Goal: Task Accomplishment & Management: Use online tool/utility

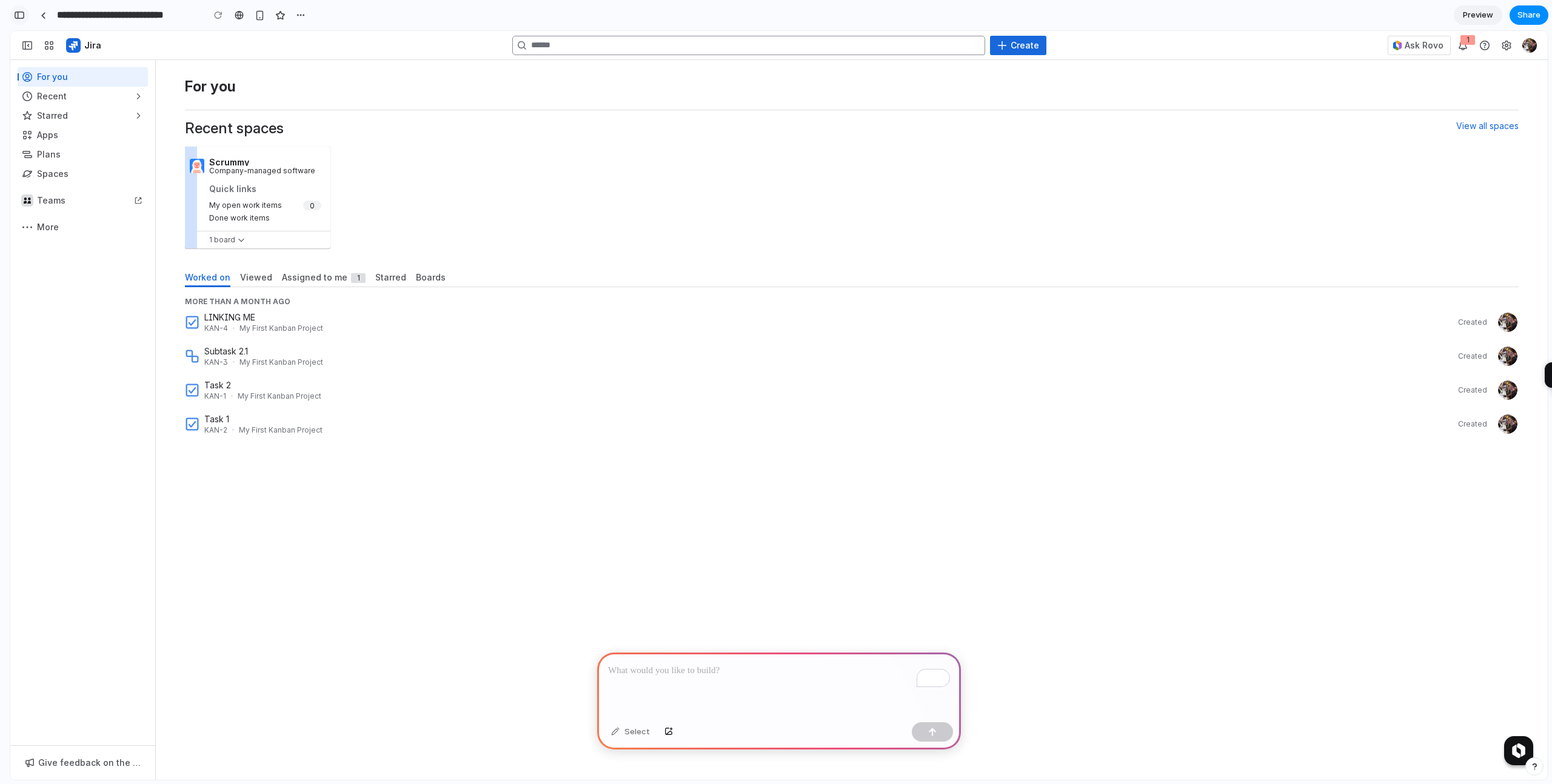
click at [20, 15] on div "button" at bounding box center [19, 15] width 11 height 8
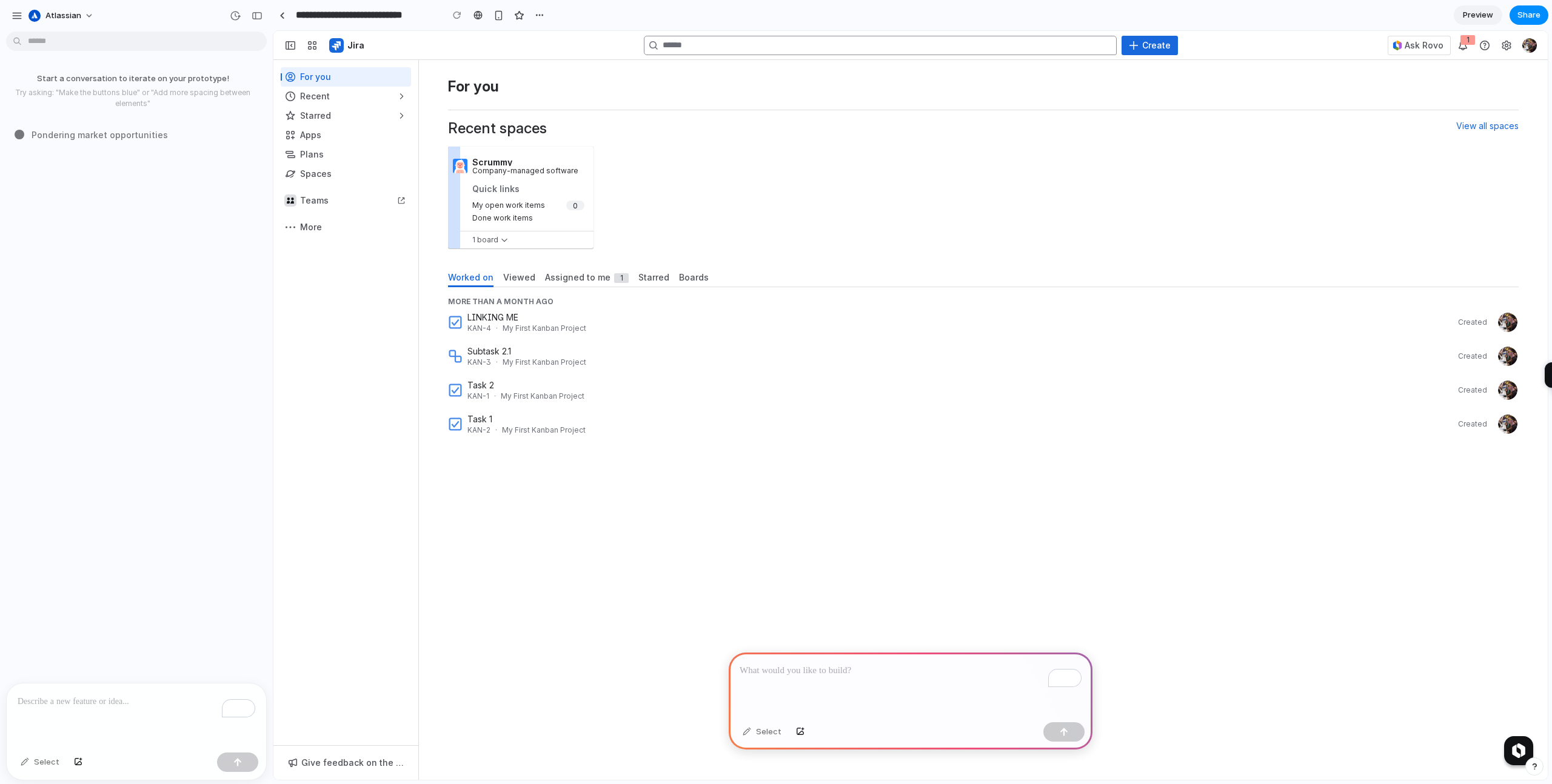
click at [815, 675] on p "To enrich screen reader interactions, please activate Accessibility in Grammarl…" at bounding box center [910, 671] width 342 height 15
click at [80, 707] on p "To enrich screen reader interactions, please activate Accessibility in Grammarl…" at bounding box center [137, 702] width 238 height 15
click at [523, 282] on span "Viewed" at bounding box center [519, 277] width 32 height 12
click at [83, 11] on button "atlassian" at bounding box center [62, 15] width 76 height 20
click at [113, 270] on div "Settings Invite members Change theme Sign out" at bounding box center [776, 392] width 1552 height 784
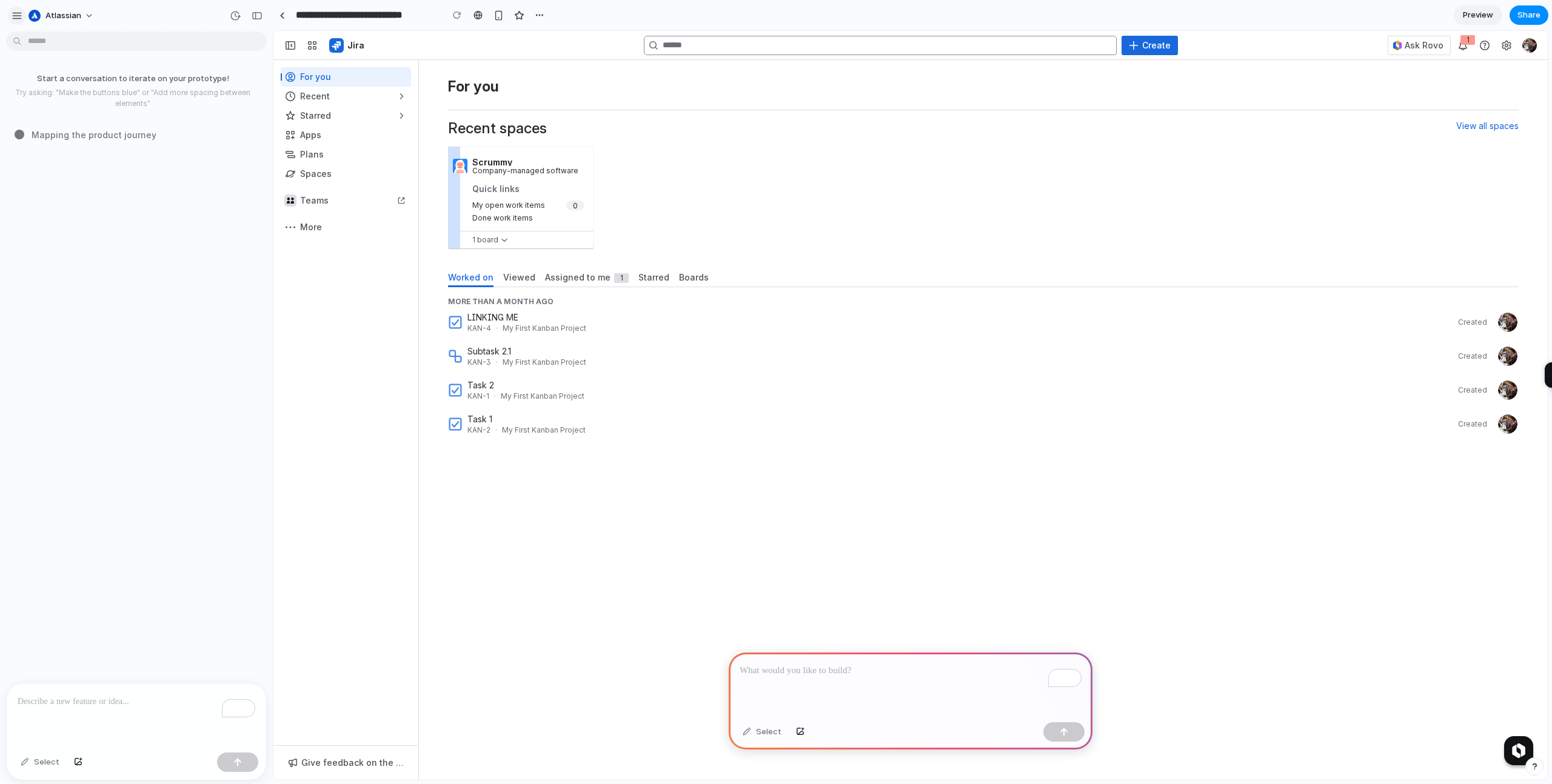
click at [15, 11] on div "button" at bounding box center [16, 15] width 11 height 11
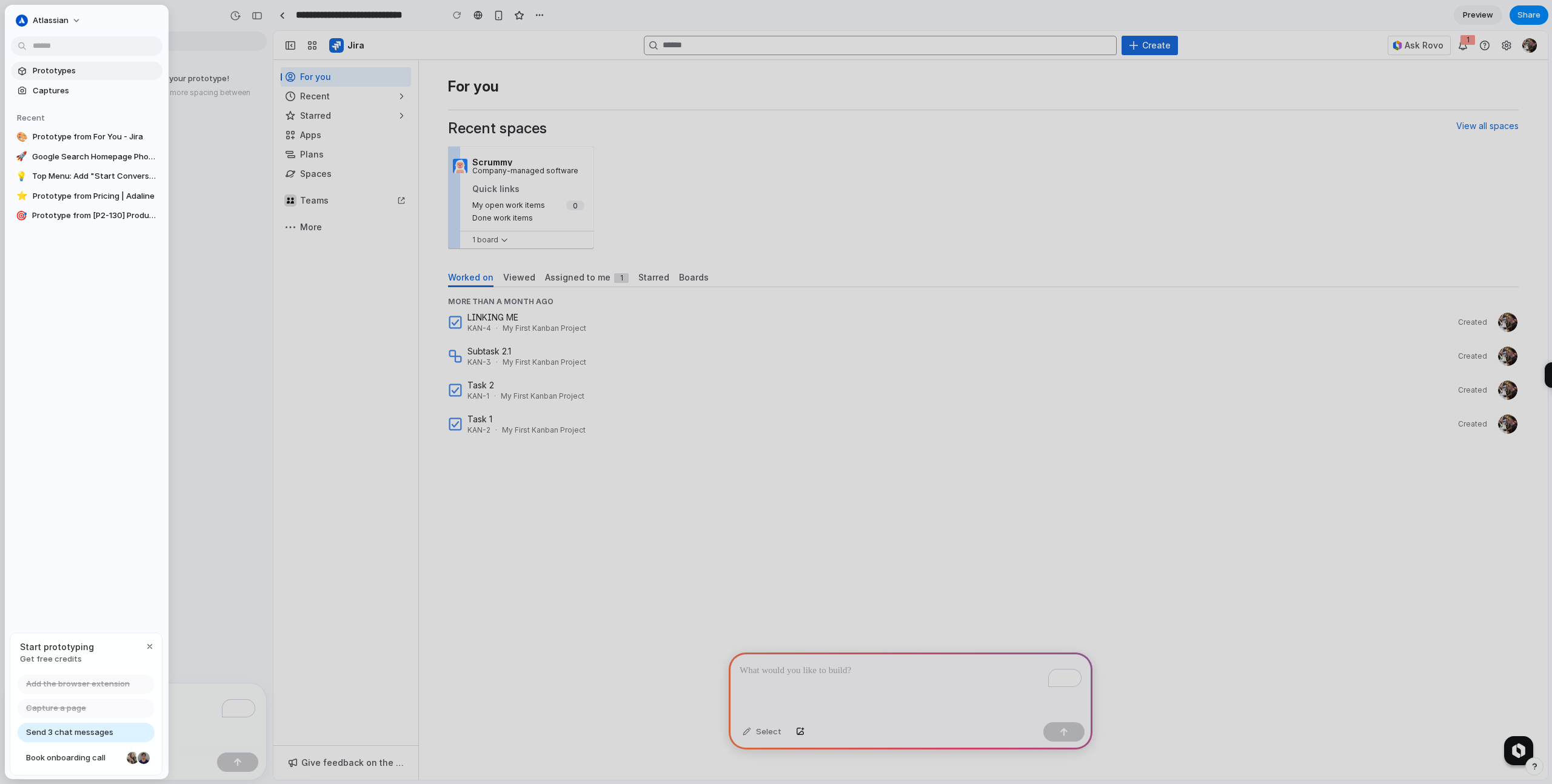
click at [44, 77] on link "Prototypes" at bounding box center [86, 71] width 151 height 18
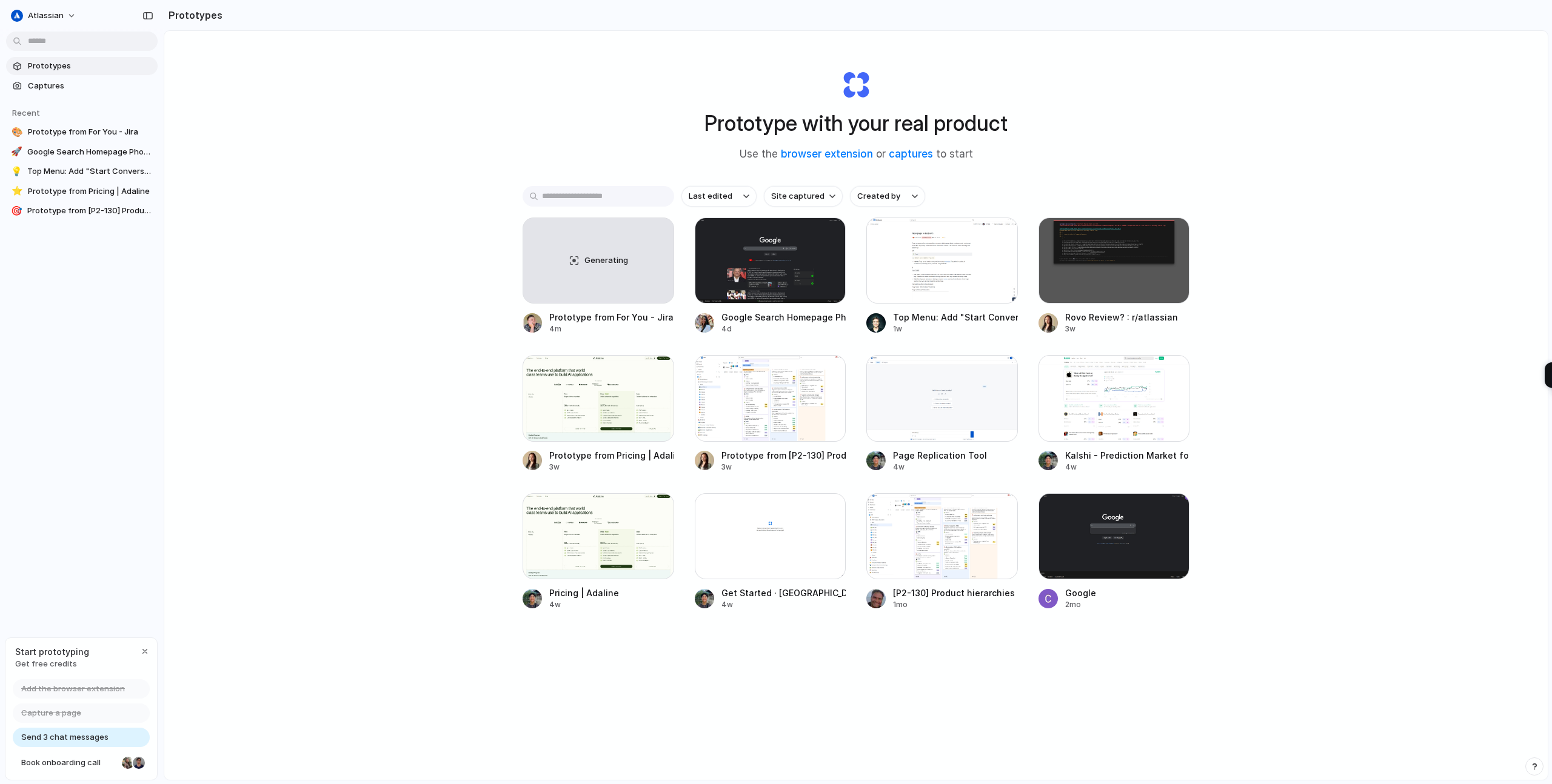
click at [351, 475] on div "Prototype with your real product Use the browser extension or captures to start…" at bounding box center [856, 438] width 1384 height 813
click at [535, 460] on div at bounding box center [532, 460] width 20 height 20
click at [705, 327] on div at bounding box center [704, 323] width 20 height 20
click at [471, 163] on div "Prototype with your real product Use the browser extension or captures to start…" at bounding box center [856, 438] width 1384 height 813
click at [595, 251] on div "Generating" at bounding box center [598, 260] width 150 height 85
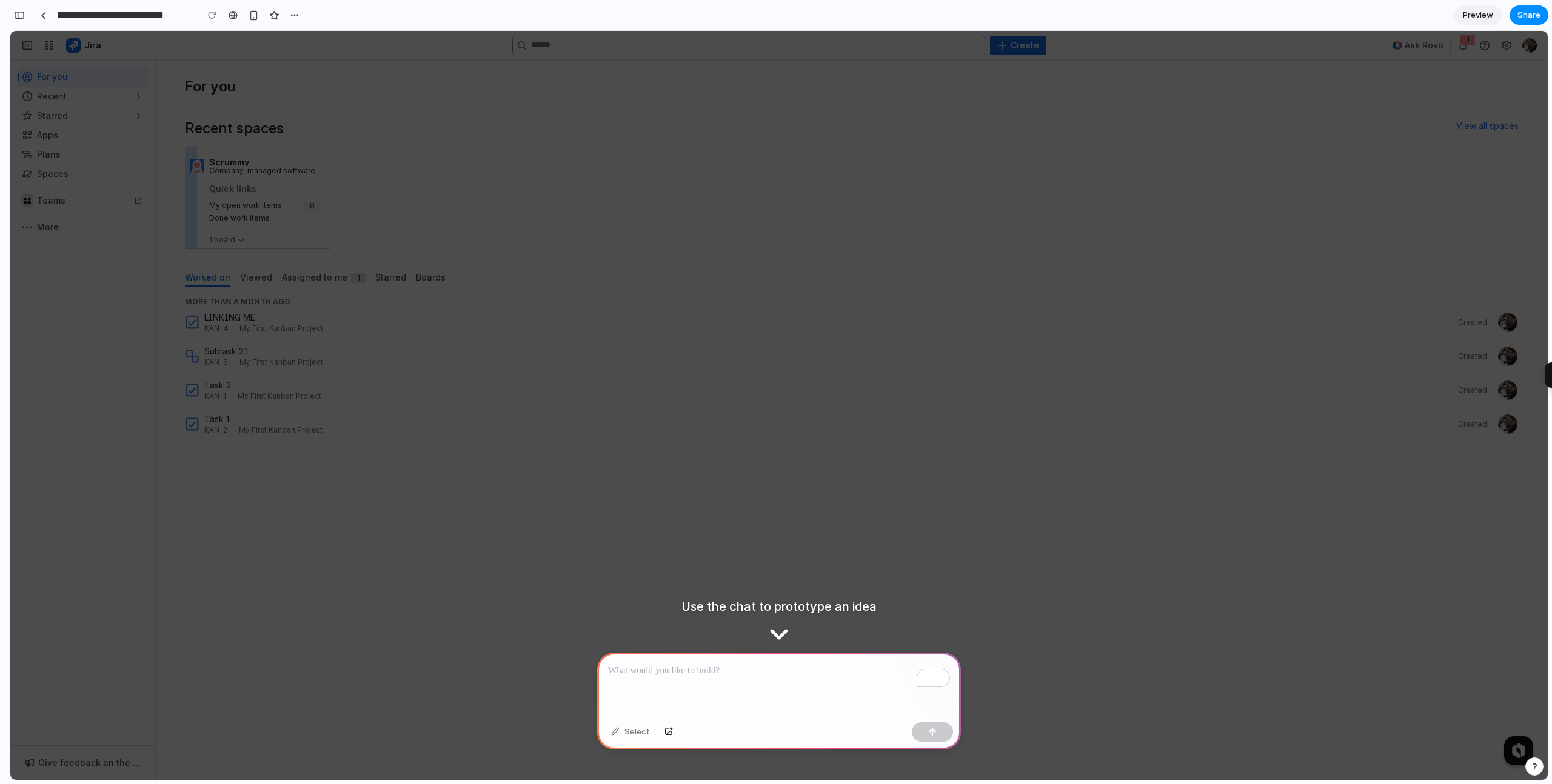
click at [778, 577] on div "For you Recent spaces View all spaces Scrummy Company-managed software Quick li…" at bounding box center [852, 420] width 1392 height 720
click at [874, 581] on div "For you Recent spaces View all spaces Scrummy Company-managed software Quick li…" at bounding box center [852, 420] width 1392 height 720
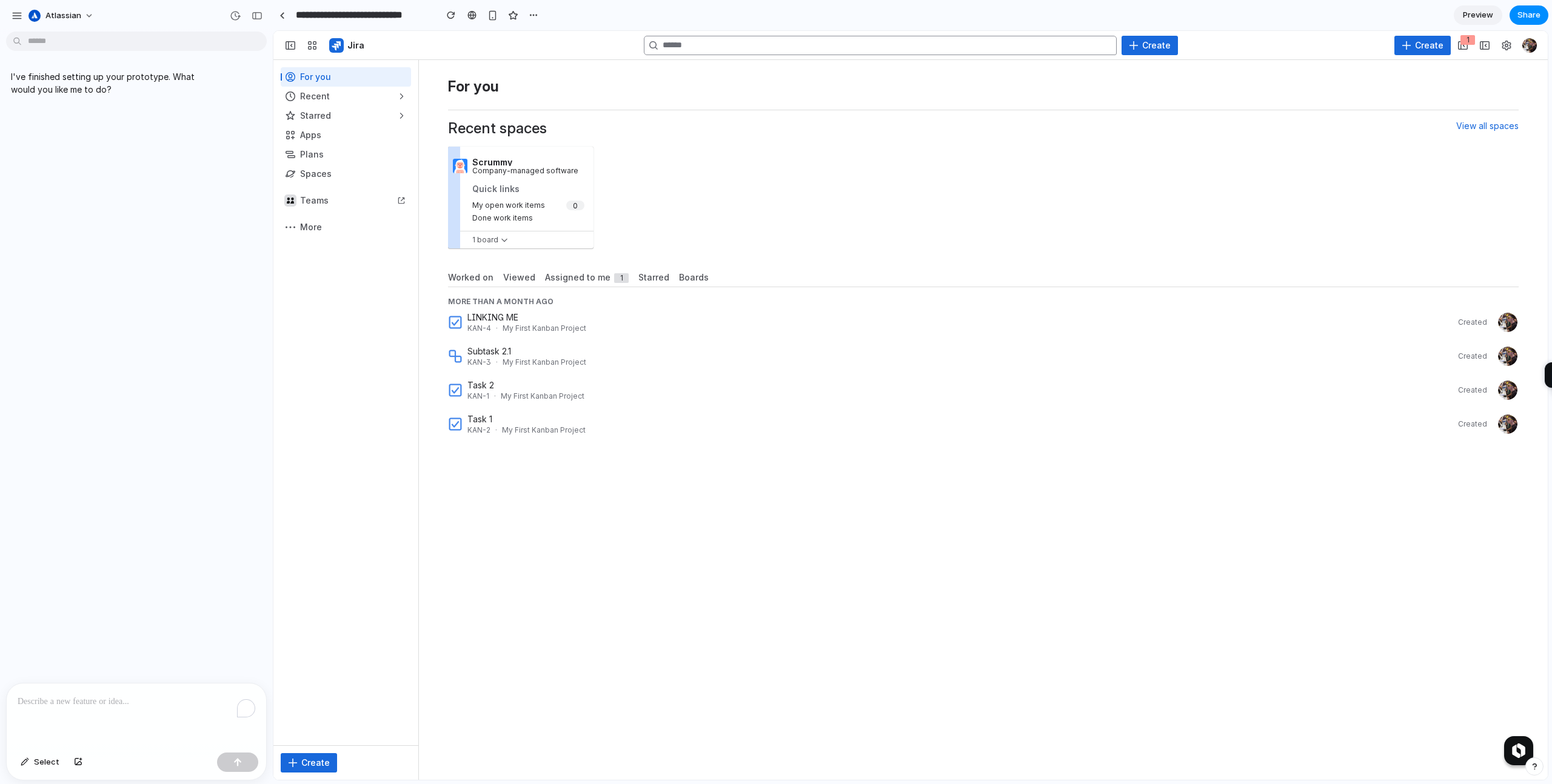
click at [57, 696] on p "To enrich screen reader interactions, please activate Accessibility in Grammarl…" at bounding box center [137, 702] width 238 height 15
click at [113, 716] on div "To enrich screen reader interactions, please activate Accessibility in Grammarl…" at bounding box center [136, 716] width 259 height 64
click at [682, 277] on span "Boards" at bounding box center [694, 277] width 30 height 12
click at [120, 708] on p "To enrich screen reader interactions, please activate Accessibility in Grammarl…" at bounding box center [137, 702] width 238 height 15
click at [70, 712] on div "**********" at bounding box center [136, 716] width 259 height 64
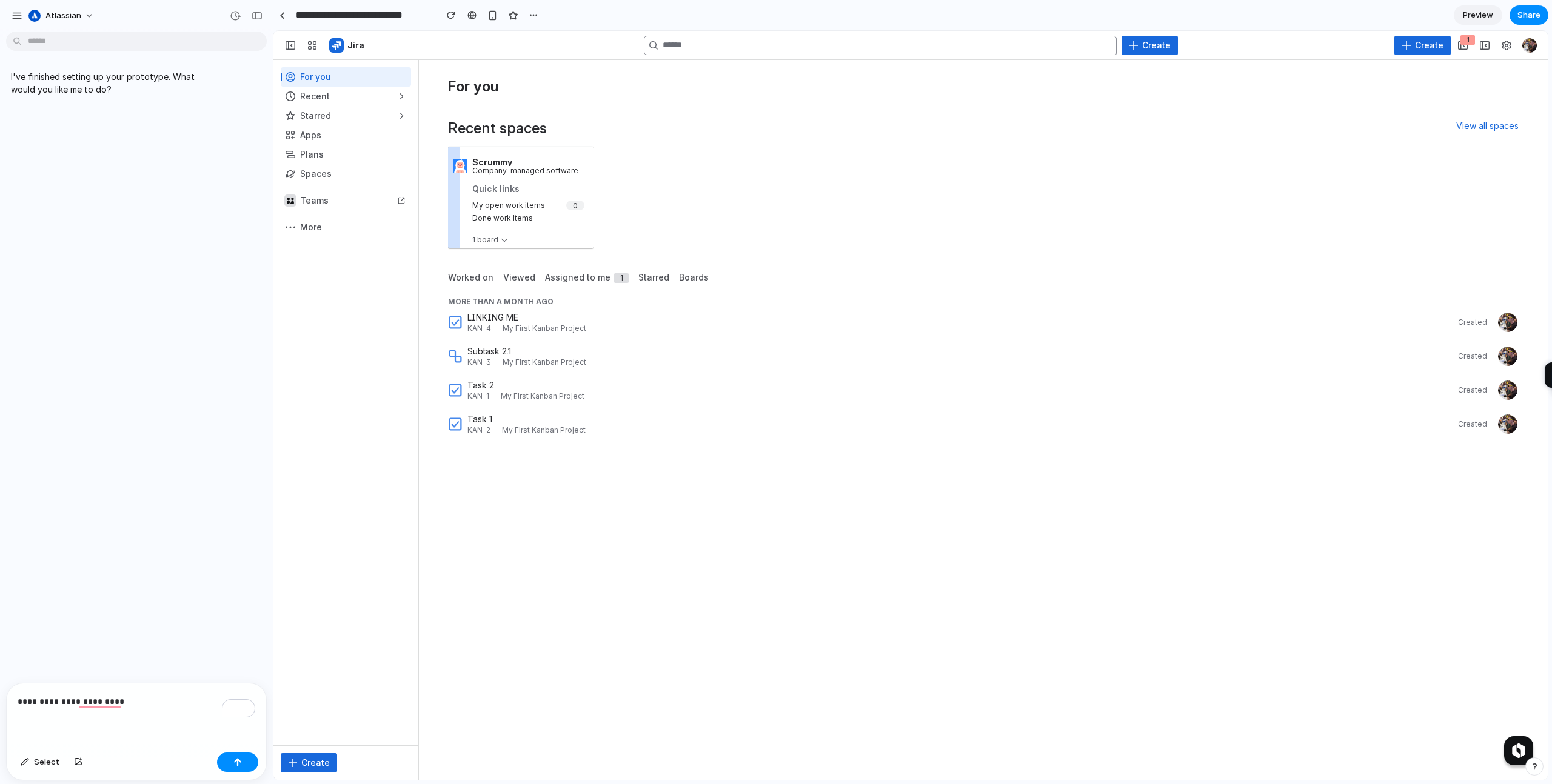
click at [70, 712] on div "**********" at bounding box center [136, 716] width 259 height 64
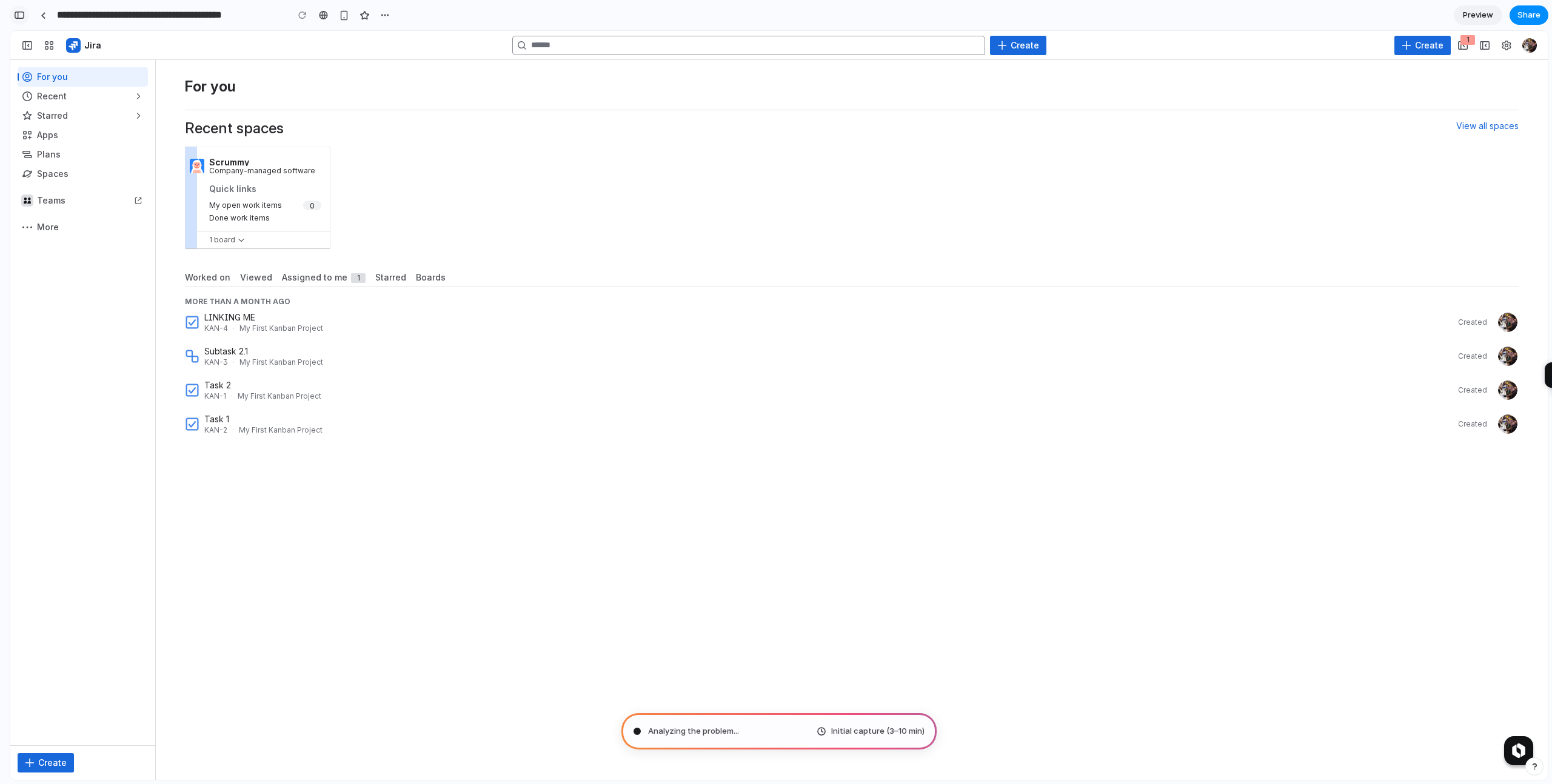
click at [11, 15] on button "button" at bounding box center [20, 15] width 20 height 20
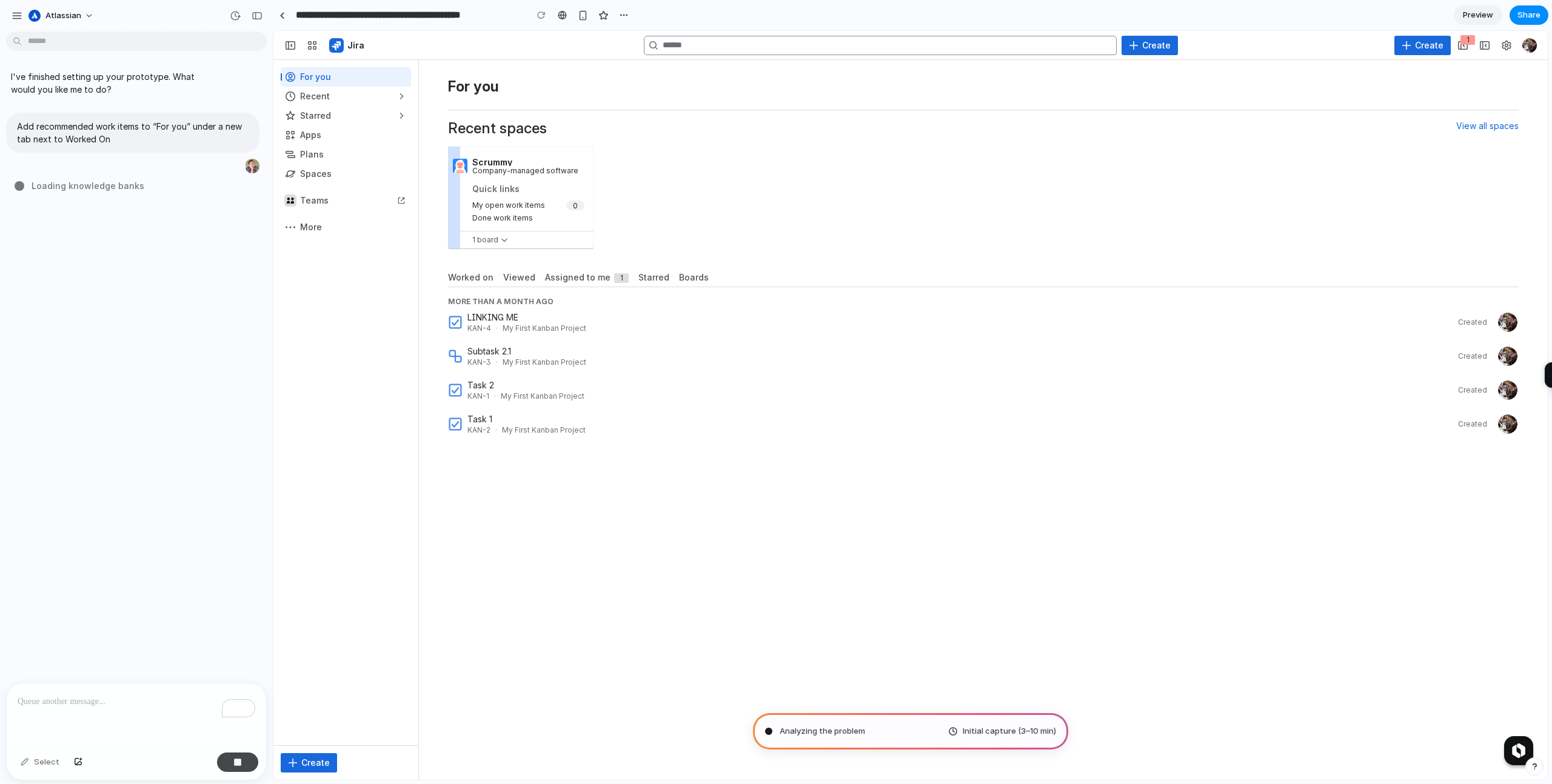
click at [237, 764] on div "button" at bounding box center [238, 762] width 8 height 8
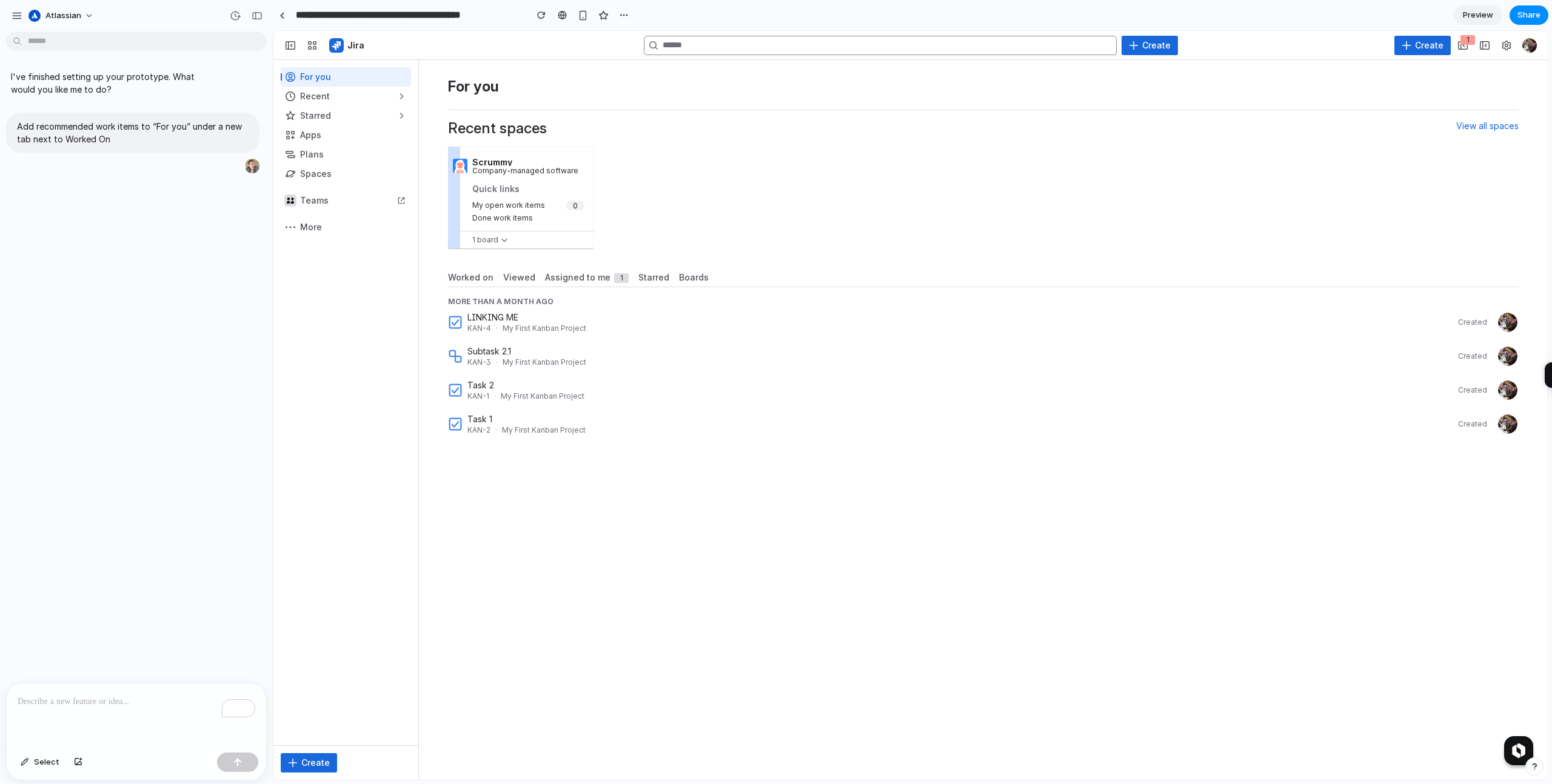
click at [32, 703] on p "To enrich screen reader interactions, please activate Accessibility in Grammarl…" at bounding box center [137, 702] width 238 height 15
click at [24, 130] on p "Add recommended work items to “For you” under a new tab next to Worked On" at bounding box center [133, 133] width 232 height 25
drag, startPoint x: 17, startPoint y: 123, endPoint x: 140, endPoint y: 138, distance: 123.9
click at [140, 138] on p "Add recommended work items to “For you” under a new tab next to Worked On" at bounding box center [133, 133] width 232 height 25
copy p "Add recommended work items to “For you” under a new tab next to Worked On"
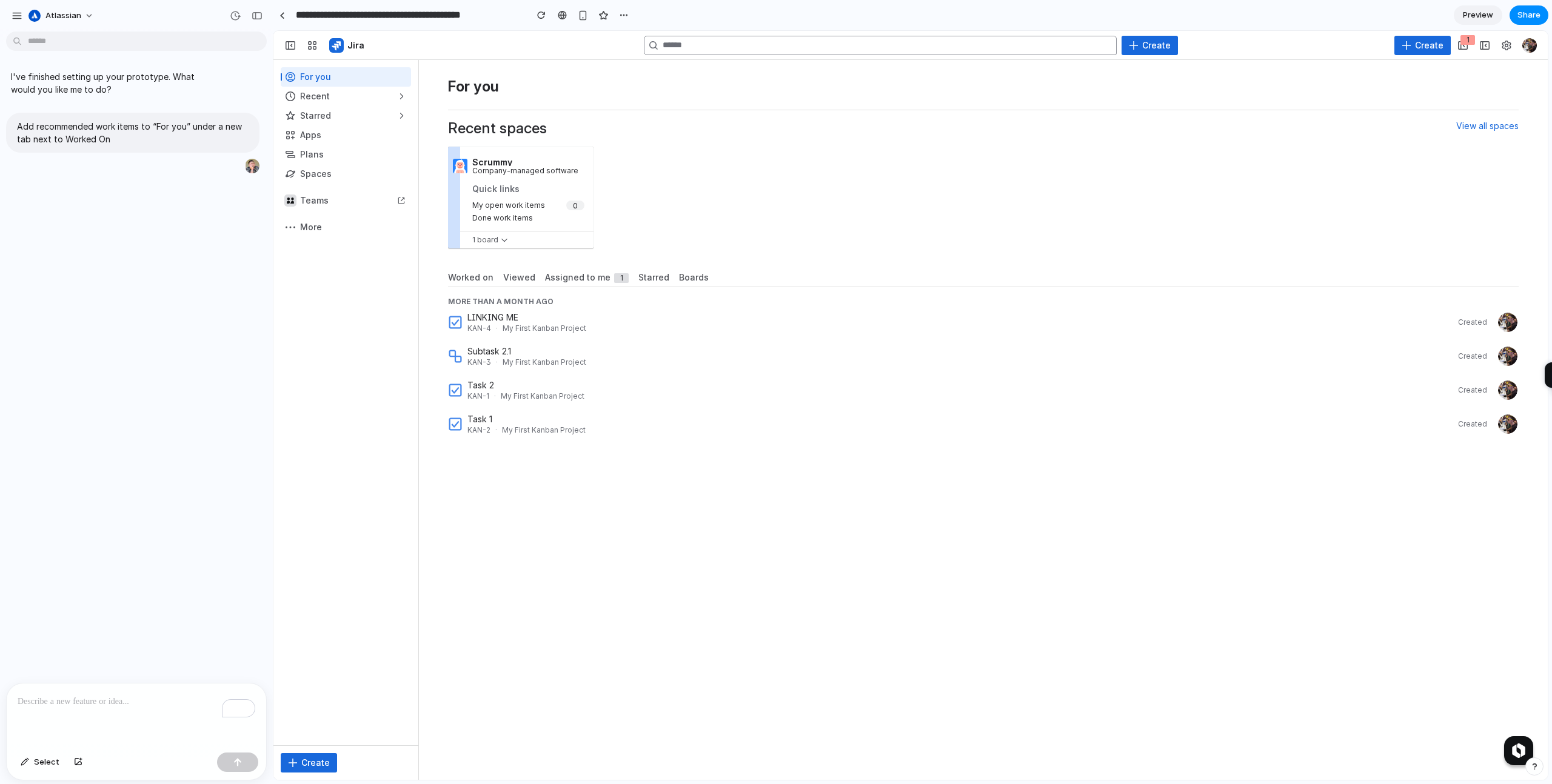
click at [67, 700] on p "To enrich screen reader interactions, please activate Accessibility in Grammarl…" at bounding box center [137, 702] width 238 height 15
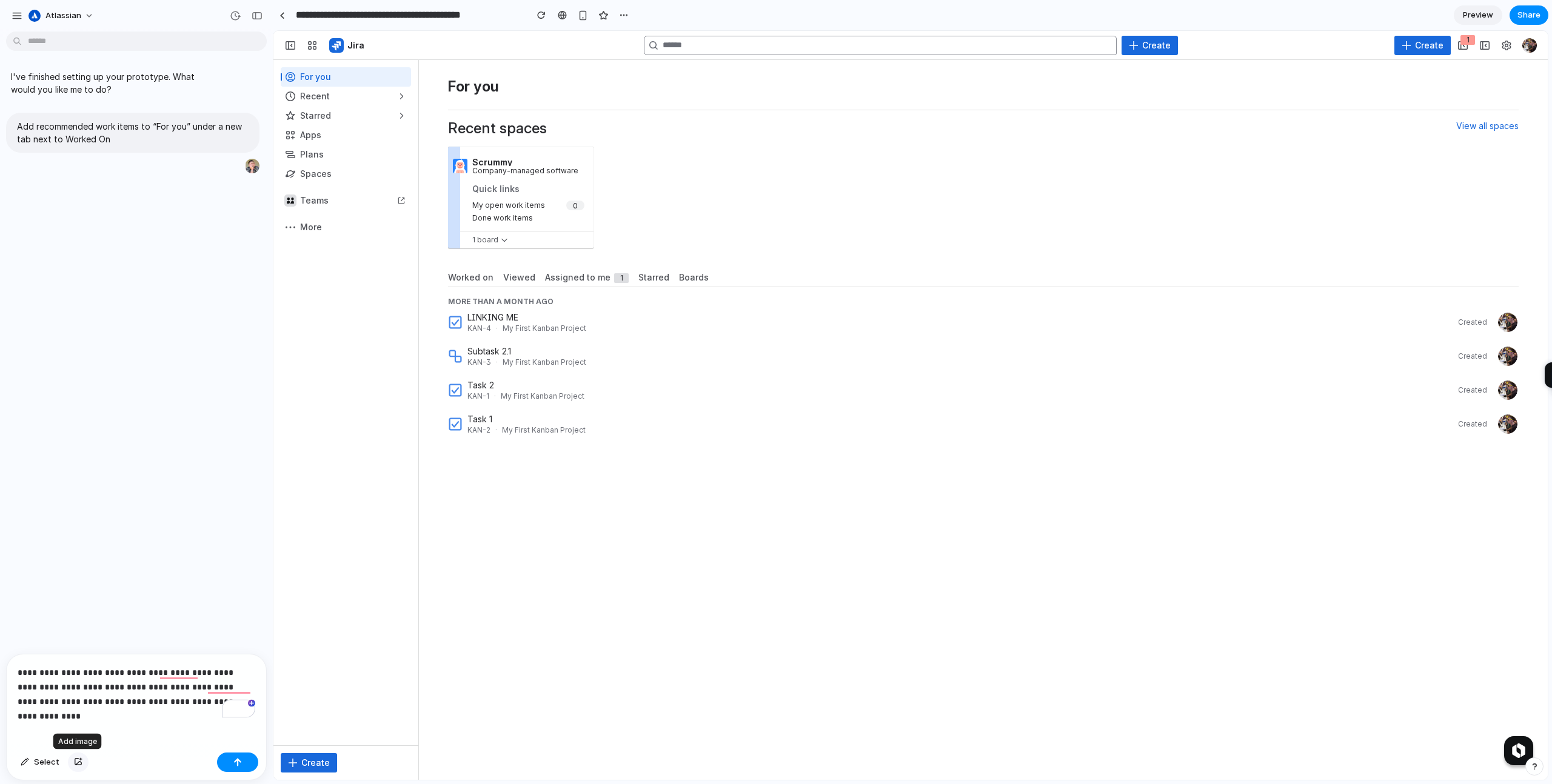
click at [77, 763] on div "button" at bounding box center [78, 762] width 8 height 7
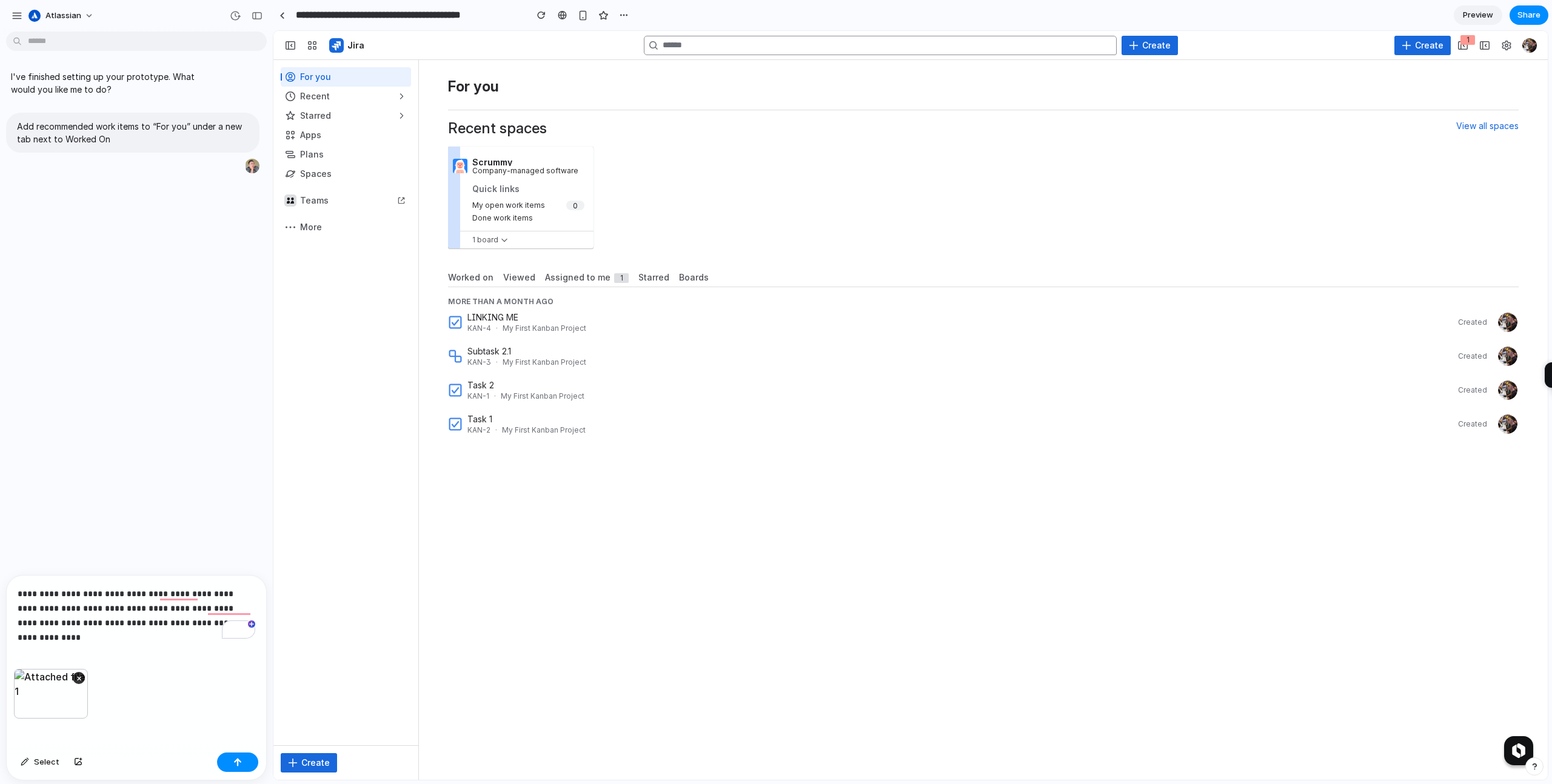
click at [185, 612] on p "**********" at bounding box center [137, 608] width 238 height 44
click at [216, 620] on p "**********" at bounding box center [137, 608] width 238 height 44
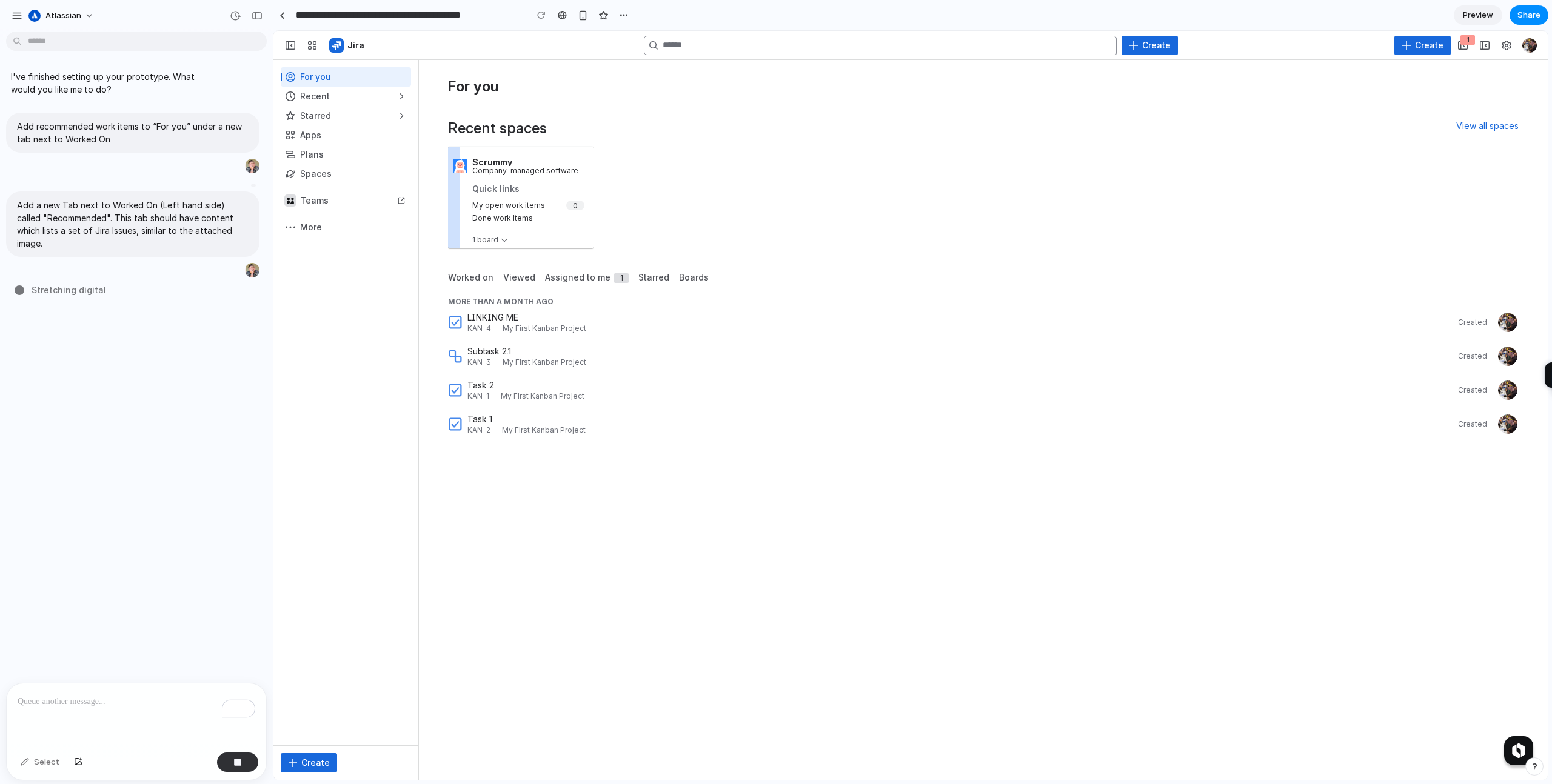
type input "**********"
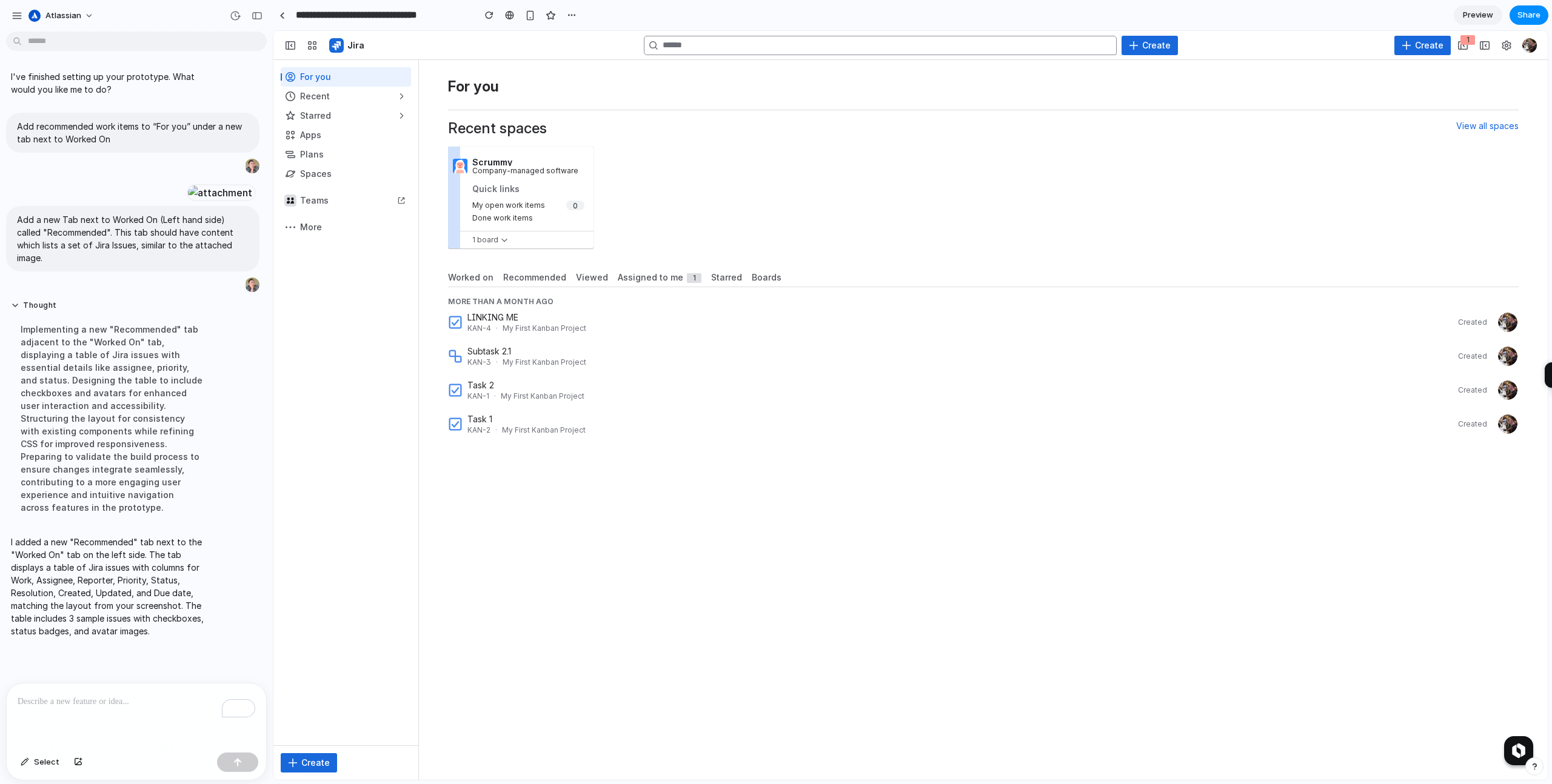
click at [473, 281] on span "Worked on" at bounding box center [471, 277] width 46 height 12
click at [526, 280] on span "Recommended" at bounding box center [535, 277] width 63 height 12
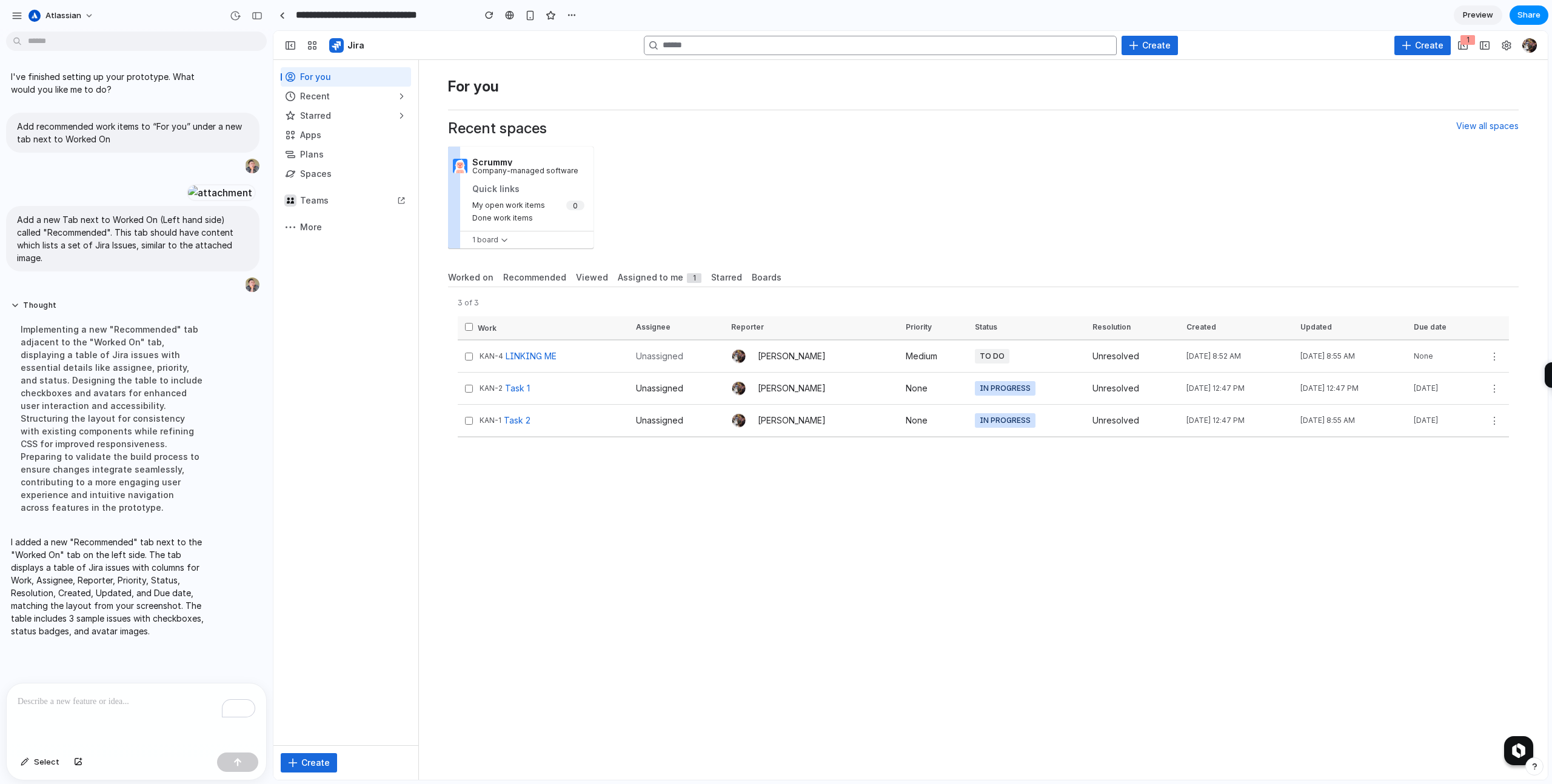
click at [463, 274] on span "Worked on" at bounding box center [471, 277] width 46 height 12
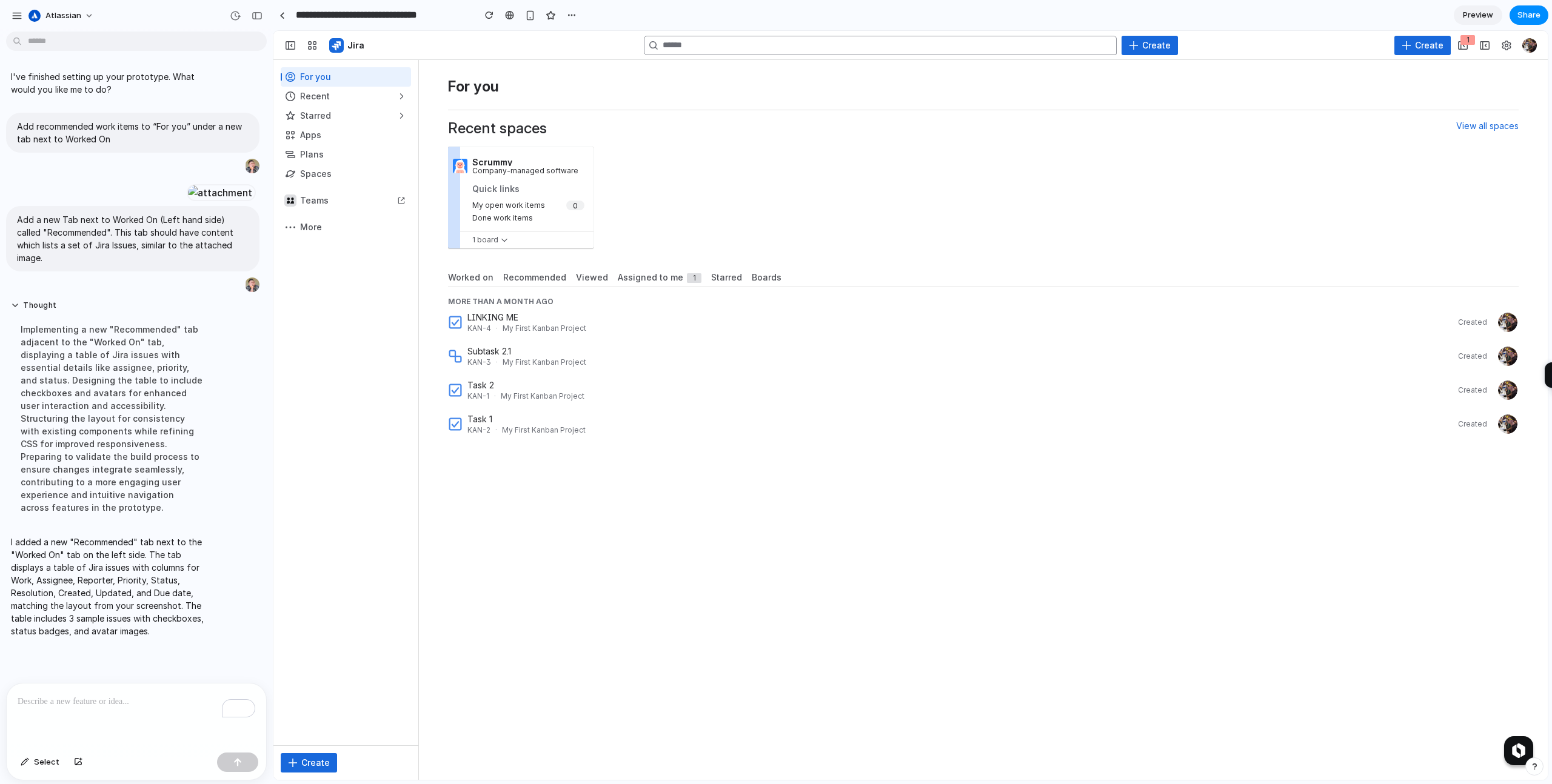
click at [522, 274] on span "Recommended" at bounding box center [535, 277] width 63 height 12
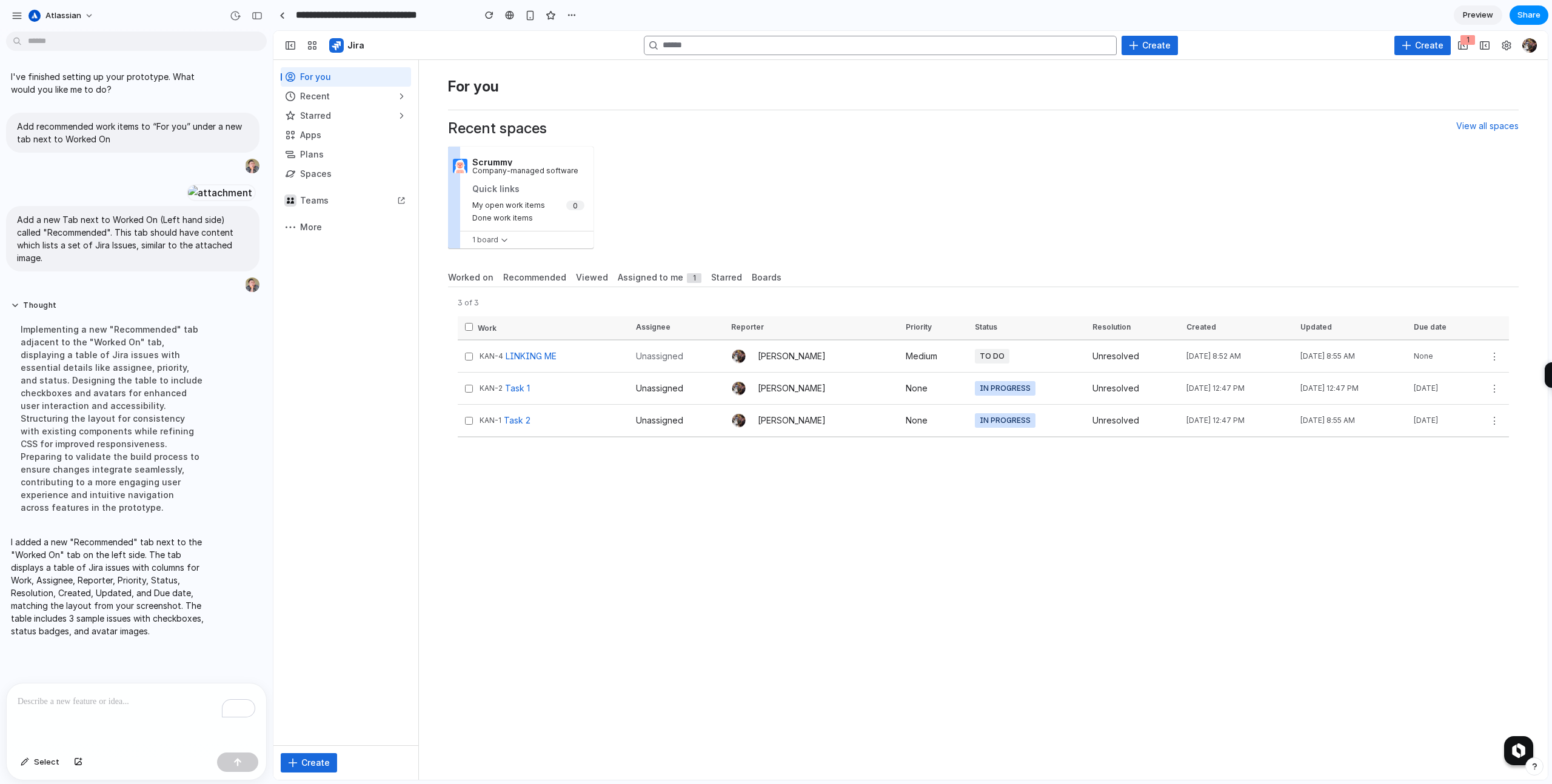
click at [467, 276] on span "Worked on" at bounding box center [471, 277] width 46 height 12
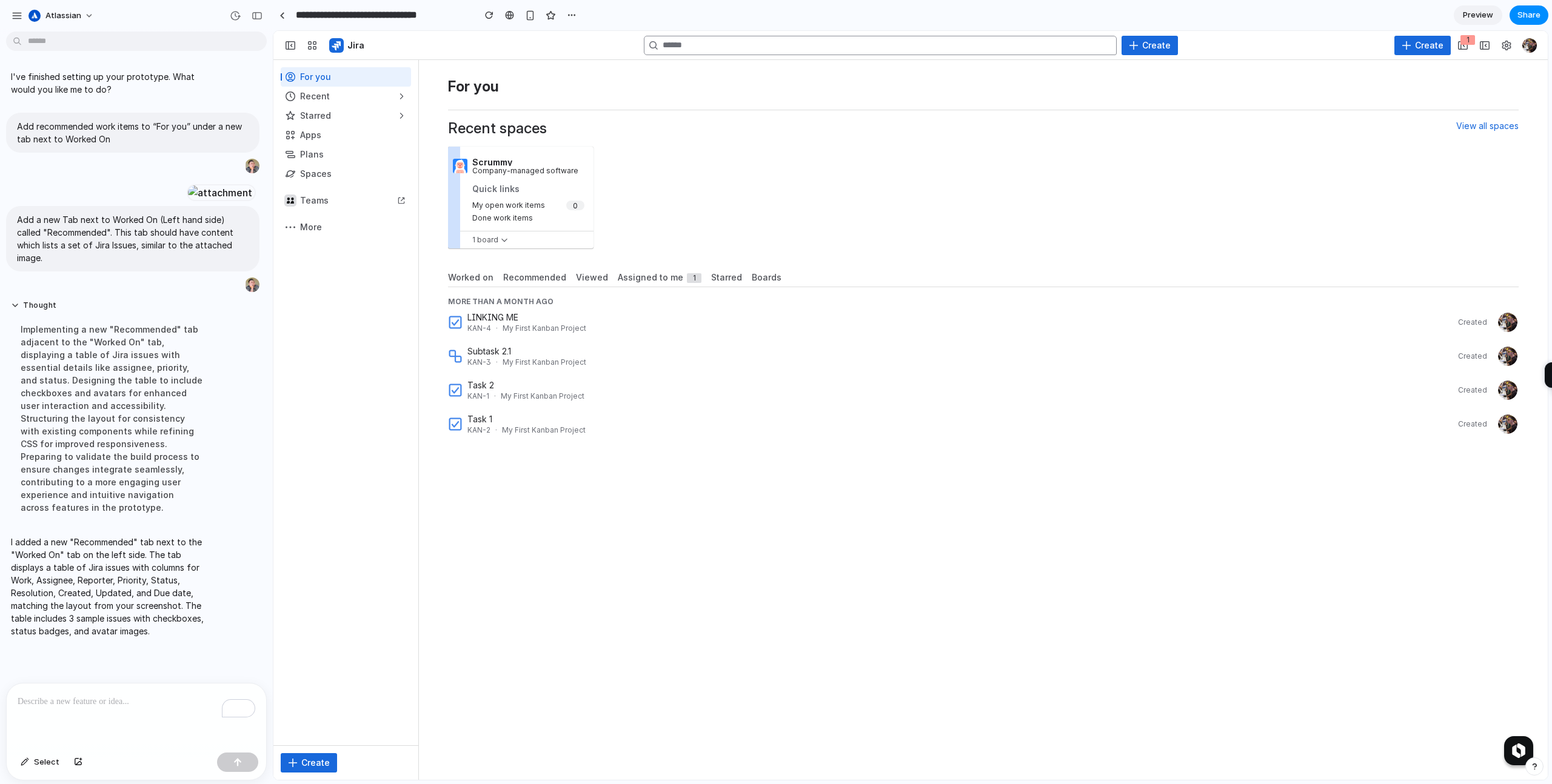
click at [532, 282] on span "Recommended" at bounding box center [535, 277] width 63 height 12
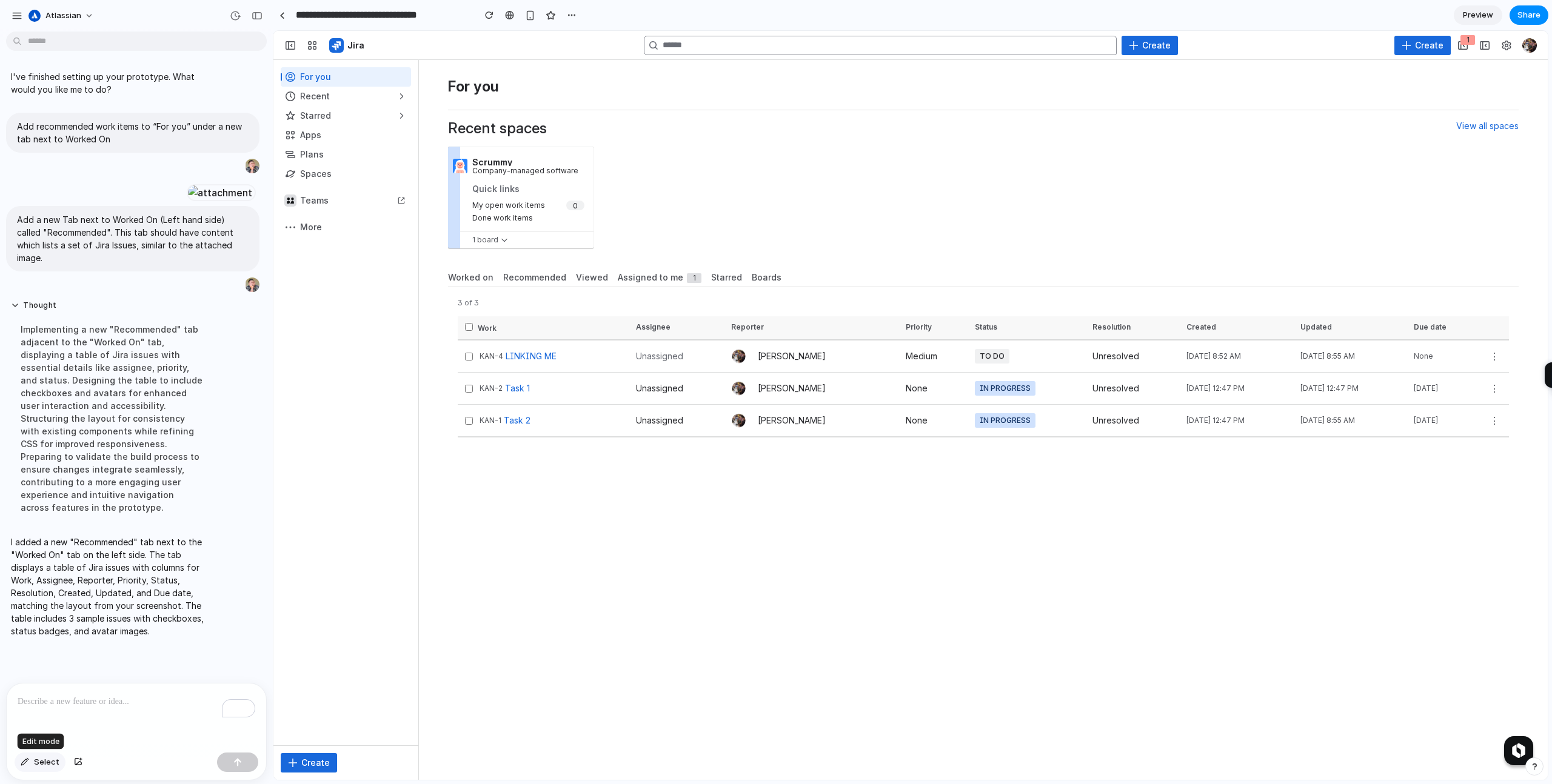
click at [28, 764] on div "button" at bounding box center [24, 762] width 8 height 7
click at [530, 277] on div at bounding box center [911, 406] width 1274 height 748
click at [532, 269] on div at bounding box center [911, 406] width 1274 height 748
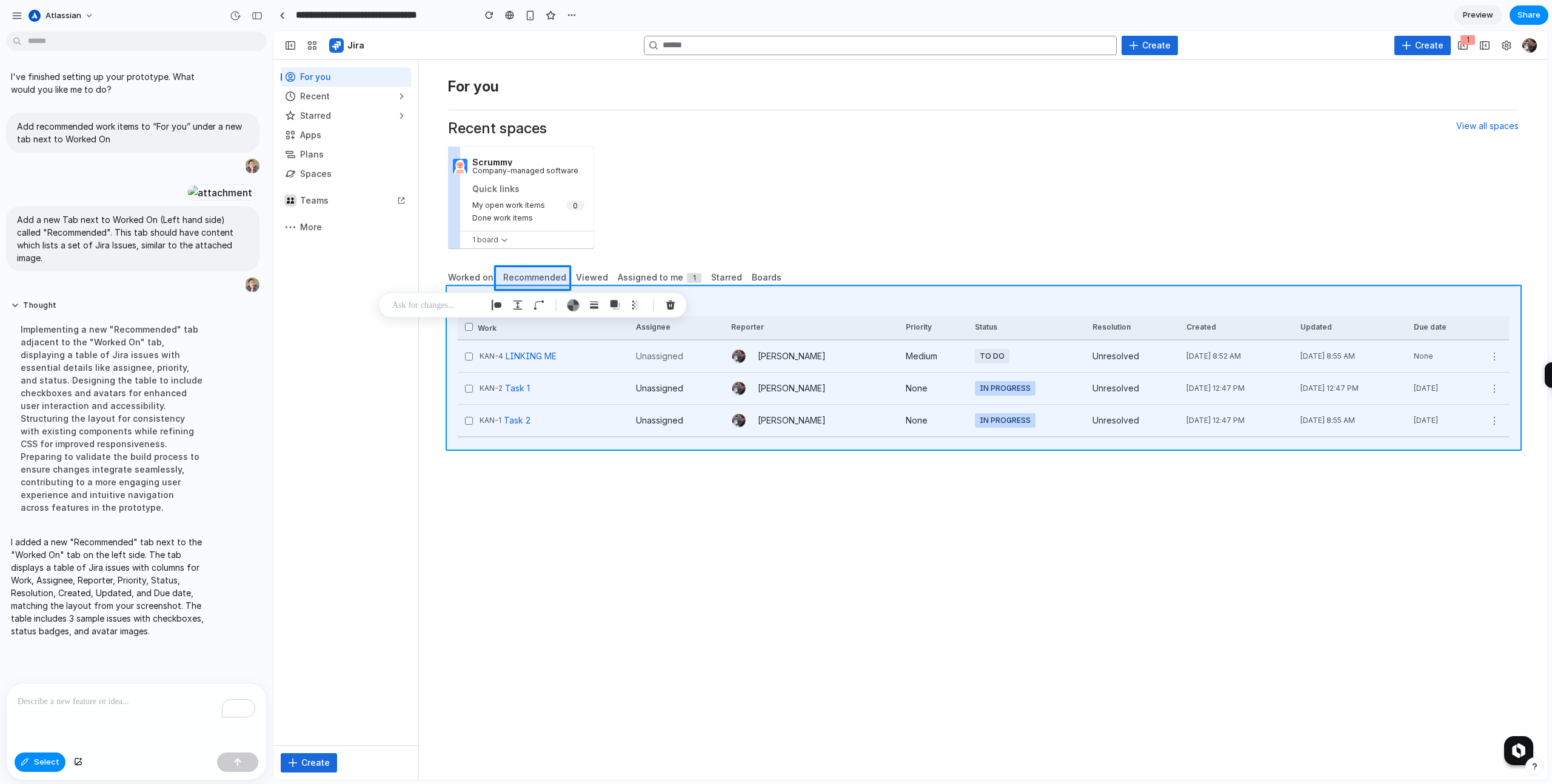
click at [805, 316] on div at bounding box center [911, 406] width 1274 height 748
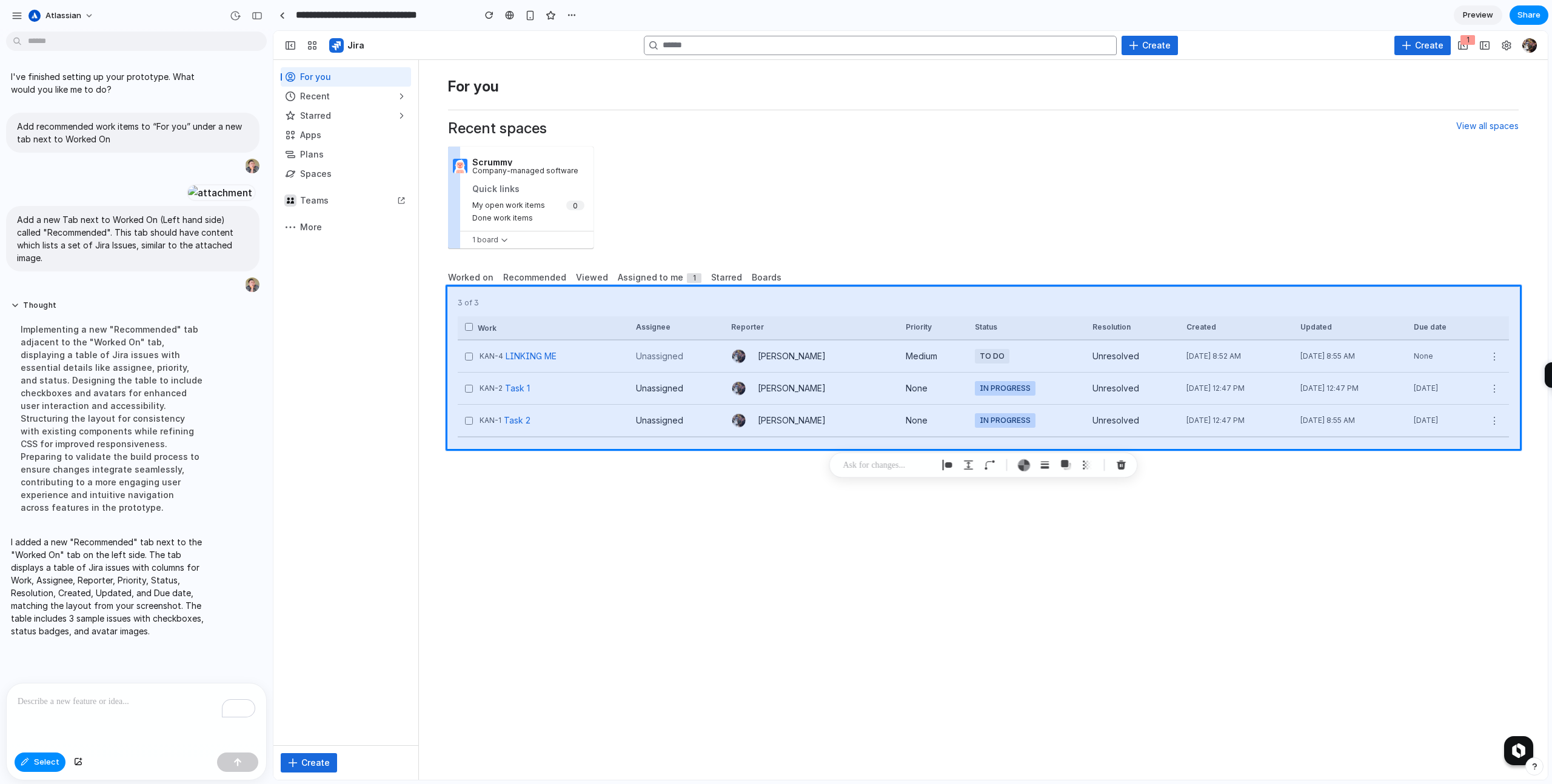
click at [867, 467] on p at bounding box center [888, 465] width 89 height 15
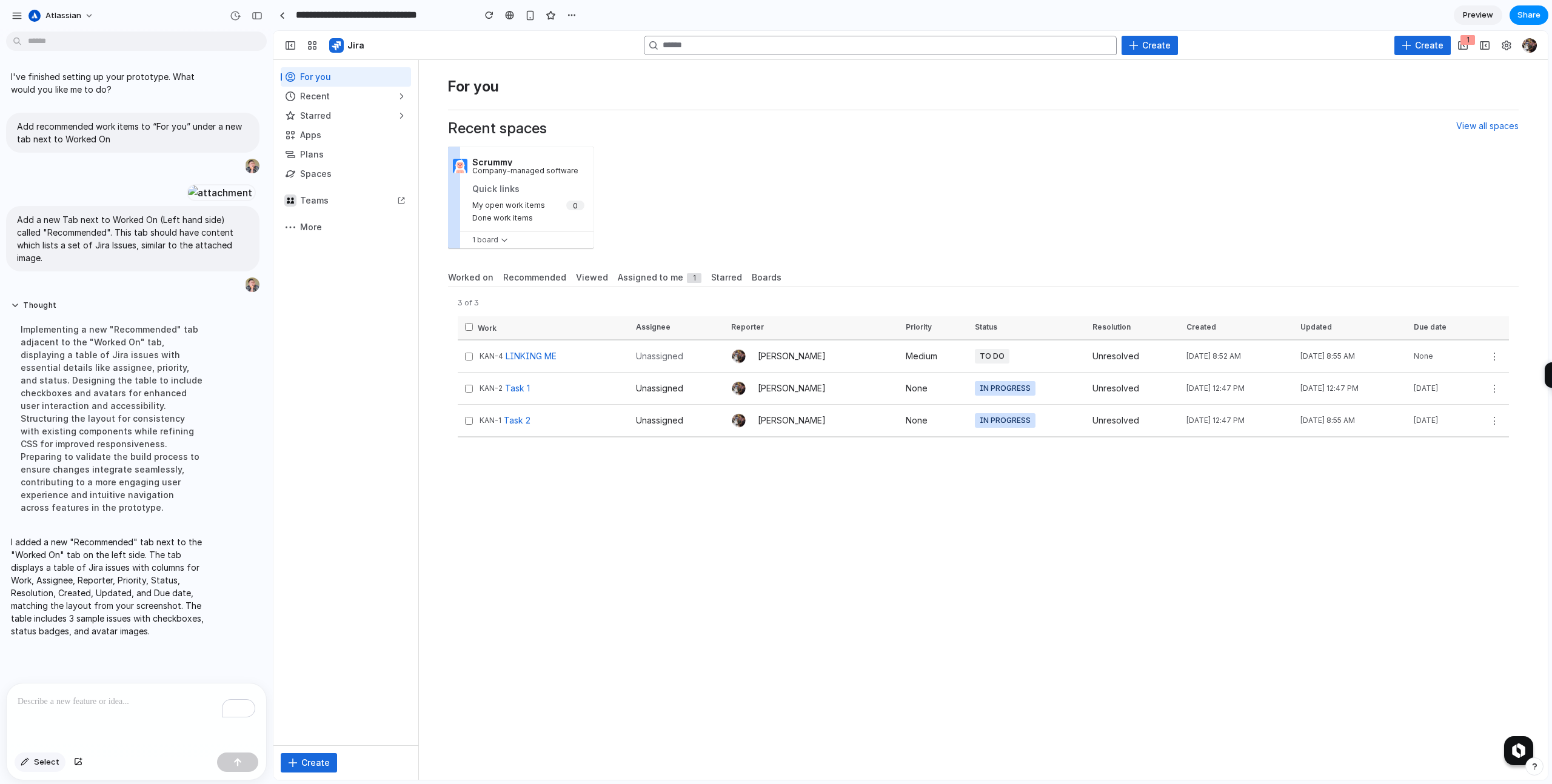
click at [25, 761] on div "button" at bounding box center [24, 762] width 8 height 7
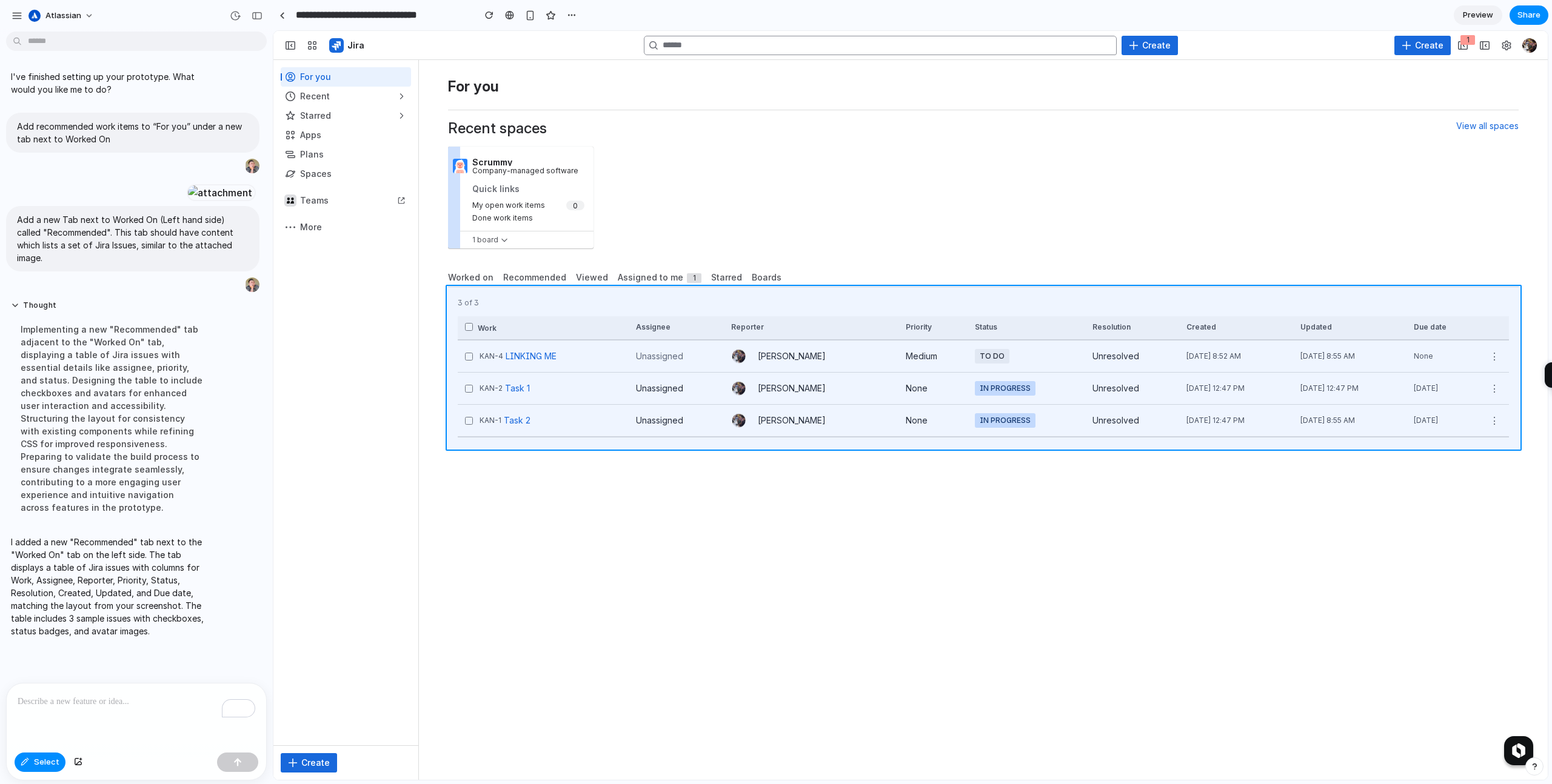
click at [504, 313] on div at bounding box center [911, 406] width 1274 height 748
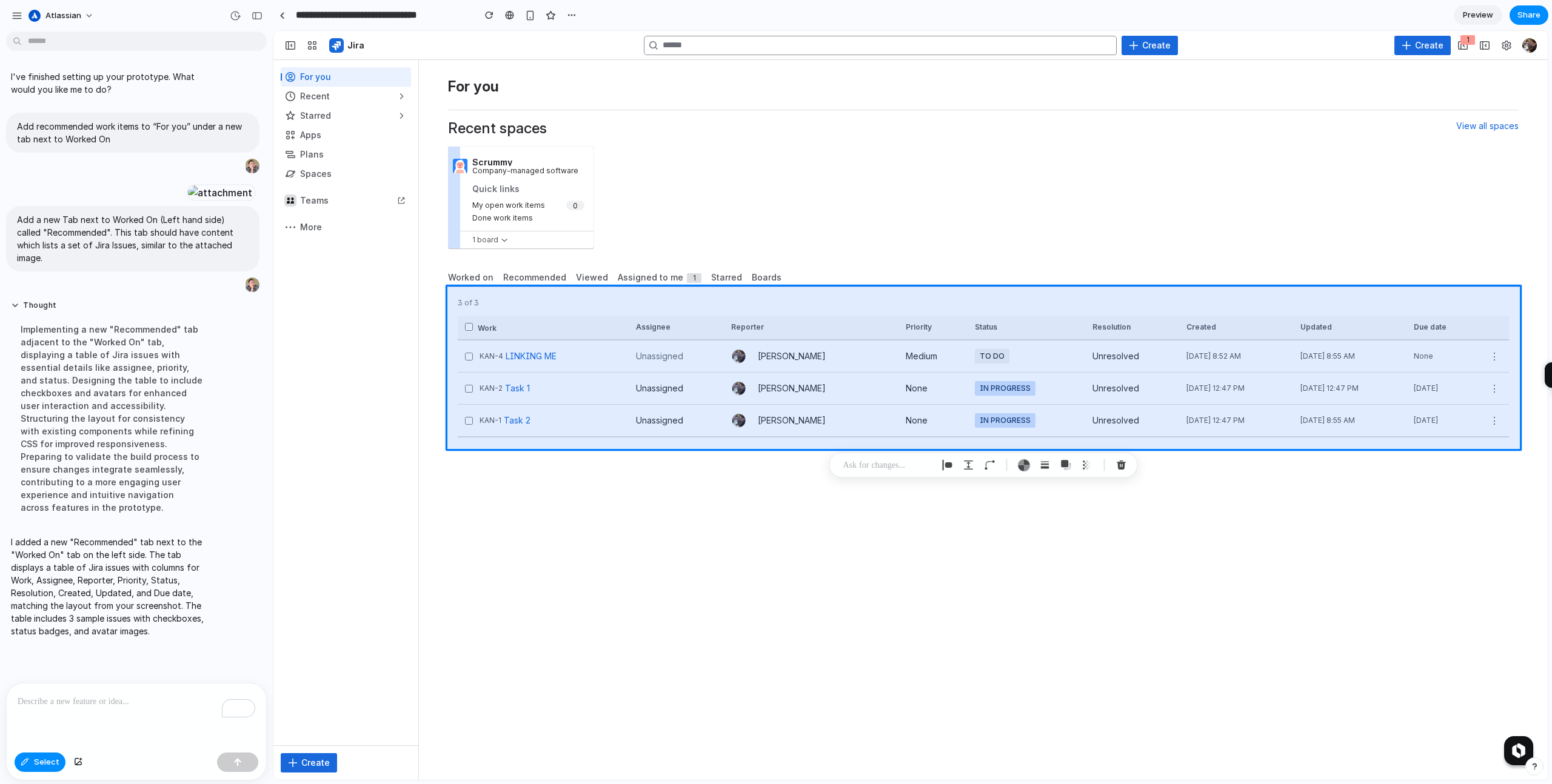
click at [878, 468] on p at bounding box center [888, 465] width 89 height 15
click at [91, 712] on div "To enrich screen reader interactions, please activate Accessibility in Grammarl…" at bounding box center [136, 716] width 259 height 64
click at [75, 766] on button "button" at bounding box center [77, 763] width 20 height 20
click at [106, 634] on div "To enrich screen reader interactions, please activate Accessibility in Grammarl…" at bounding box center [136, 637] width 259 height 64
click at [76, 680] on button "×" at bounding box center [78, 677] width 12 height 12
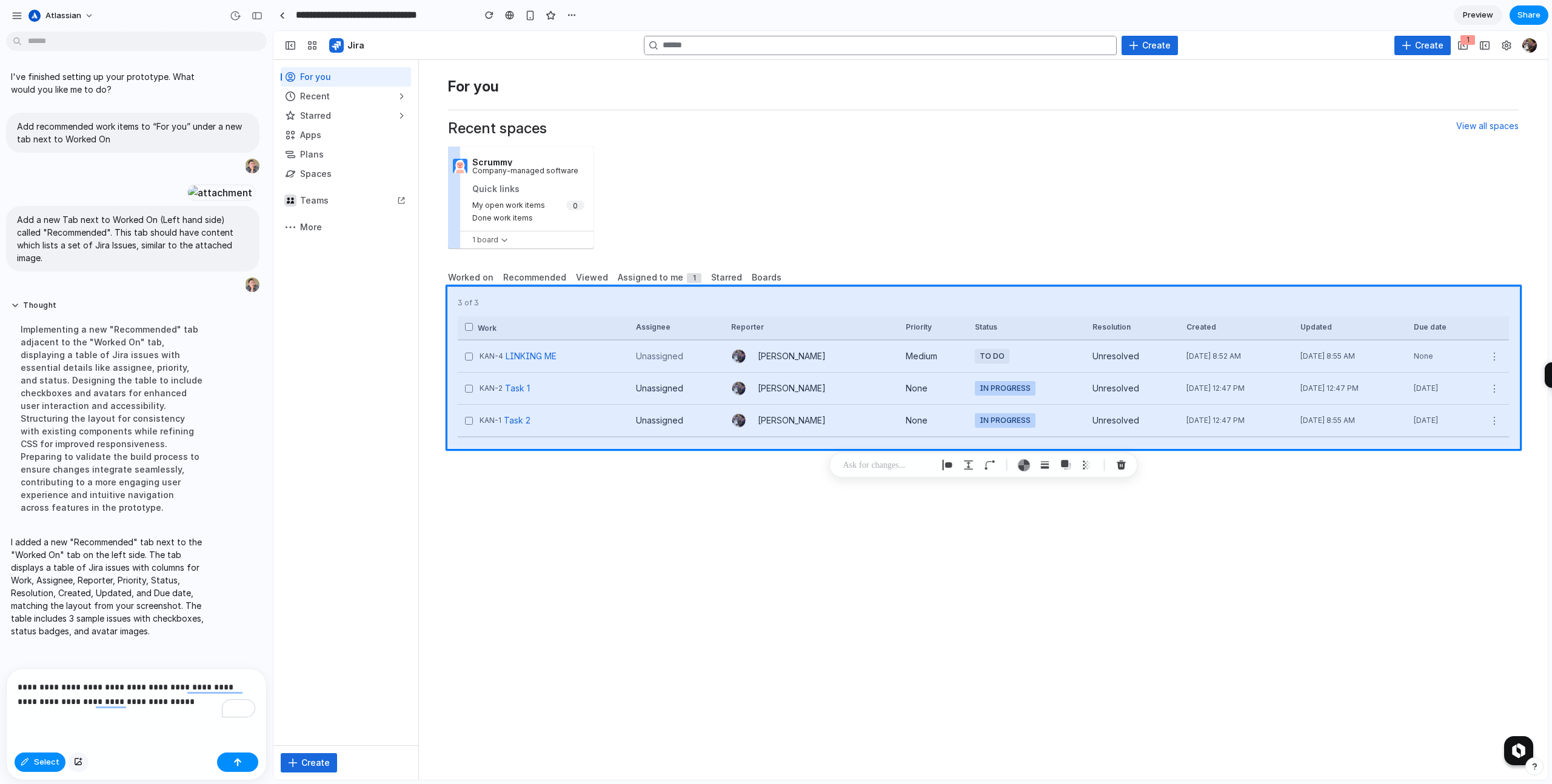
click at [77, 763] on div "button" at bounding box center [78, 762] width 8 height 7
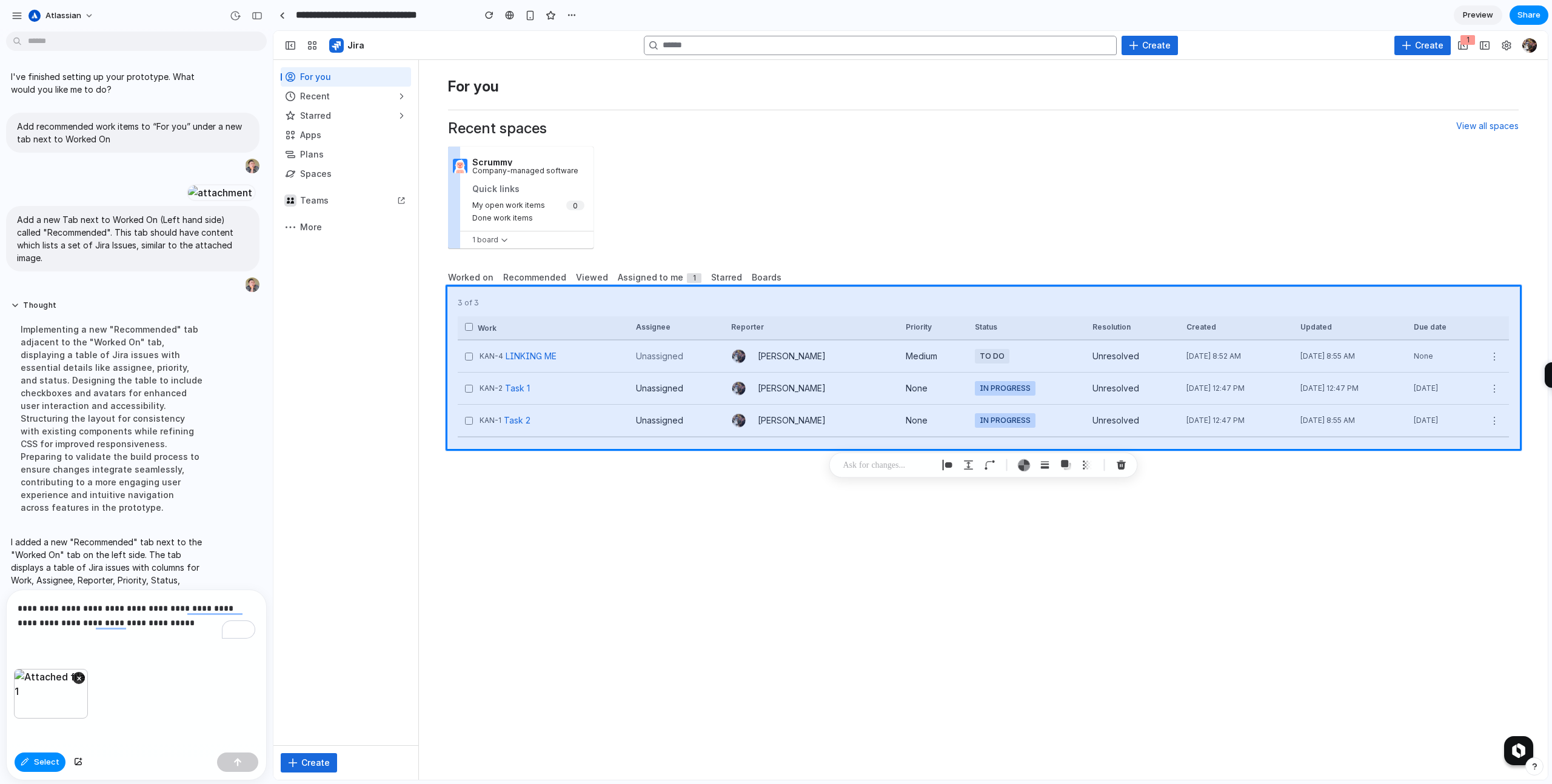
click at [175, 635] on div "**********" at bounding box center [136, 629] width 259 height 79
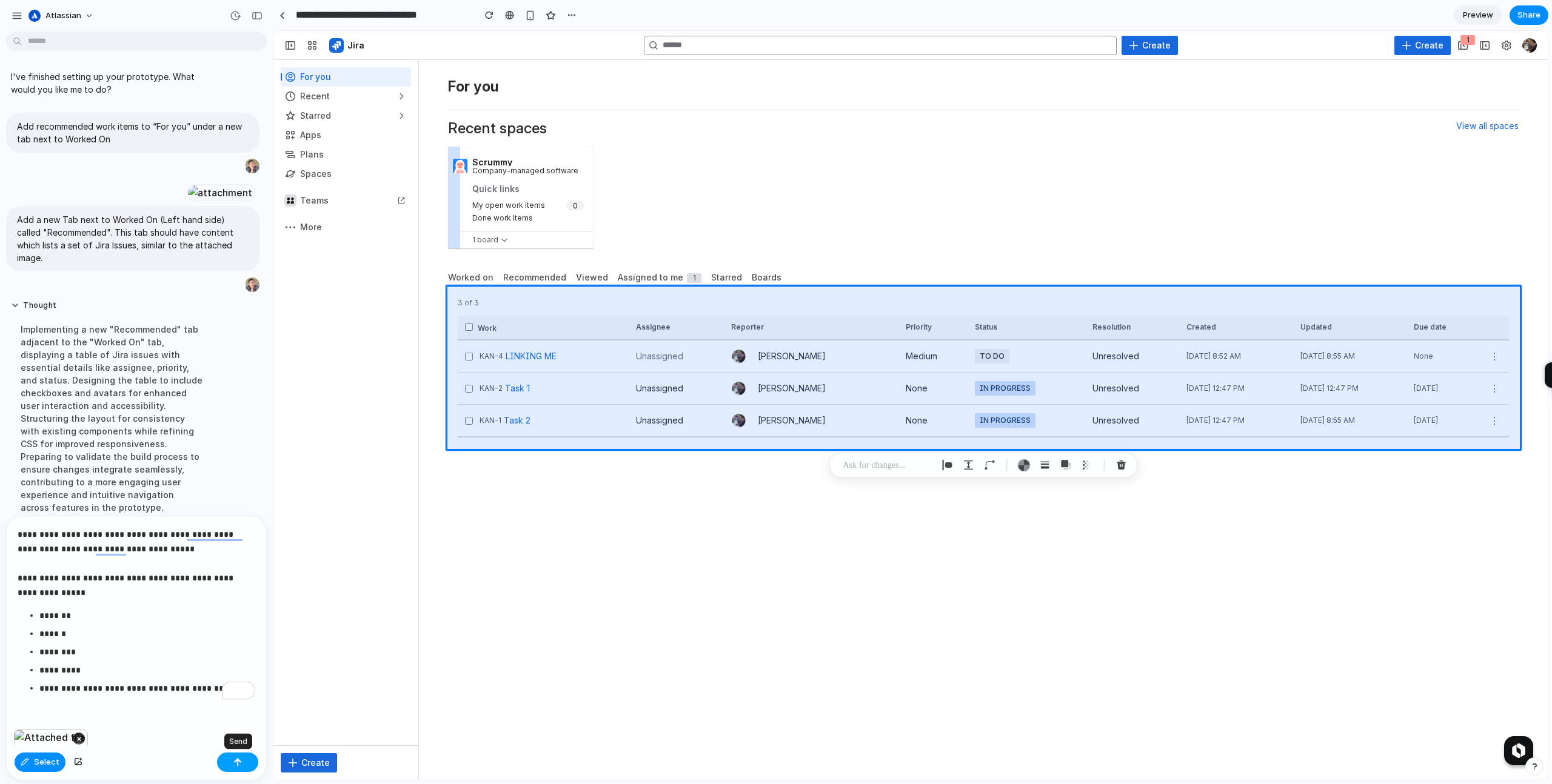
click at [234, 760] on div "button" at bounding box center [238, 762] width 8 height 8
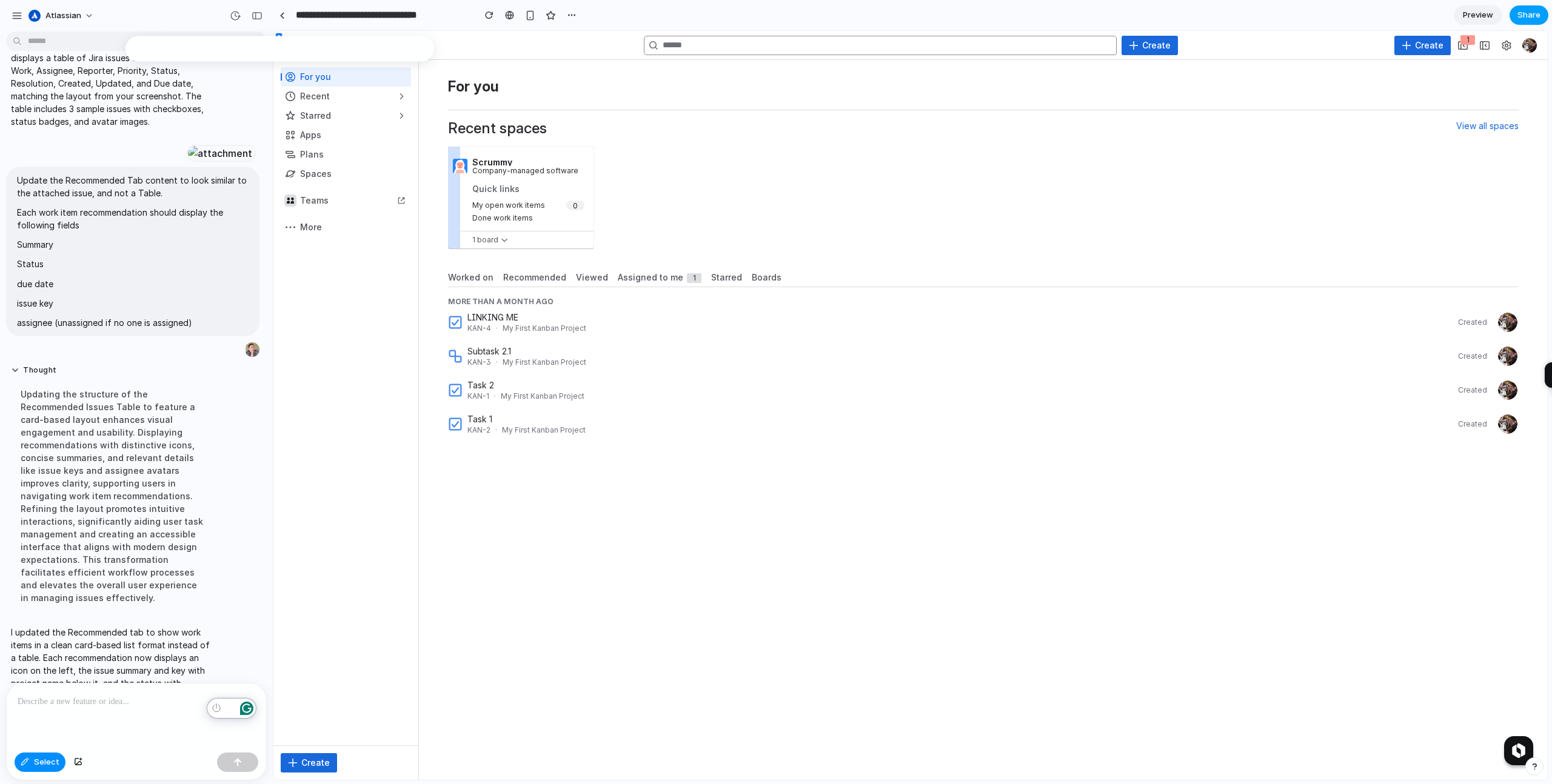
scroll to position [376, 0]
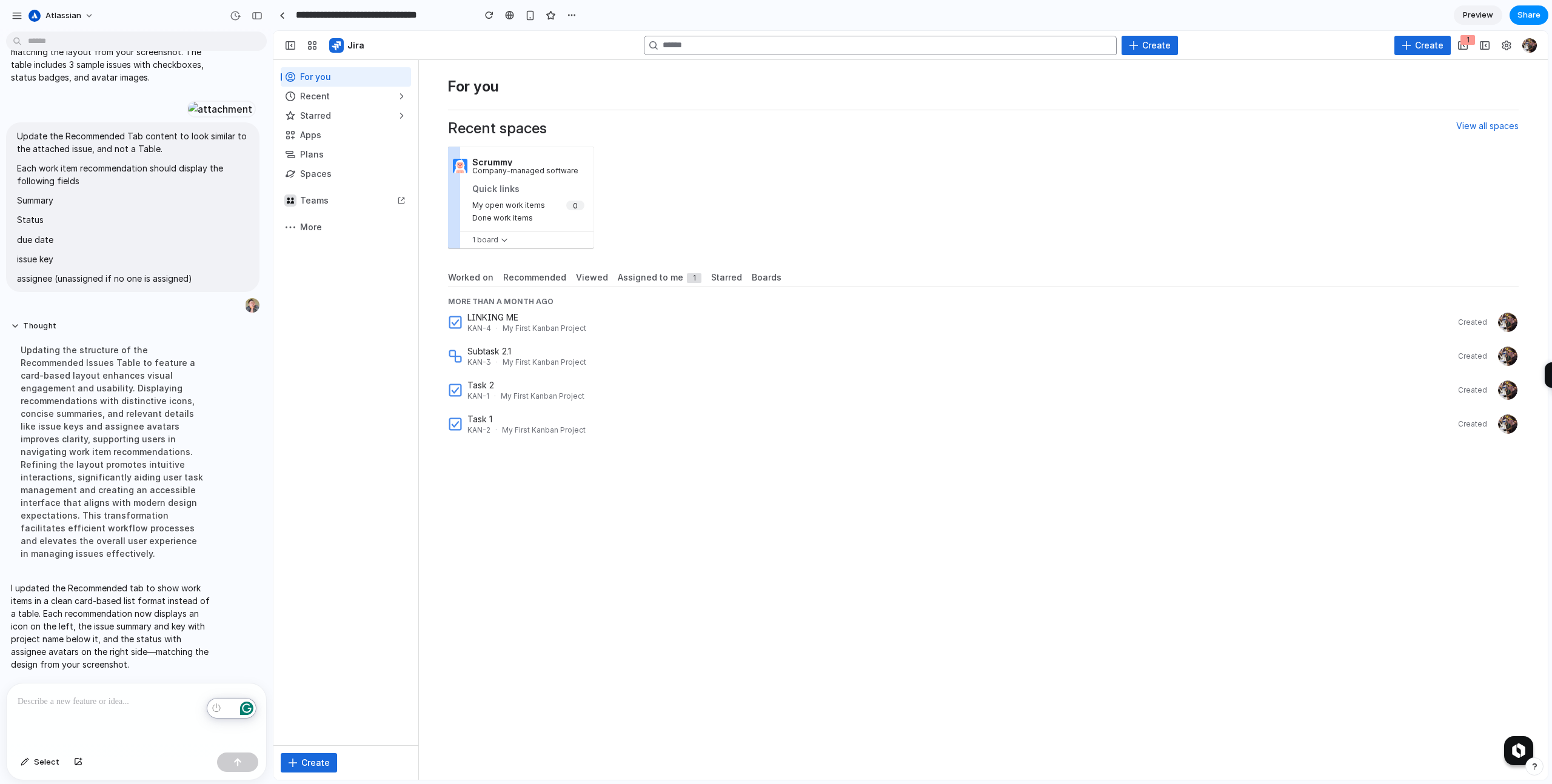
click at [529, 282] on span "Recommended" at bounding box center [535, 277] width 63 height 12
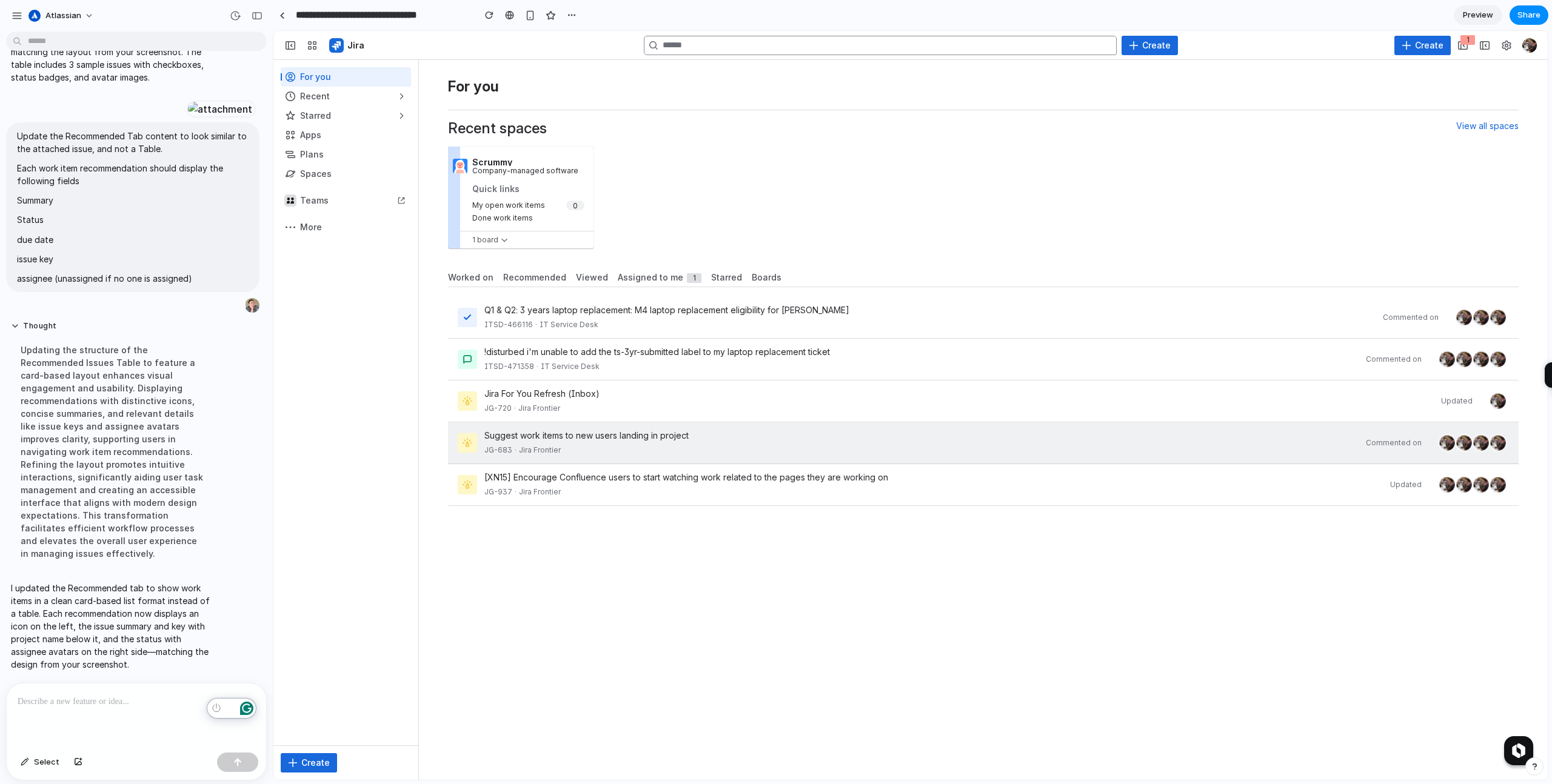
click at [759, 446] on div "JG-683 · Jira Frontier" at bounding box center [921, 450] width 874 height 12
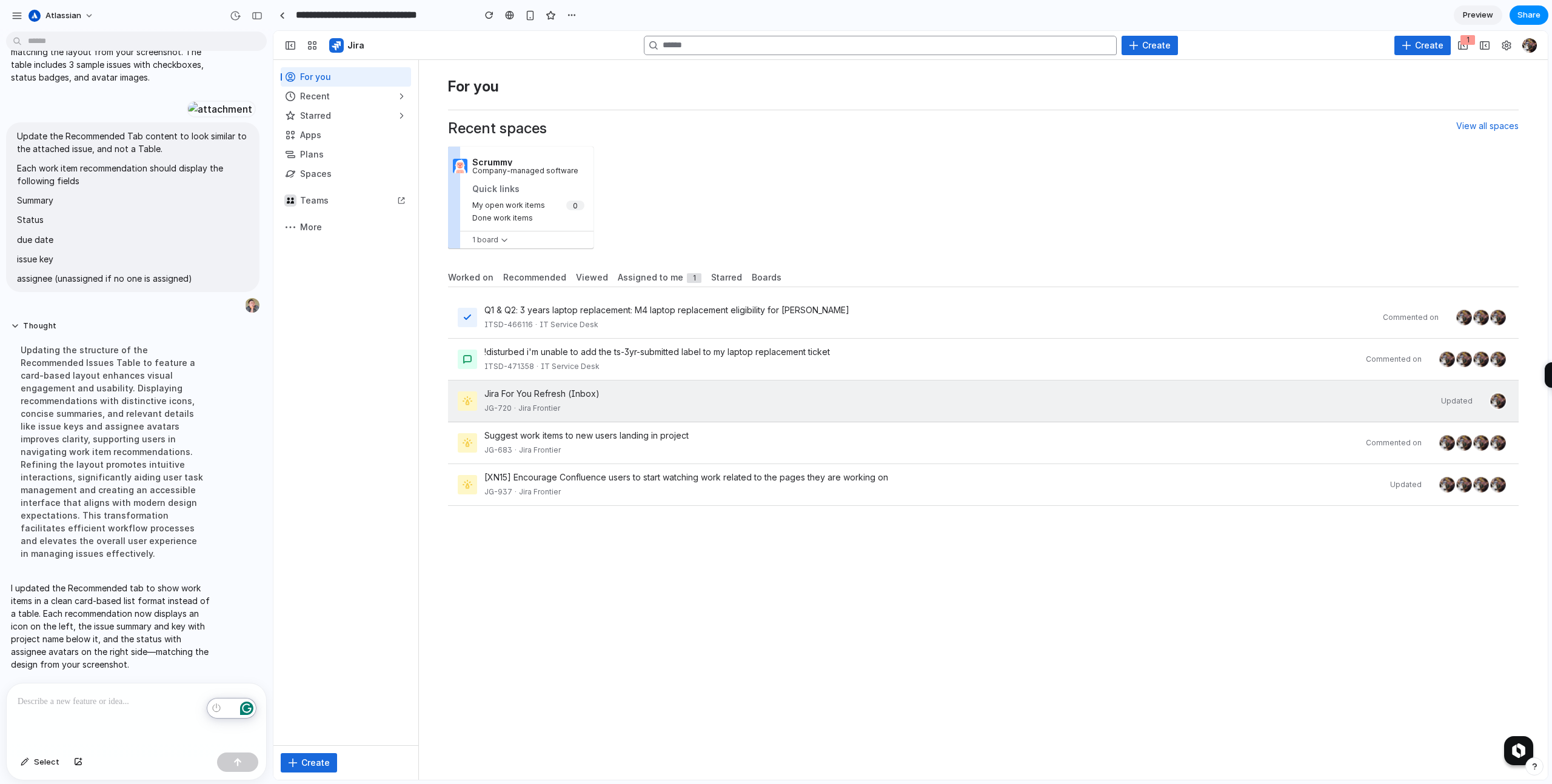
click at [756, 406] on div "JG-720 · Jira Frontier" at bounding box center [958, 408] width 949 height 12
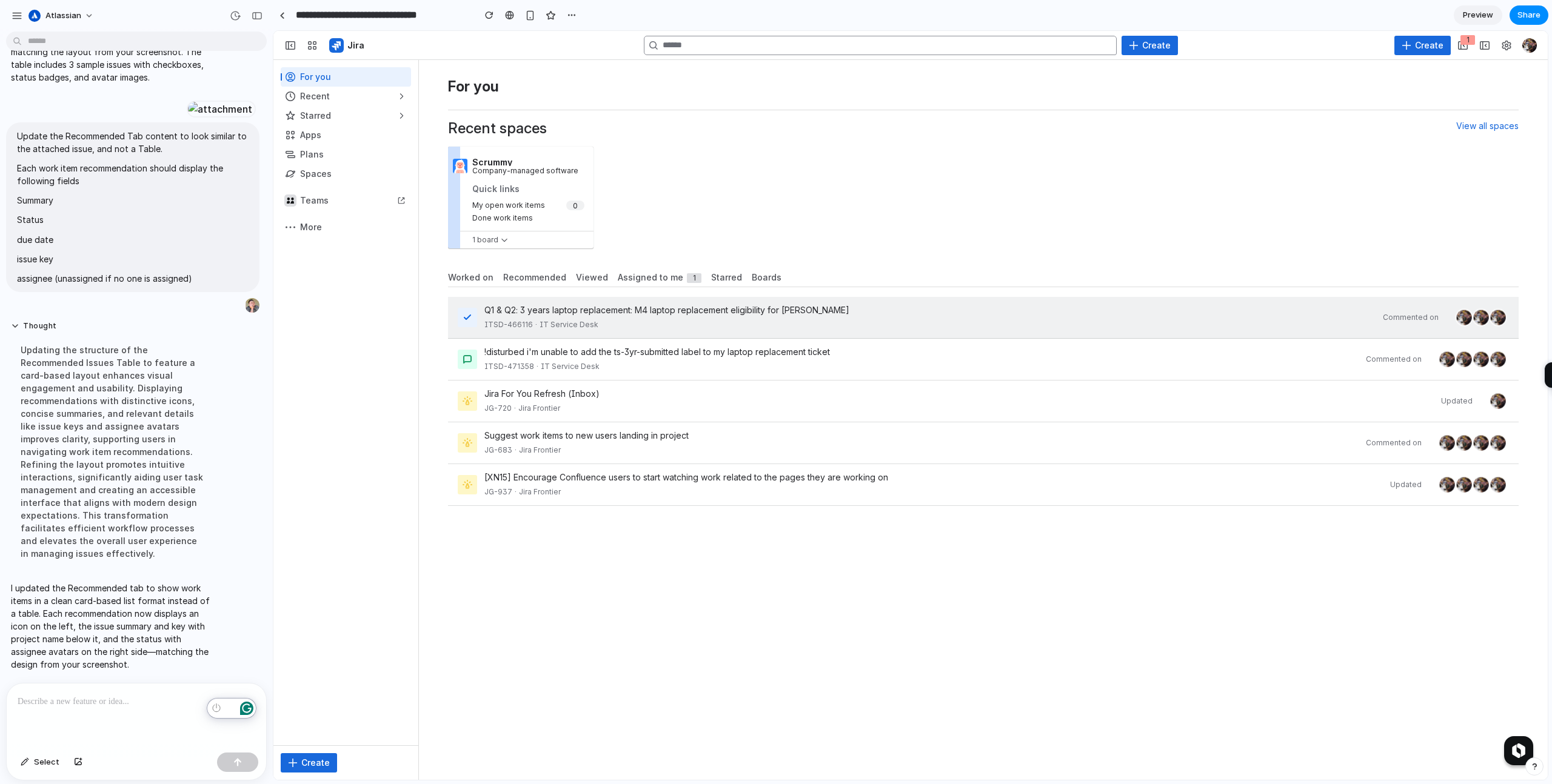
click at [918, 315] on div "Q1 & Q2: 3 years laptop replacement: M4 laptop replacement eligibility for Tush…" at bounding box center [929, 310] width 891 height 12
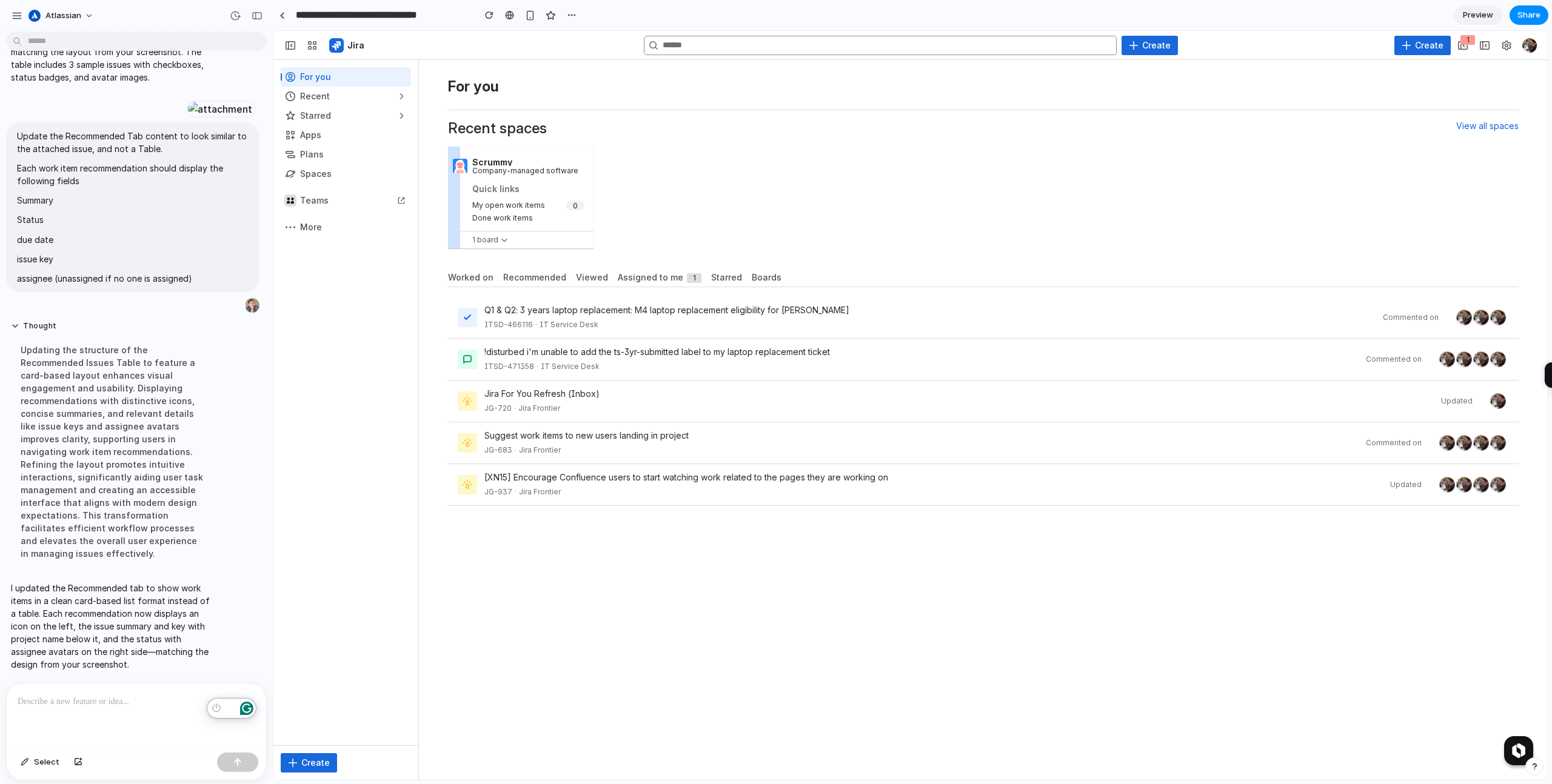
click at [91, 704] on p "To enrich screen reader interactions, please activate Accessibility in Grammarl…" at bounding box center [137, 702] width 238 height 15
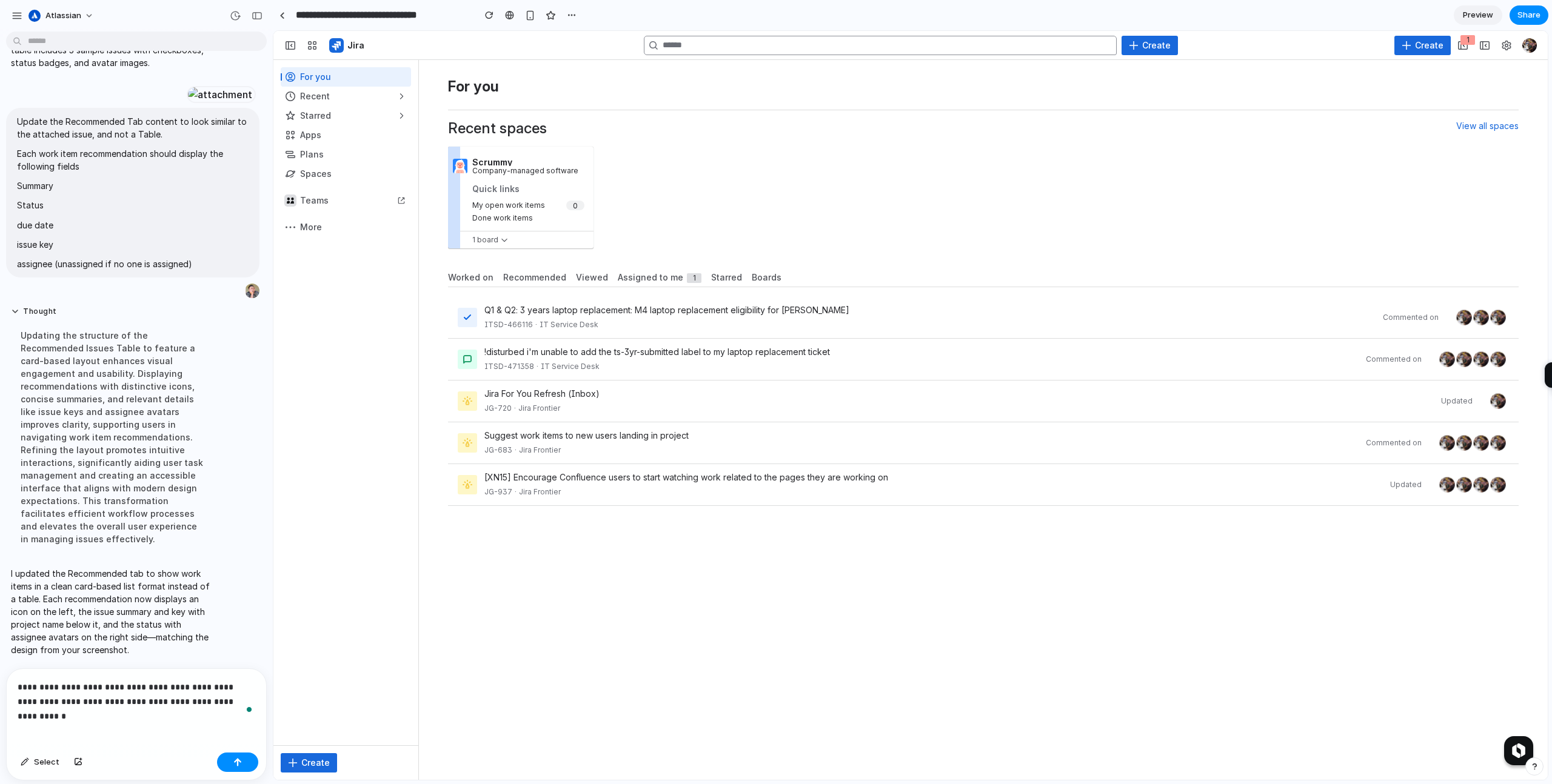
click at [135, 721] on div "**********" at bounding box center [136, 708] width 259 height 79
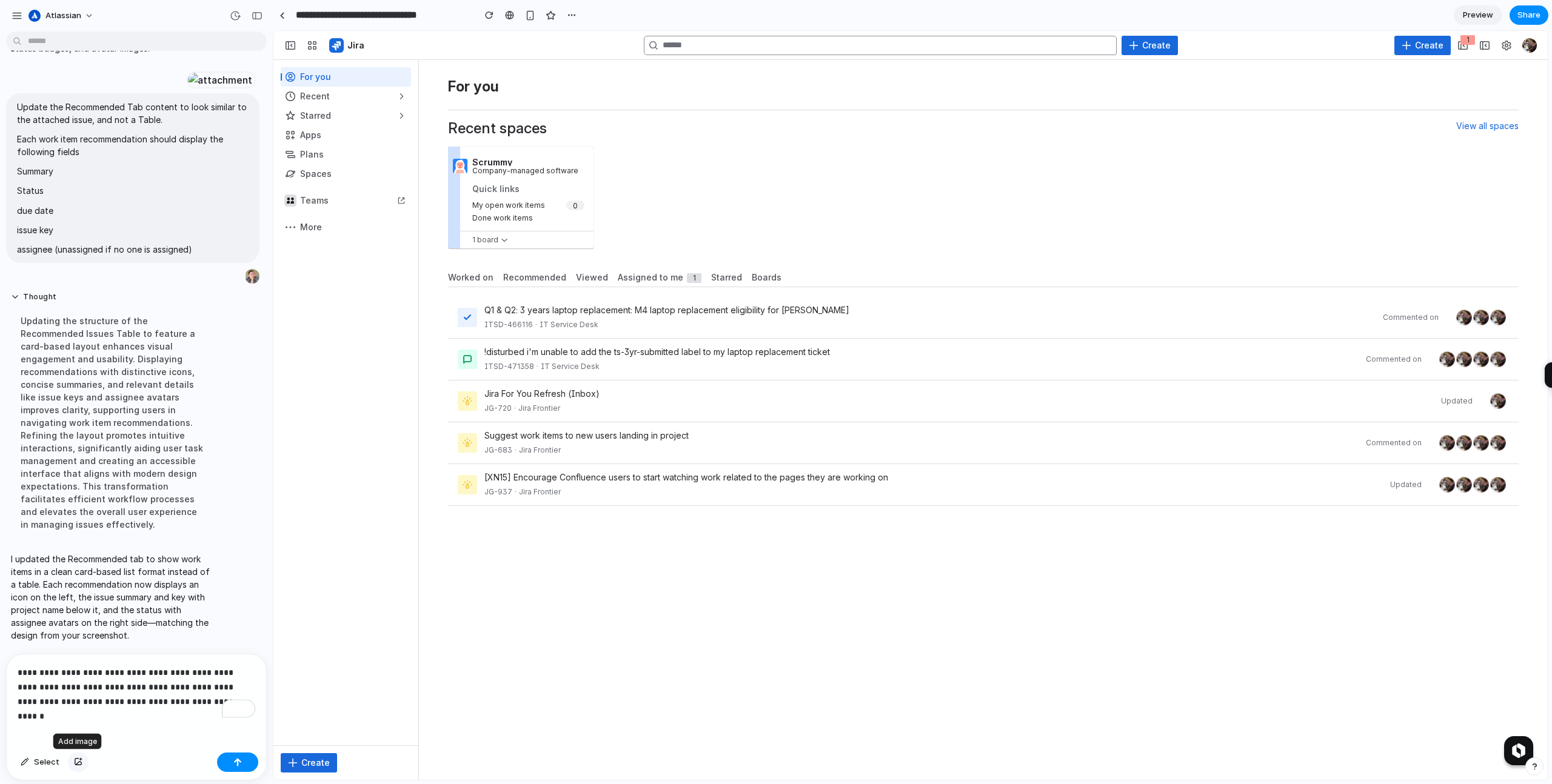
click at [84, 762] on button "button" at bounding box center [77, 763] width 20 height 20
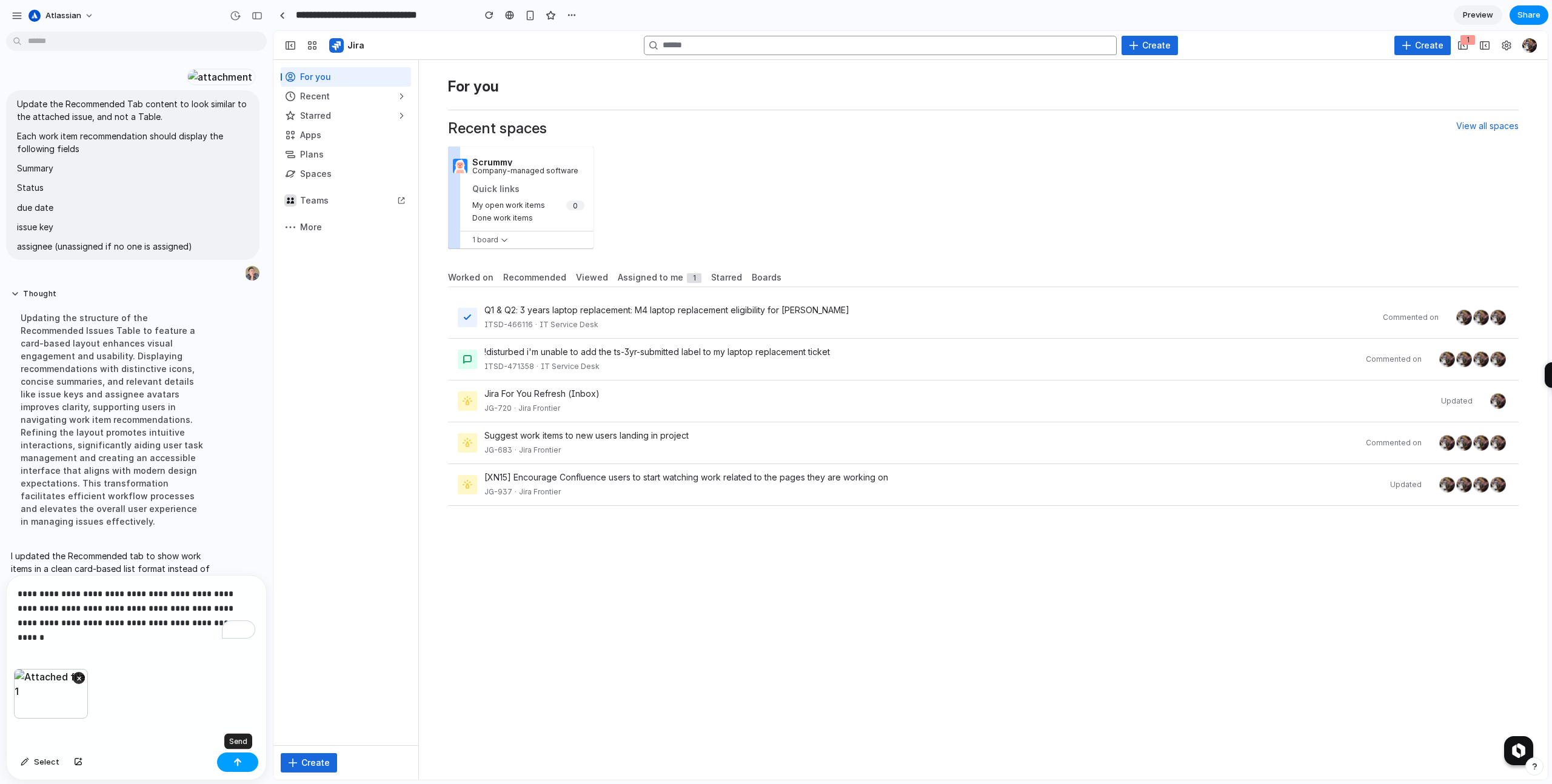
click at [237, 764] on div "button" at bounding box center [238, 762] width 8 height 8
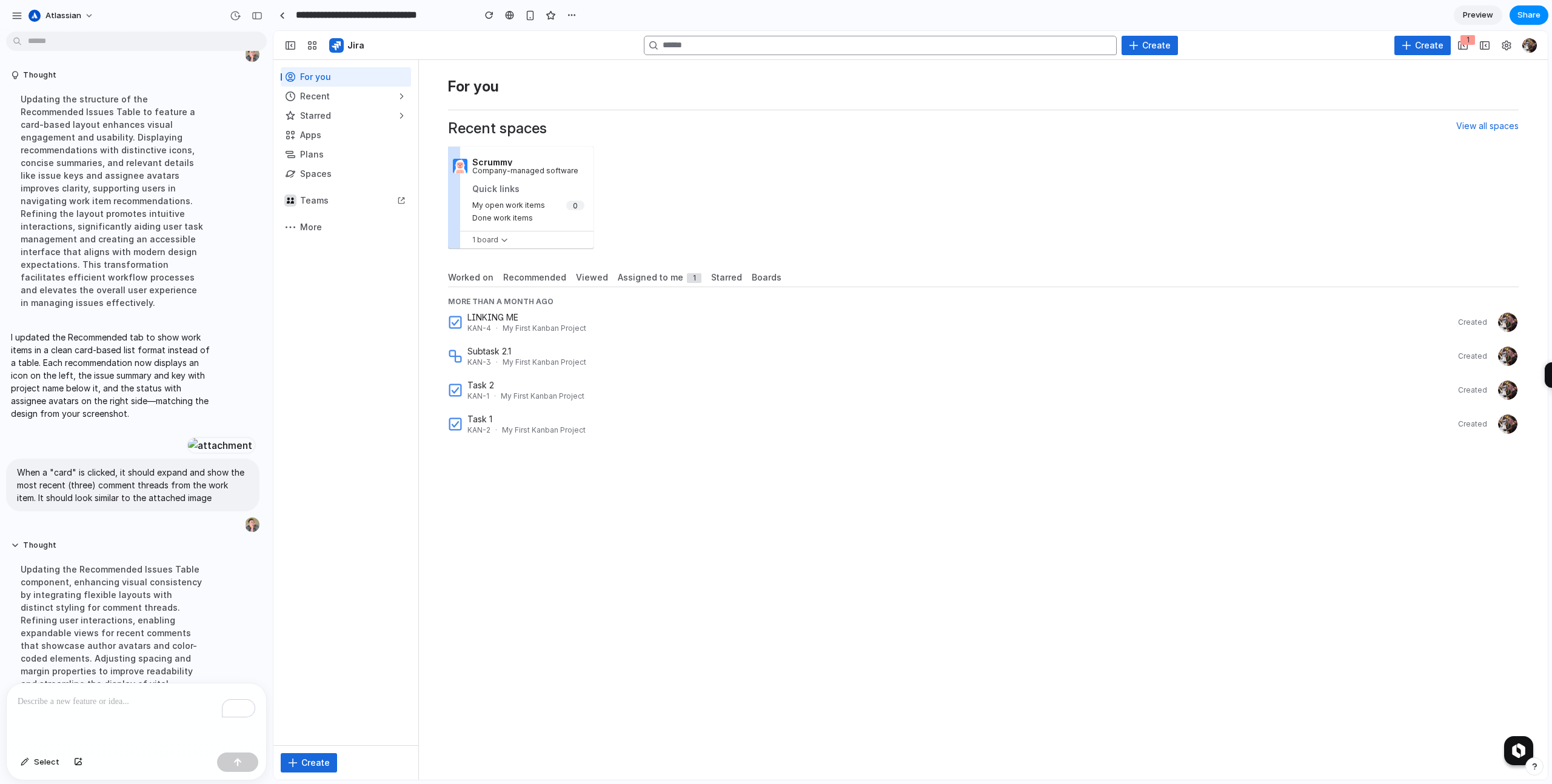
scroll to position [696, 0]
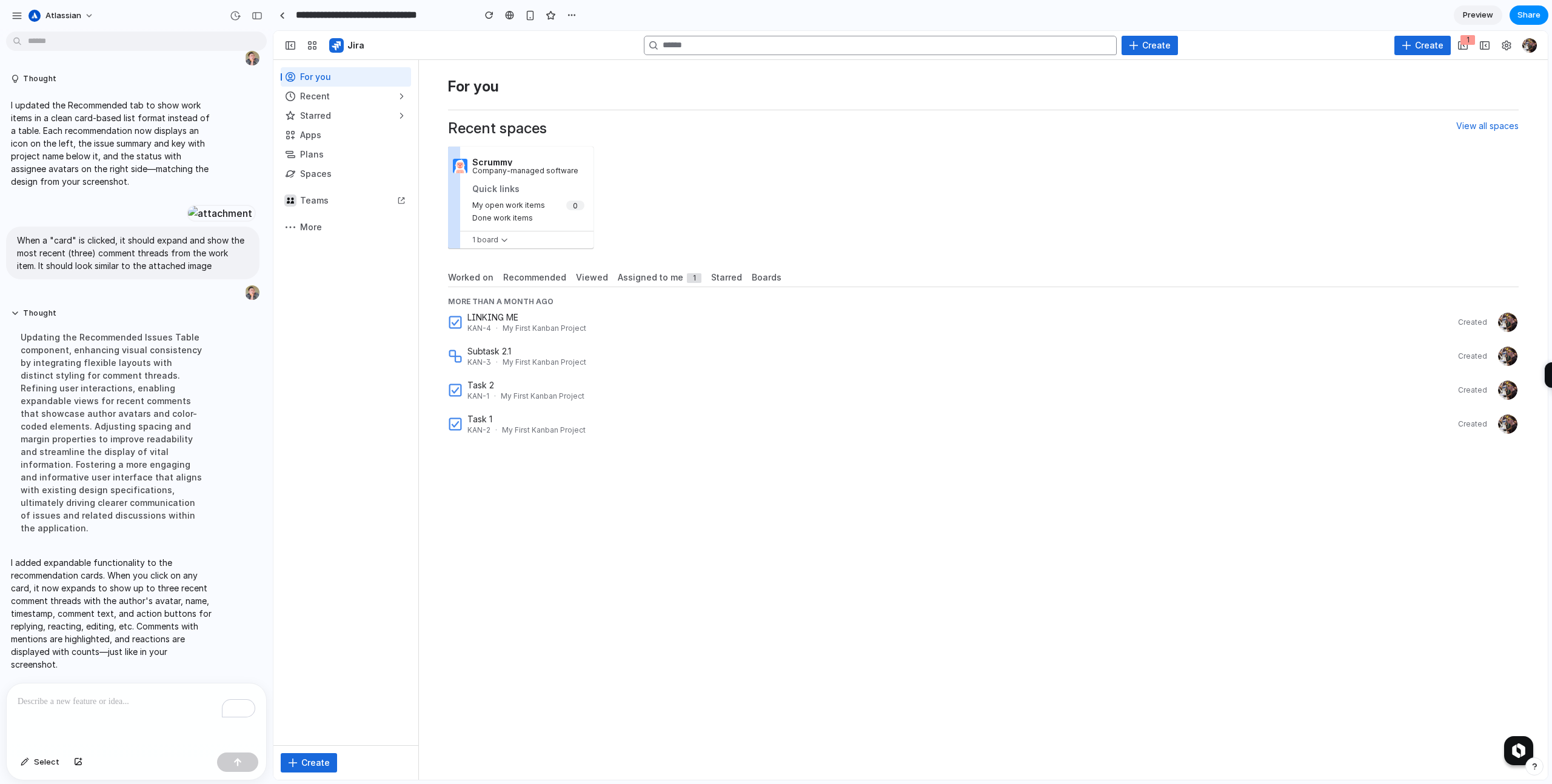
click at [556, 543] on div "For you Recent spaces View all spaces Scrummy Company-managed software Quick li…" at bounding box center [983, 420] width 1129 height 720
click at [573, 636] on div "For you Recent spaces View all spaces Scrummy Company-managed software Quick li…" at bounding box center [983, 420] width 1129 height 720
click at [528, 275] on span "Recommended" at bounding box center [535, 277] width 63 height 12
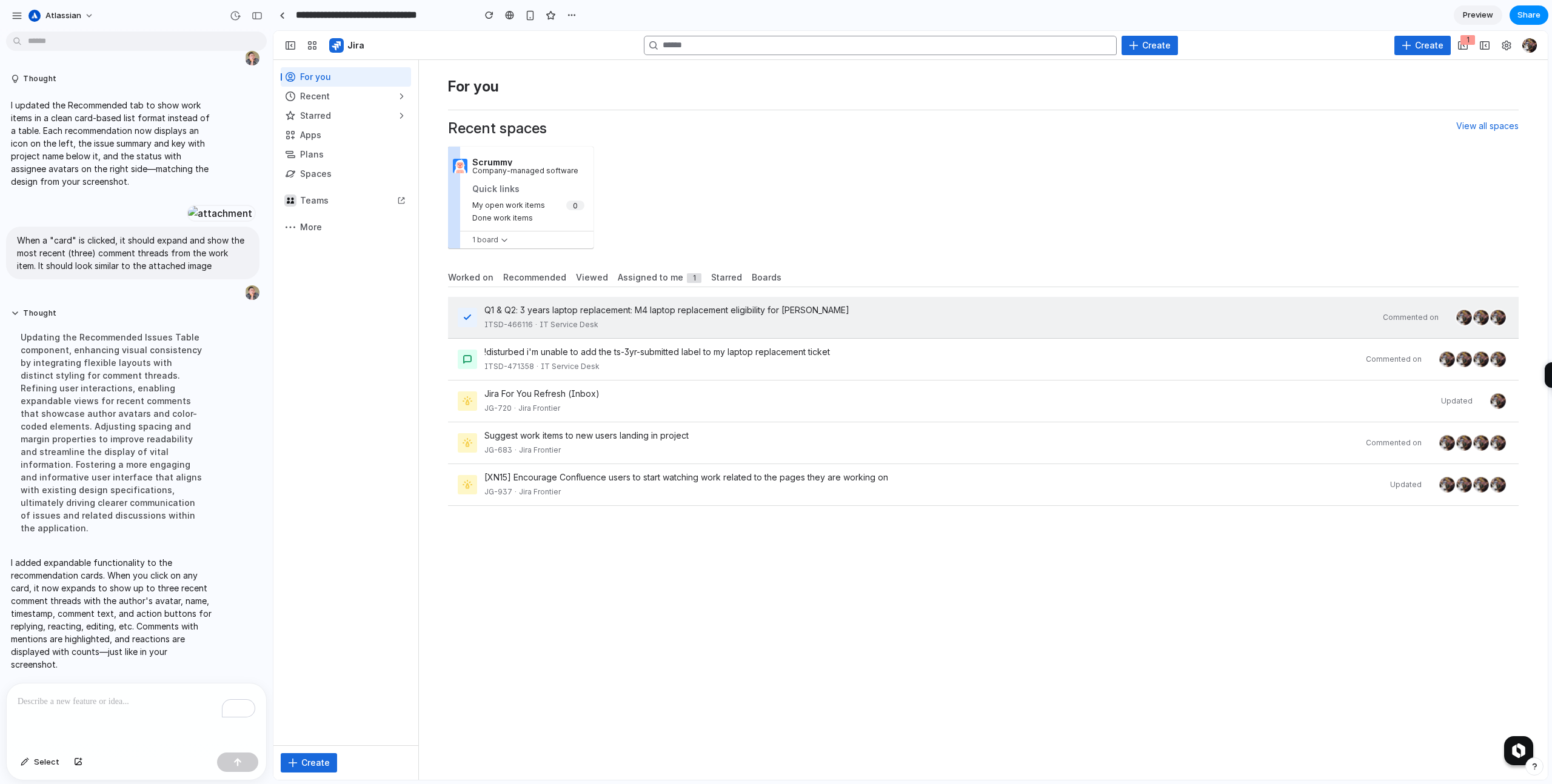
click at [678, 320] on div "ITSD-466116 · IT Service Desk" at bounding box center [929, 324] width 891 height 12
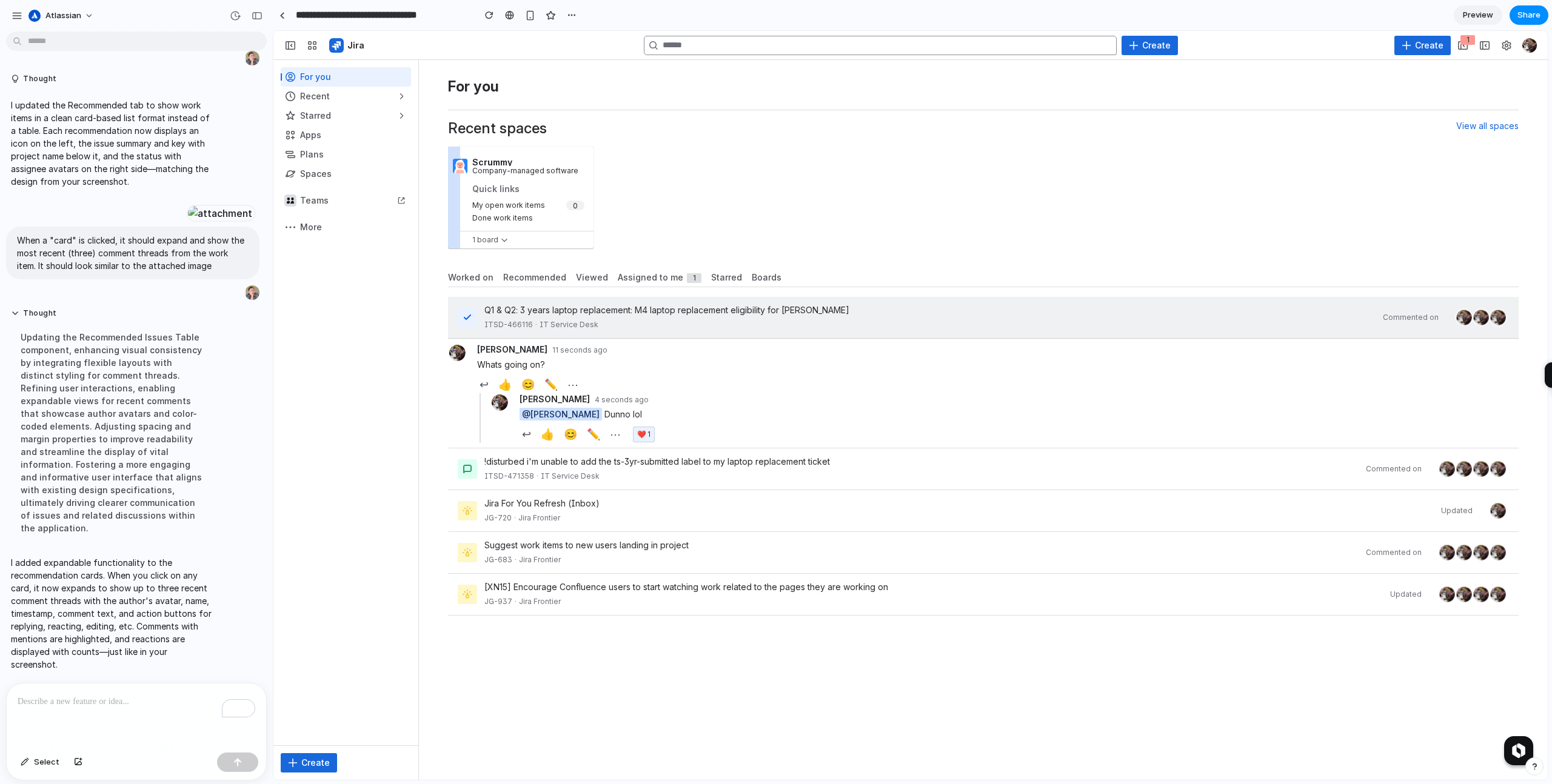
click at [678, 320] on div "ITSD-466116 · IT Service Desk" at bounding box center [929, 324] width 891 height 12
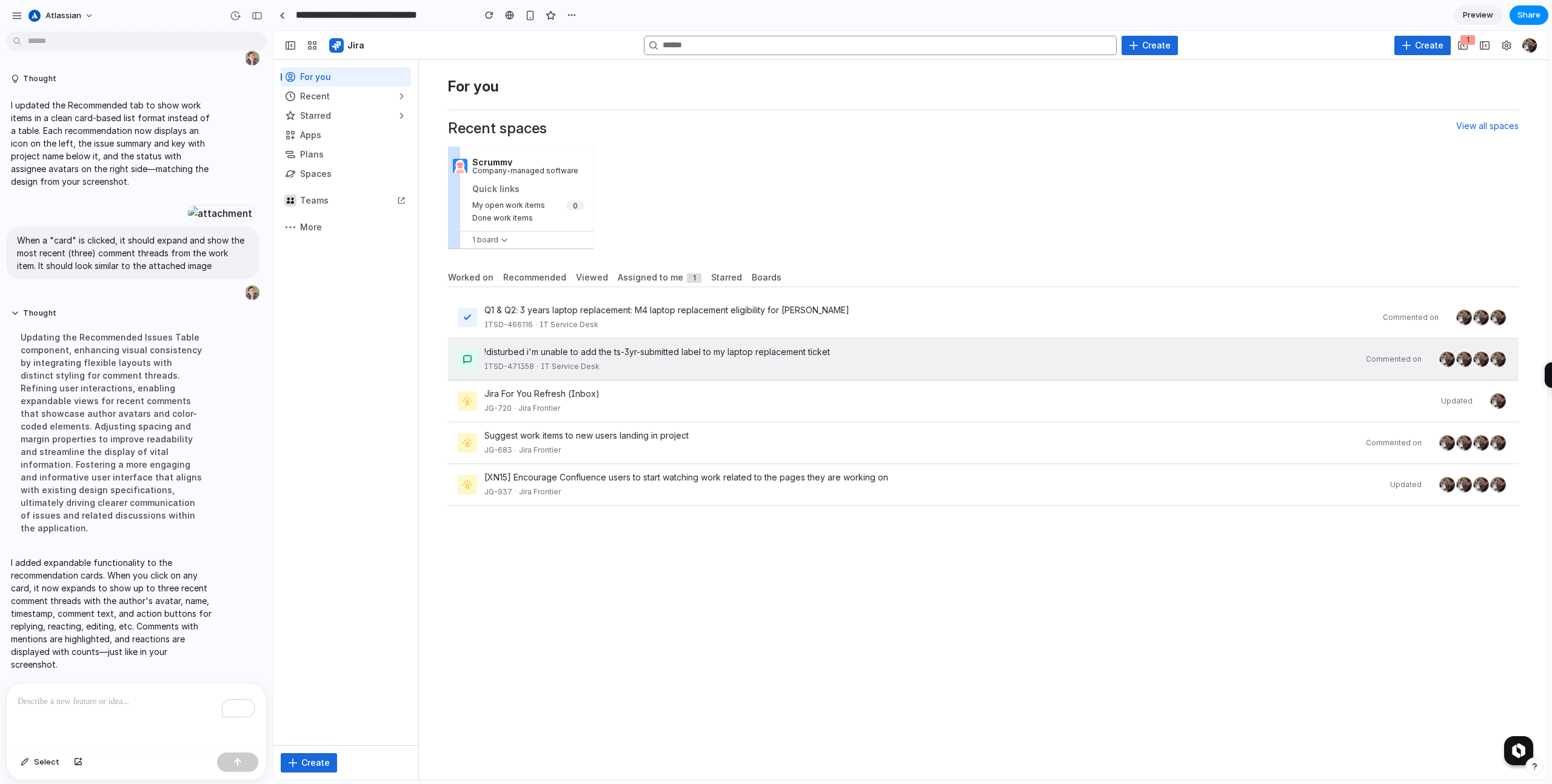
click at [648, 405] on div "JG-720 · Jira Frontier" at bounding box center [958, 408] width 949 height 12
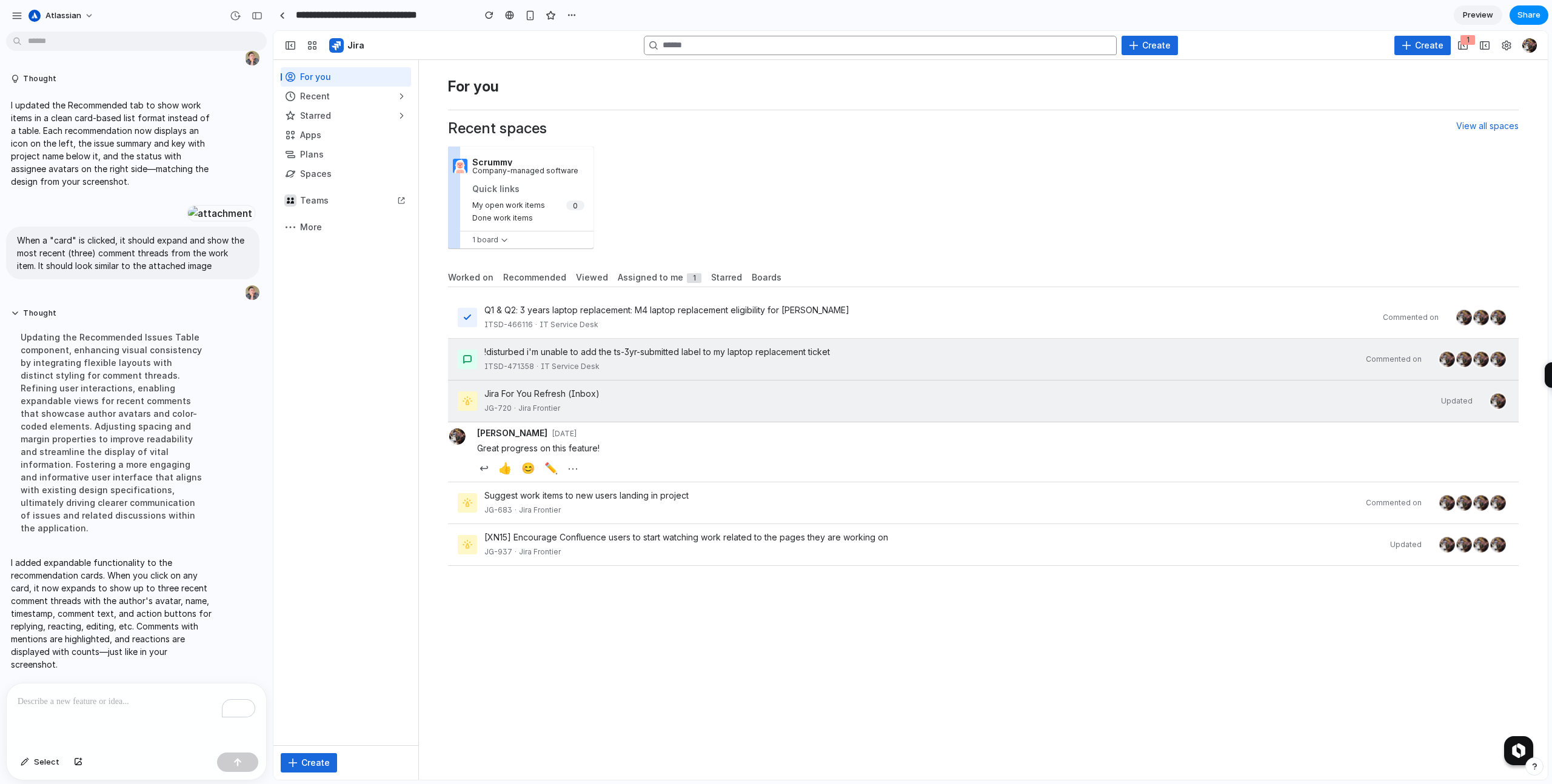
click at [667, 403] on div "JG-720 · Jira Frontier" at bounding box center [958, 408] width 949 height 12
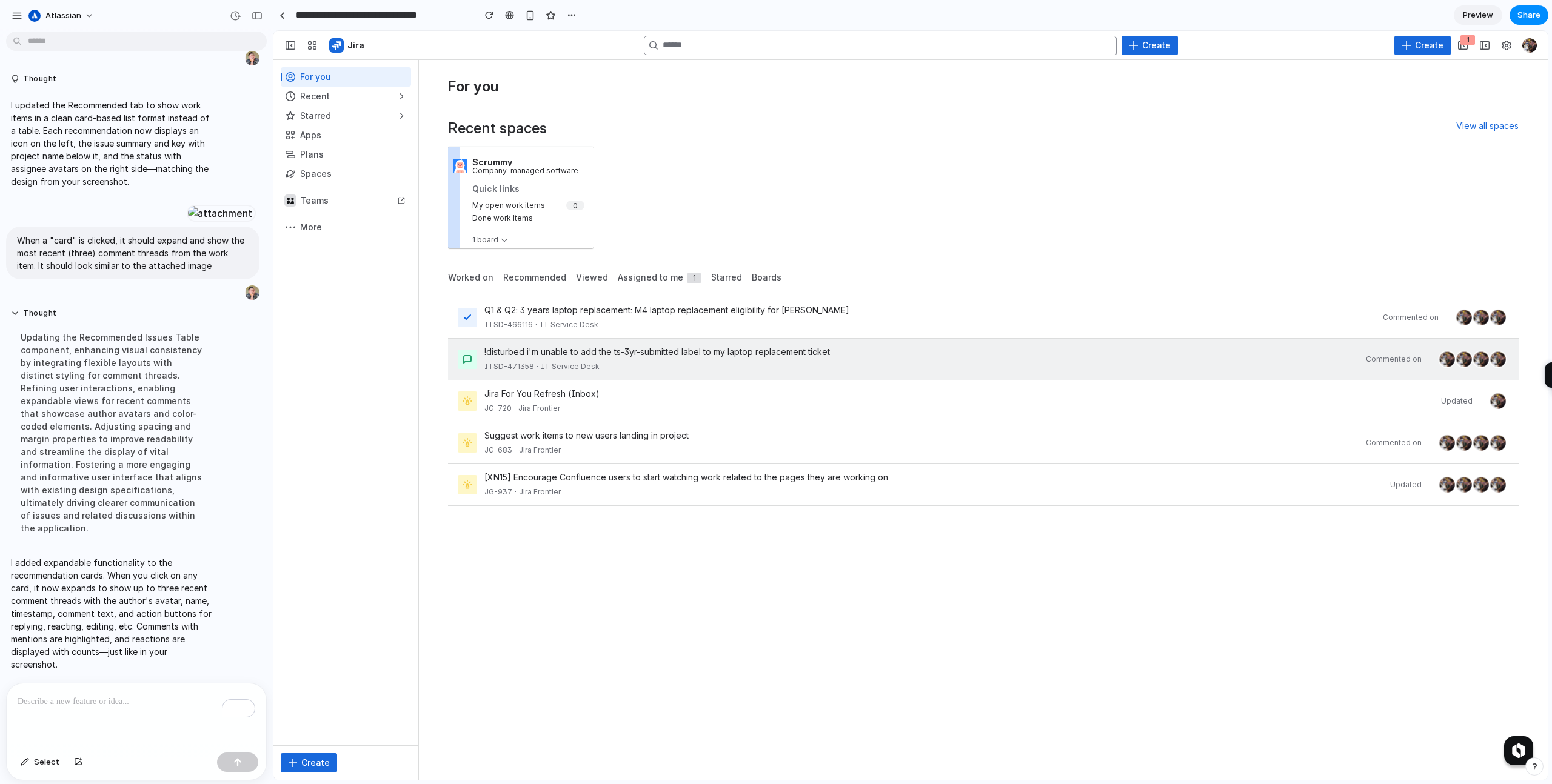
click at [707, 356] on div "!disturbed i'm unable to add the ts-3yr-submitted label to my laptop replacemen…" at bounding box center [921, 352] width 874 height 12
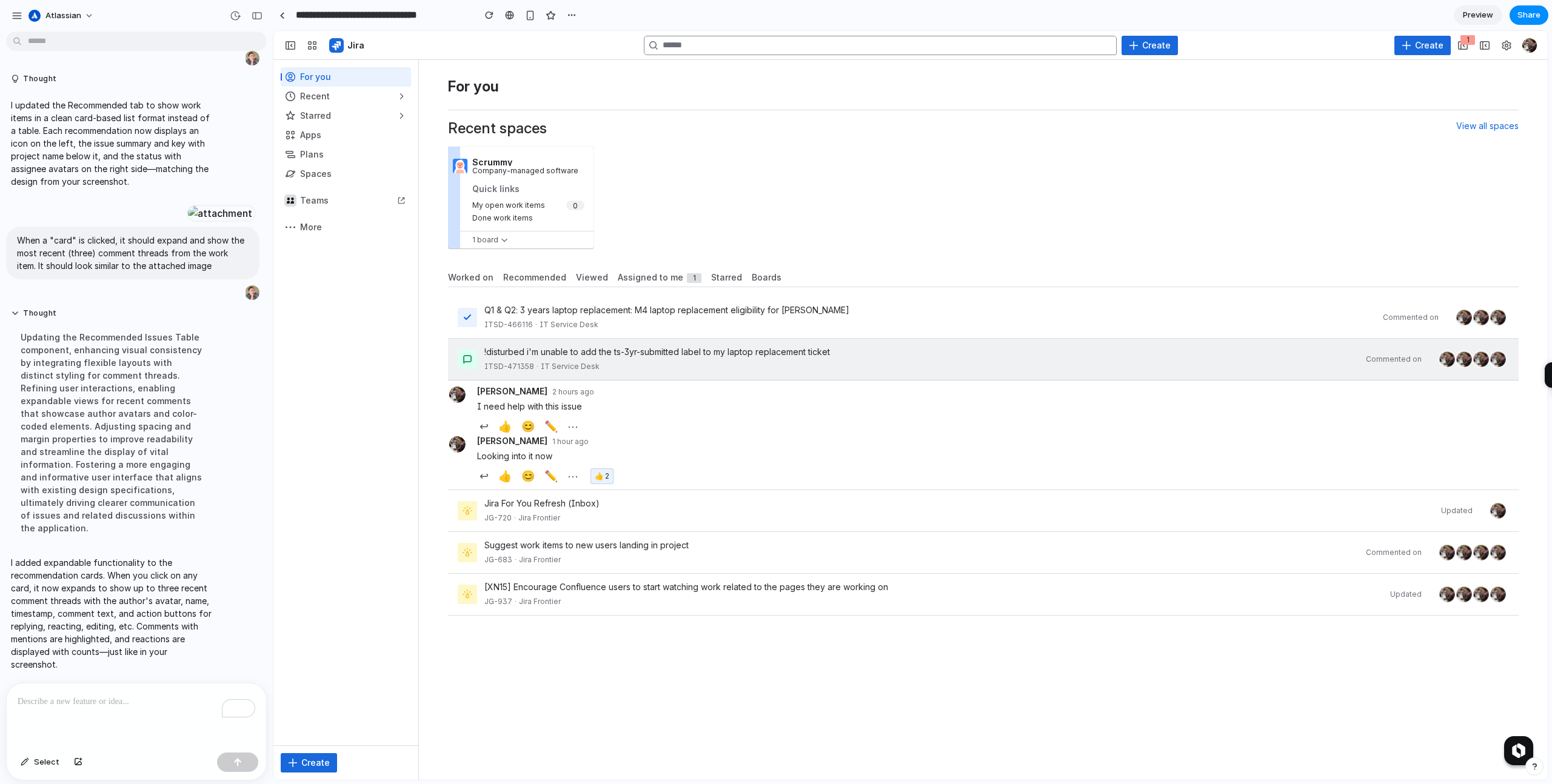
click at [707, 356] on div "!disturbed i'm unable to add the ts-3yr-submitted label to my laptop replacemen…" at bounding box center [921, 352] width 874 height 12
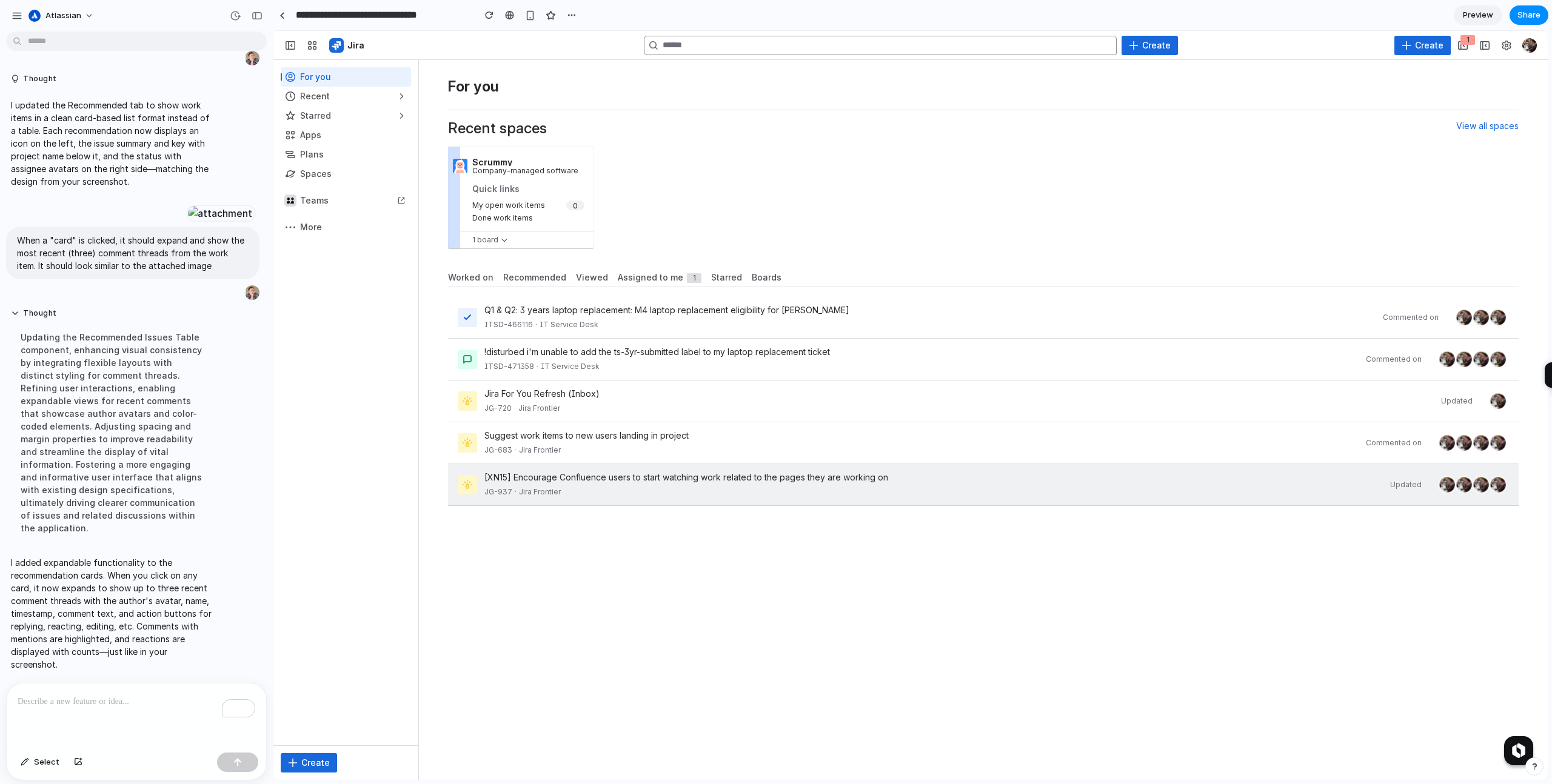
click at [708, 502] on div "[XN15] Encourage Confluence users to start watching work related to the pages t…" at bounding box center [983, 485] width 1070 height 41
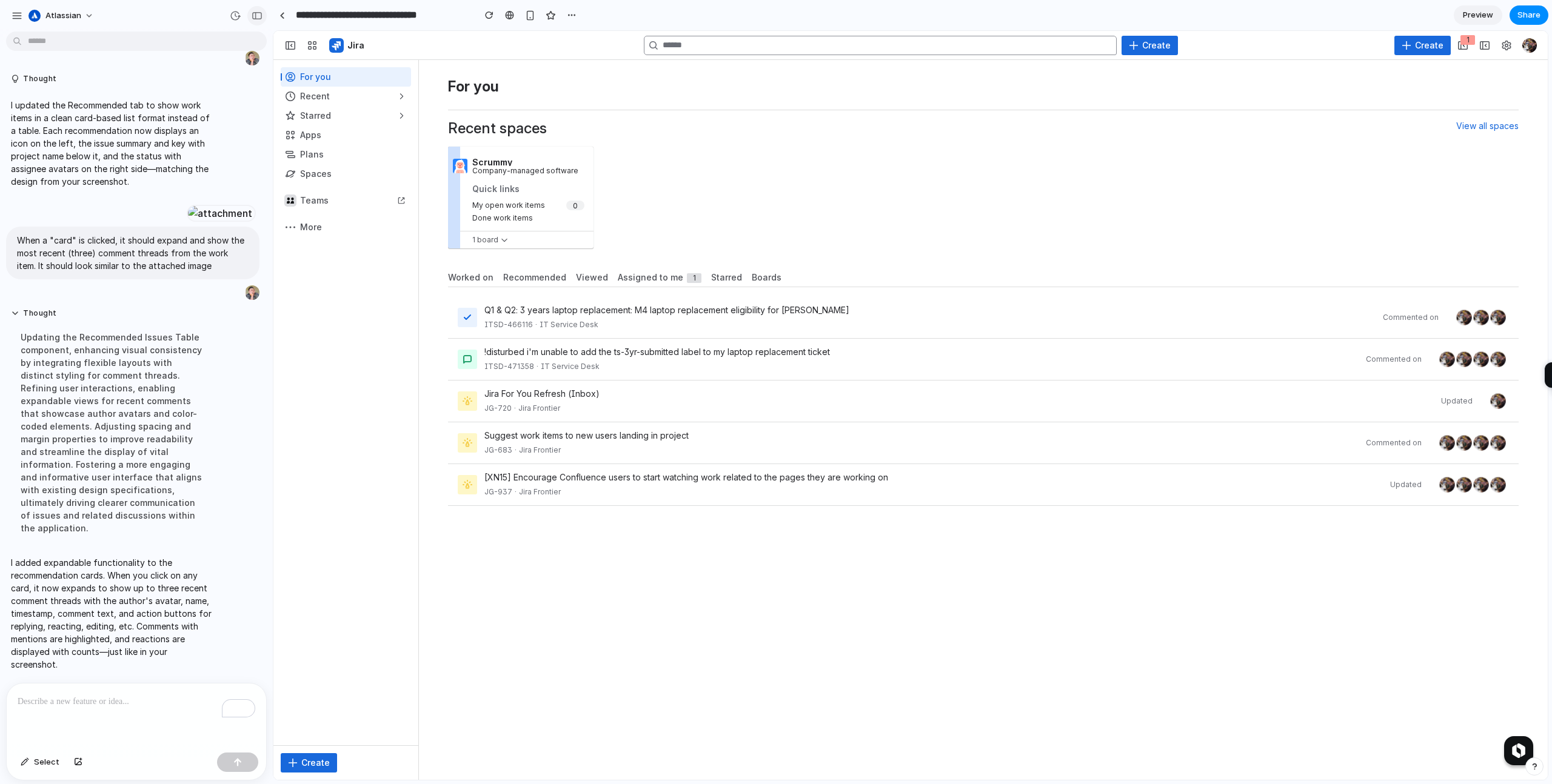
click at [263, 15] on button "button" at bounding box center [257, 15] width 20 height 20
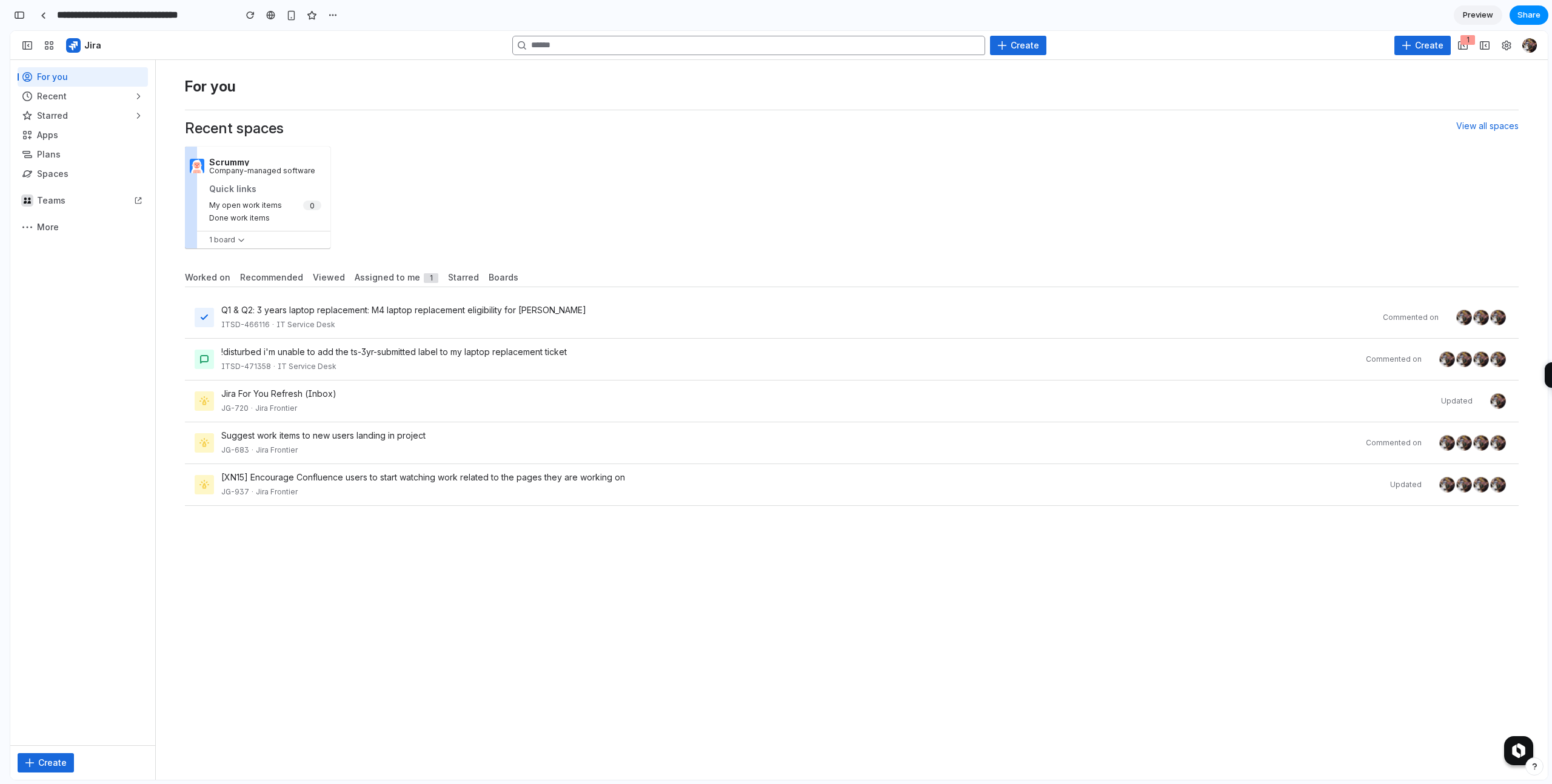
scroll to position [991, 0]
click at [207, 279] on span "Worked on" at bounding box center [207, 277] width 46 height 12
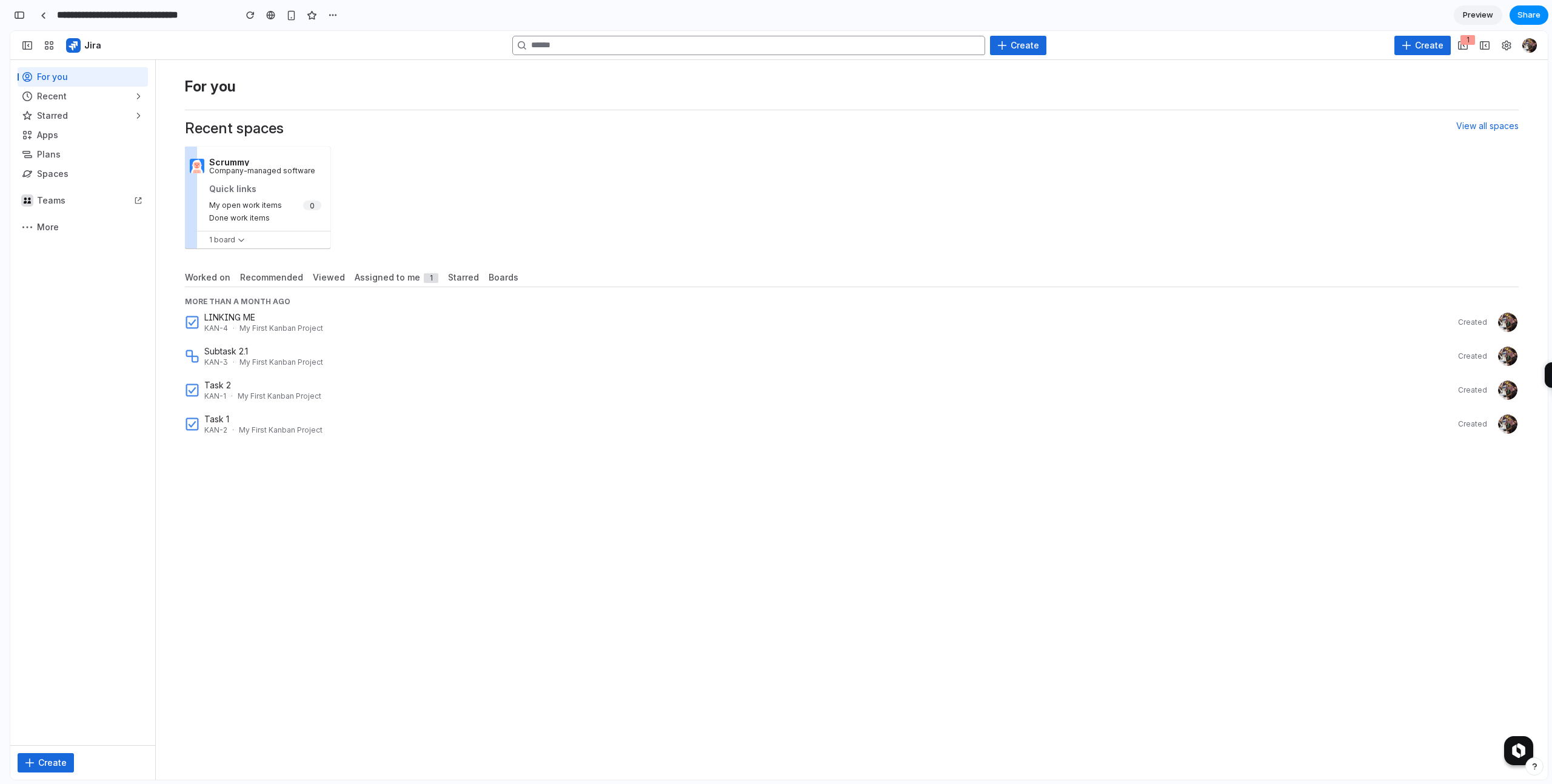
click at [401, 645] on div "For you Recent spaces View all spaces Scrummy Company-managed software Quick li…" at bounding box center [852, 420] width 1392 height 720
click at [274, 277] on span "Recommended" at bounding box center [272, 277] width 63 height 12
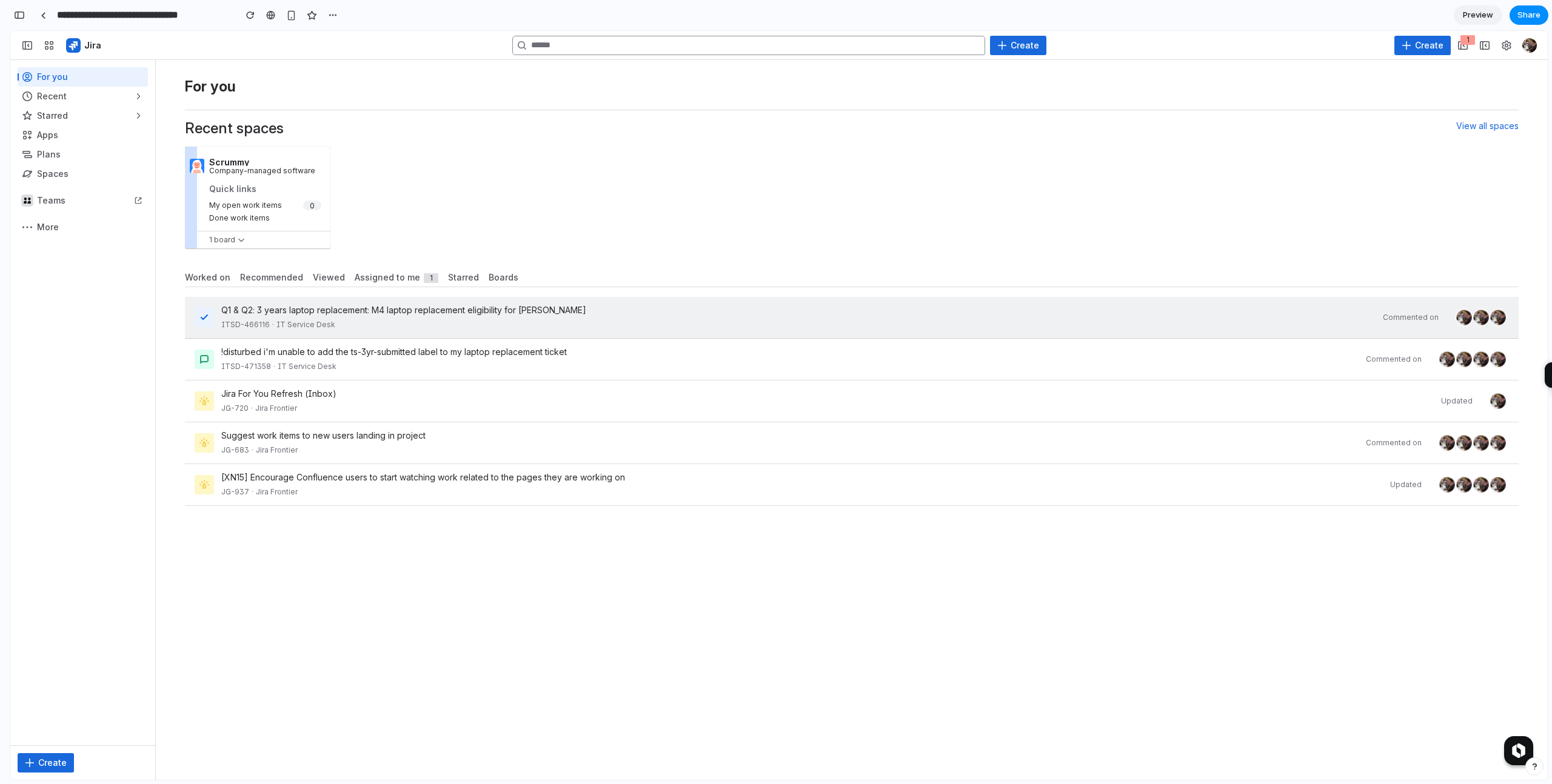
click at [380, 313] on div "Q1 & Q2: 3 years laptop replacement: M4 laptop replacement eligibility for Tush…" at bounding box center [798, 310] width 1154 height 12
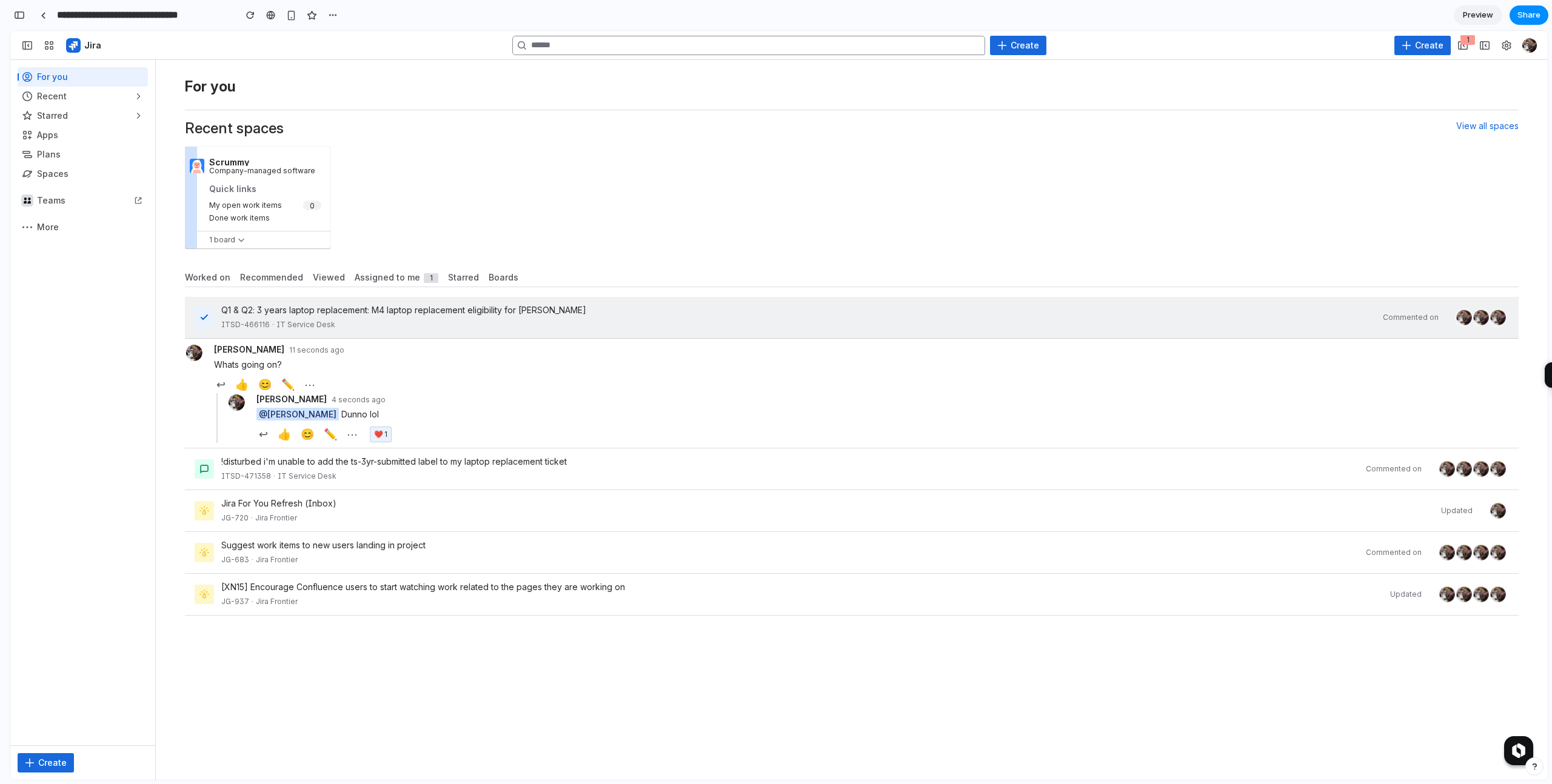
click at [380, 313] on div "Q1 & Q2: 3 years laptop replacement: M4 laptop replacement eligibility for Tush…" at bounding box center [798, 310] width 1154 height 12
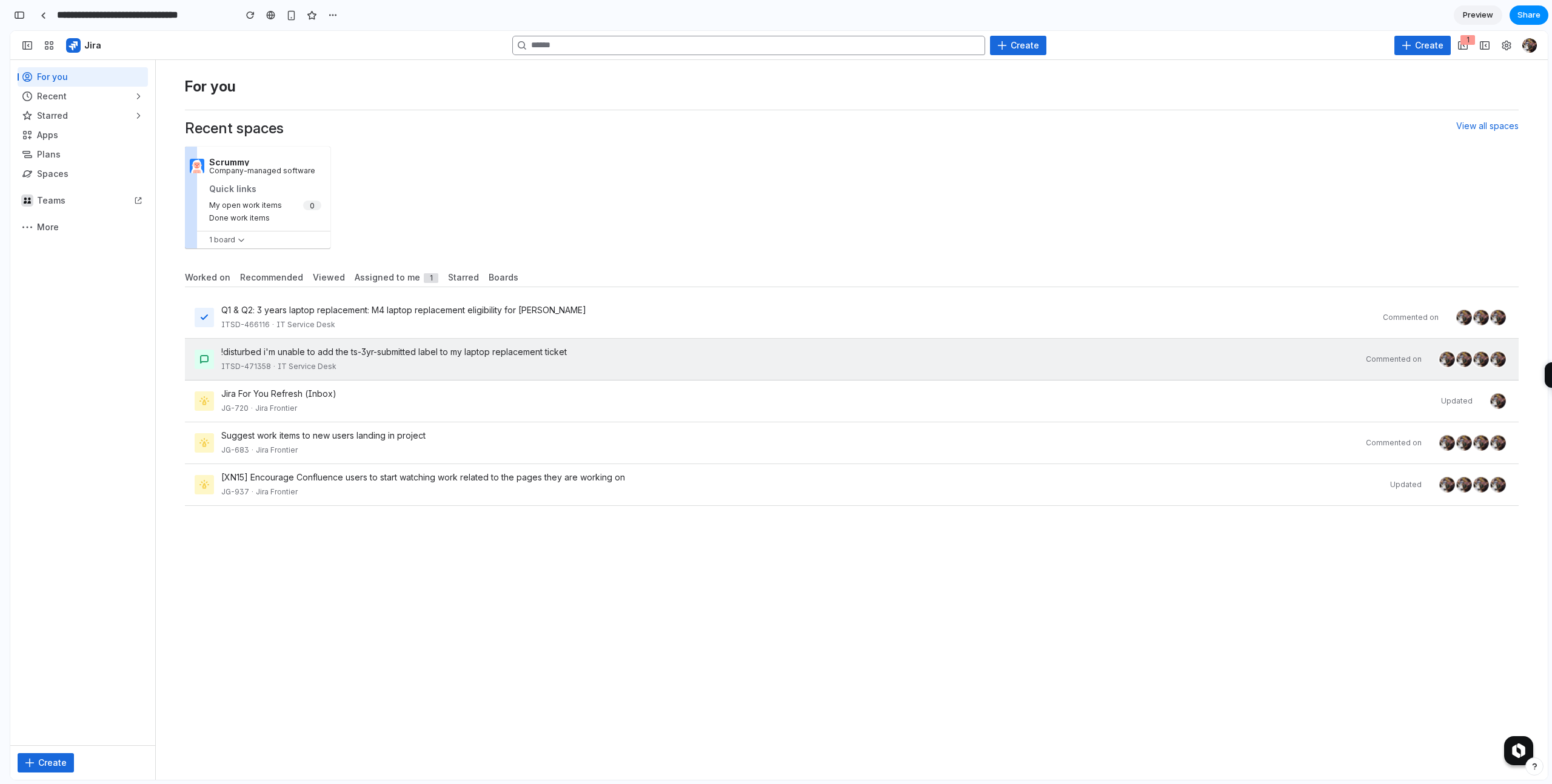
click at [545, 380] on div "!disturbed i'm unable to add the ts-3yr-submitted label to my laptop replacemen…" at bounding box center [851, 359] width 1333 height 41
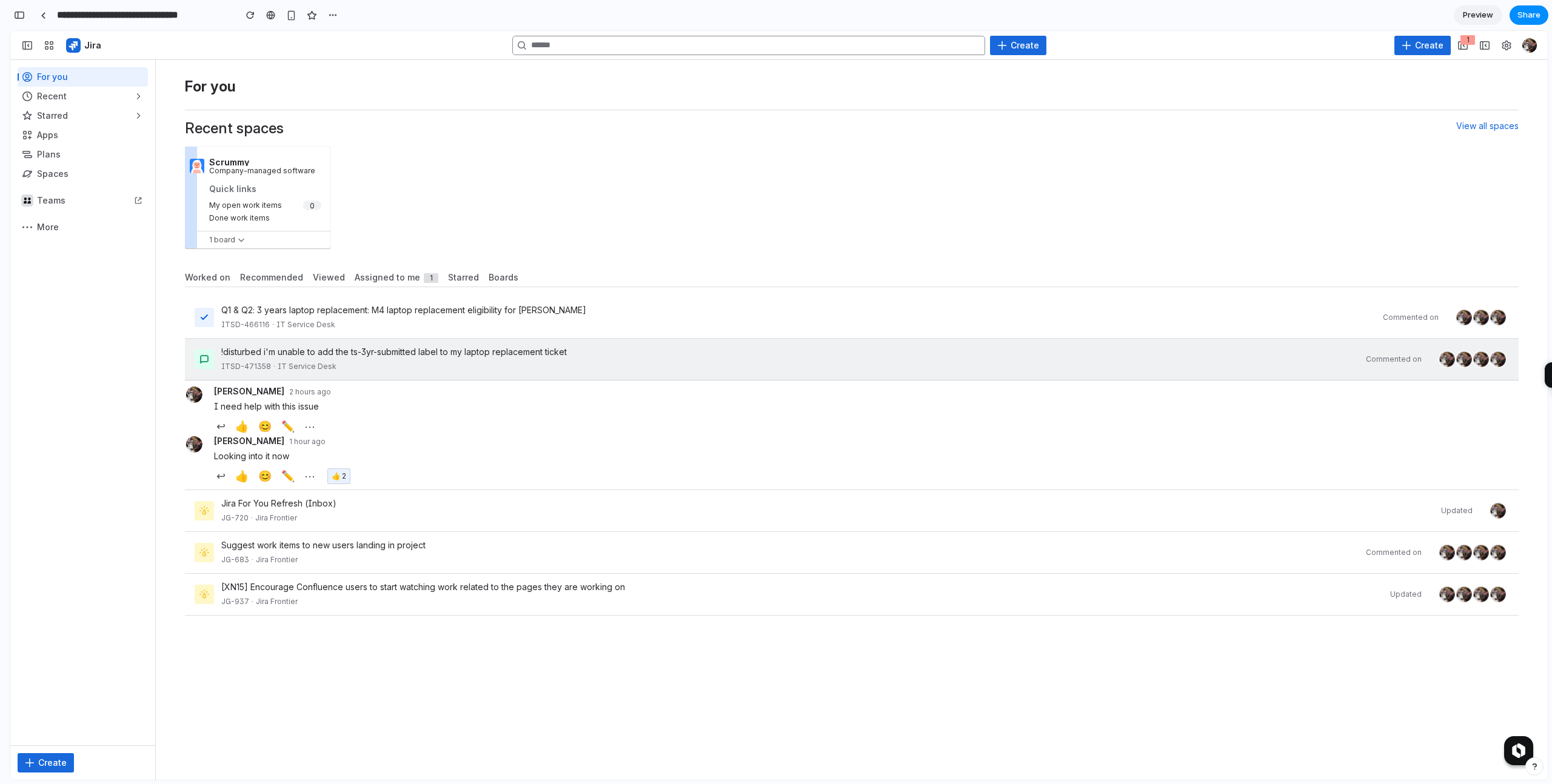
click at [545, 380] on div "!disturbed i'm unable to add the ts-3yr-submitted label to my laptop replacemen…" at bounding box center [851, 359] width 1333 height 41
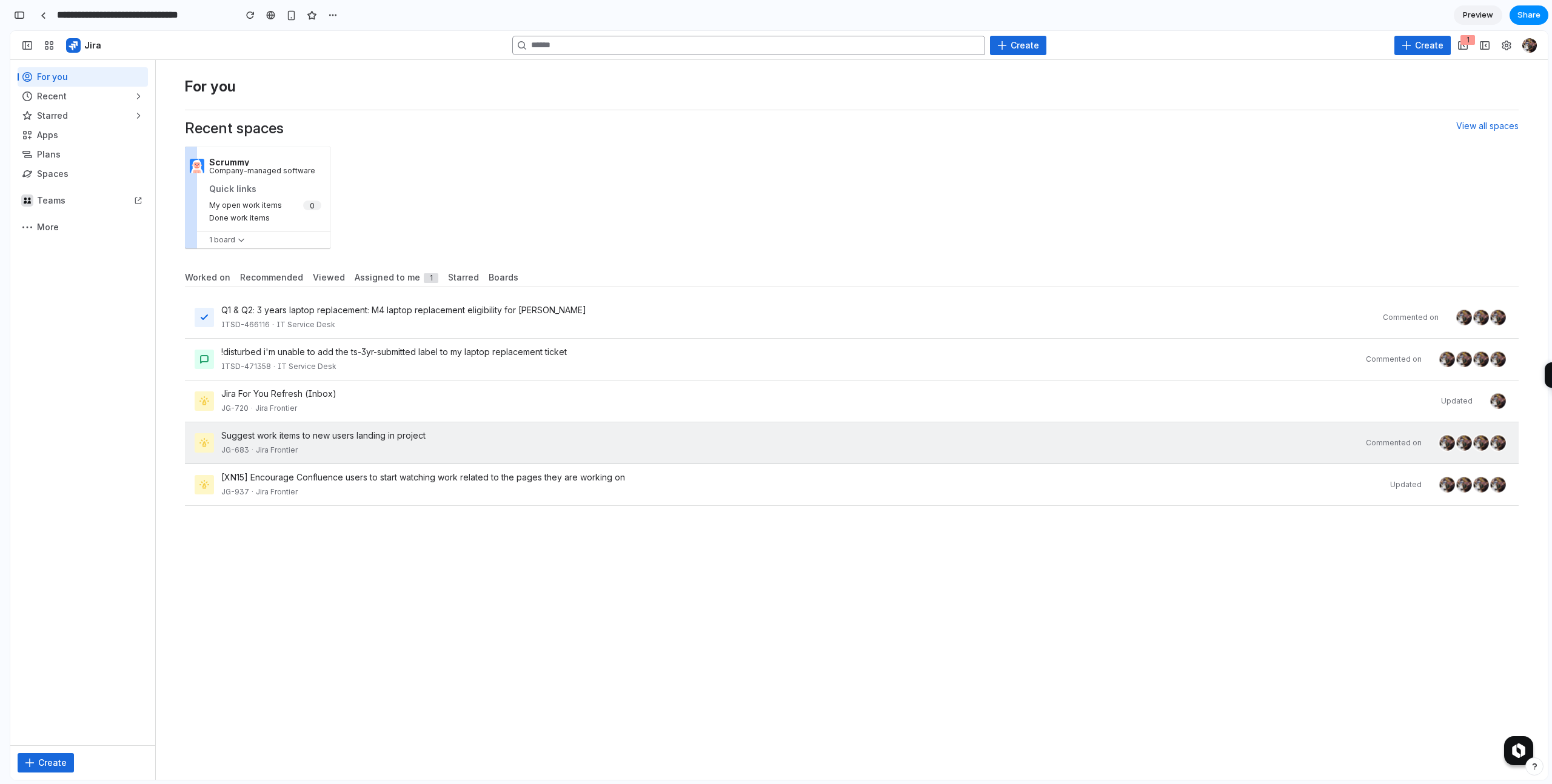
click at [547, 424] on div "Suggest work items to new users landing in project JG-683 · Jira Frontier Comme…" at bounding box center [851, 442] width 1333 height 41
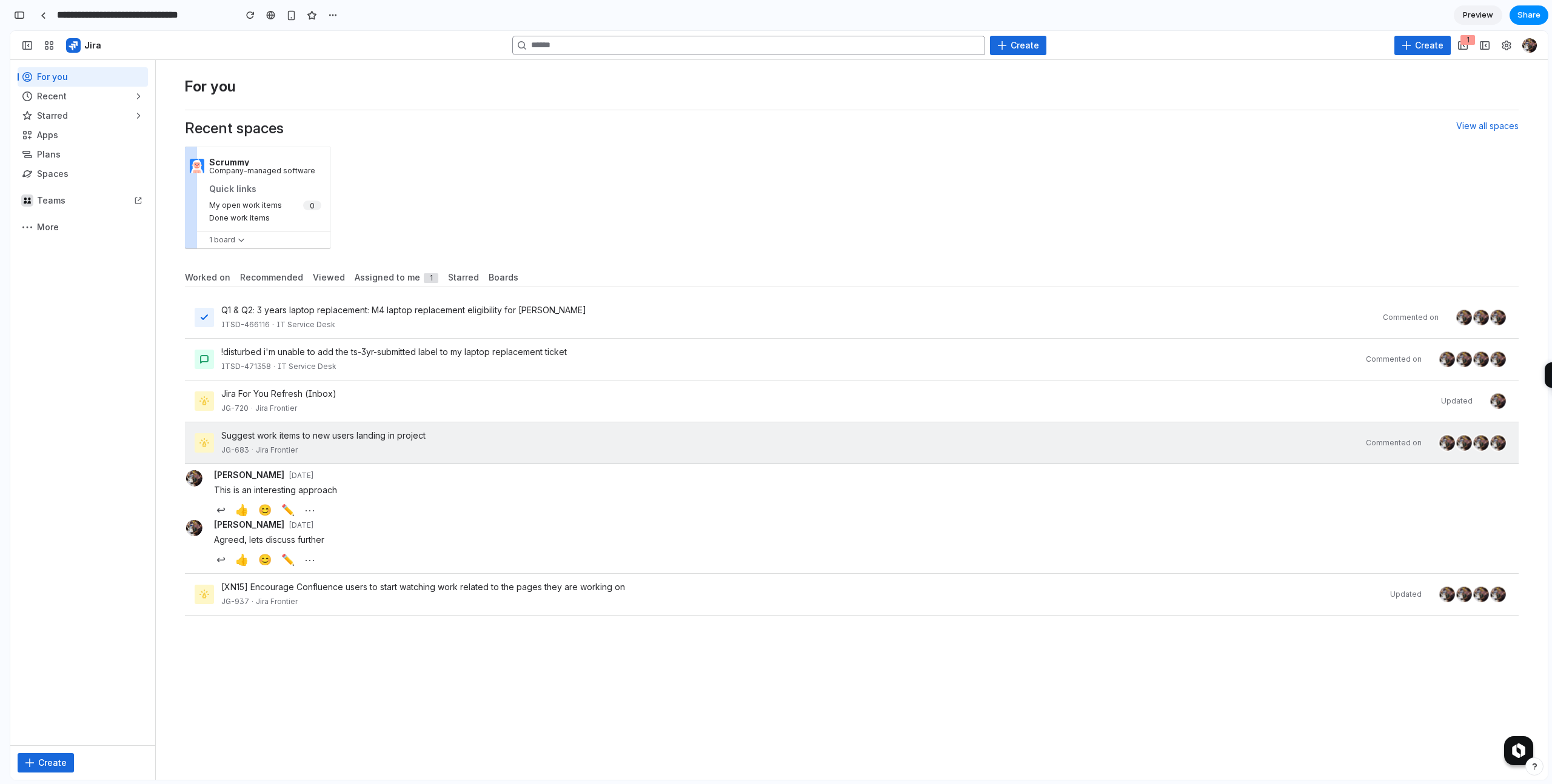
click at [547, 424] on div "Suggest work items to new users landing in project JG-683 · Jira Frontier Comme…" at bounding box center [851, 442] width 1333 height 41
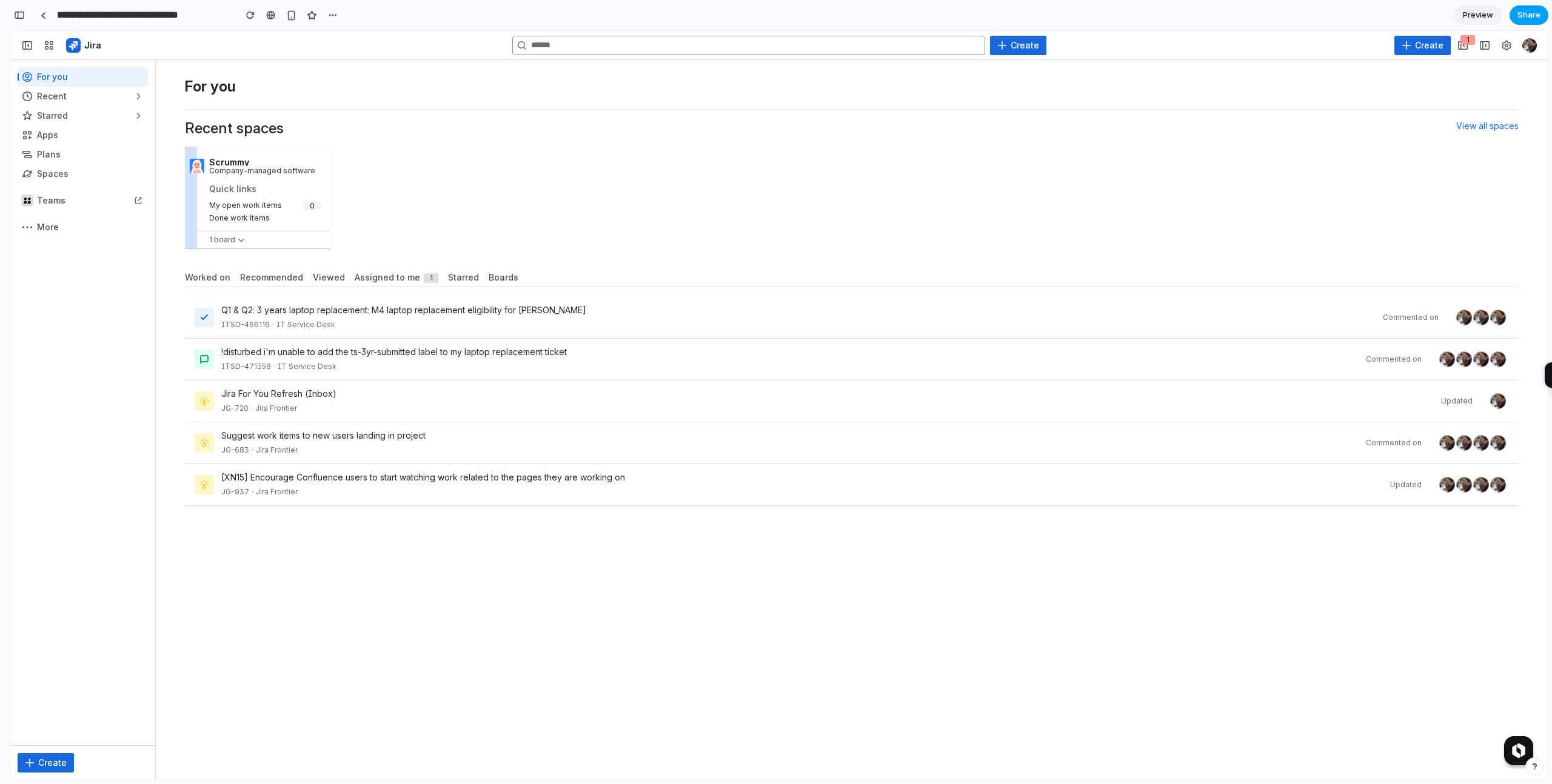
click at [1524, 20] on span "Share" at bounding box center [1528, 15] width 23 height 12
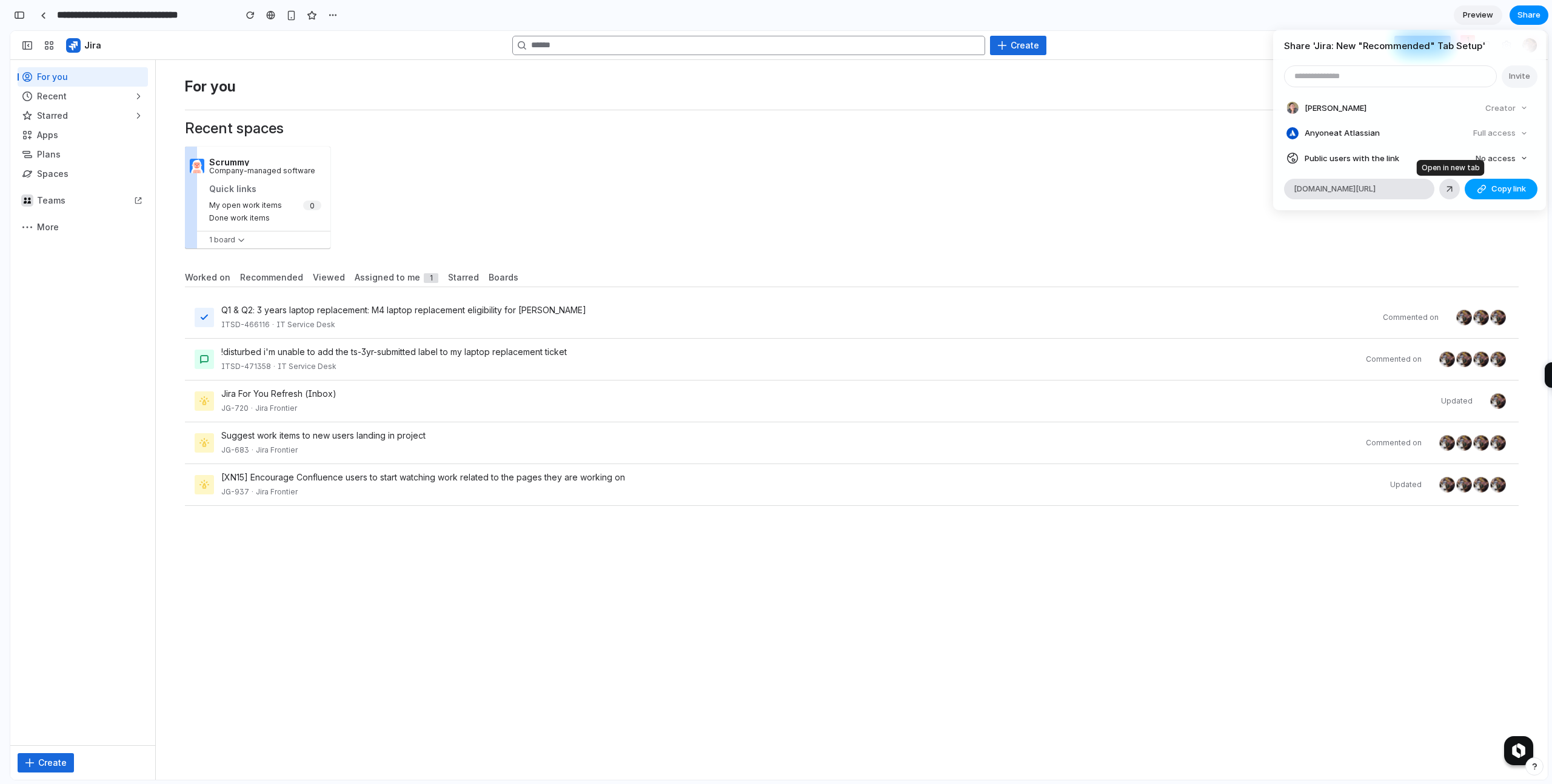
click at [1510, 189] on span "Copy link" at bounding box center [1508, 189] width 34 height 12
click at [399, 99] on div "Share ' Jira: New "Recommended" Tab Setup ' Invite Bradley Schoone Creator Anyo…" at bounding box center [776, 392] width 1552 height 784
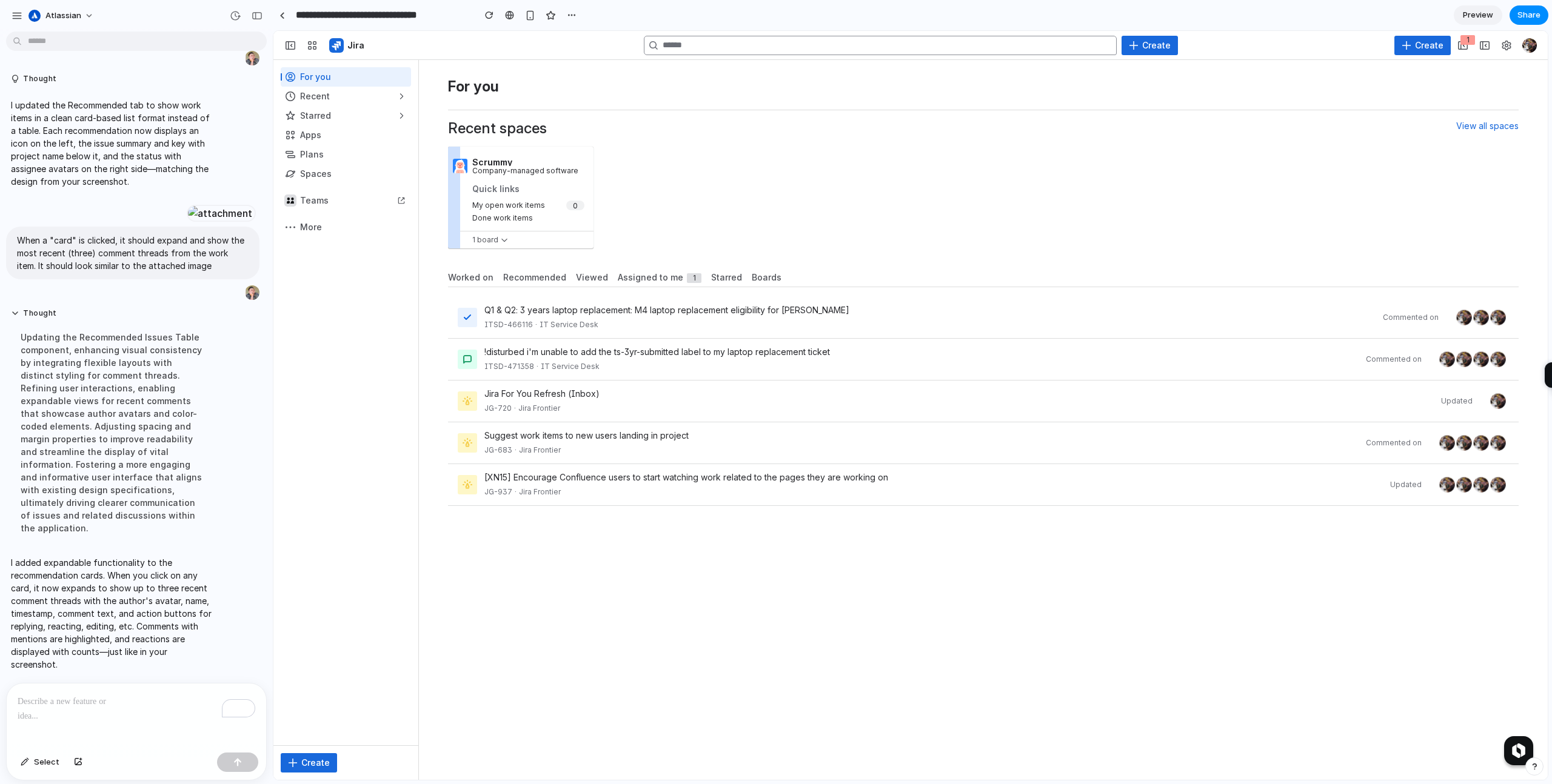
scroll to position [696, 0]
click at [291, 171] on div "button" at bounding box center [346, 174] width 130 height 20
click at [333, 120] on div "button" at bounding box center [346, 115] width 130 height 20
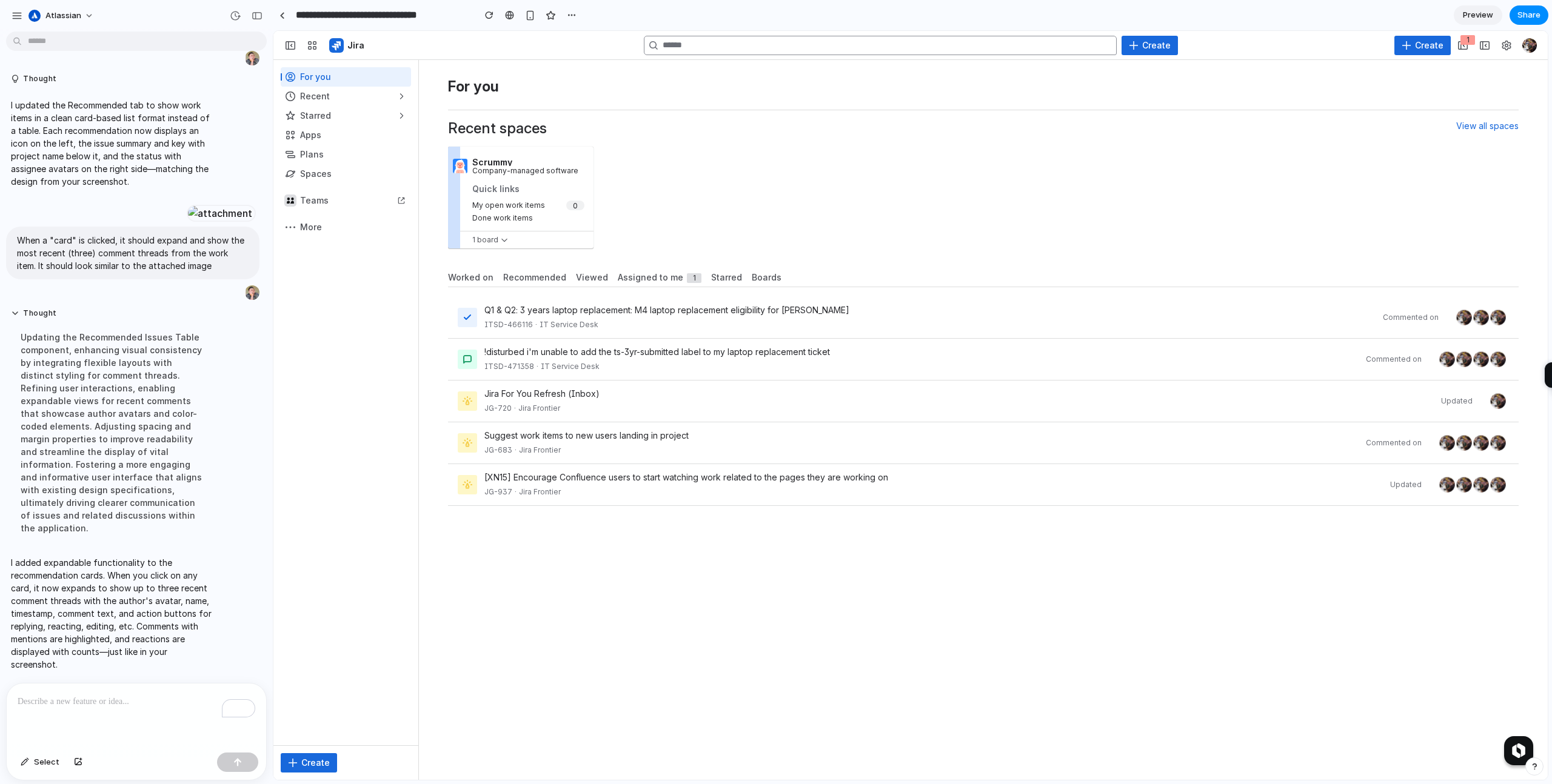
click at [333, 120] on div "button" at bounding box center [346, 115] width 130 height 20
click at [733, 142] on div "Scrummy Company-managed software Quick links My open work items Done work items…" at bounding box center [983, 197] width 1070 height 111
click at [471, 277] on span "Worked on" at bounding box center [471, 277] width 46 height 12
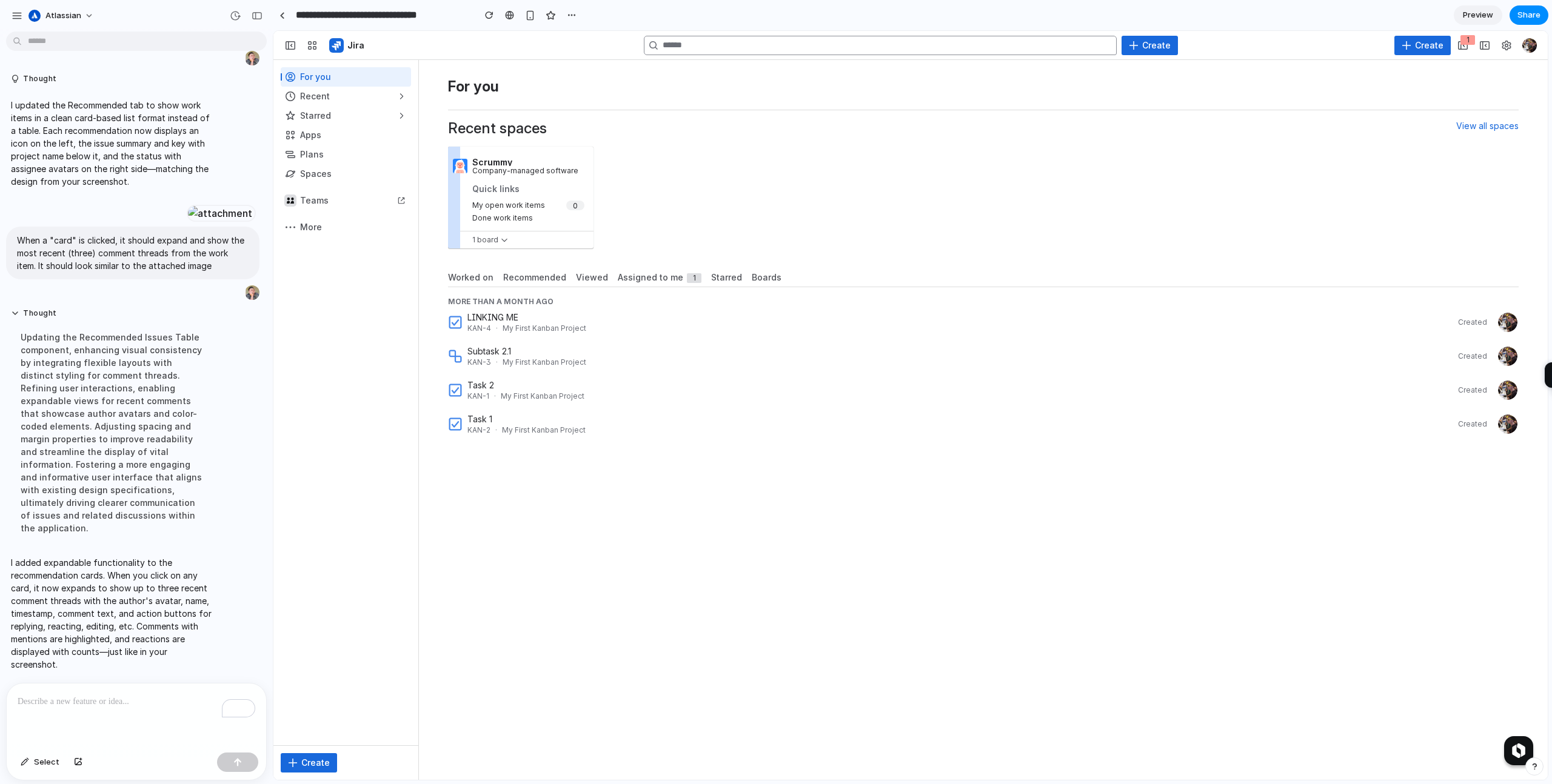
click at [531, 283] on span "Recommended" at bounding box center [535, 277] width 63 height 12
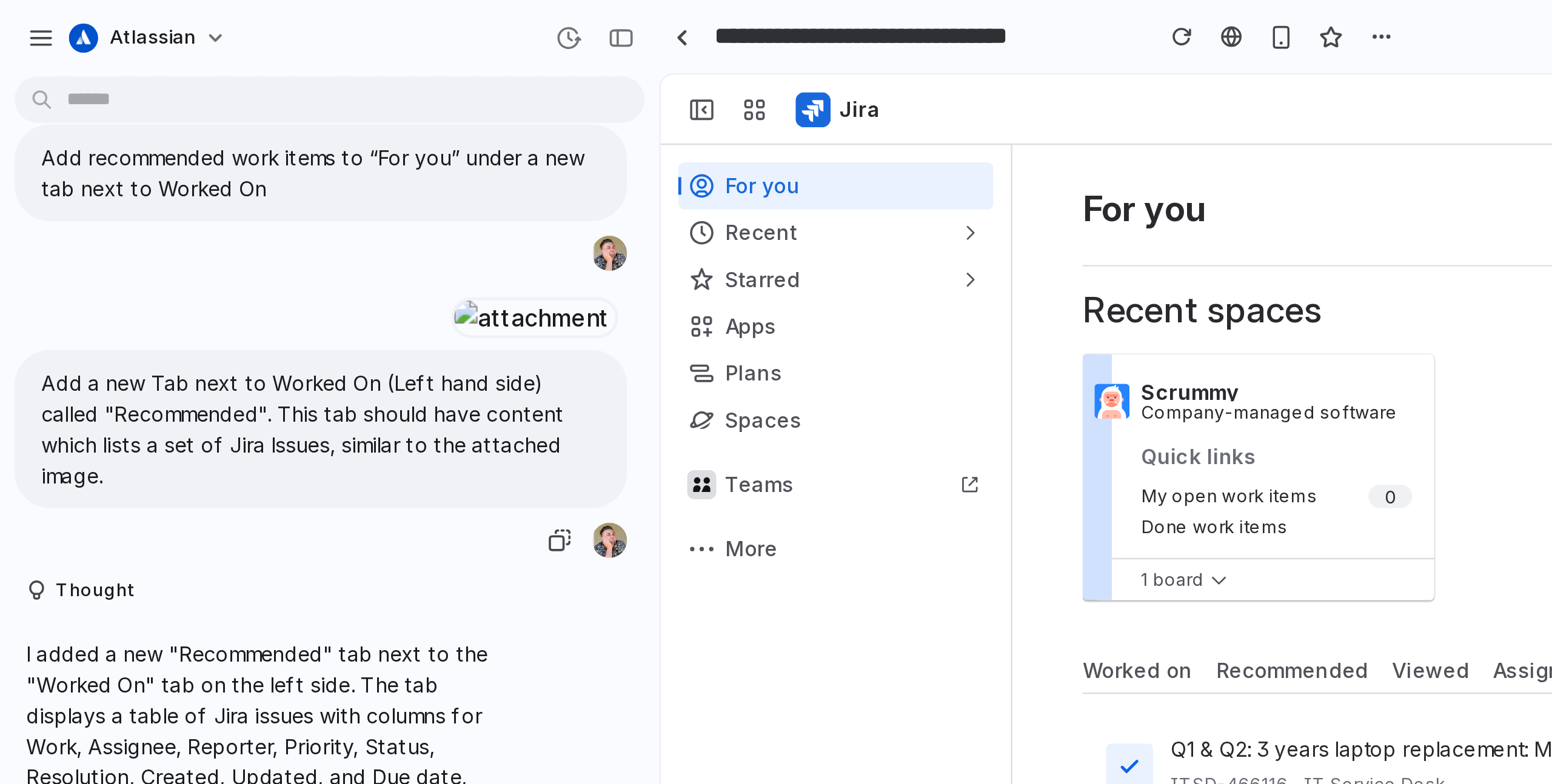
scroll to position [86, 0]
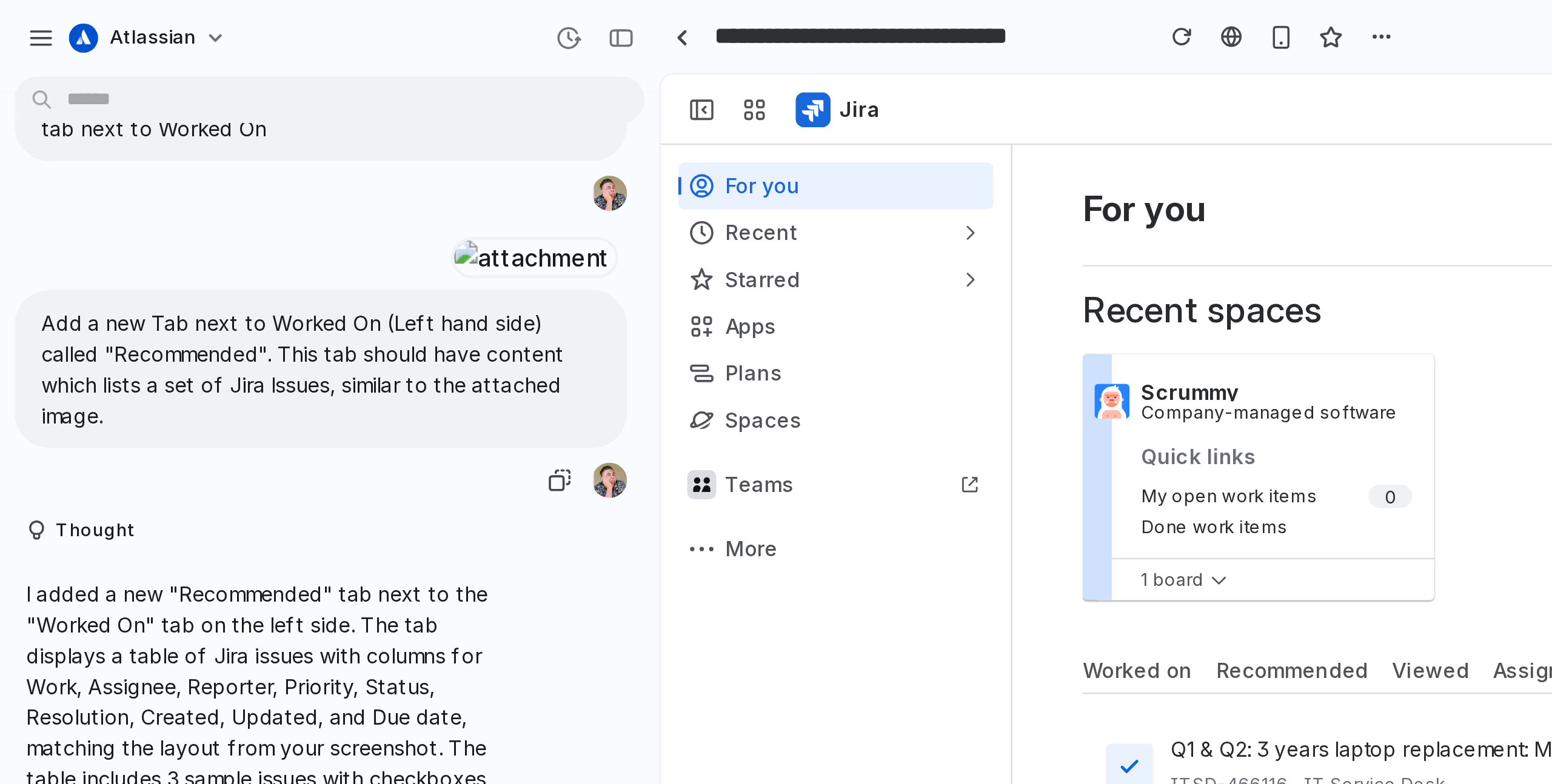
click at [187, 103] on div at bounding box center [220, 107] width 67 height 17
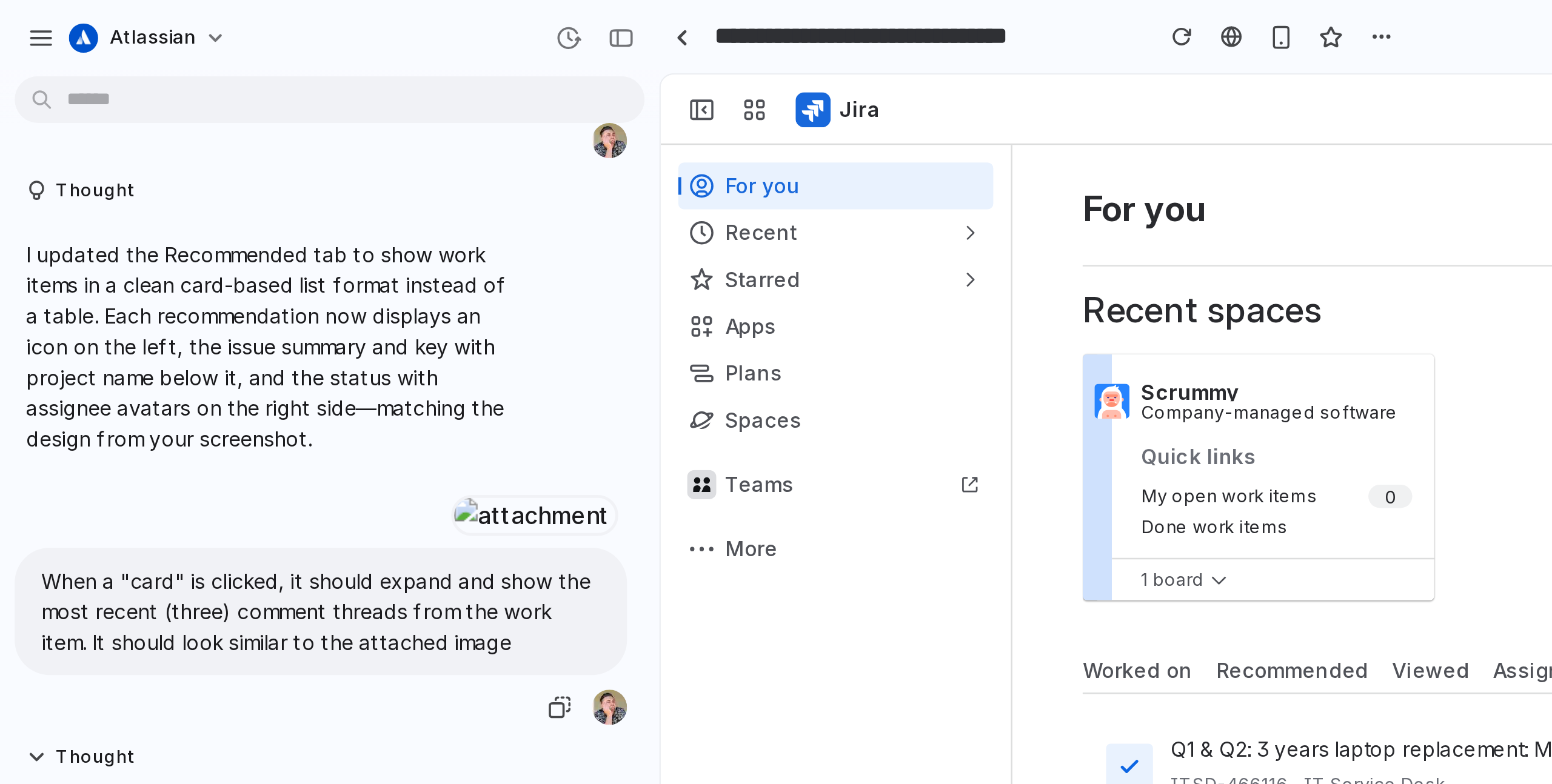
scroll to position [673, 0]
click at [255, 15] on div "button" at bounding box center [256, 15] width 11 height 8
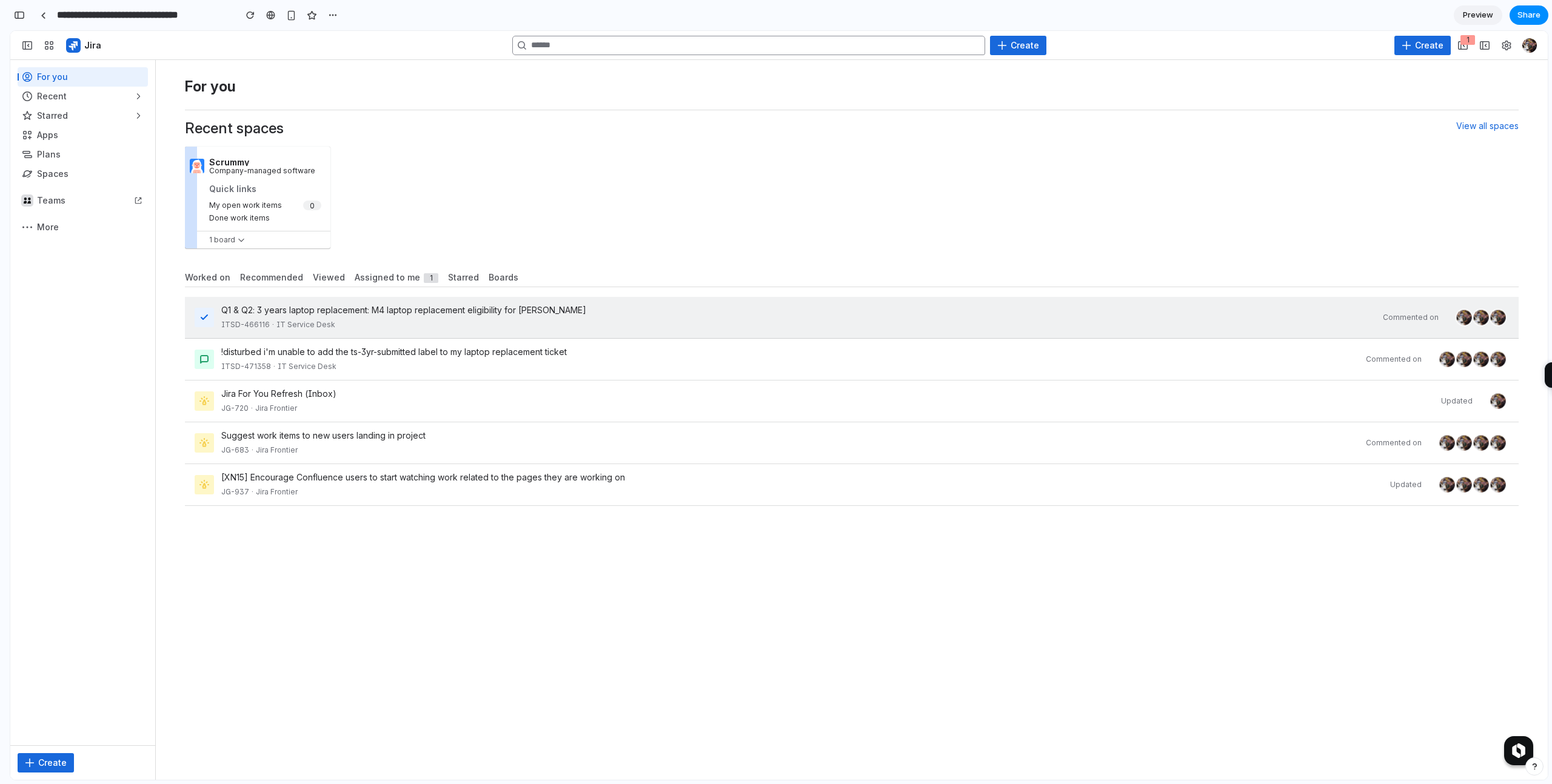
click at [408, 318] on div "Q1 & Q2: 3 years laptop replacement: M4 laptop replacement eligibility for Tush…" at bounding box center [798, 317] width 1154 height 27
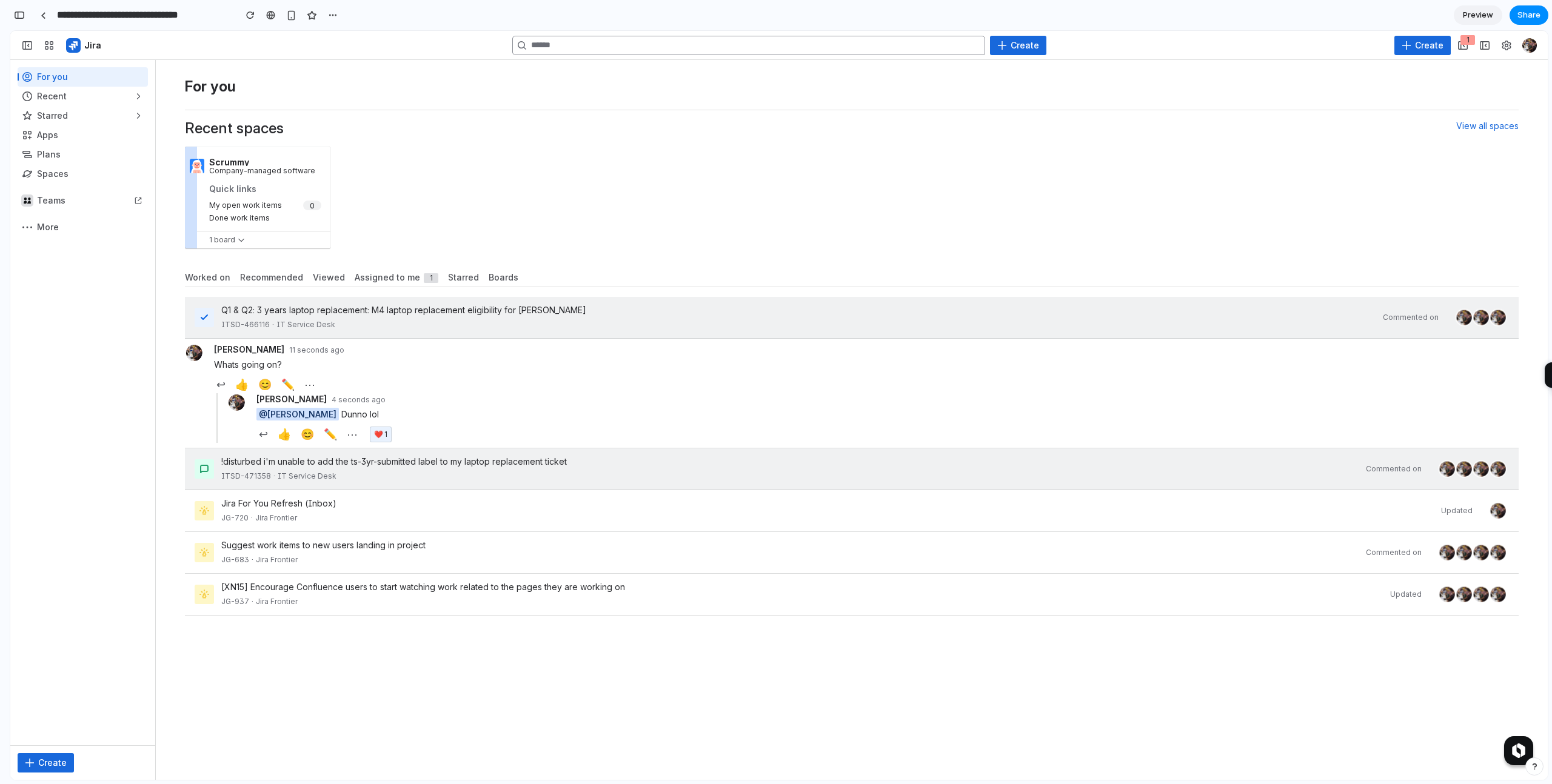
click at [414, 482] on div "ITSD-471358 · IT Service Desk" at bounding box center [790, 476] width 1137 height 12
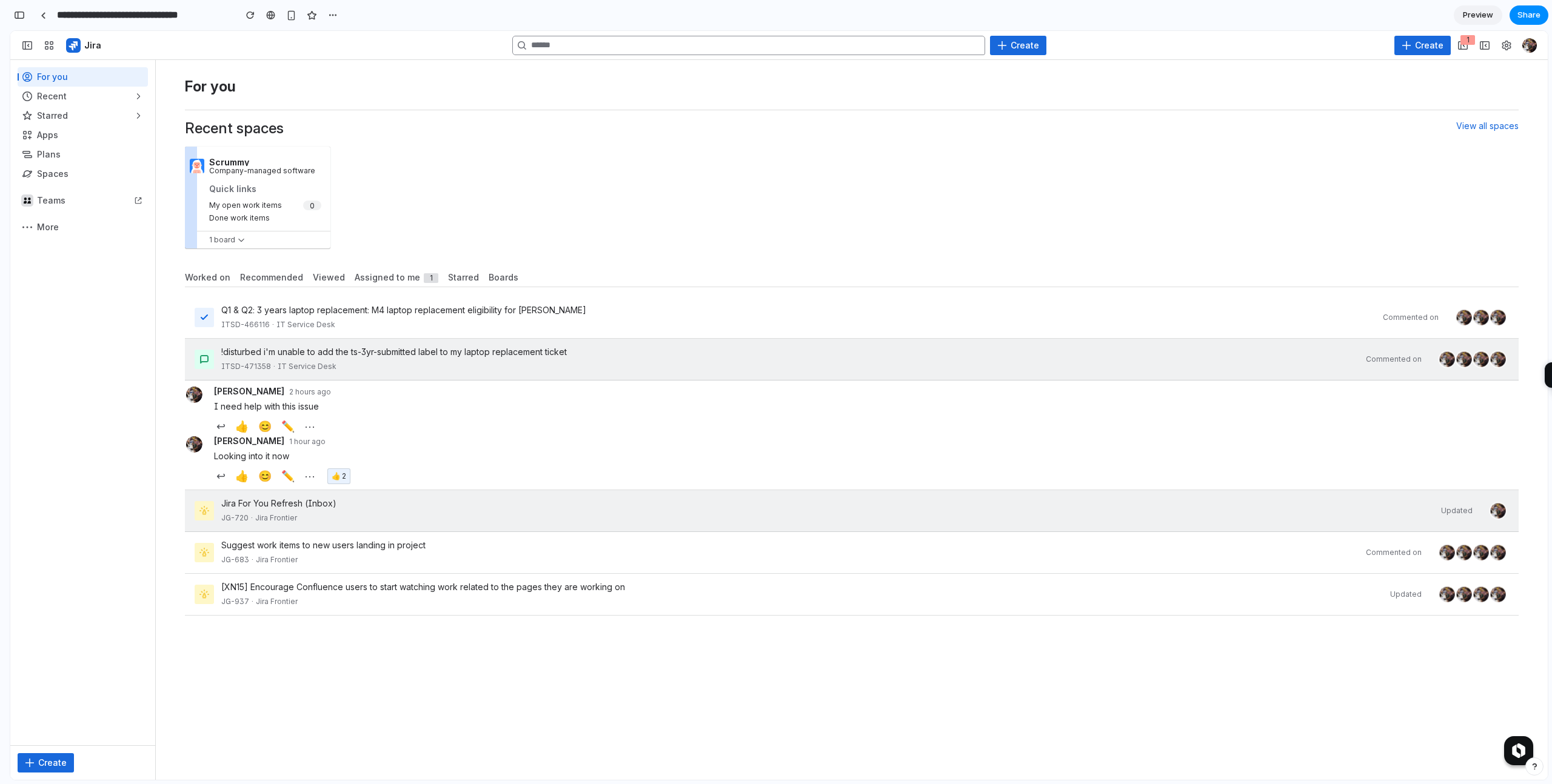
click at [414, 525] on div "JG-720 · Jira Frontier" at bounding box center [827, 518] width 1212 height 12
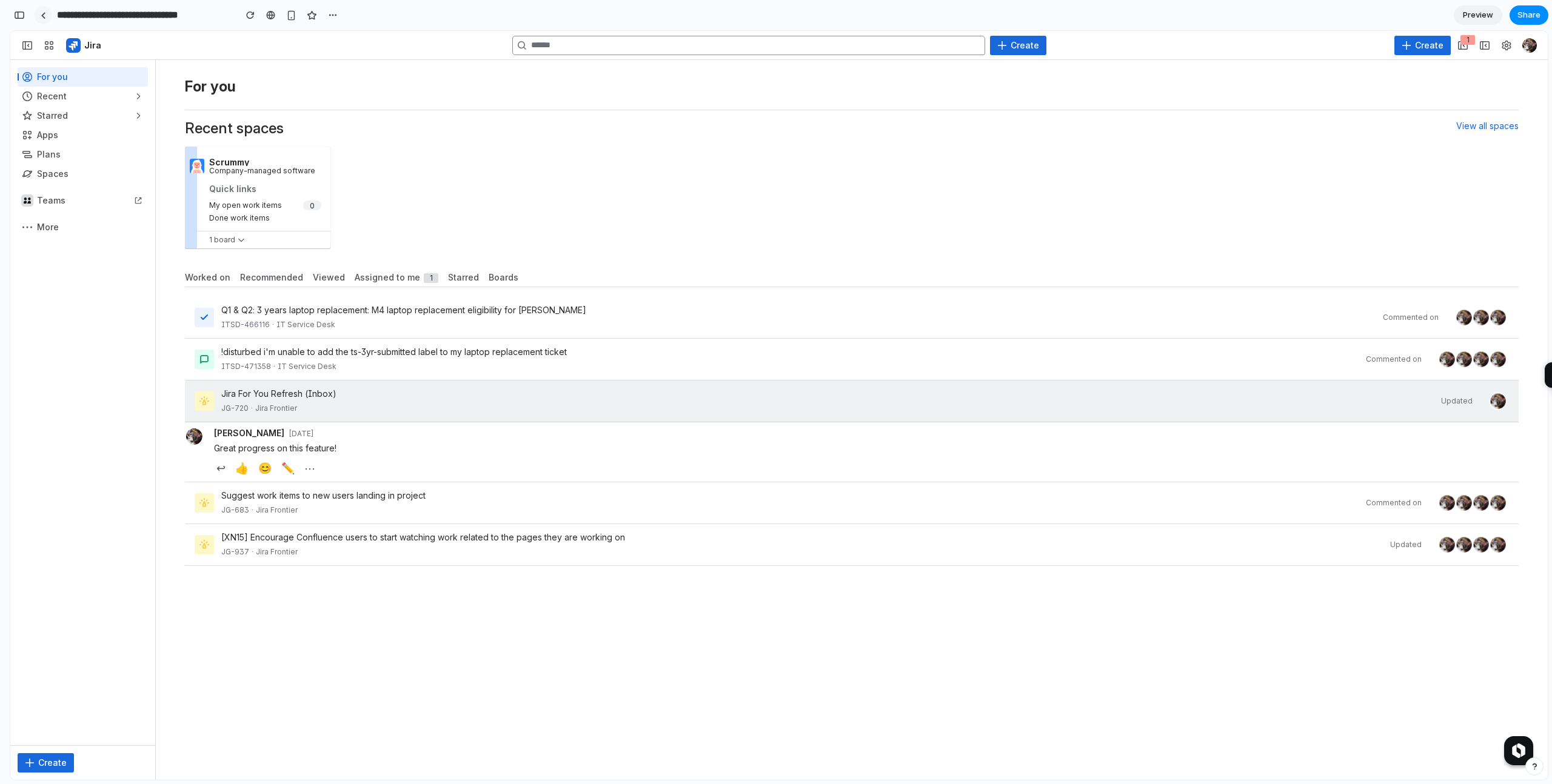
click at [44, 13] on div at bounding box center [43, 15] width 6 height 7
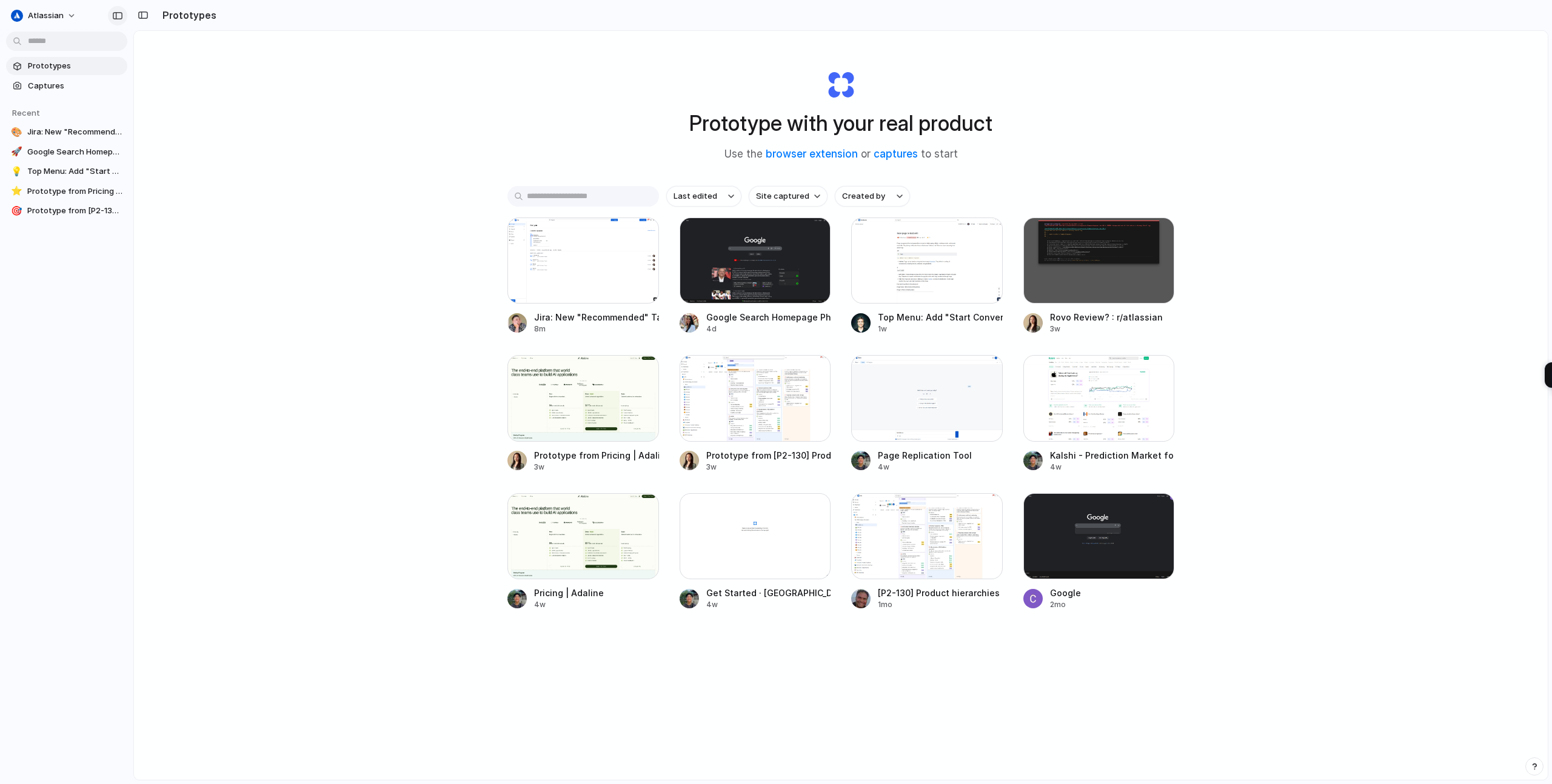
click at [120, 11] on div "button" at bounding box center [117, 15] width 11 height 8
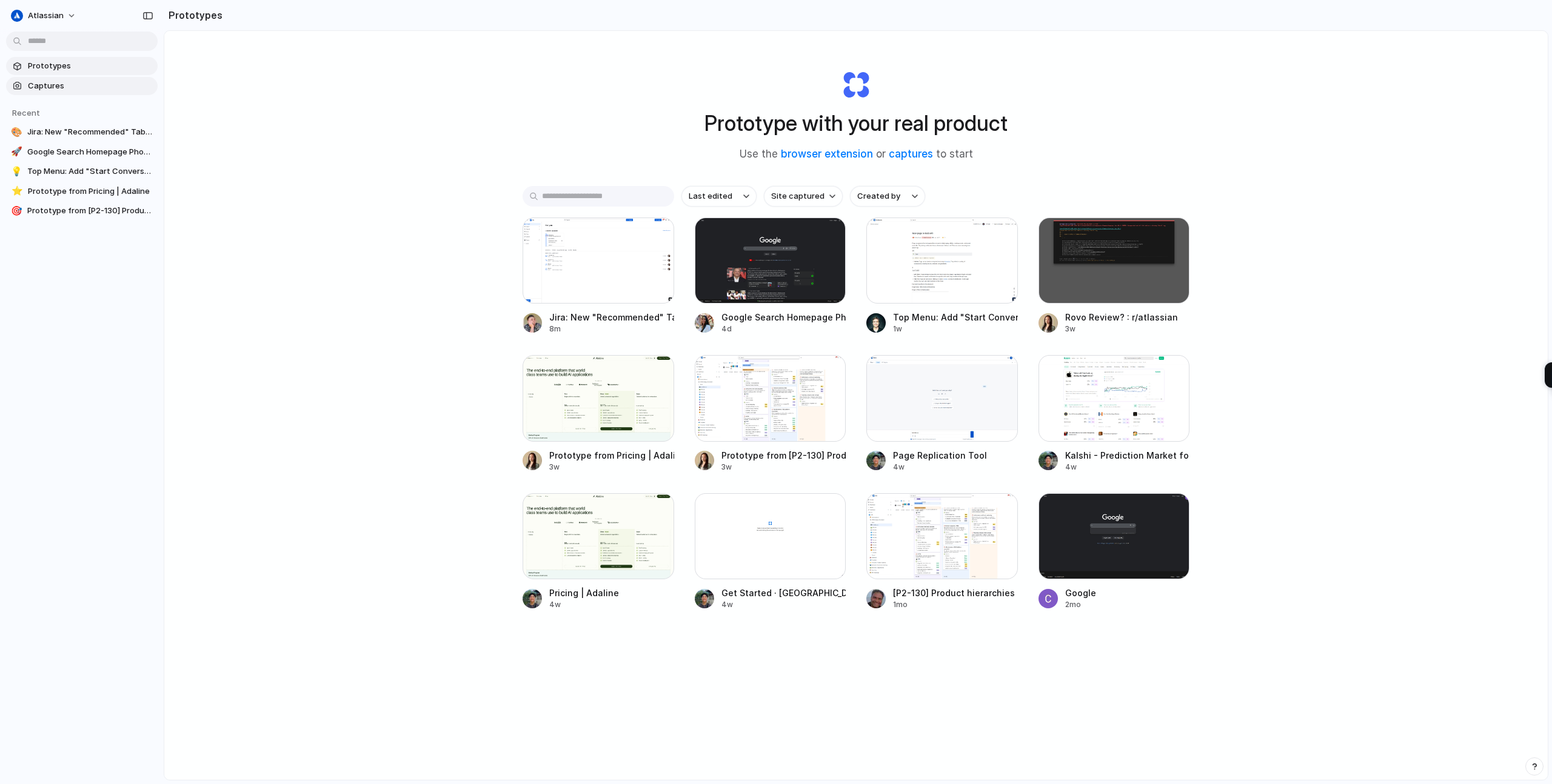
click at [48, 89] on span "Captures" at bounding box center [90, 85] width 125 height 12
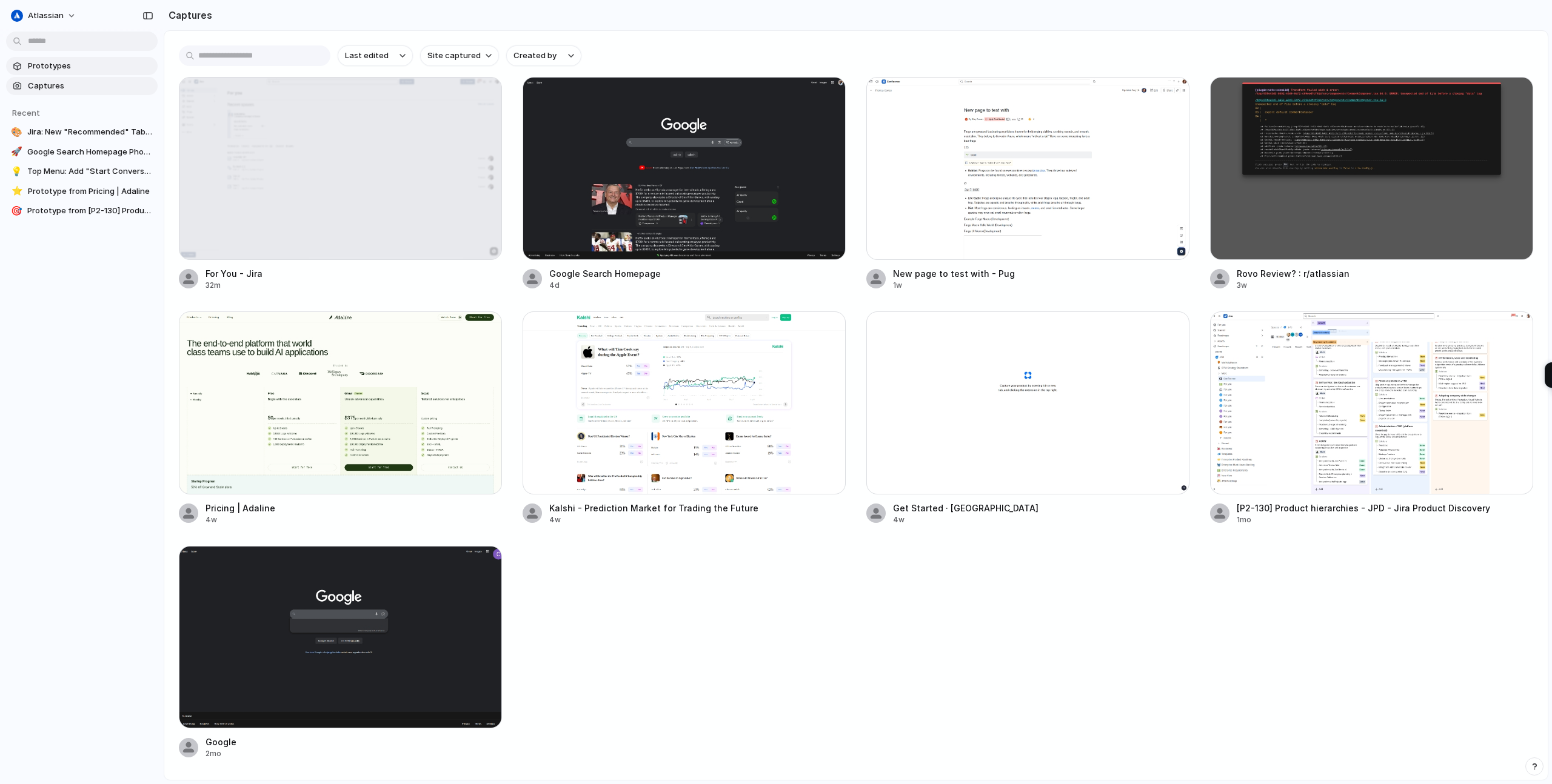
click at [60, 70] on span "Prototypes" at bounding box center [90, 66] width 125 height 12
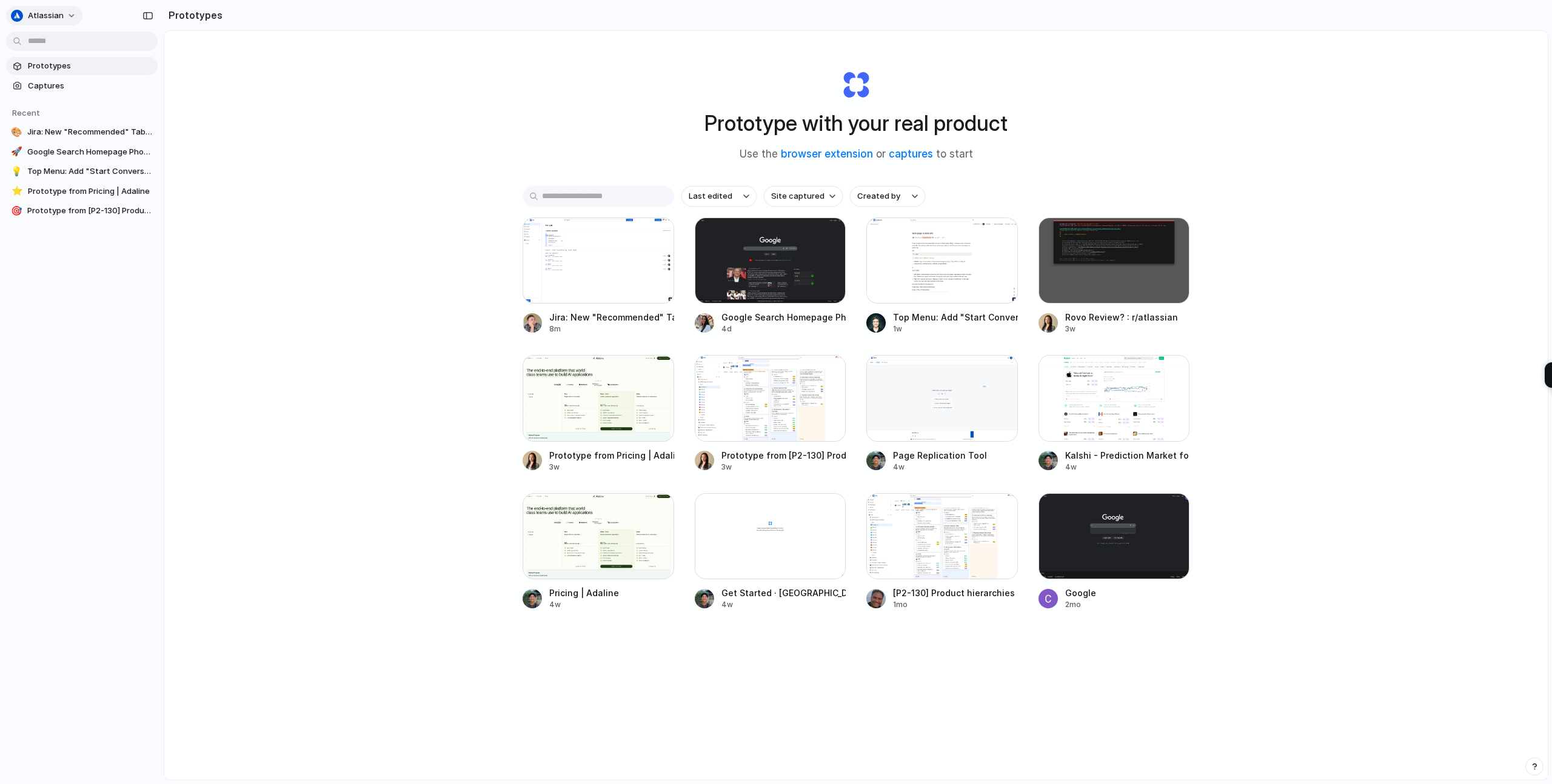
click at [56, 13] on span "atlassian" at bounding box center [46, 15] width 36 height 12
click at [72, 367] on div "Settings Invite members Change theme Sign out" at bounding box center [776, 392] width 1552 height 784
click at [573, 268] on div at bounding box center [598, 261] width 151 height 86
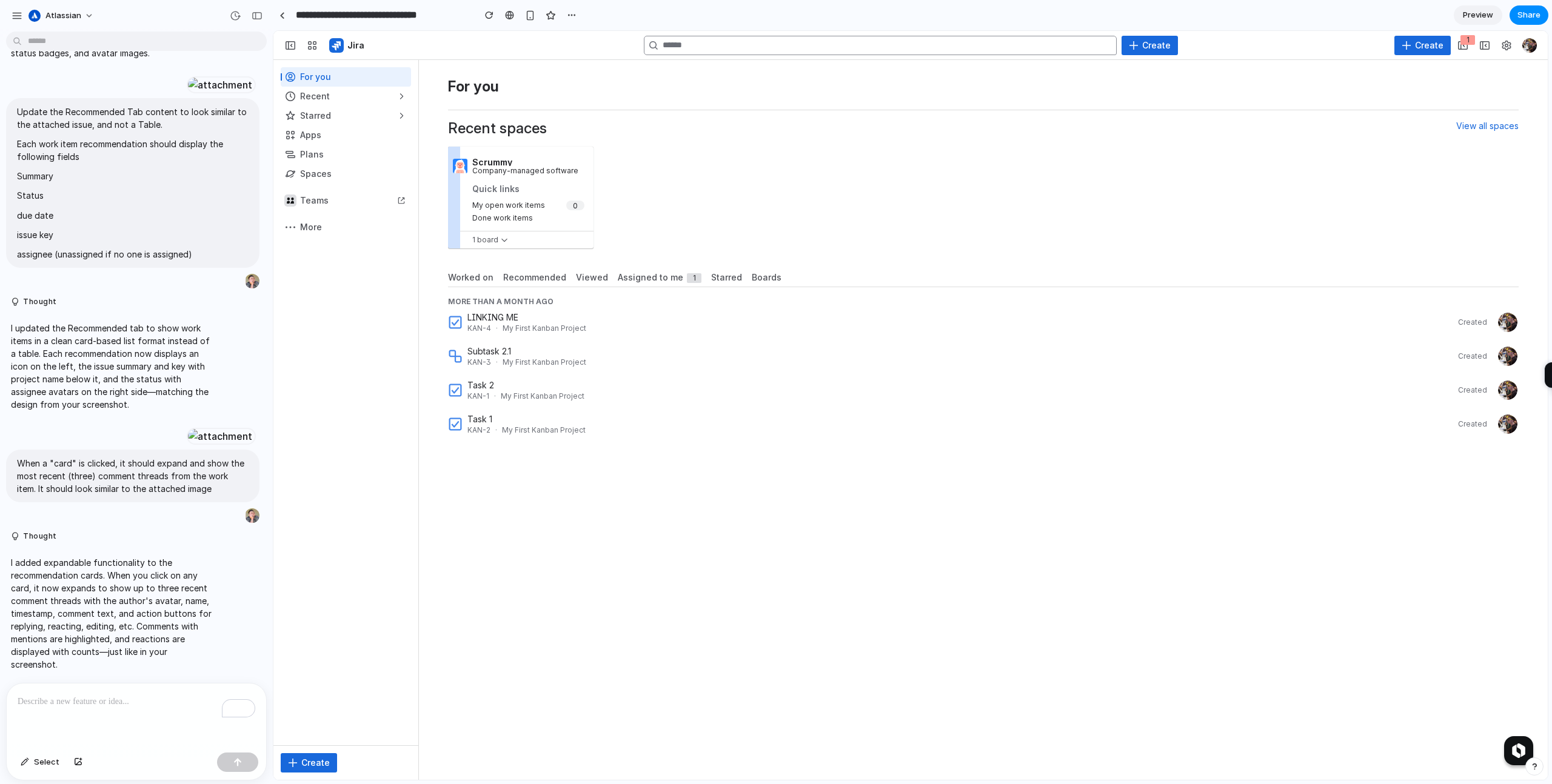
click at [534, 277] on span "Recommended" at bounding box center [535, 277] width 63 height 12
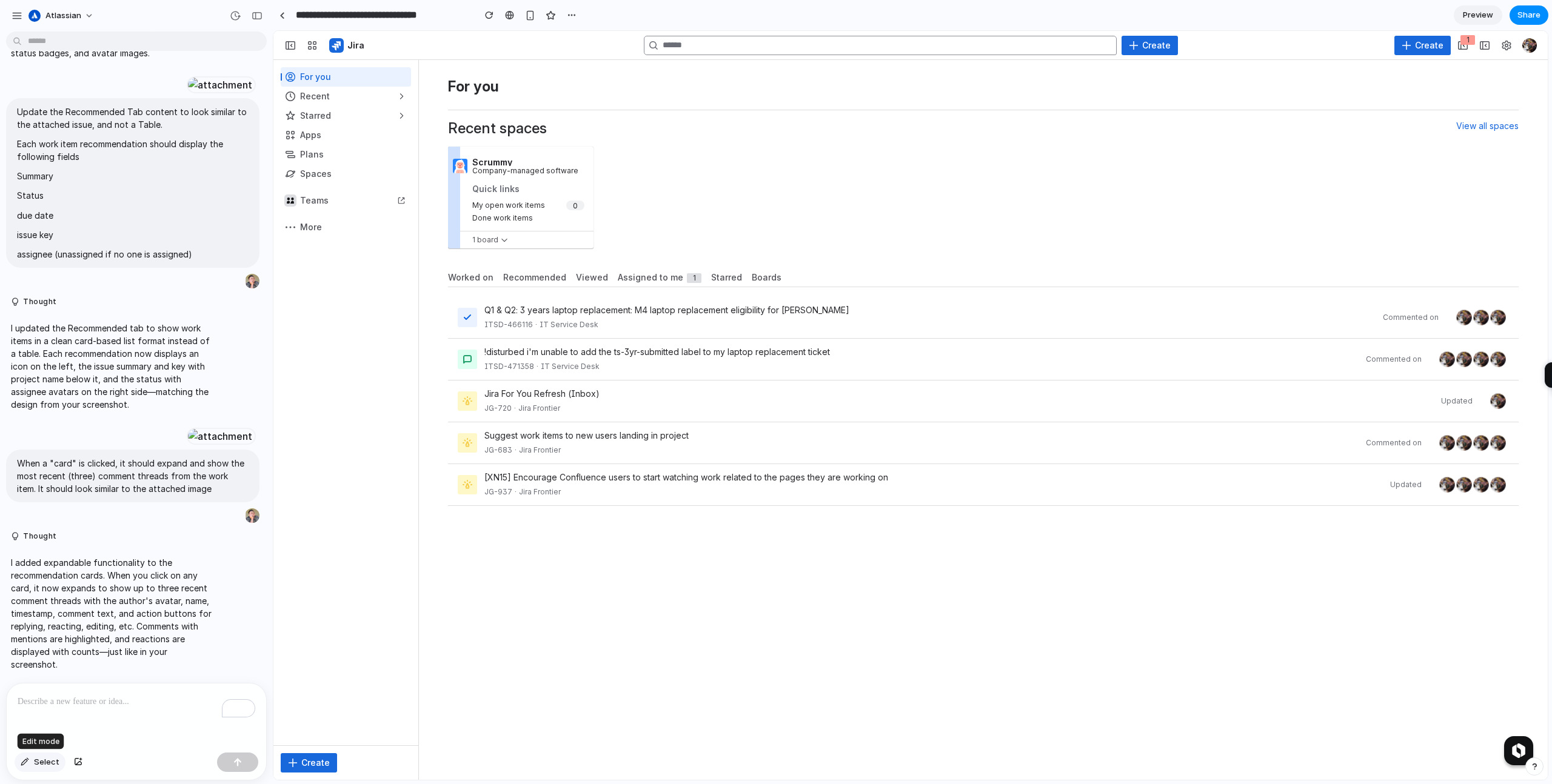
click at [49, 765] on span "Select" at bounding box center [46, 762] width 25 height 12
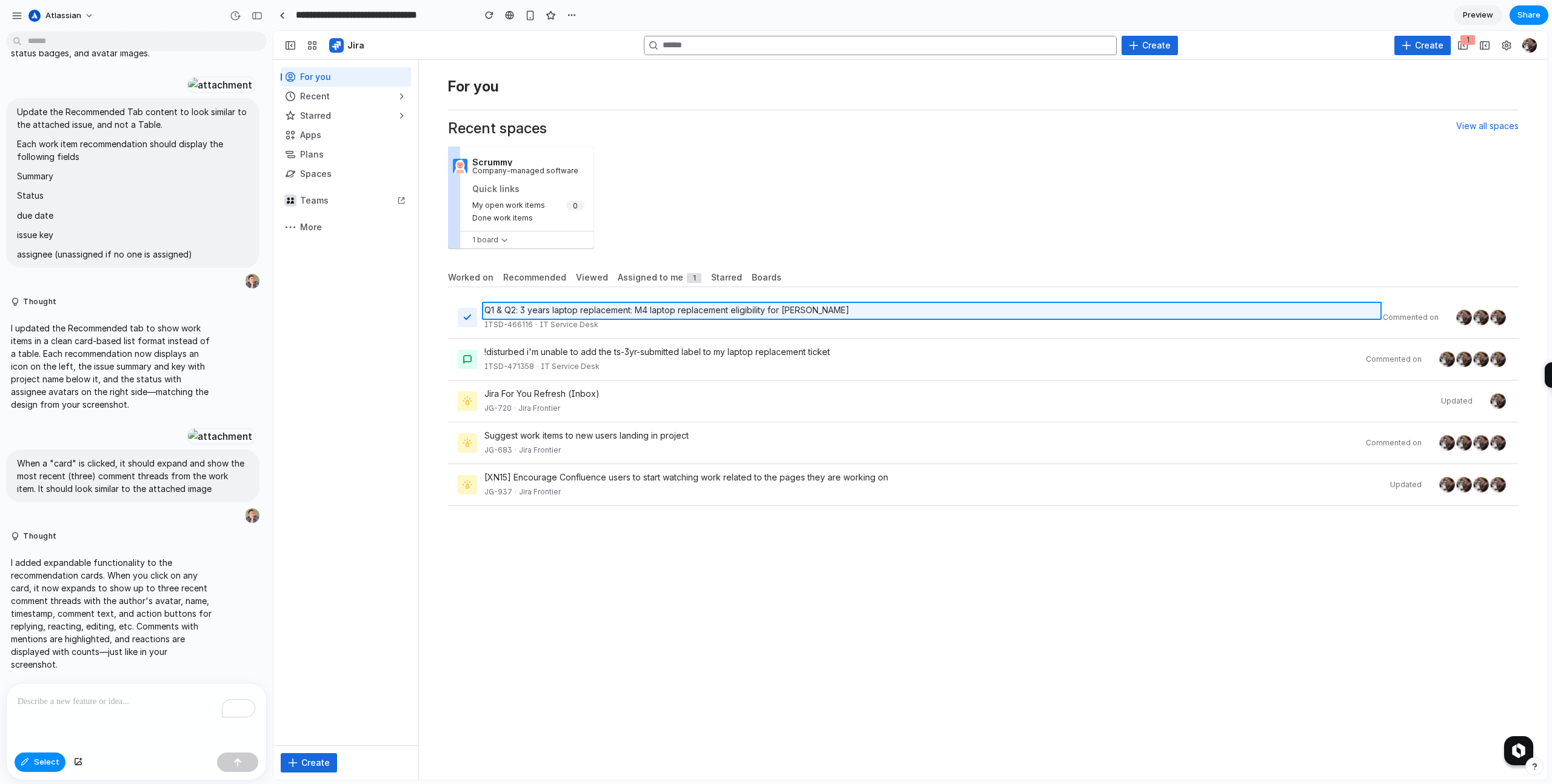
click at [672, 308] on div at bounding box center [911, 406] width 1274 height 748
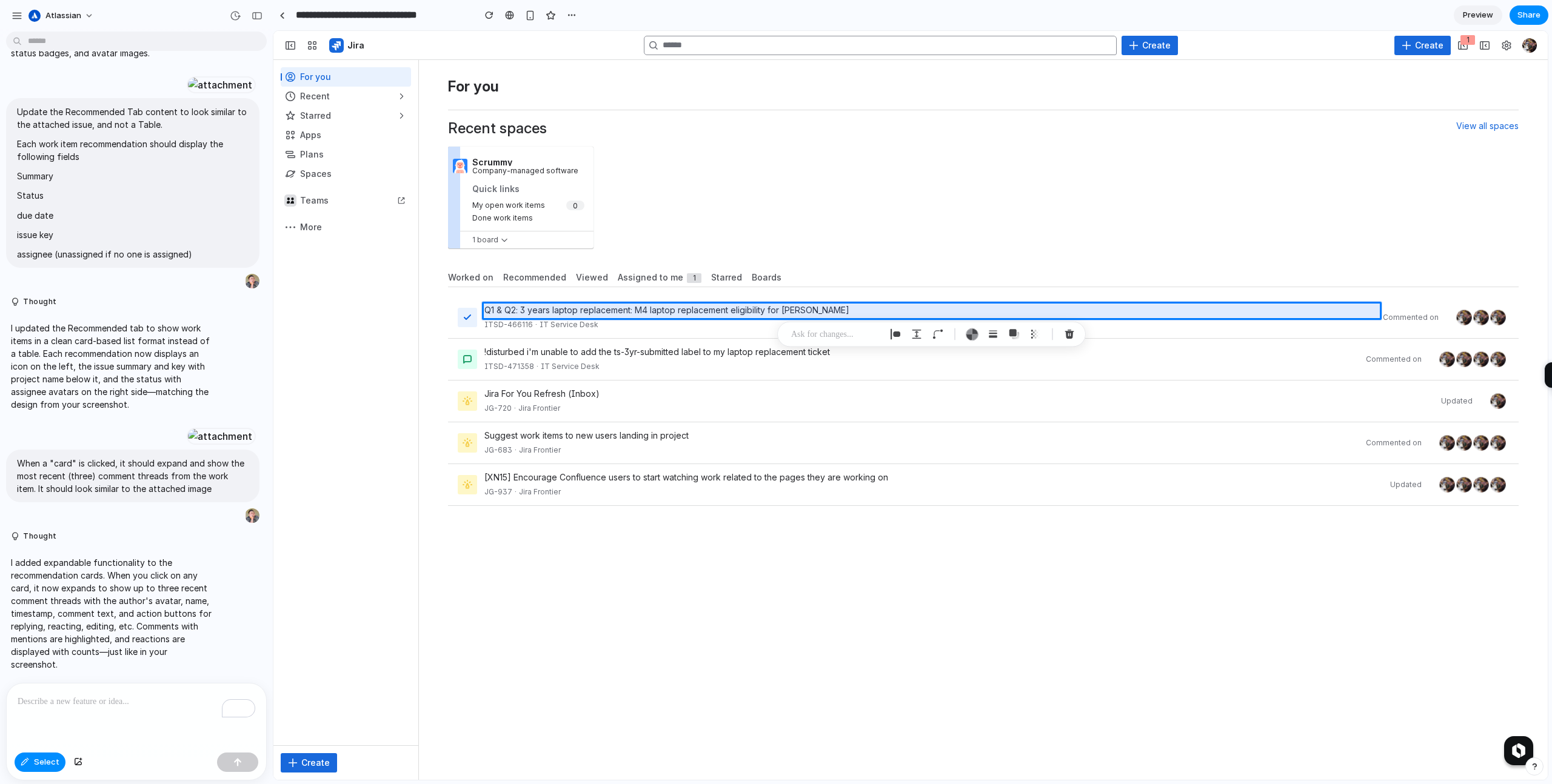
click at [865, 331] on p at bounding box center [836, 334] width 89 height 15
click at [1014, 328] on button "button" at bounding box center [1014, 334] width 20 height 20
click at [972, 337] on div "button" at bounding box center [972, 334] width 13 height 13
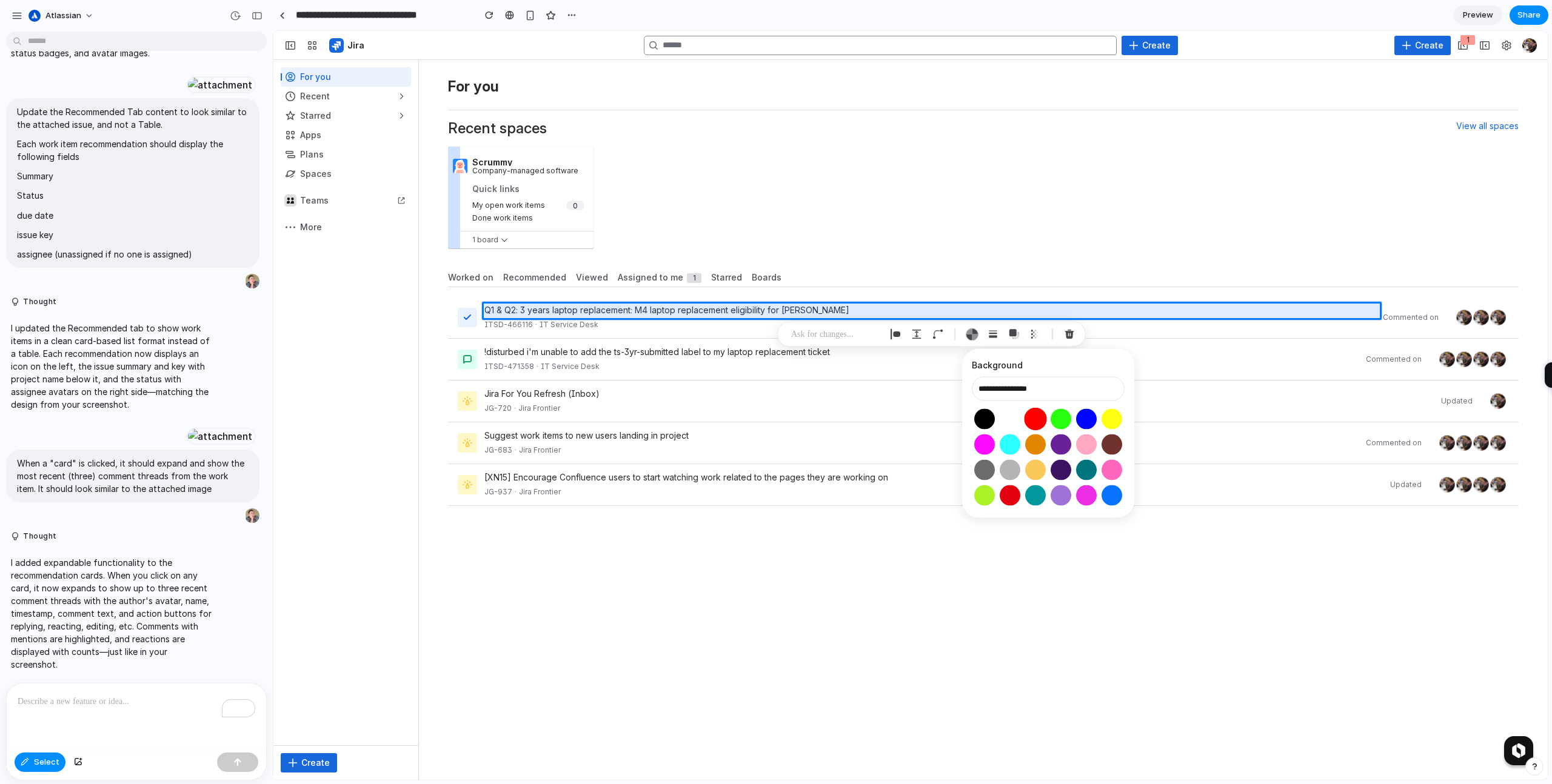
click at [1031, 422] on button "Select color oklch(0.63 0.26 29)" at bounding box center [1035, 420] width 23 height 23
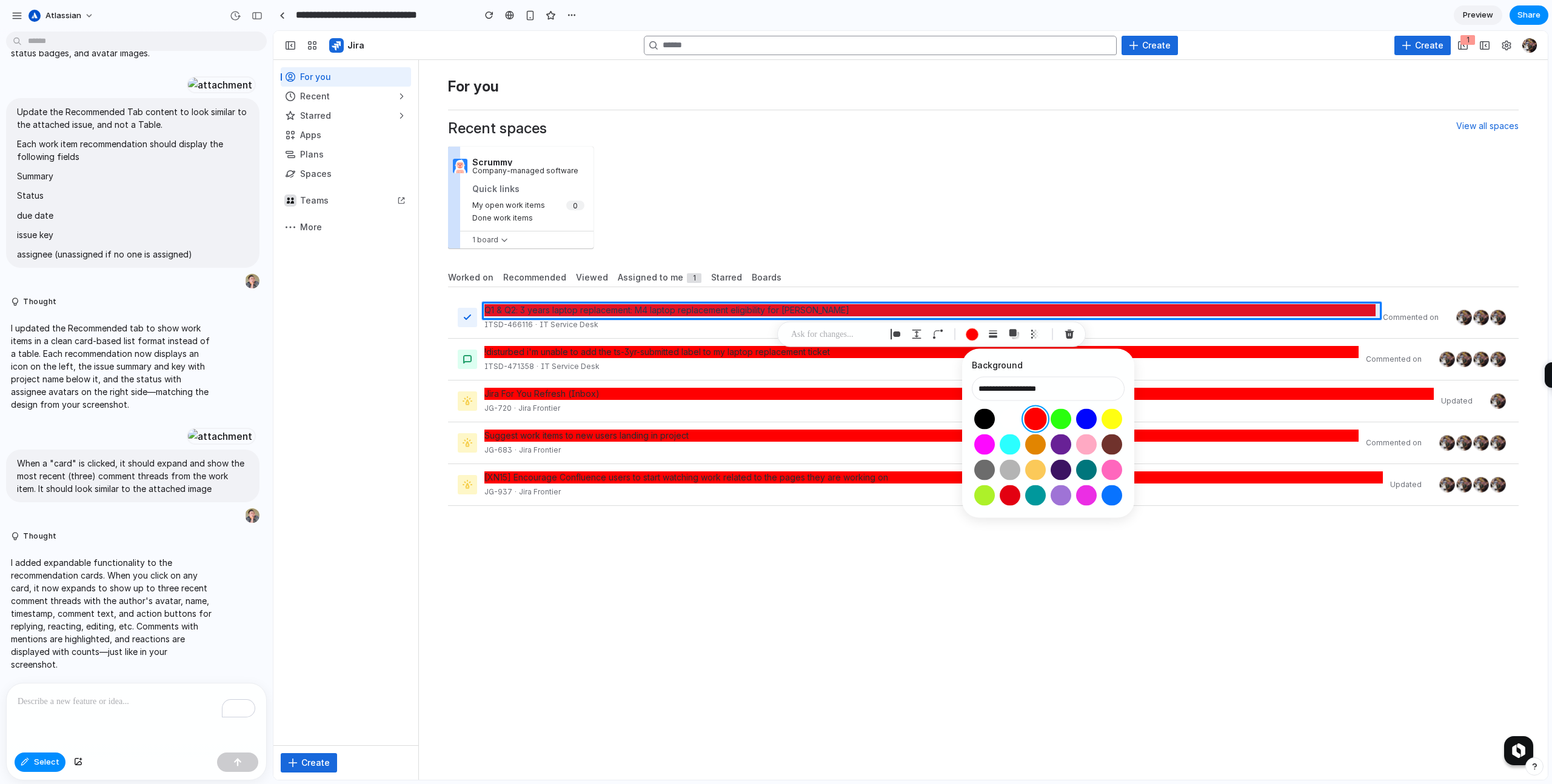
click at [1044, 417] on button "Select color oklch(0.63 0.26 29)" at bounding box center [1035, 420] width 23 height 23
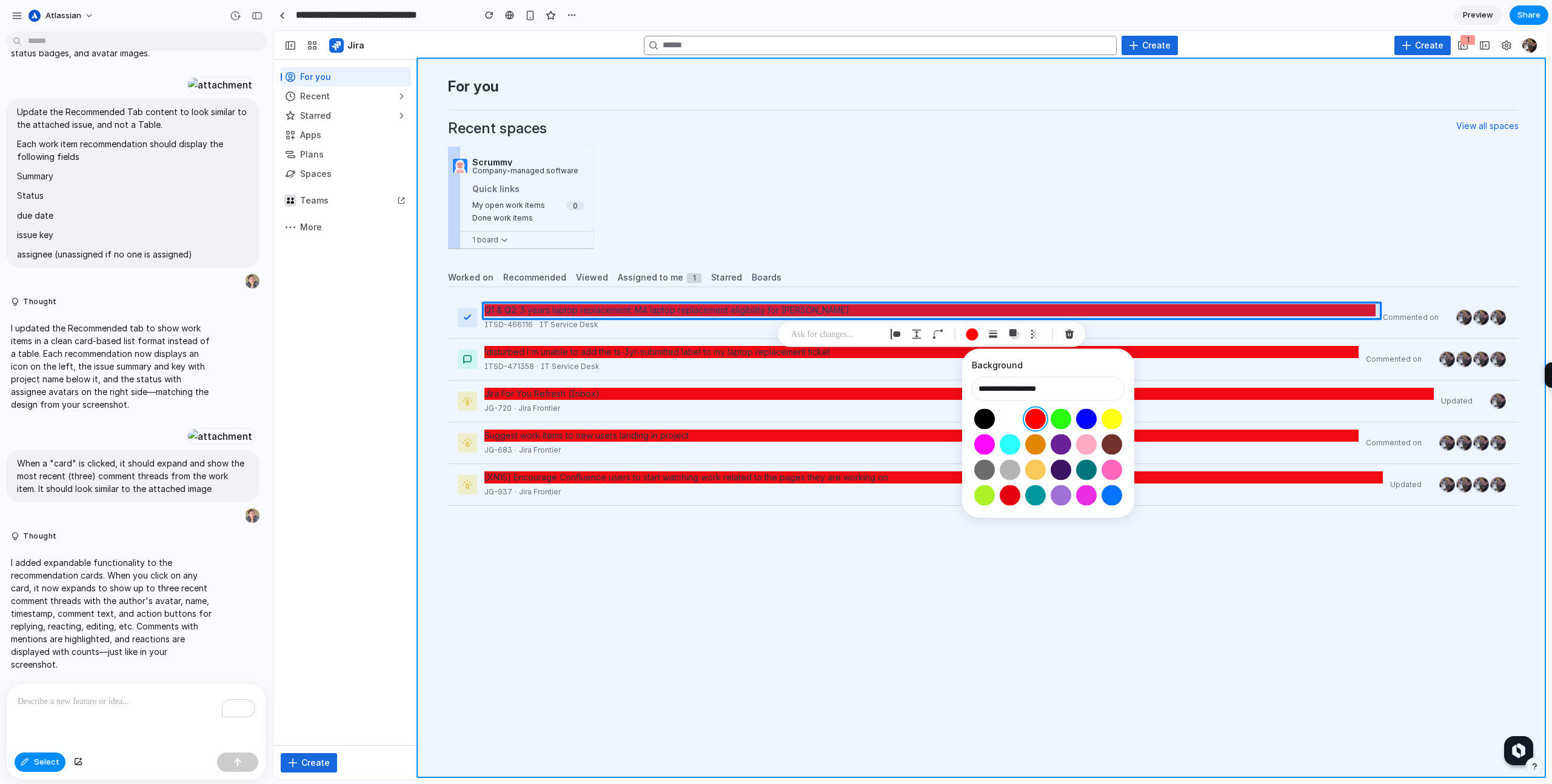
click at [793, 629] on div at bounding box center [911, 406] width 1274 height 748
type input "**********"
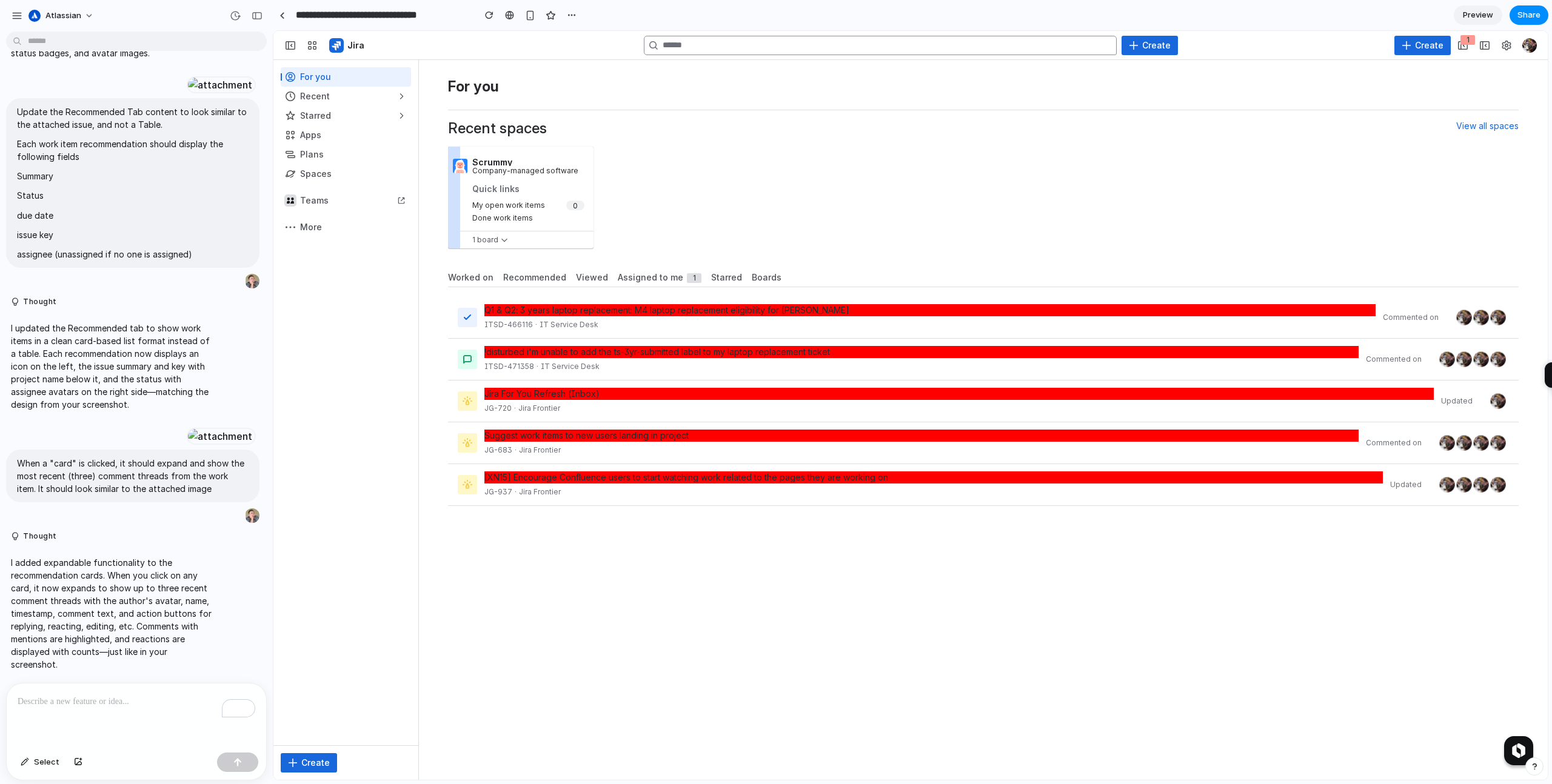
click at [781, 577] on div "For you Recent spaces View all spaces Scrummy Company-managed software Quick li…" at bounding box center [983, 420] width 1129 height 720
click at [143, 534] on button "Thought" at bounding box center [111, 537] width 203 height 11
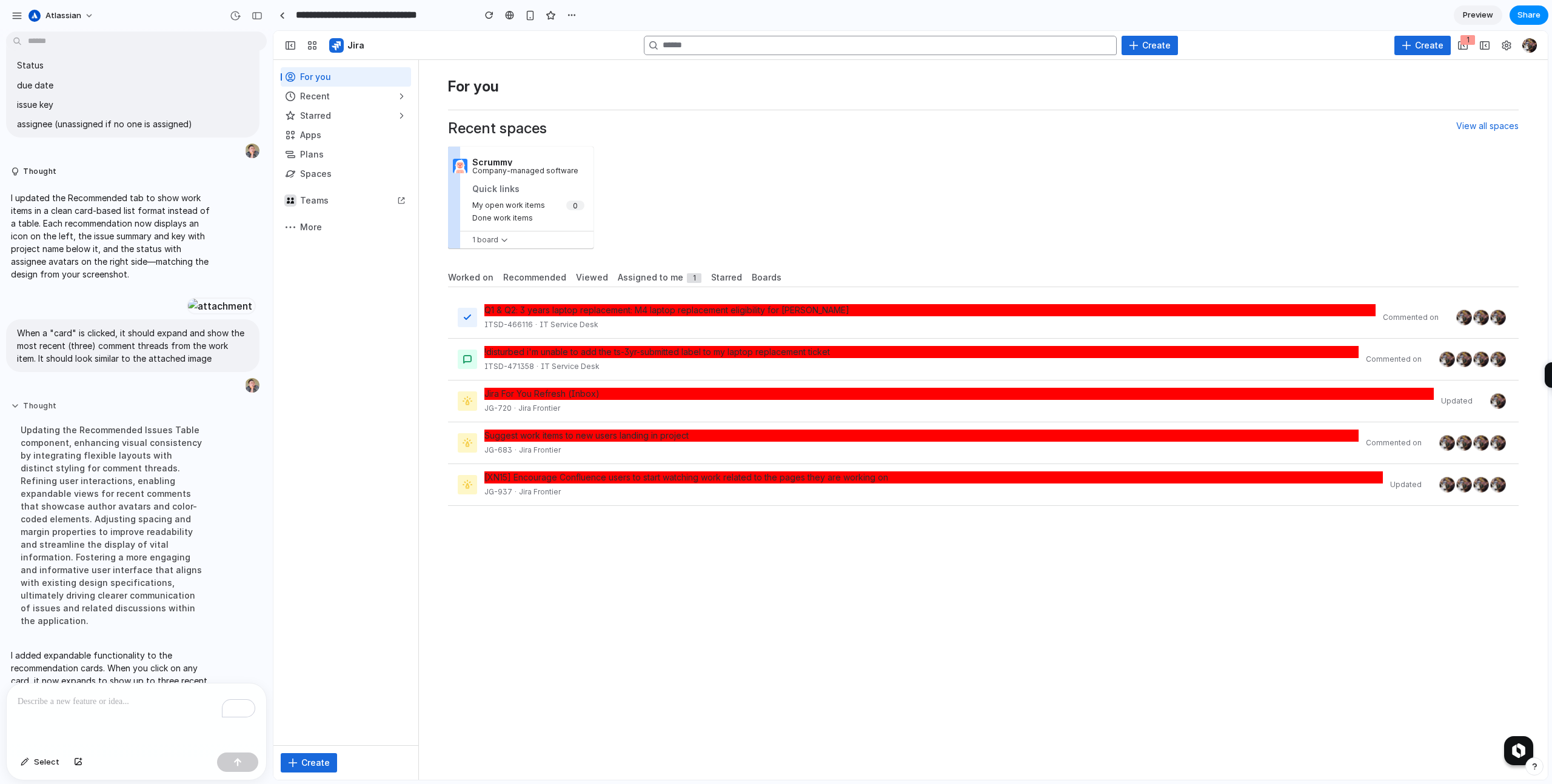
click at [149, 412] on button "Thought" at bounding box center [111, 406] width 203 height 11
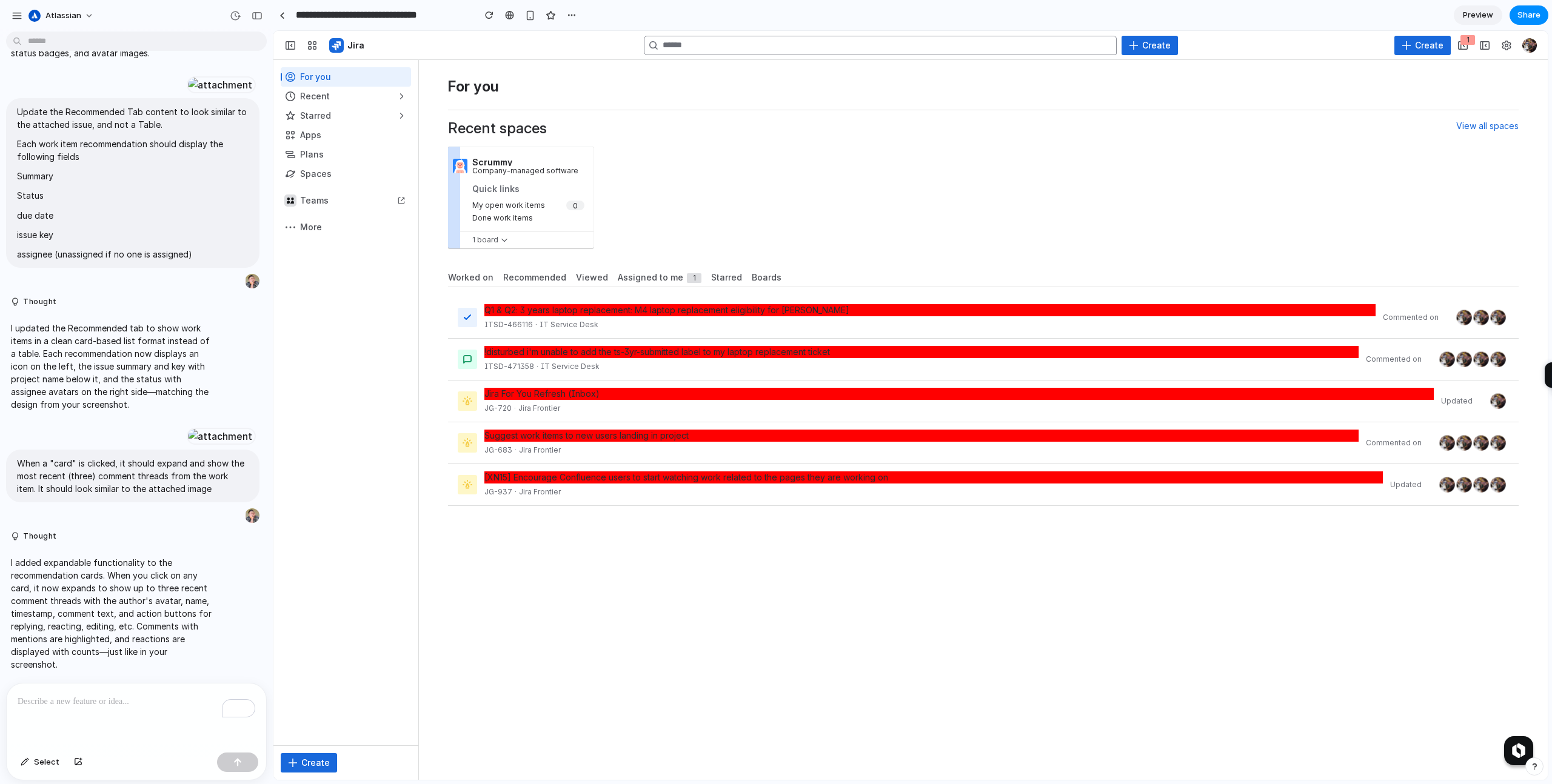
click at [763, 568] on div "For you Recent spaces View all spaces Scrummy Company-managed software Quick li…" at bounding box center [983, 420] width 1129 height 720
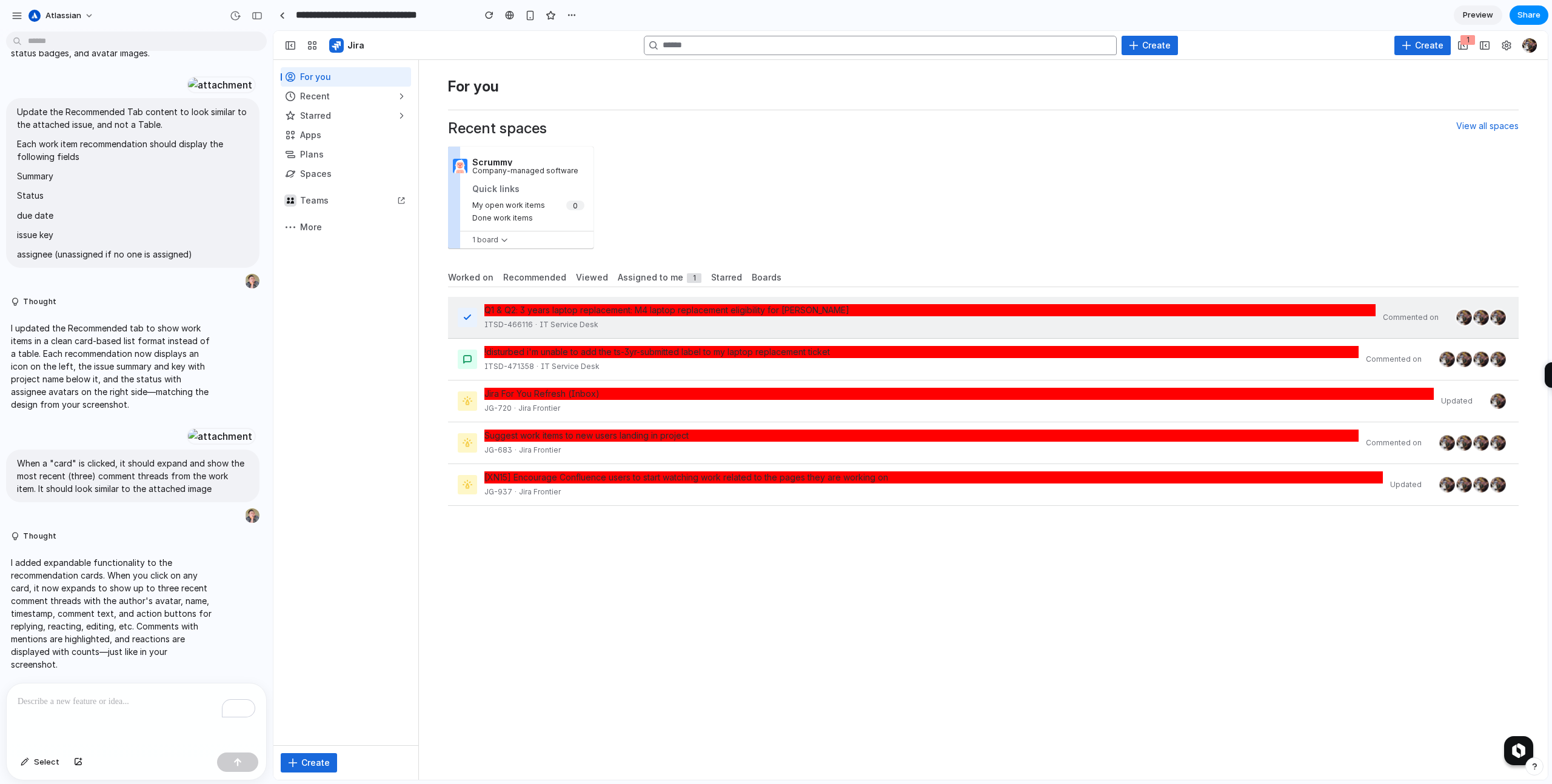
click at [887, 311] on div "Q1 & Q2: 3 years laptop replacement: M4 laptop replacement eligibility for Tush…" at bounding box center [929, 310] width 891 height 12
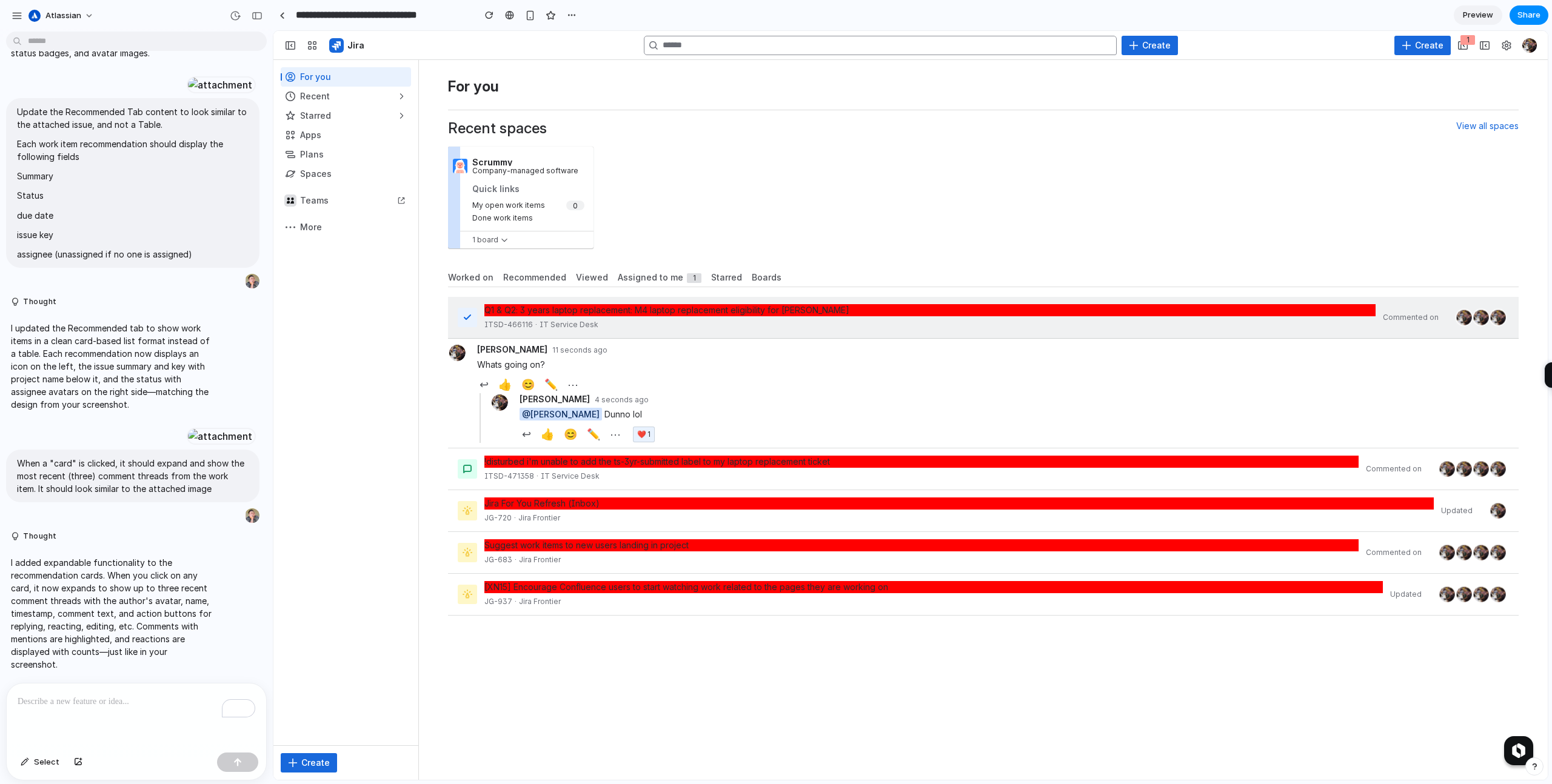
click at [887, 311] on div "Q1 & Q2: 3 years laptop replacement: M4 laptop replacement eligibility for Tush…" at bounding box center [929, 310] width 891 height 12
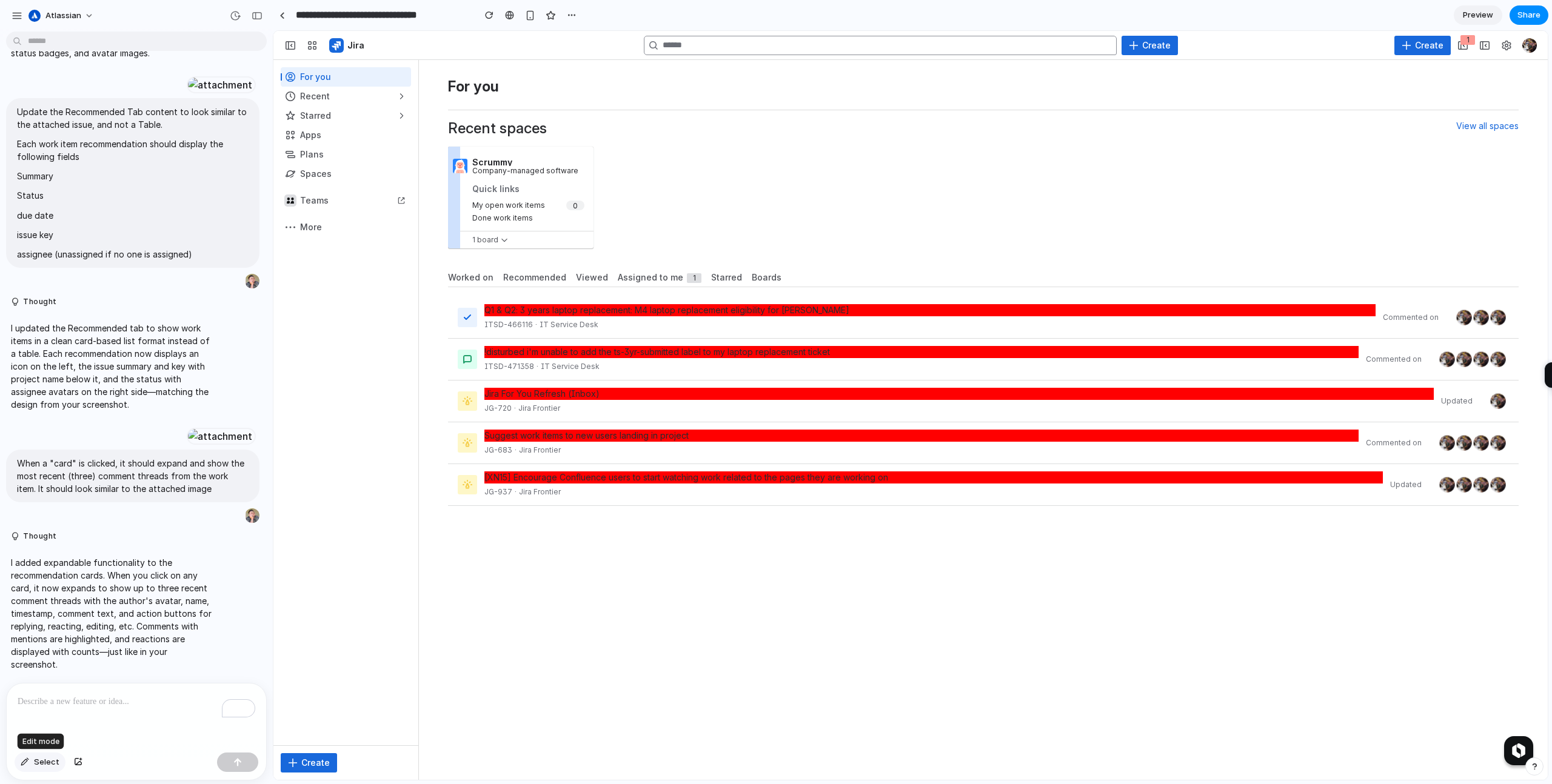
click at [38, 758] on span "Select" at bounding box center [46, 762] width 25 height 12
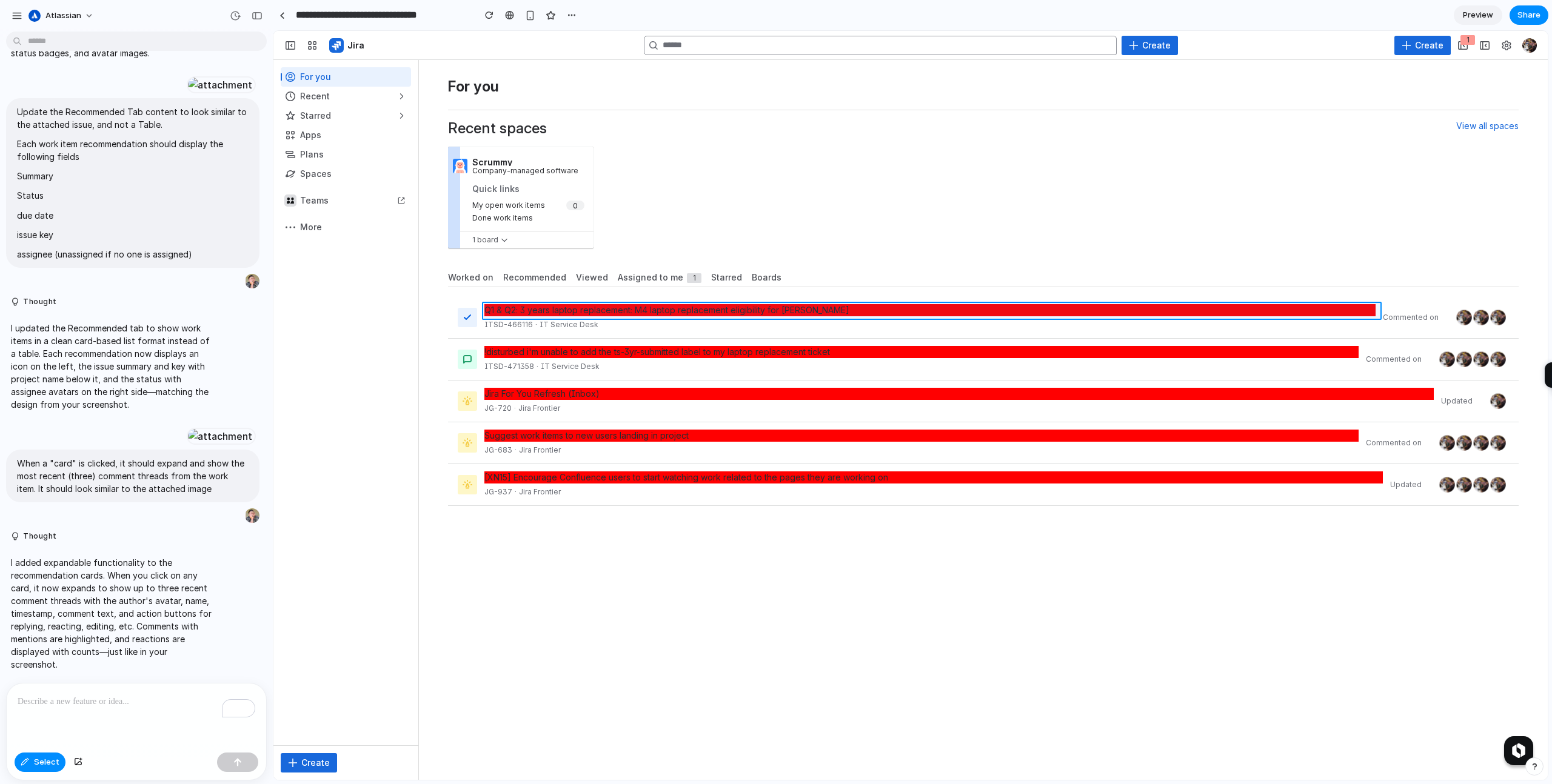
click at [887, 311] on div at bounding box center [911, 406] width 1274 height 748
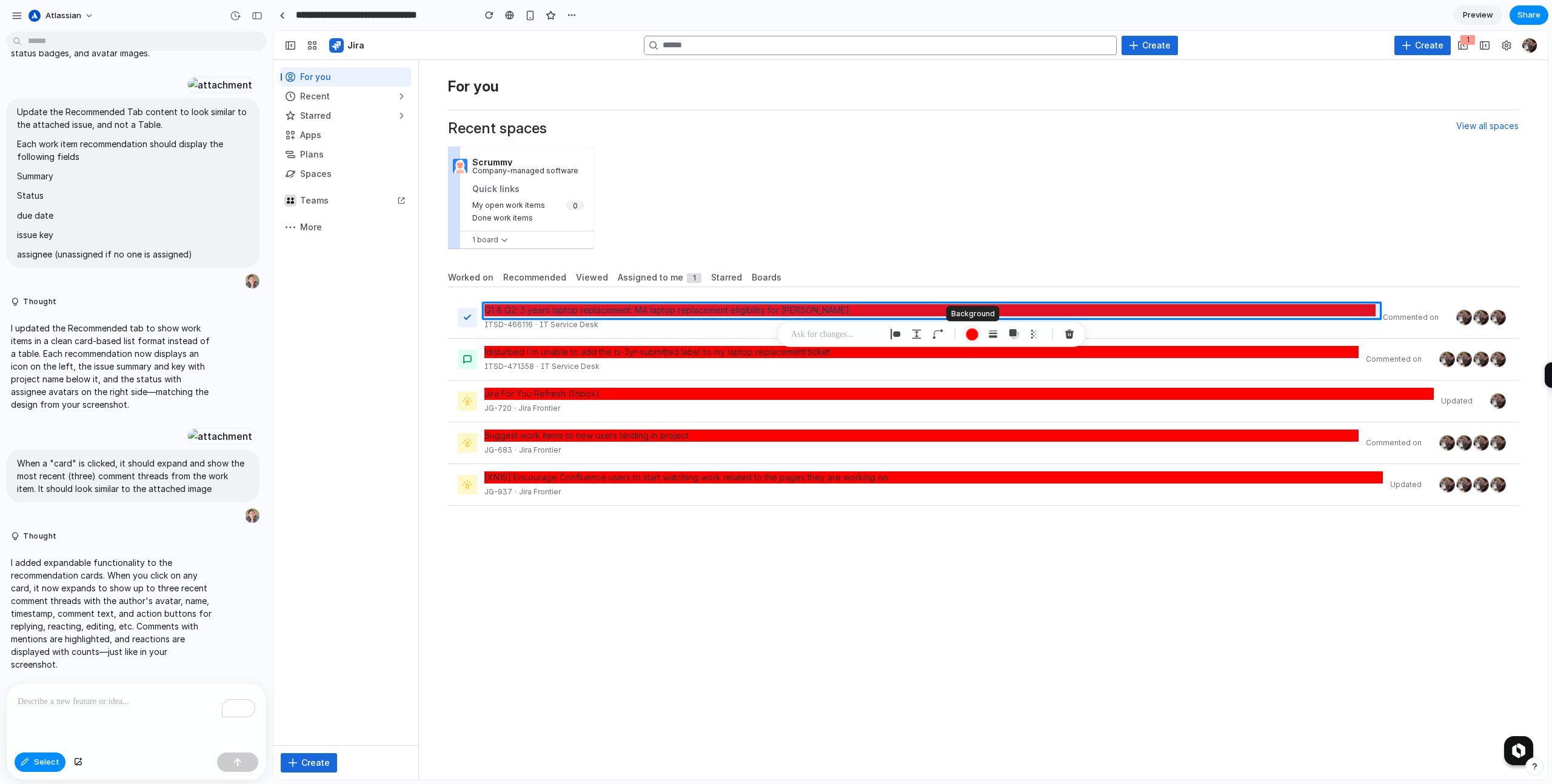
click at [968, 337] on div "button" at bounding box center [972, 334] width 13 height 13
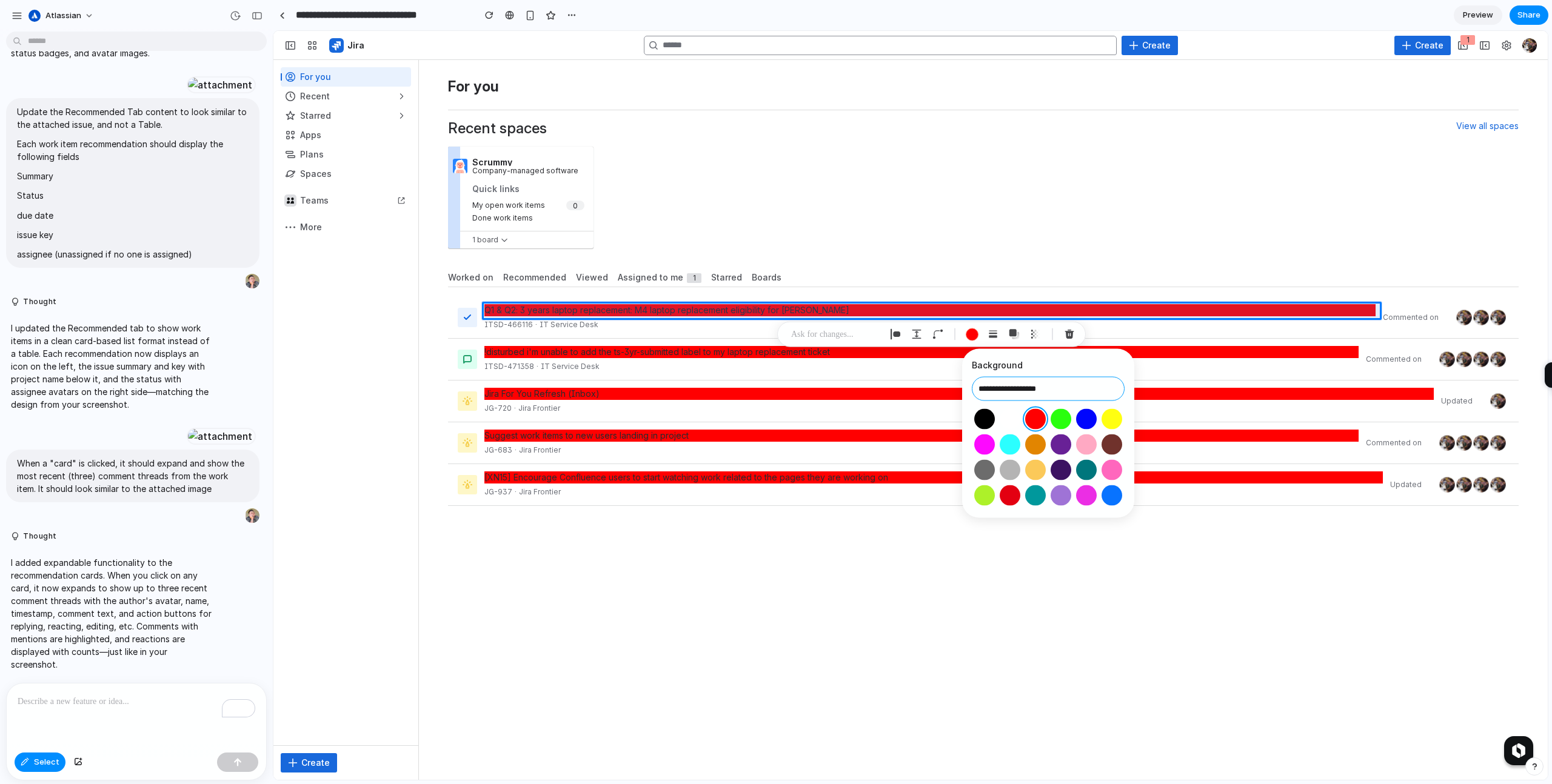
click at [1018, 386] on input "**********" at bounding box center [1048, 390] width 153 height 24
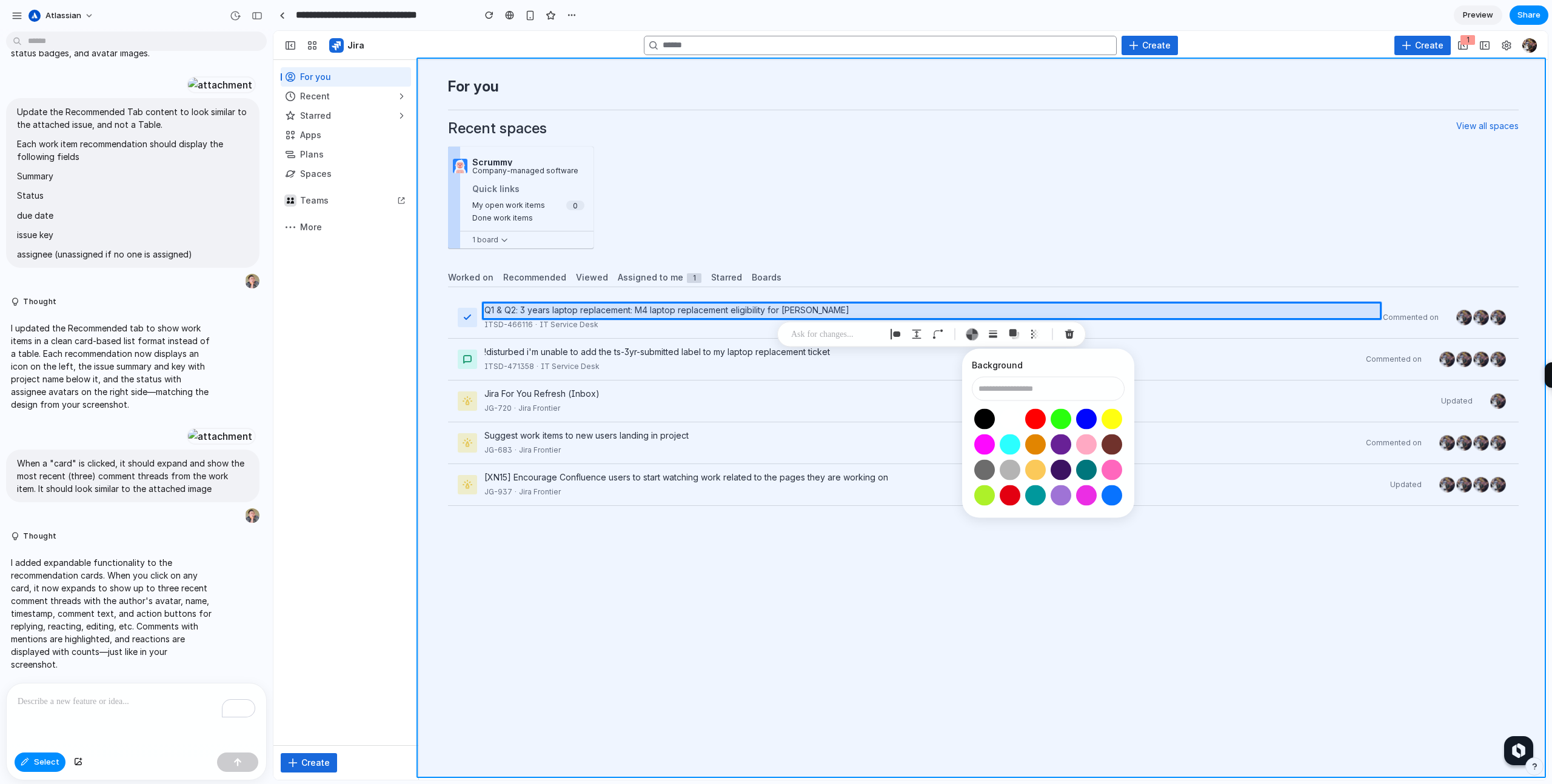
click at [840, 668] on div at bounding box center [911, 406] width 1274 height 748
type input "**********"
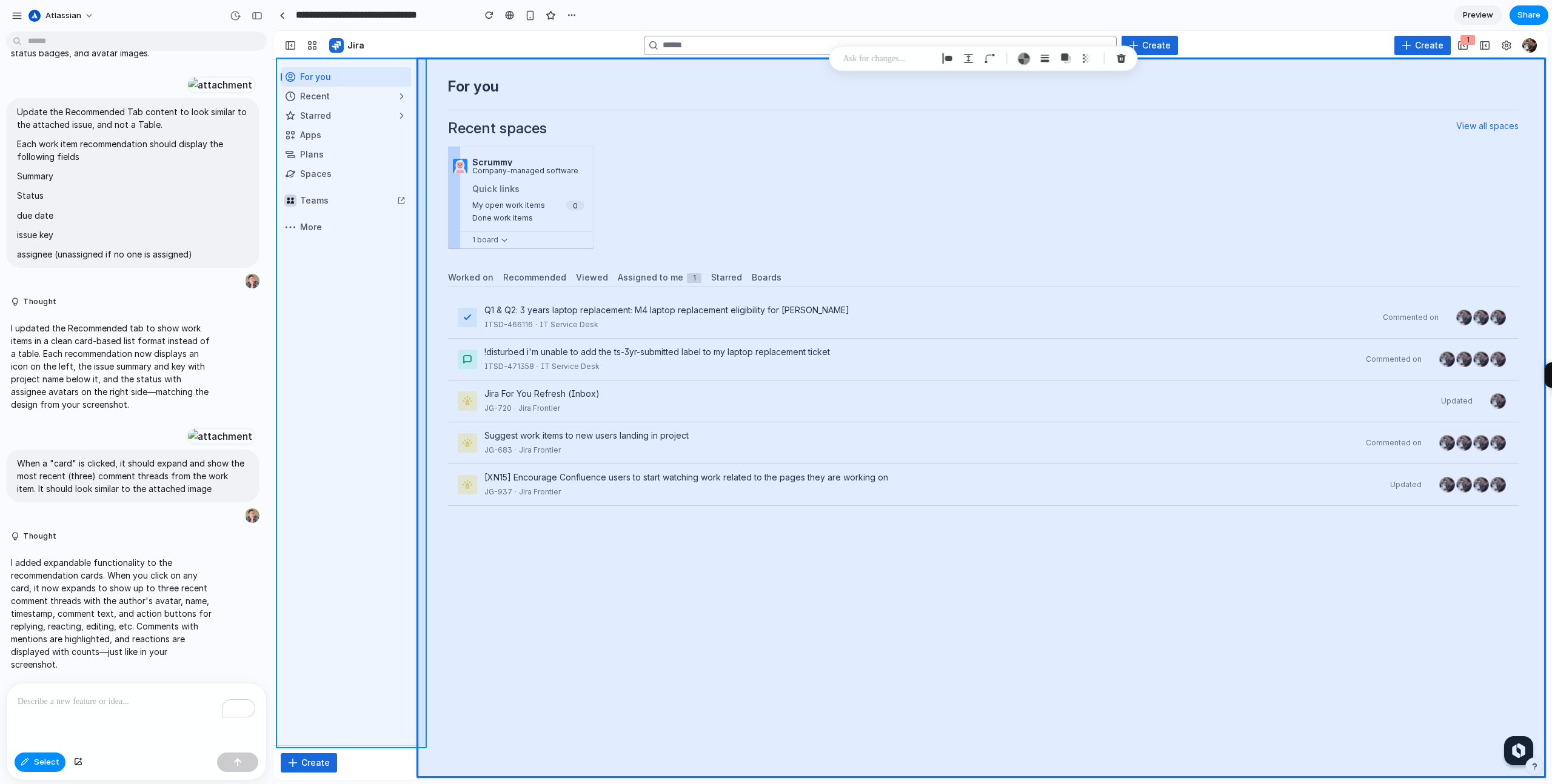
click at [347, 601] on div at bounding box center [911, 406] width 1274 height 748
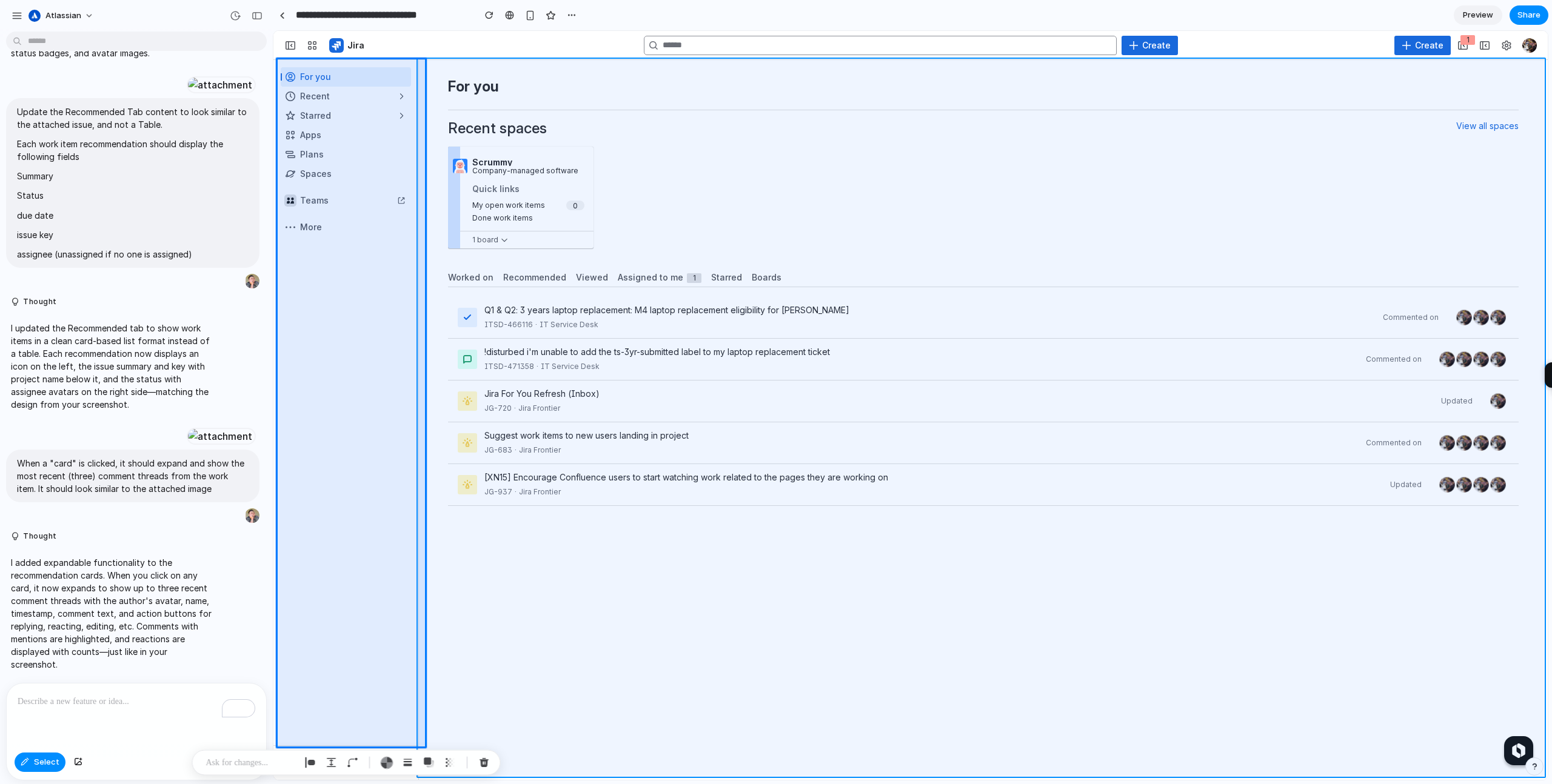
click at [640, 689] on div at bounding box center [911, 406] width 1274 height 748
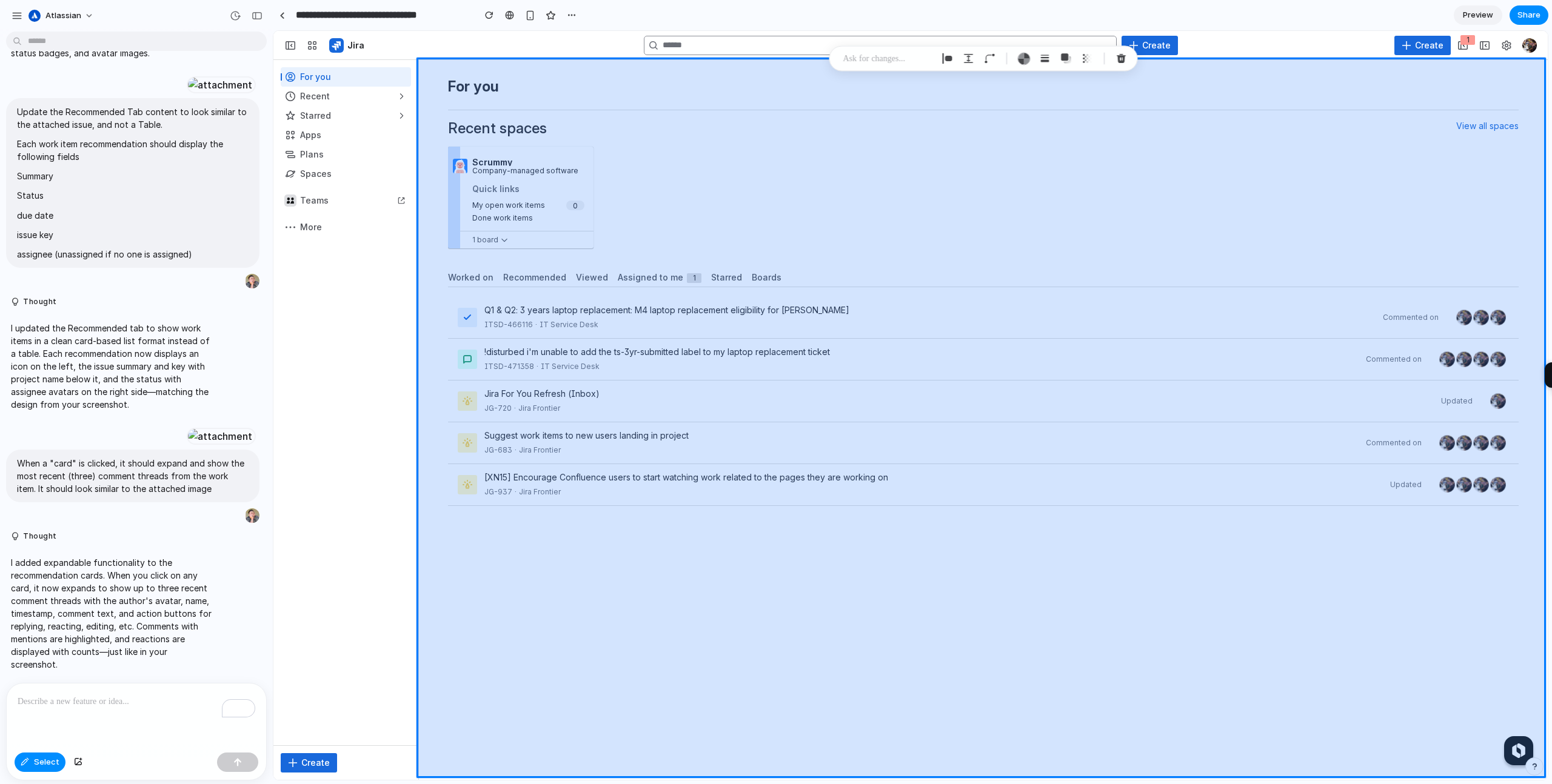
click at [640, 689] on div at bounding box center [911, 406] width 1274 height 748
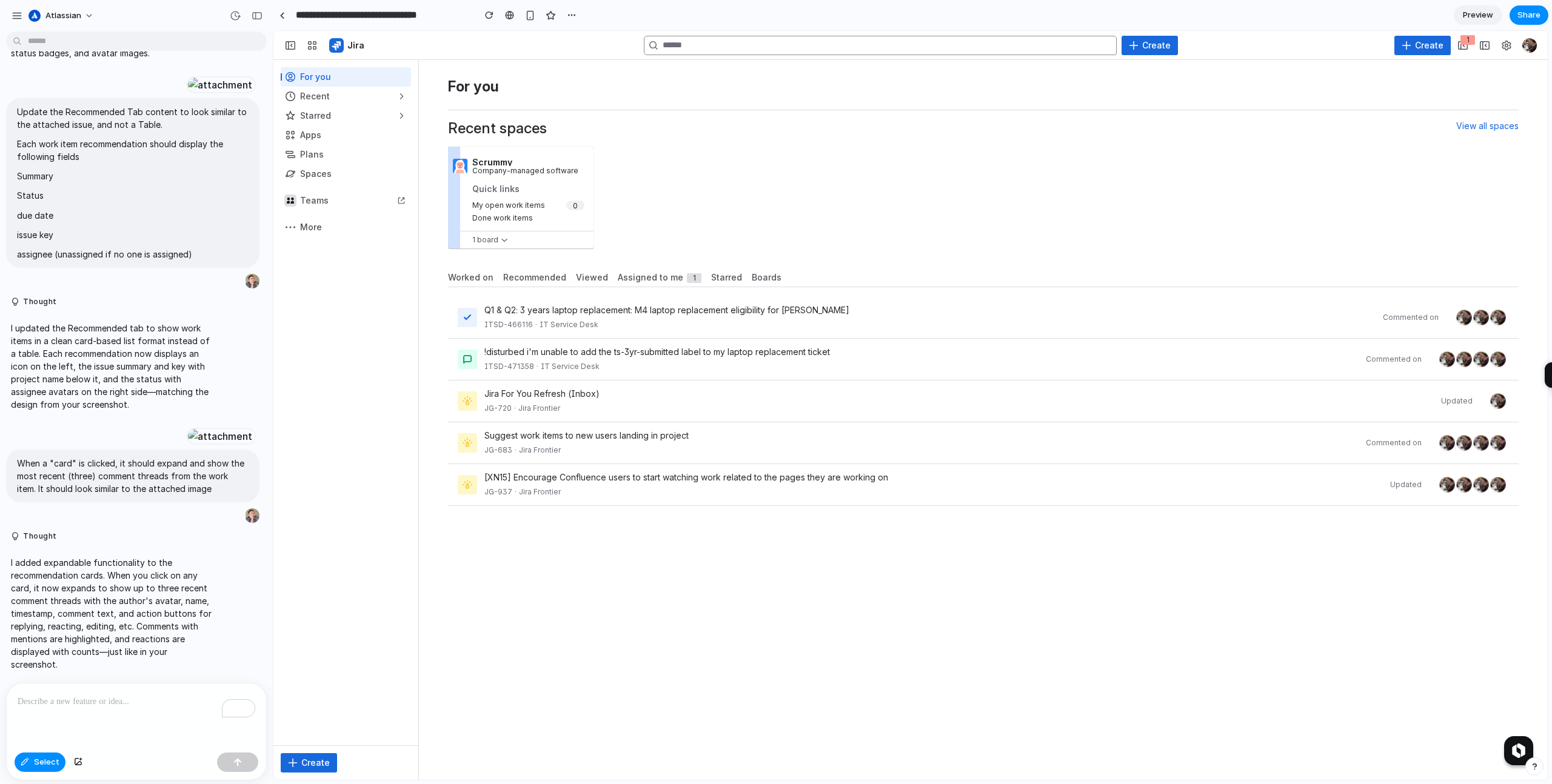
click at [1465, 13] on span "Preview" at bounding box center [1477, 15] width 30 height 12
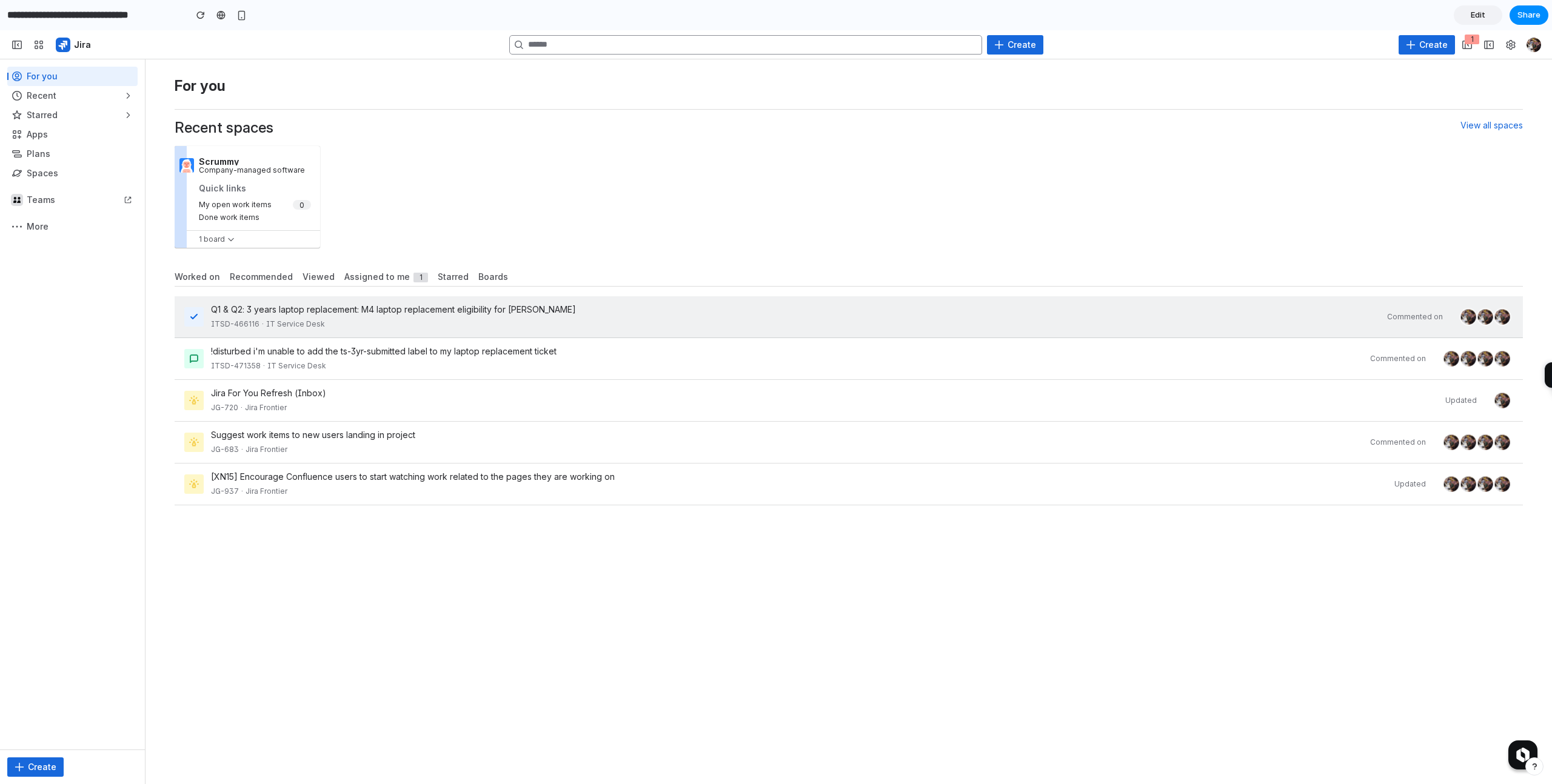
click at [367, 318] on div "ITSD-466116 · IT Service Desk" at bounding box center [795, 324] width 1169 height 12
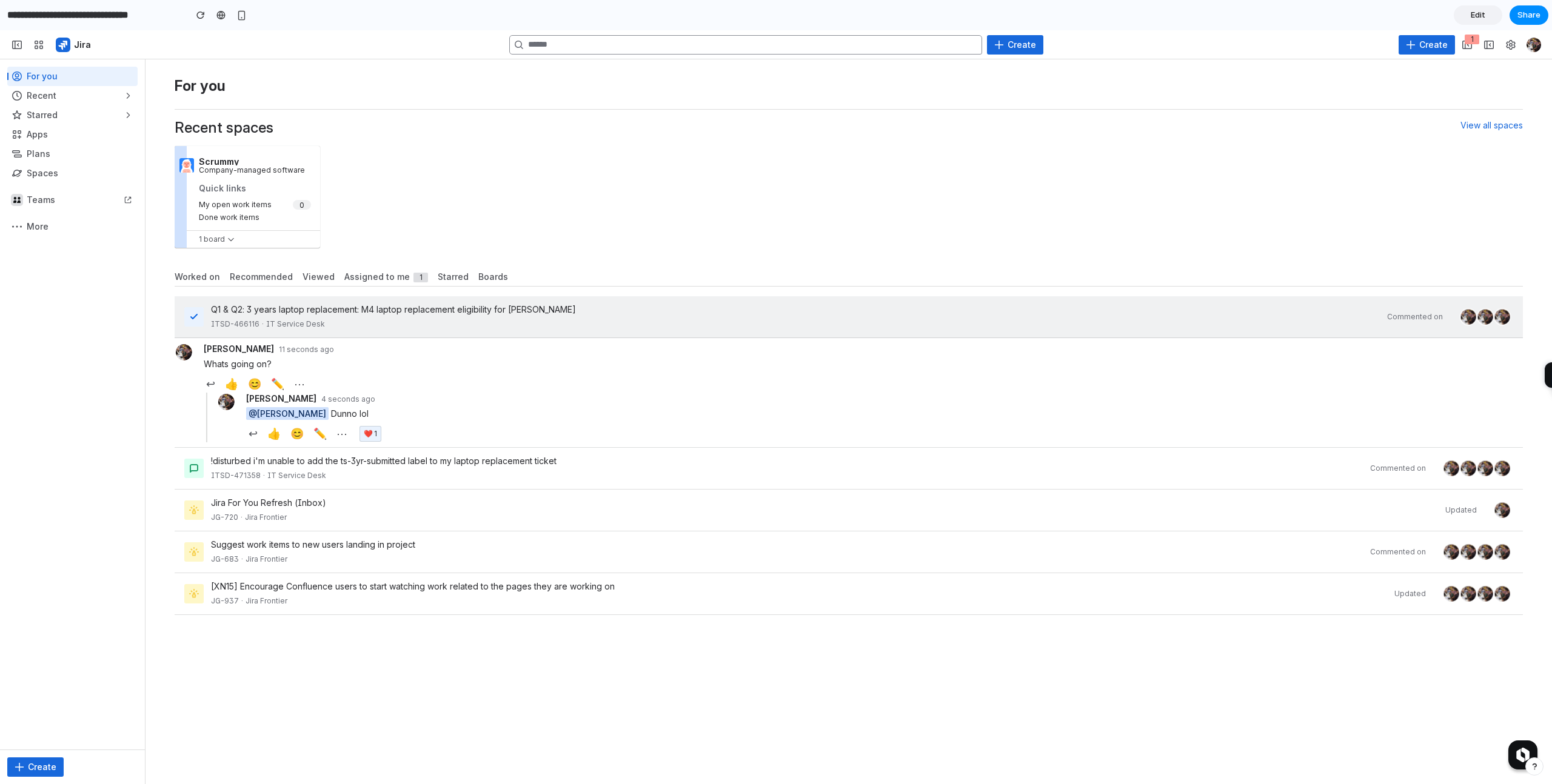
click at [406, 327] on div "ITSD-466116 · IT Service Desk" at bounding box center [795, 324] width 1169 height 12
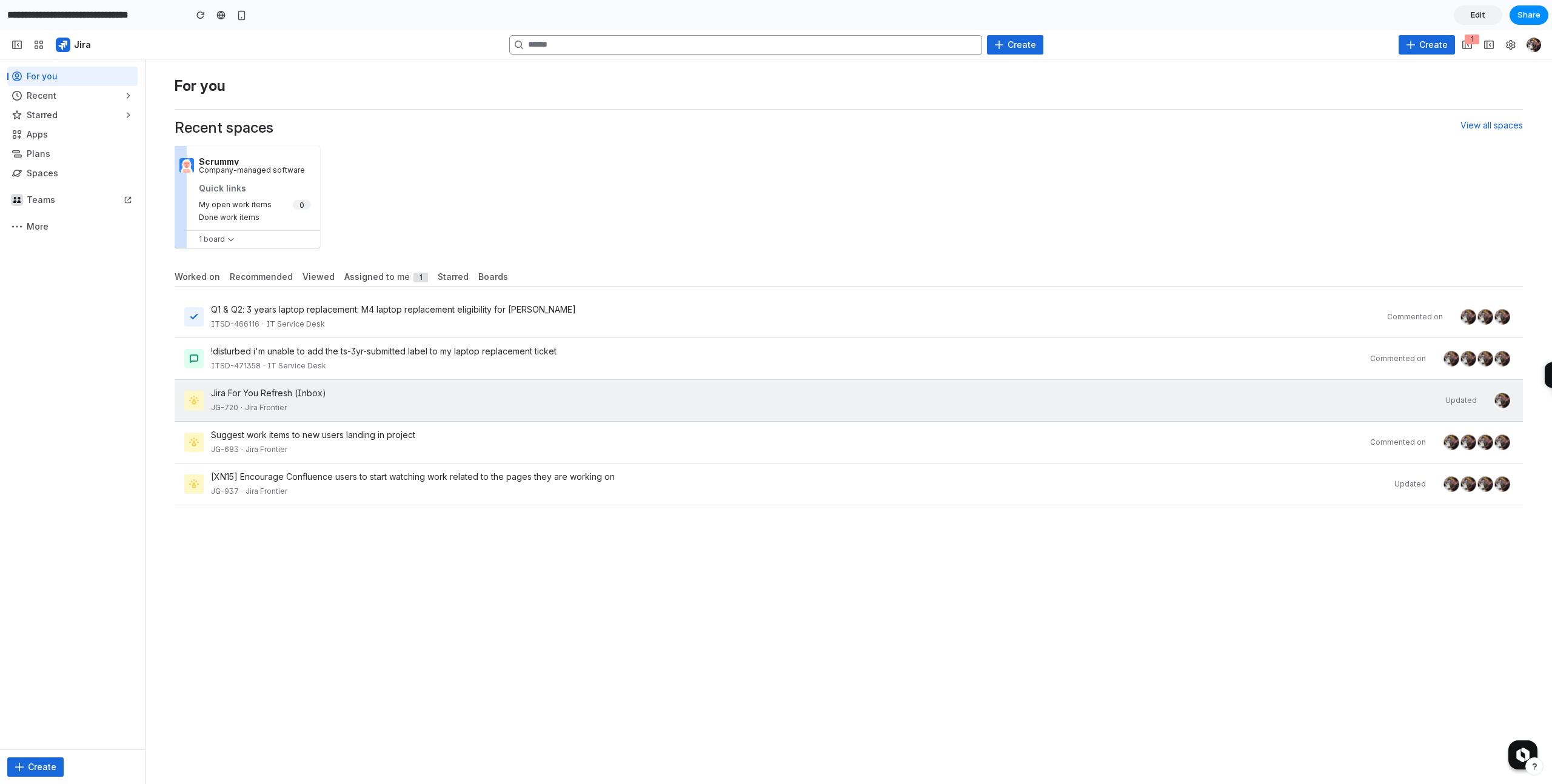
click at [401, 394] on div "Jira For You Refresh (Inbox)" at bounding box center [824, 393] width 1227 height 12
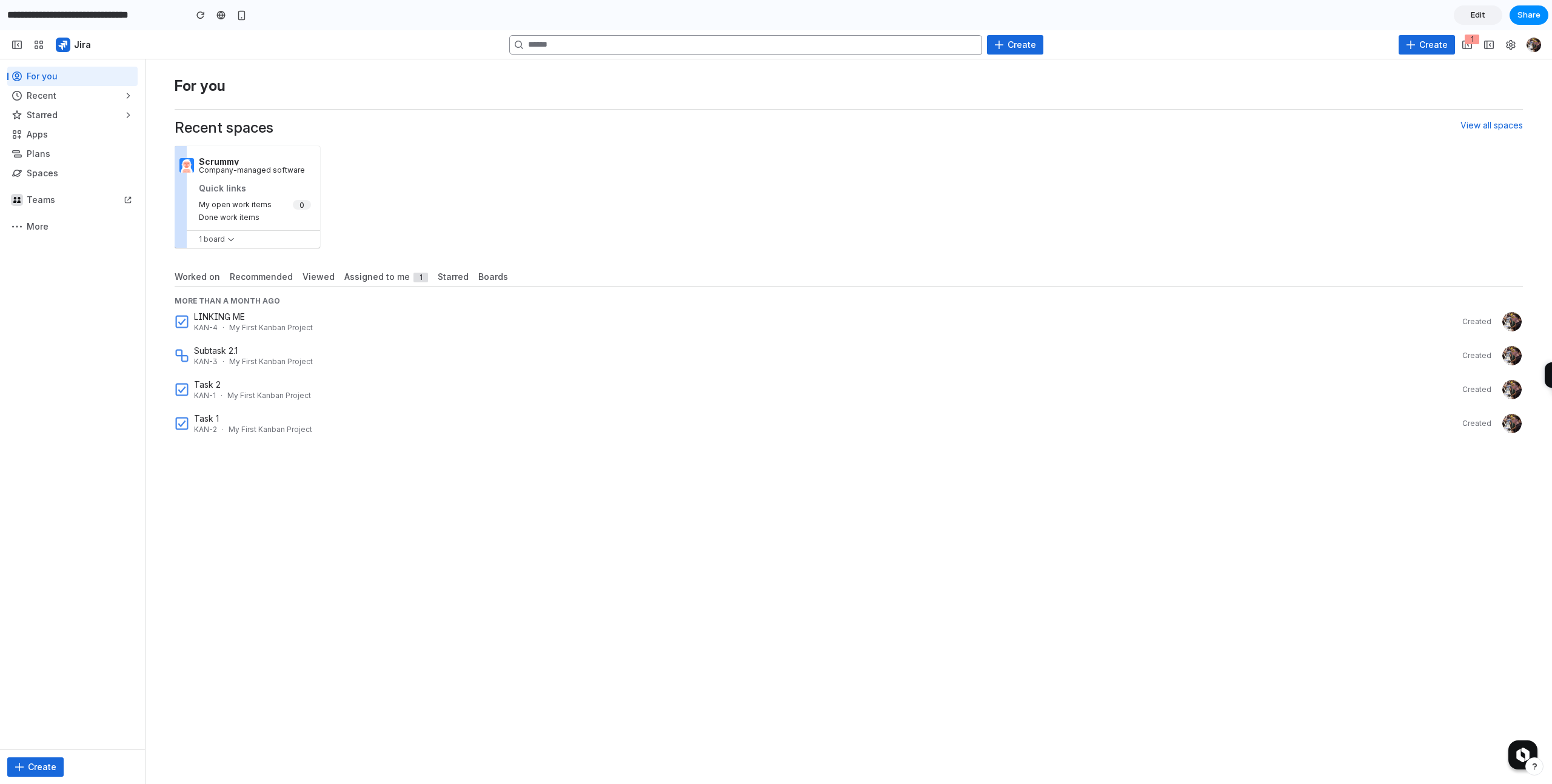
click at [263, 273] on span "Recommended" at bounding box center [261, 277] width 63 height 12
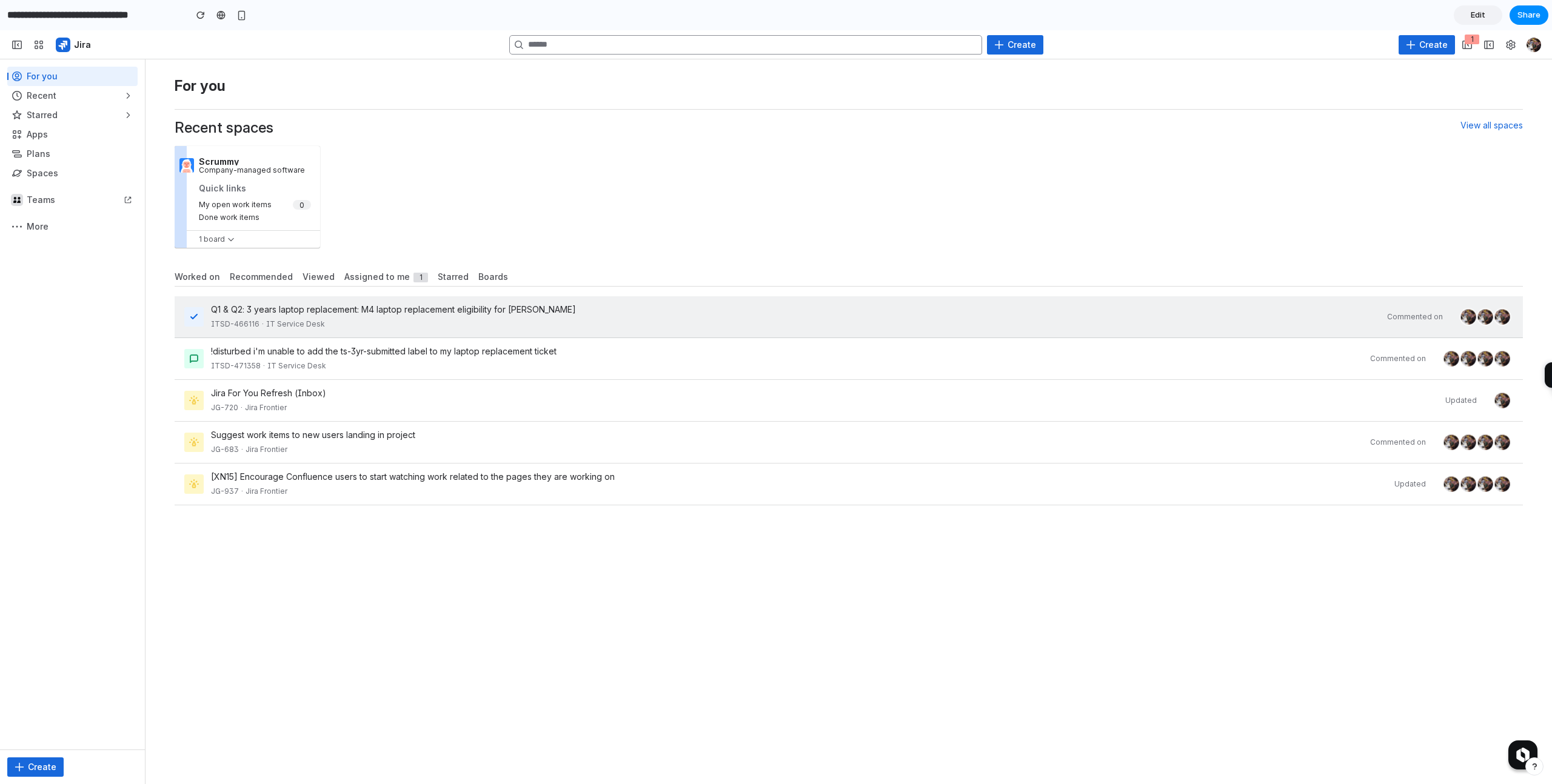
click at [494, 308] on div "Q1 & Q2: 3 years laptop replacement: M4 laptop replacement eligibility for Tush…" at bounding box center [795, 309] width 1169 height 12
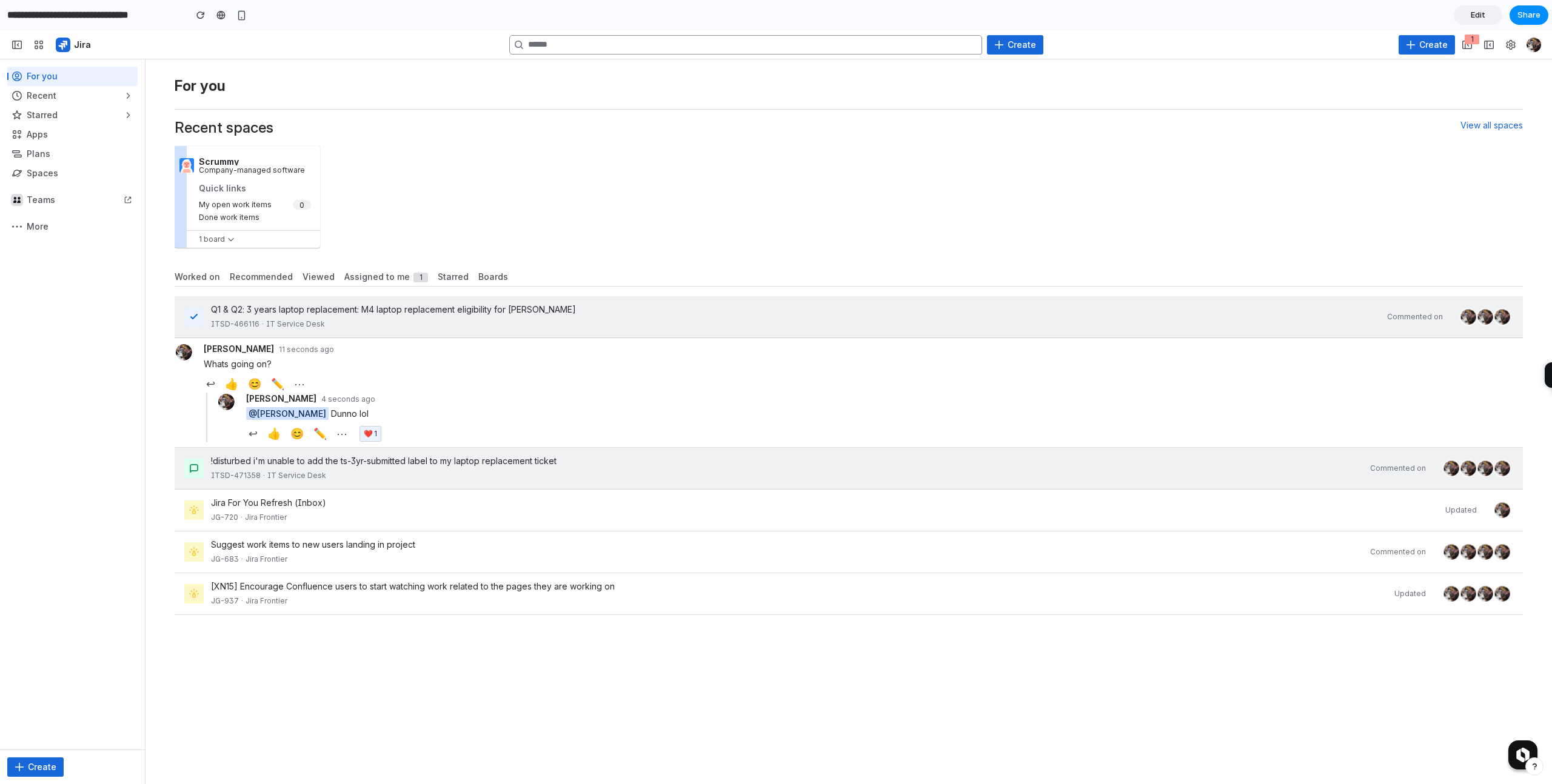
click at [412, 490] on div "!disturbed i'm unable to add the ts-3yr-submitted label to my laptop replacemen…" at bounding box center [848, 468] width 1348 height 41
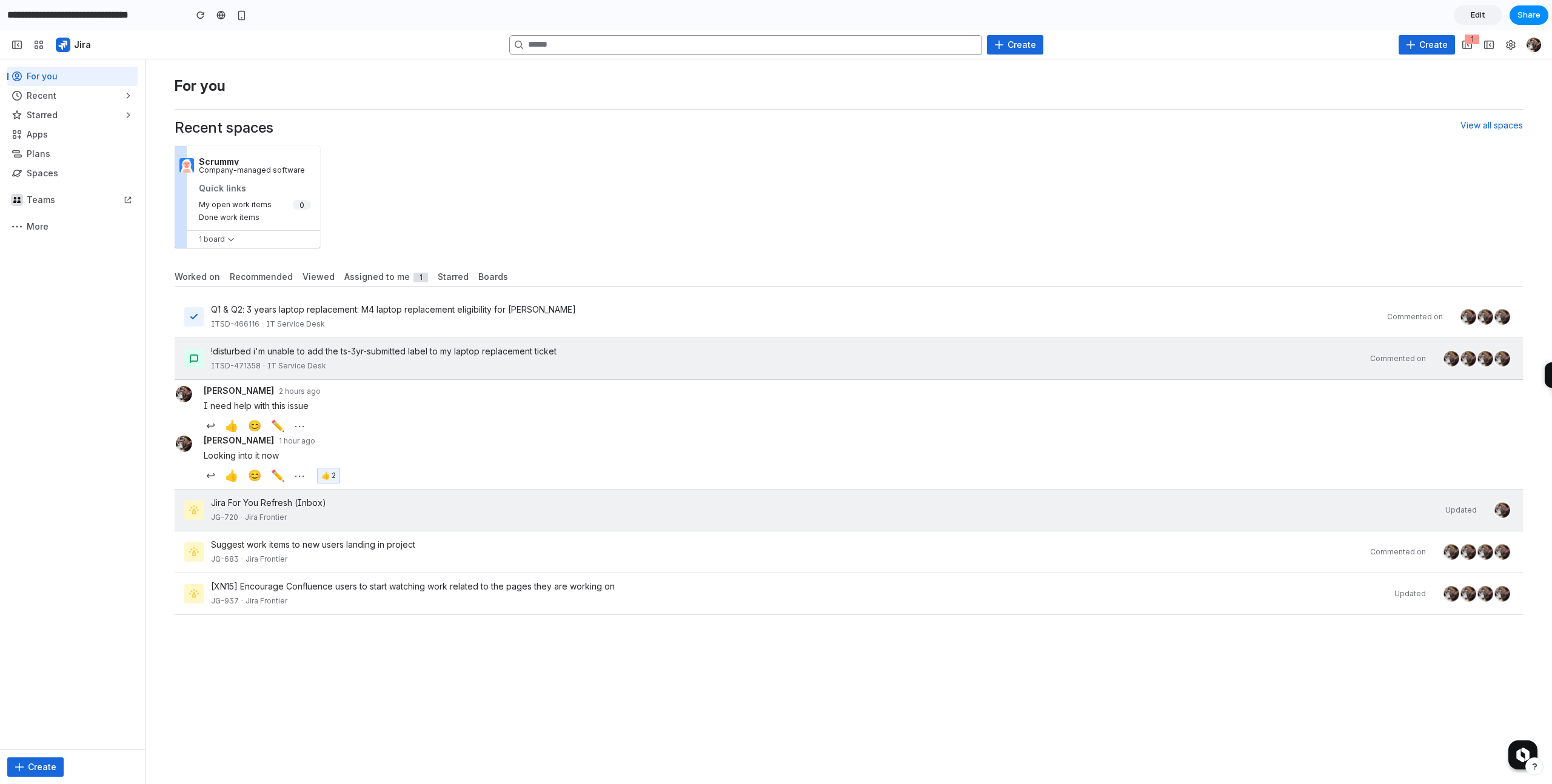
click at [413, 524] on div "Jira For You Refresh (Inbox) JG-720 · Jira Frontier" at bounding box center [824, 510] width 1227 height 27
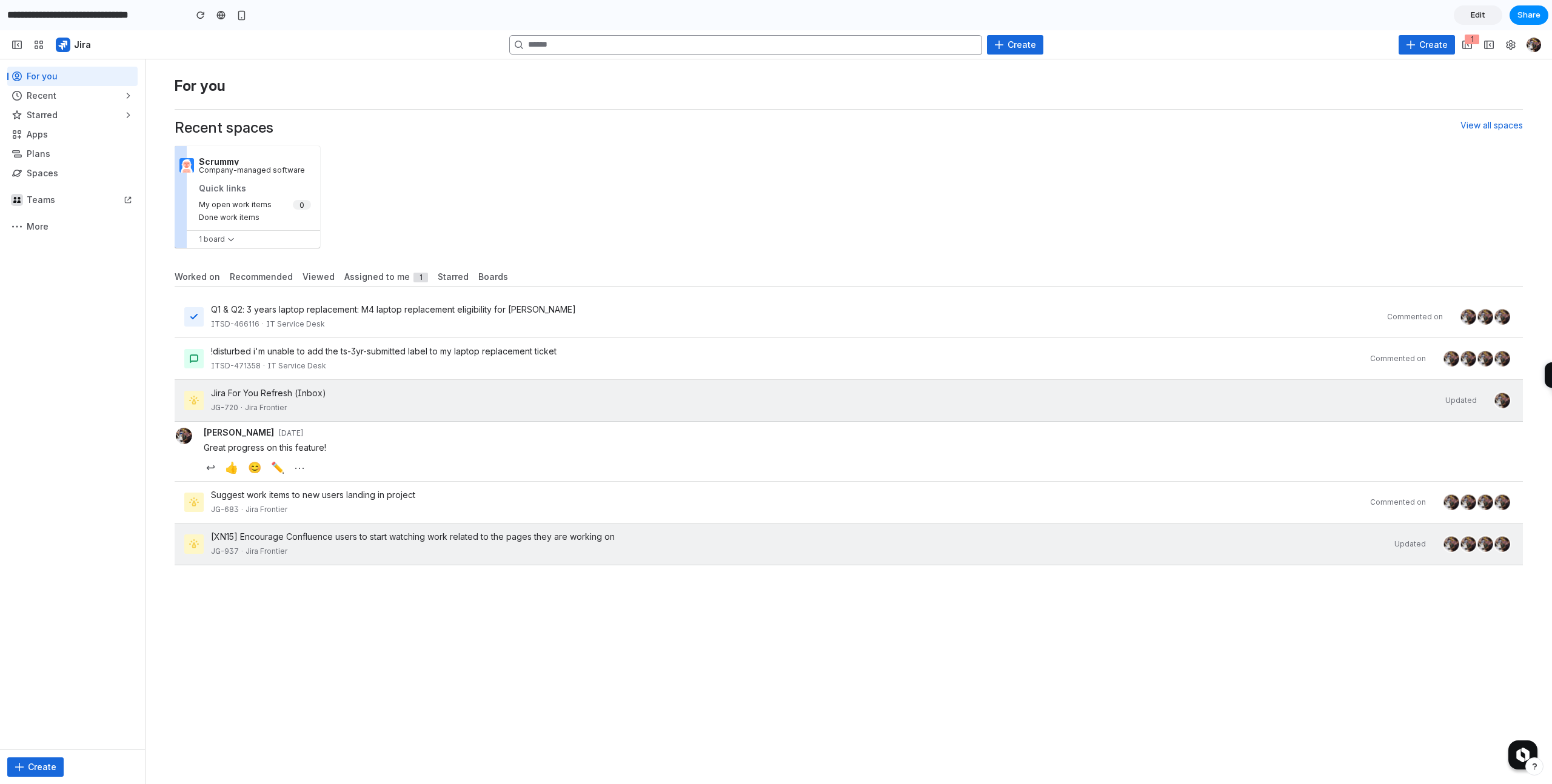
click at [463, 543] on div "[XN15] Encourage Confluence users to start watching work related to the pages t…" at bounding box center [799, 537] width 1176 height 12
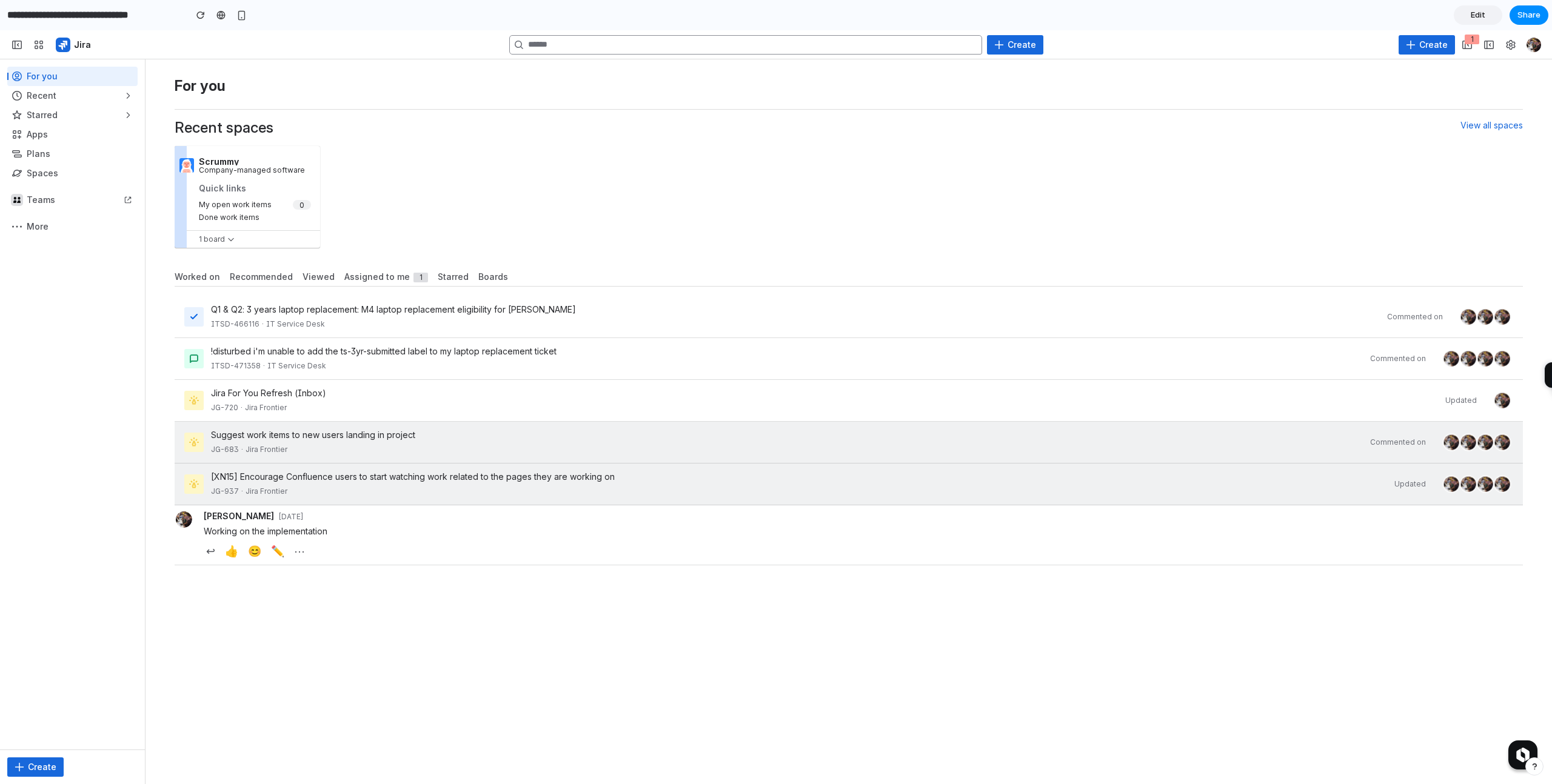
click at [525, 446] on div "JG-683 · Jira Frontier" at bounding box center [787, 450] width 1152 height 12
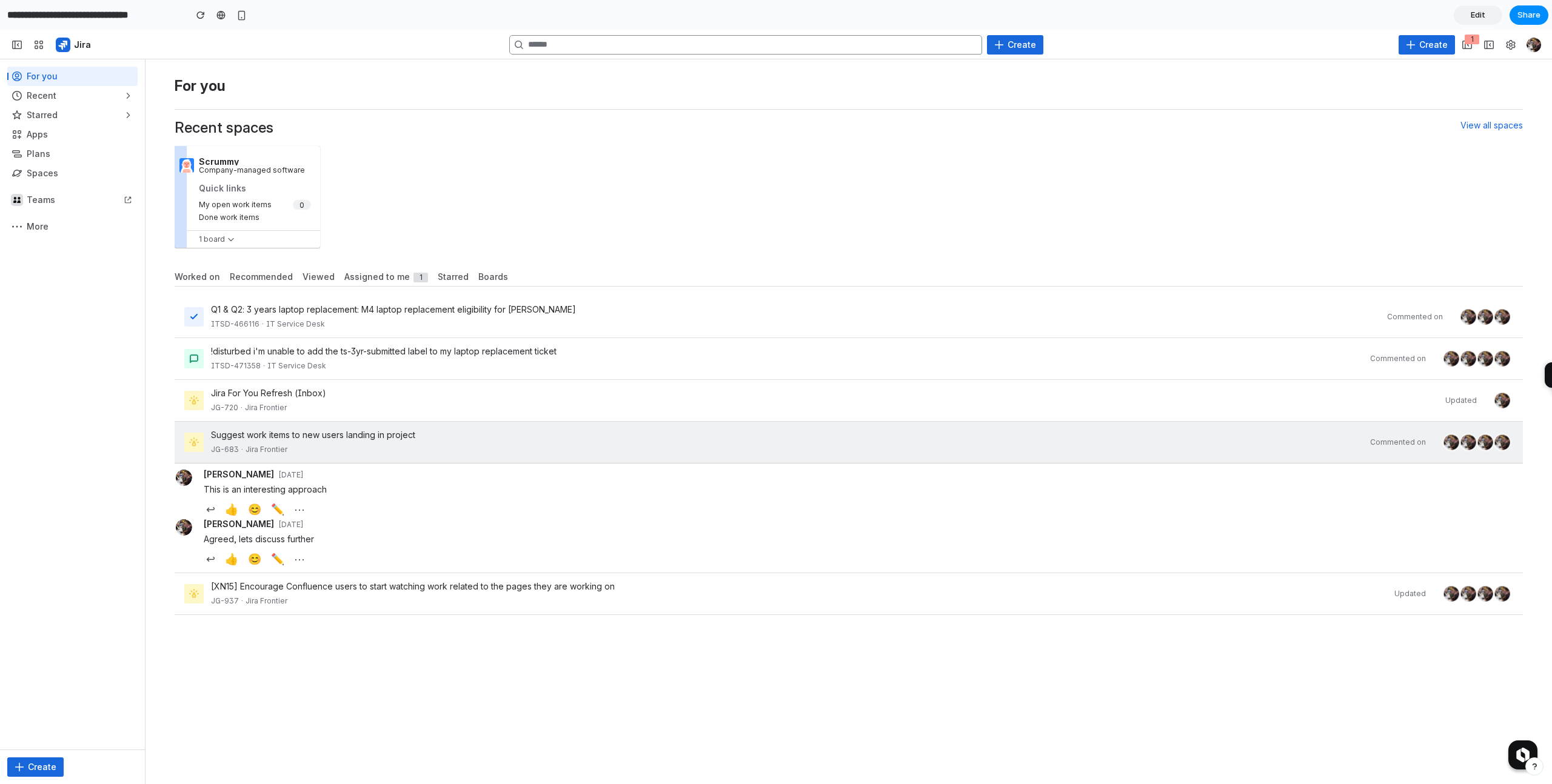
click at [525, 446] on div "JG-683 · Jira Frontier" at bounding box center [787, 450] width 1152 height 12
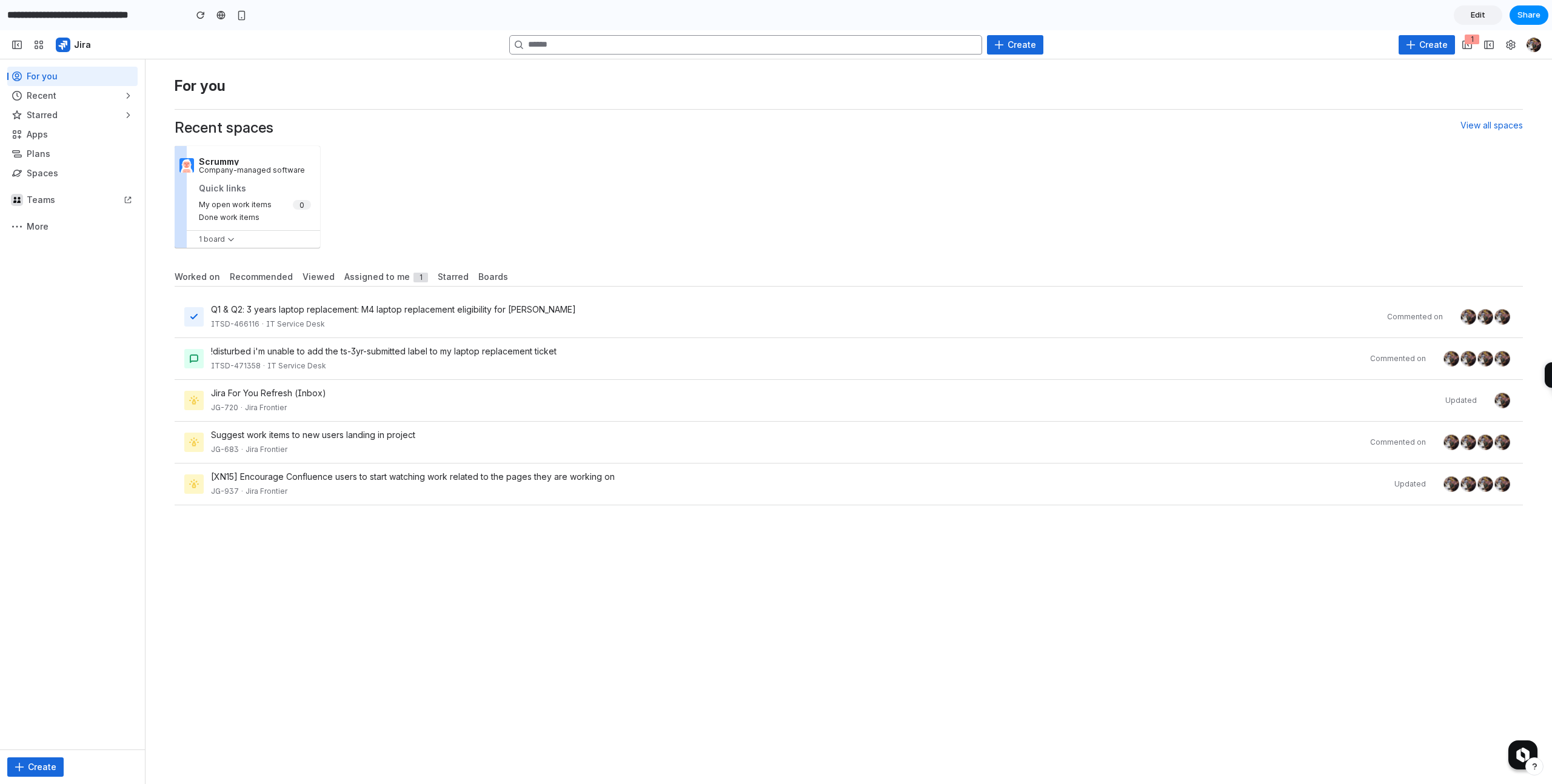
click at [621, 156] on div "Scrummy Company-managed software Quick links My open work items Done work items…" at bounding box center [848, 197] width 1348 height 111
click at [290, 665] on div "For you Recent spaces View all spaces Scrummy Company-managed software Quick li…" at bounding box center [848, 421] width 1406 height 725
click at [28, 772] on span "Create" at bounding box center [41, 767] width 28 height 12
click at [639, 577] on div "For you Recent spaces View all spaces Scrummy Company-managed software Quick li…" at bounding box center [848, 421] width 1406 height 725
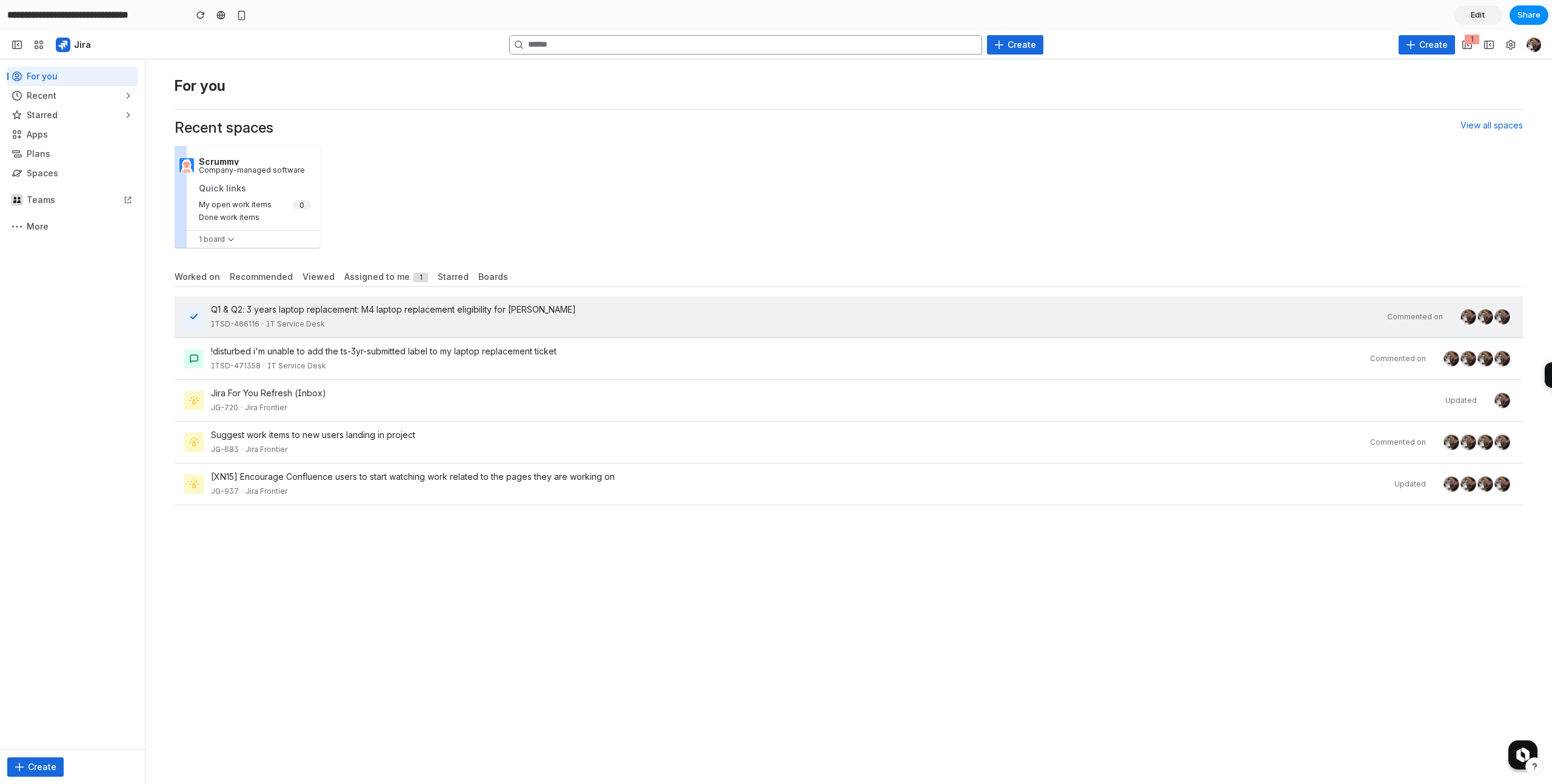
click at [563, 310] on div "Q1 & Q2: 3 years laptop replacement: M4 laptop replacement eligibility for Tush…" at bounding box center [795, 309] width 1169 height 12
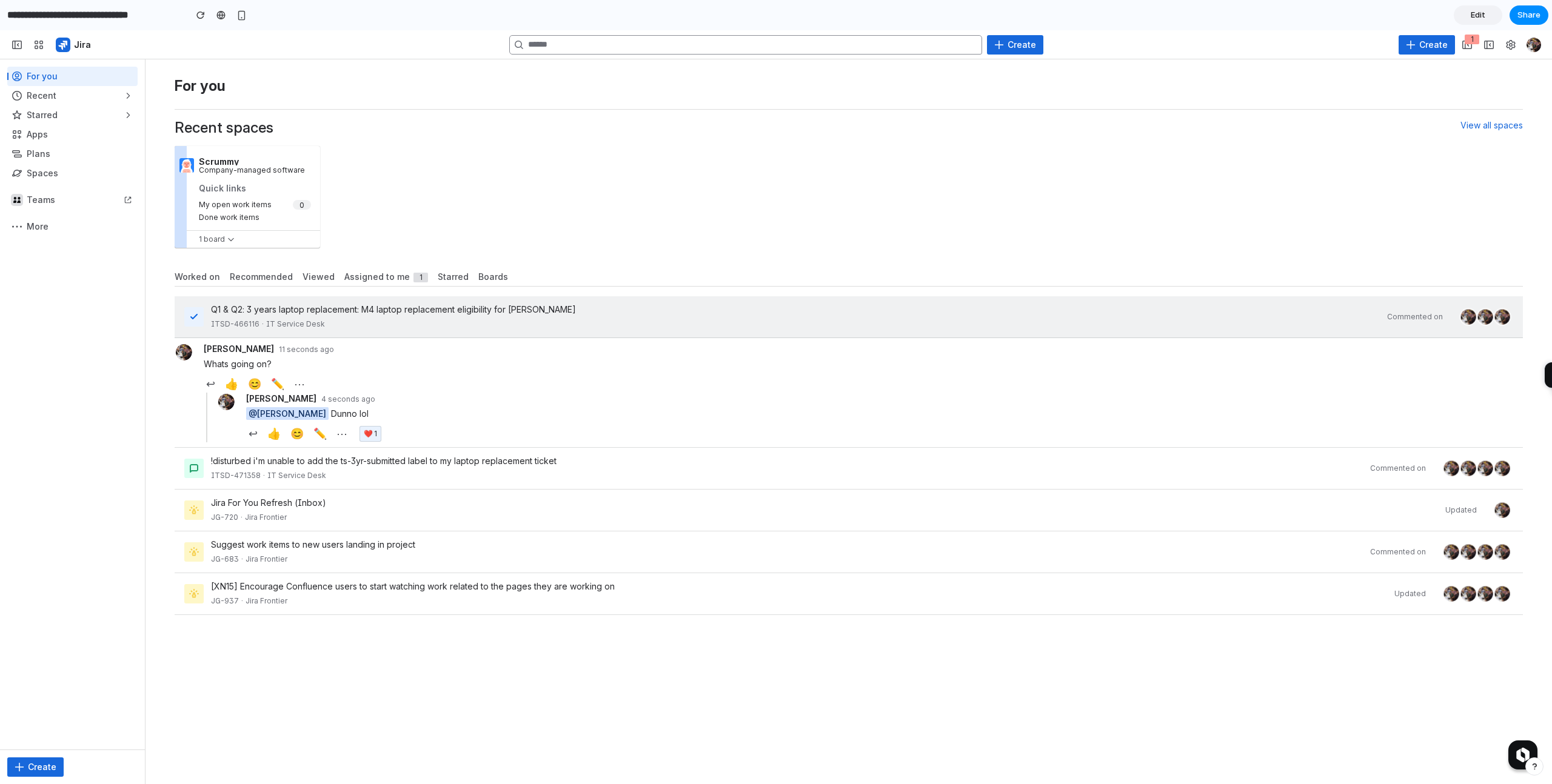
click at [637, 324] on div "ITSD-466116 · IT Service Desk" at bounding box center [795, 324] width 1169 height 12
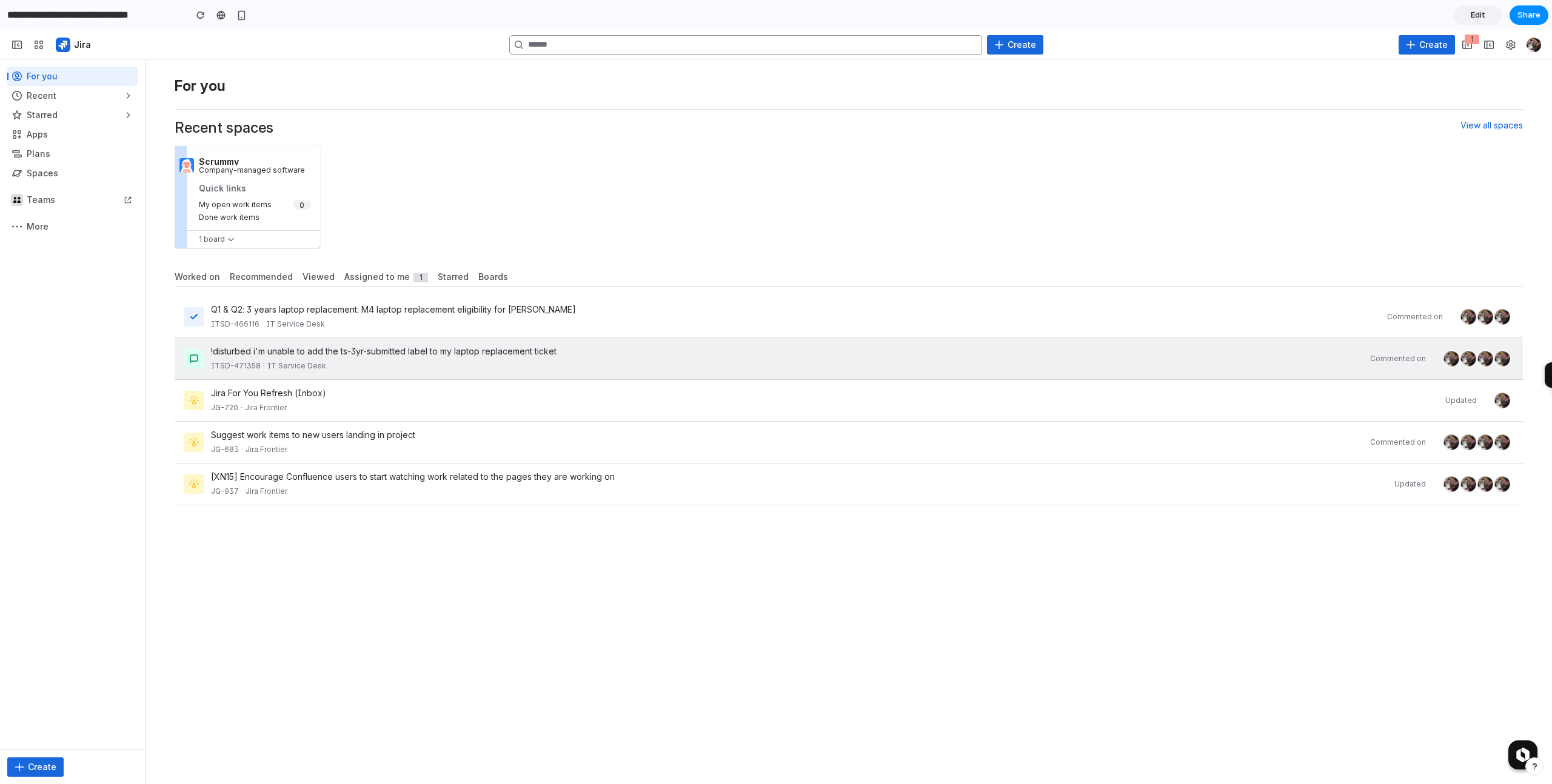
click at [603, 361] on div "ITSD-471358 · IT Service Desk" at bounding box center [787, 366] width 1152 height 12
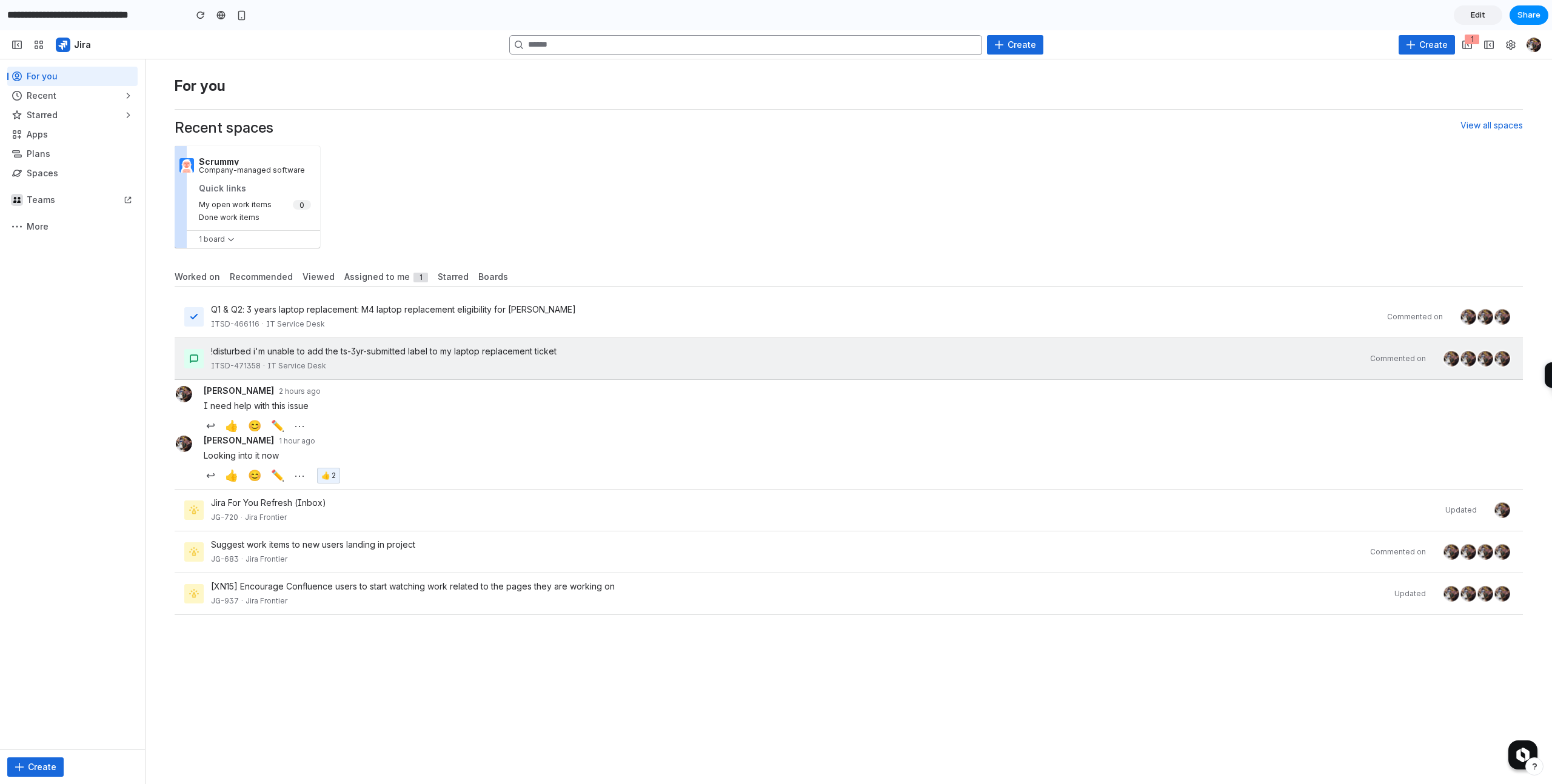
click at [603, 361] on div "ITSD-471358 · IT Service Desk" at bounding box center [787, 366] width 1152 height 12
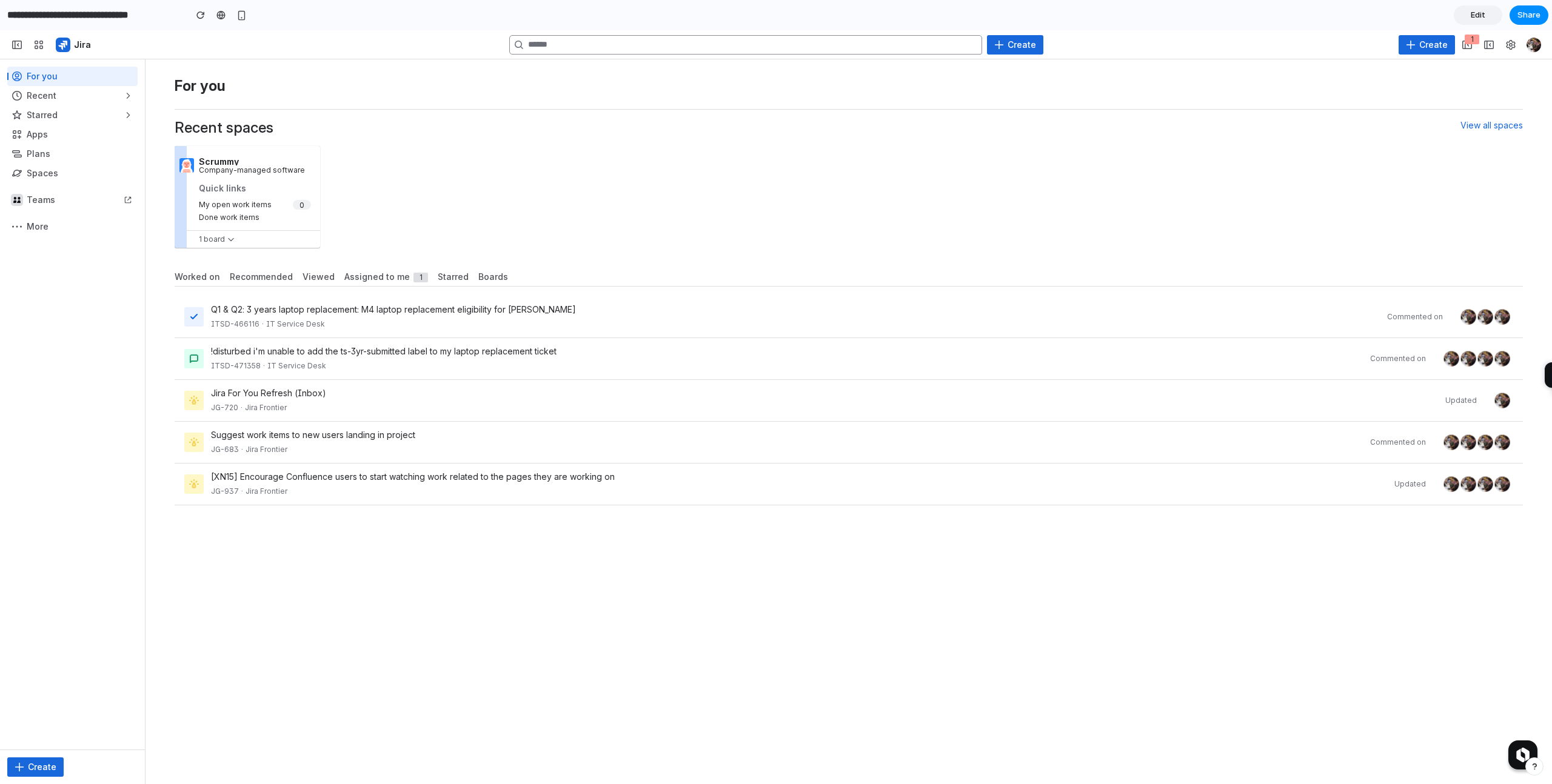
click at [582, 426] on div "Suggest work items to new users landing in project JG-683 · Jira Frontier Comme…" at bounding box center [848, 442] width 1348 height 41
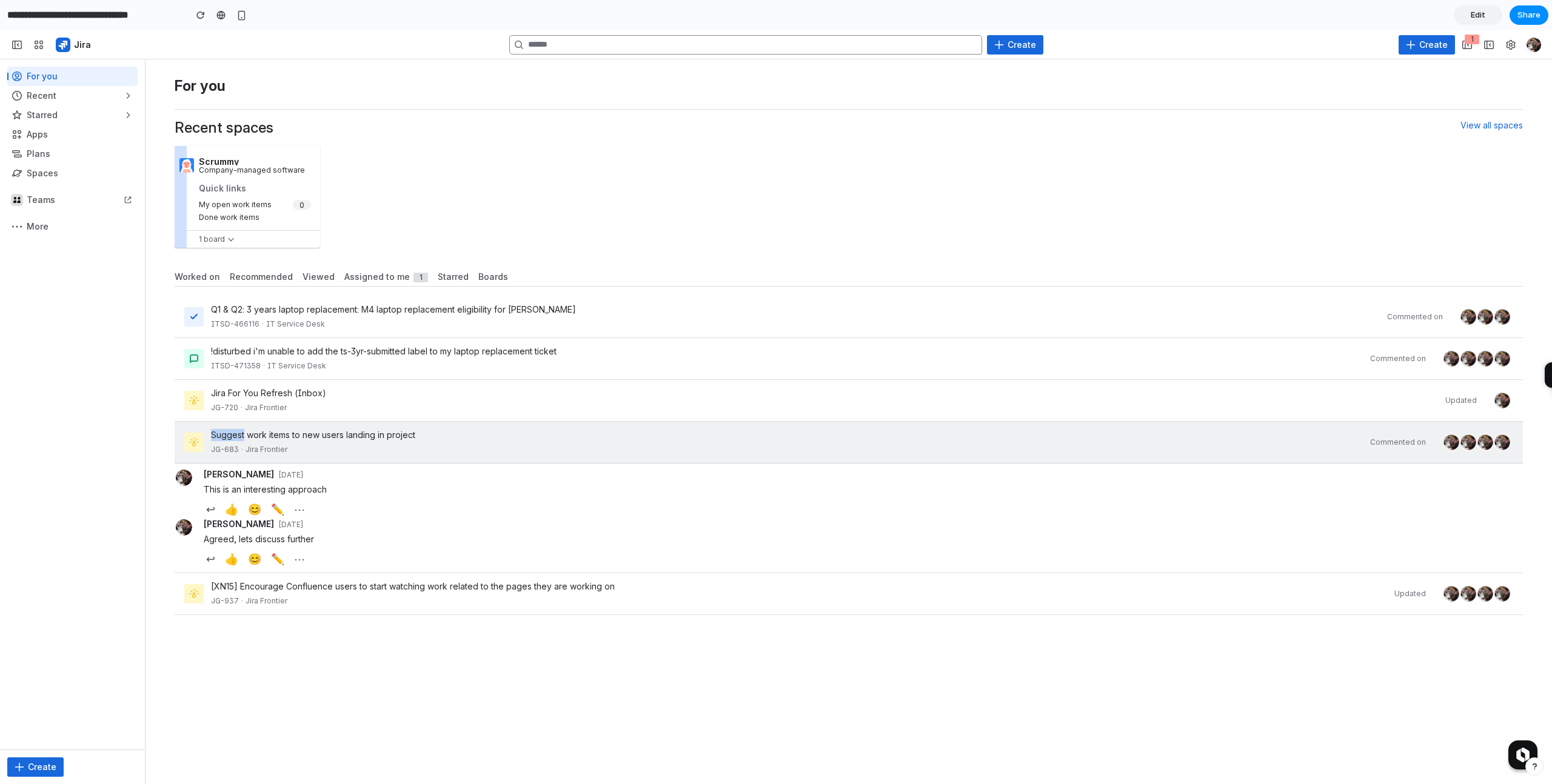
click at [582, 426] on div "Suggest work items to new users landing in project JG-683 · Jira Frontier Comme…" at bounding box center [848, 442] width 1348 height 41
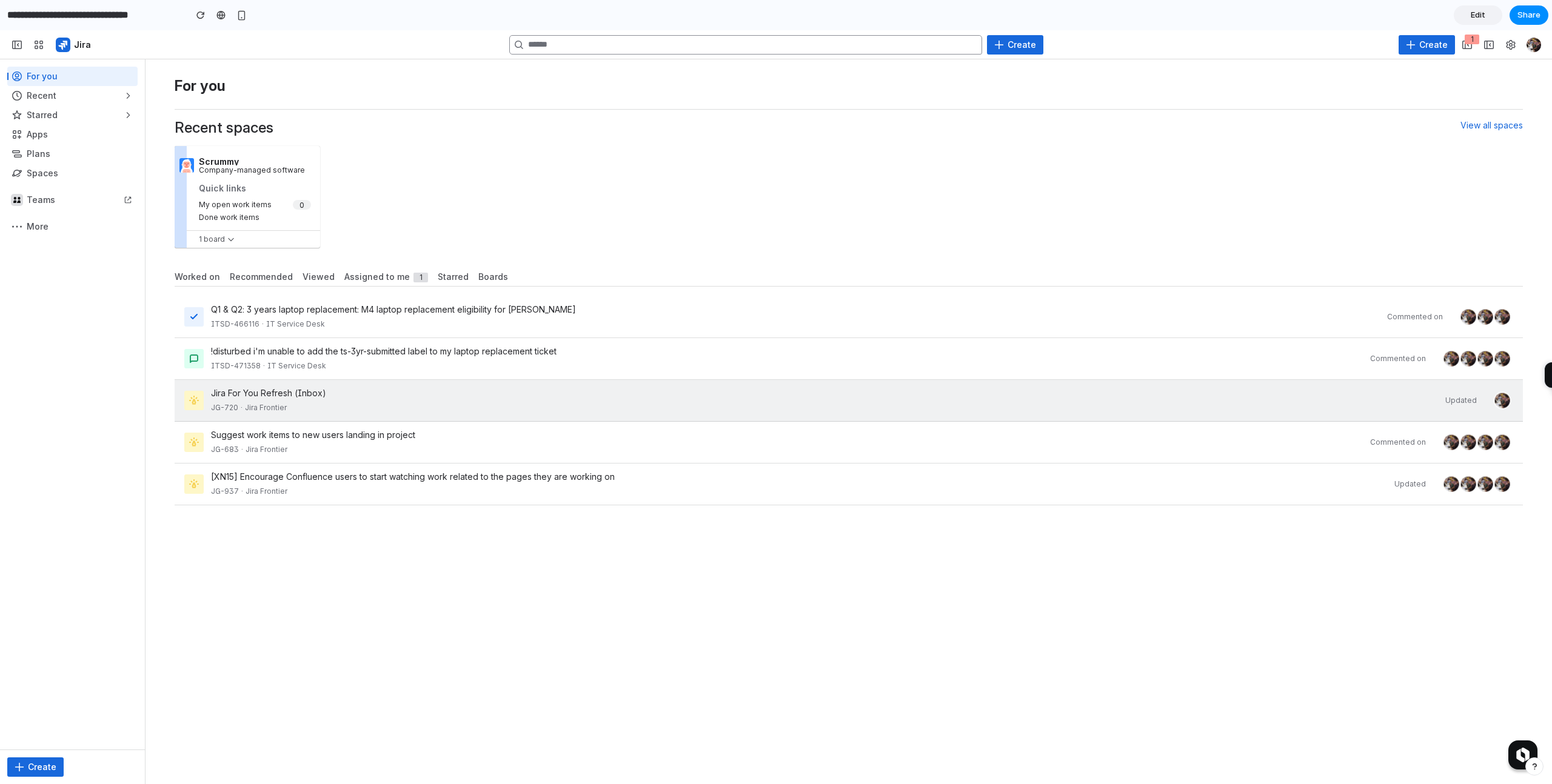
click at [635, 398] on div "Jira For You Refresh (Inbox)" at bounding box center [824, 393] width 1227 height 12
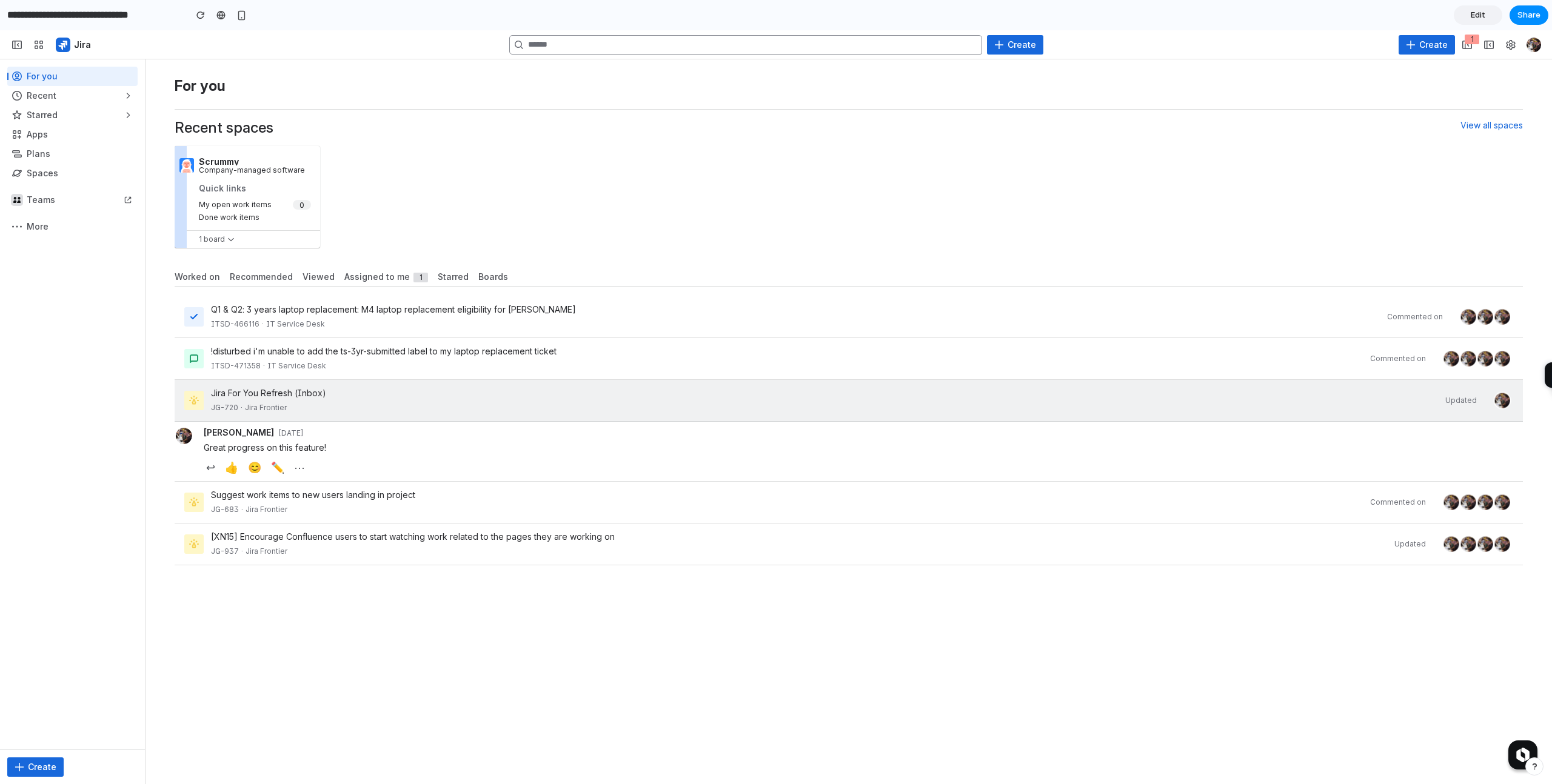
click at [635, 398] on div "Jira For You Refresh (Inbox)" at bounding box center [824, 393] width 1227 height 12
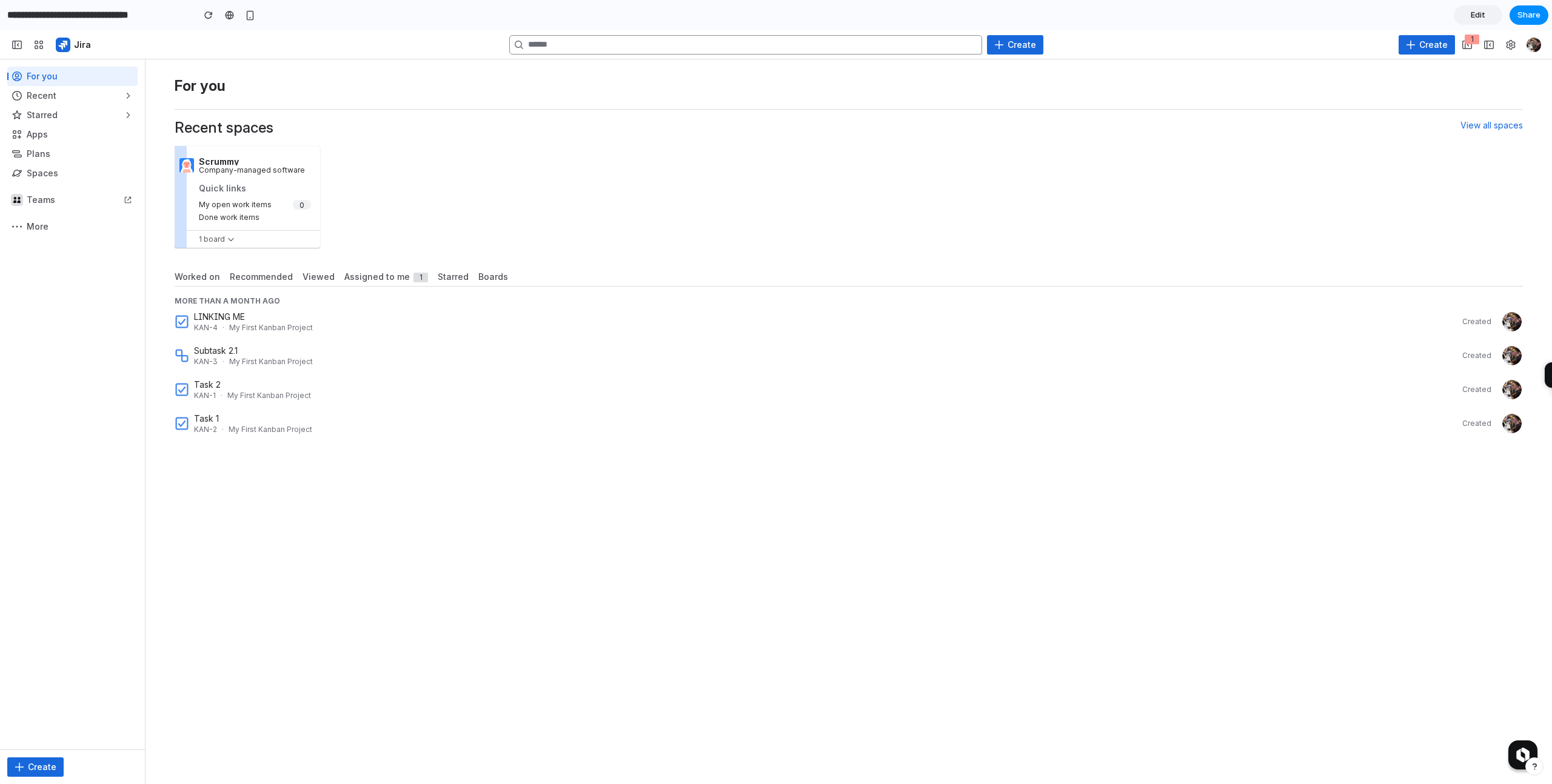
click at [519, 67] on div "For you Recent spaces View all spaces Scrummy Company-managed software Quick li…" at bounding box center [848, 253] width 1348 height 380
click at [256, 277] on span "Recommended" at bounding box center [261, 277] width 63 height 12
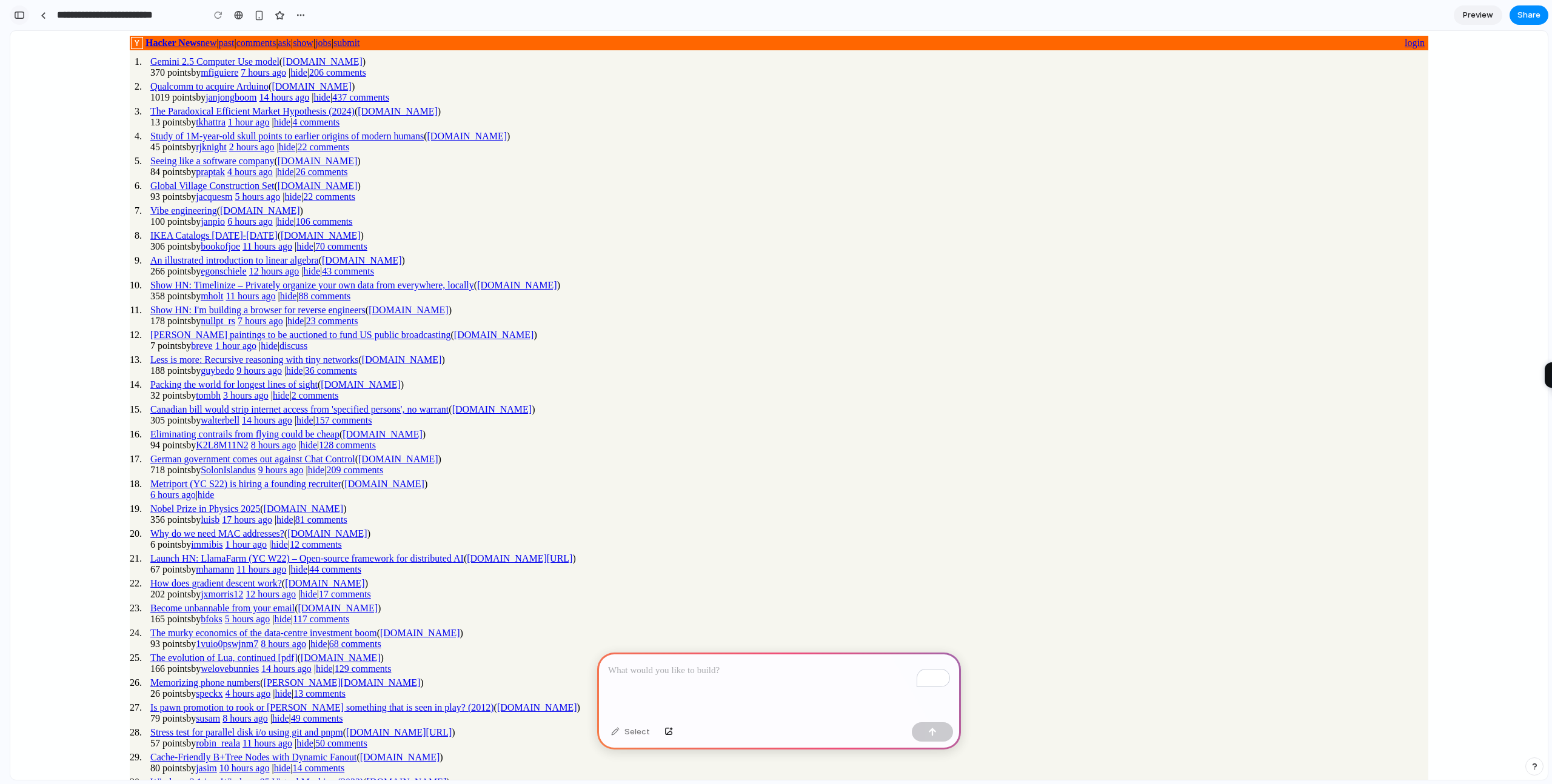
click at [24, 15] on div "button" at bounding box center [19, 15] width 11 height 8
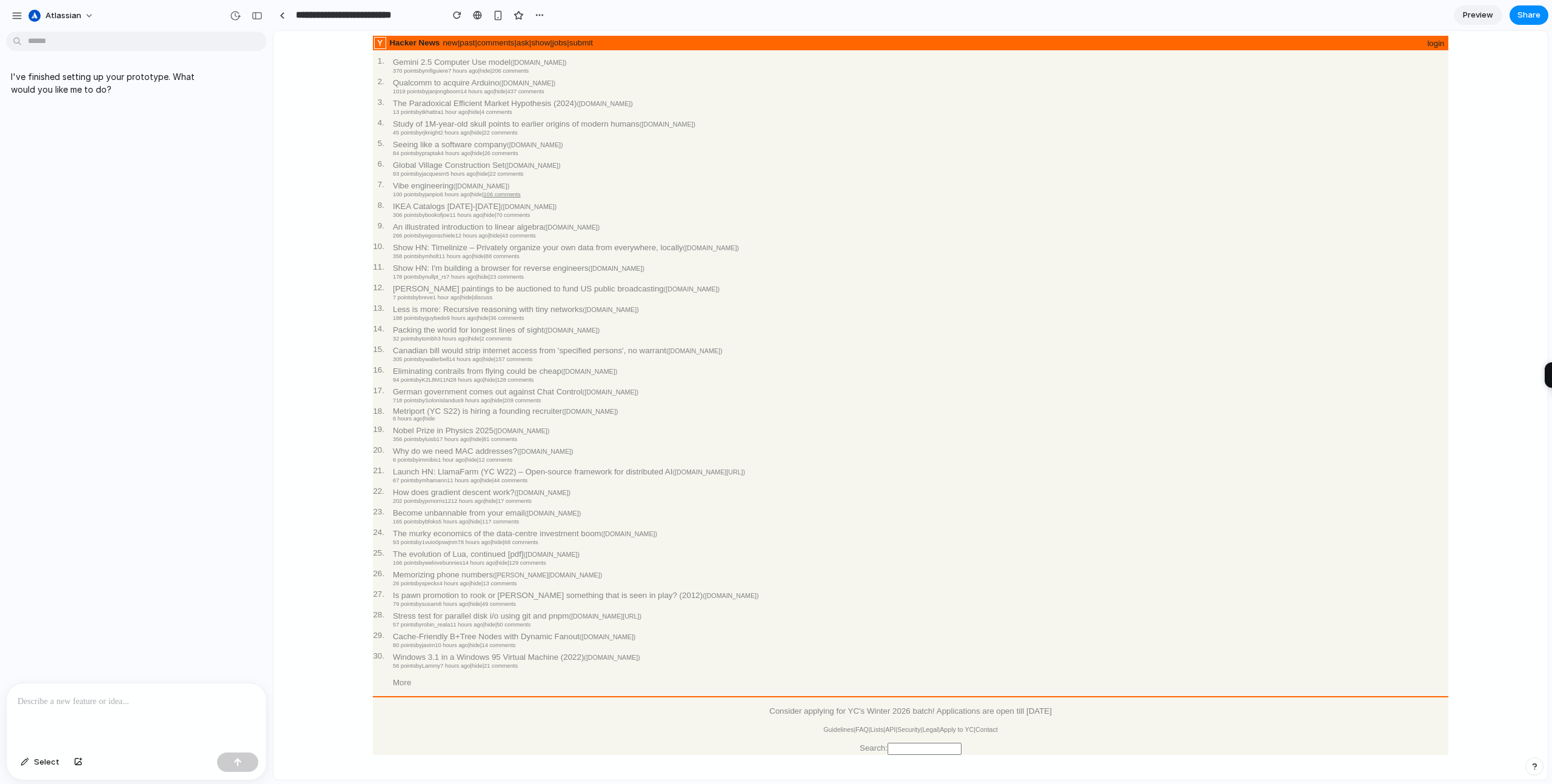
scroll to position [15, 0]
click at [425, 210] on table "1 . Gemini 2.5 Computer Use model ( [DOMAIN_NAME] ) 370 points by mfiguiere 7 h…" at bounding box center [565, 372] width 386 height 631
click at [61, 718] on div "To enrich screen reader interactions, please activate Accessibility in Grammarl…" at bounding box center [136, 716] width 259 height 64
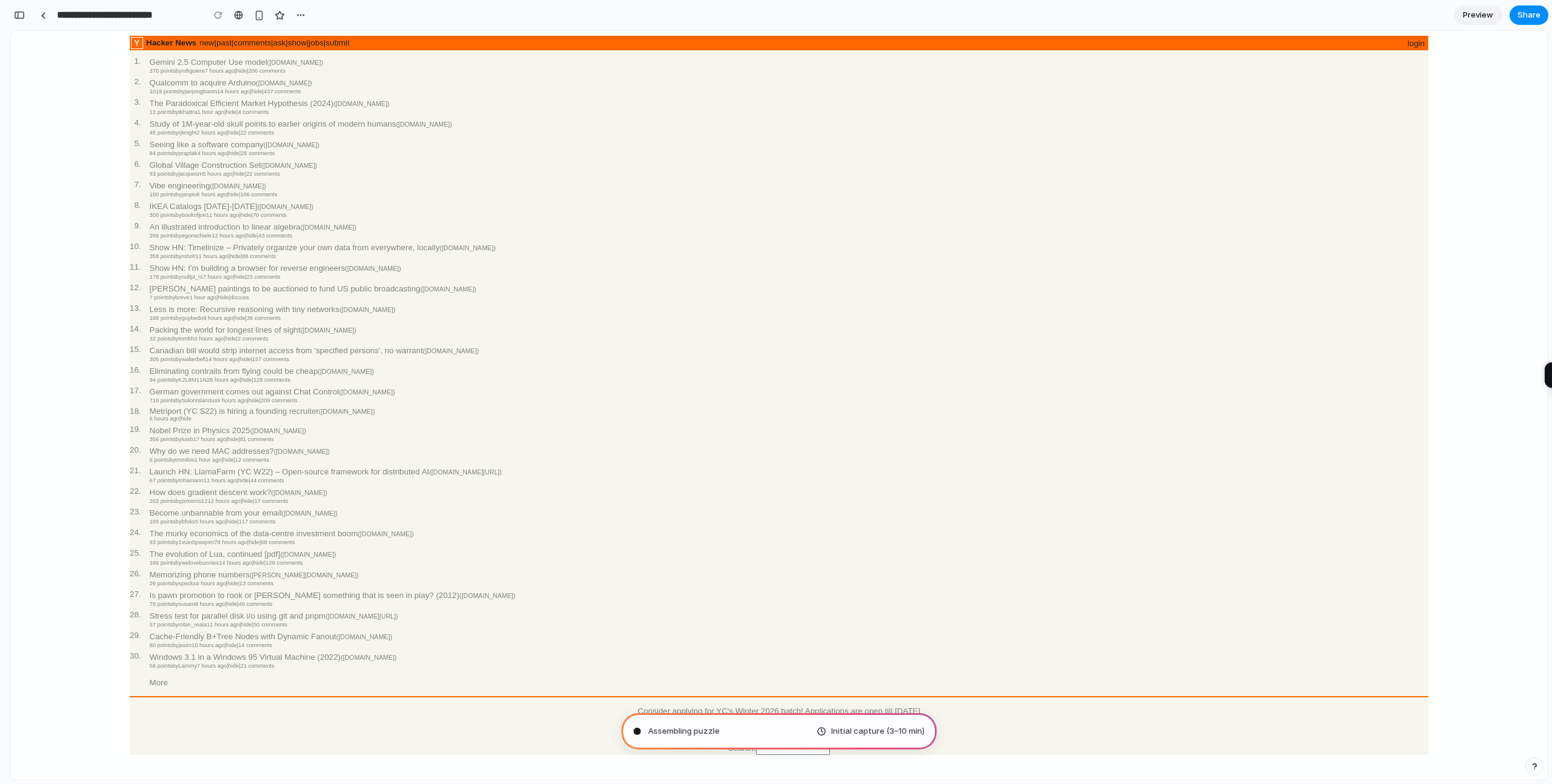
type input "**********"
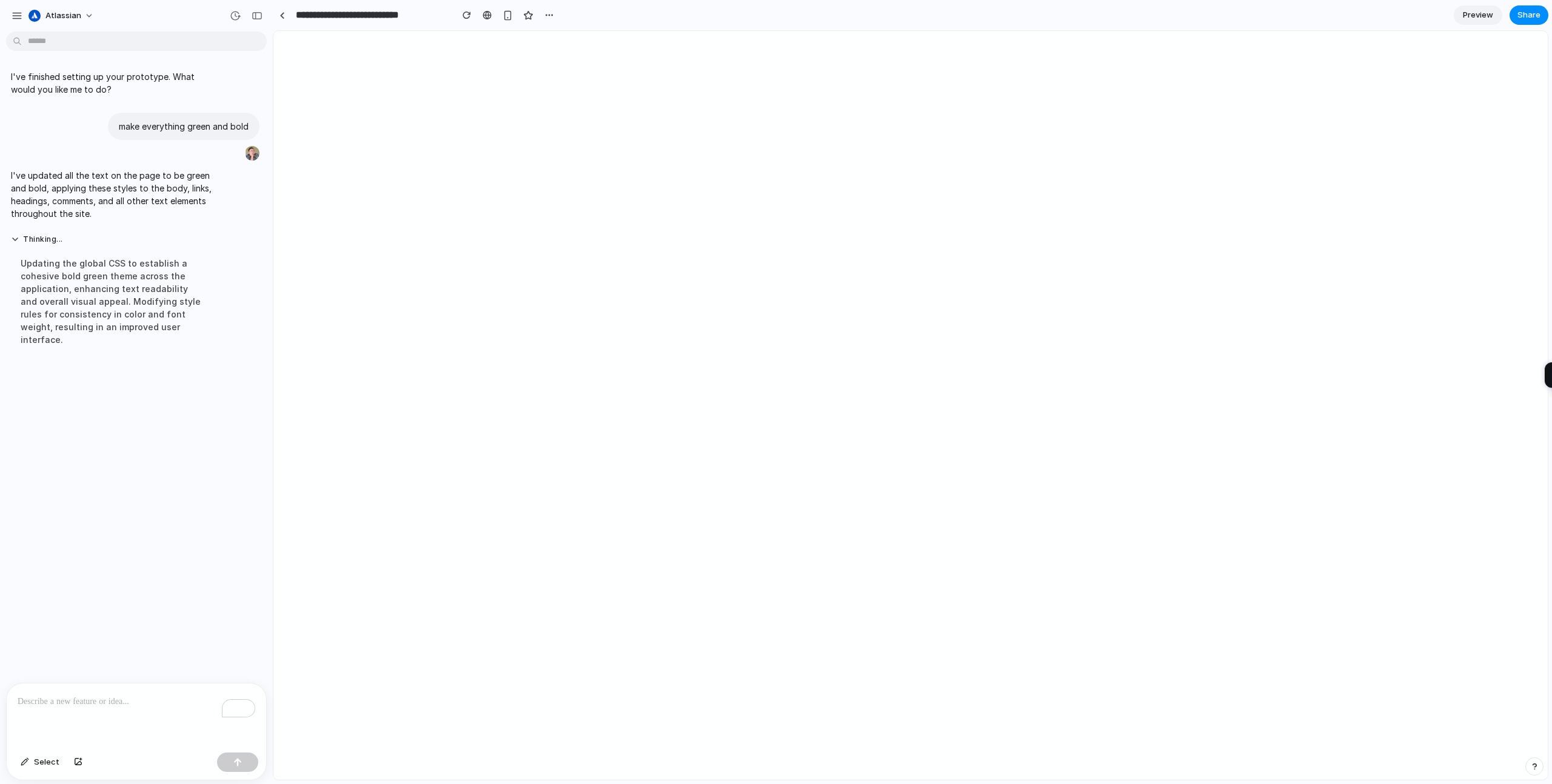
scroll to position [0, 0]
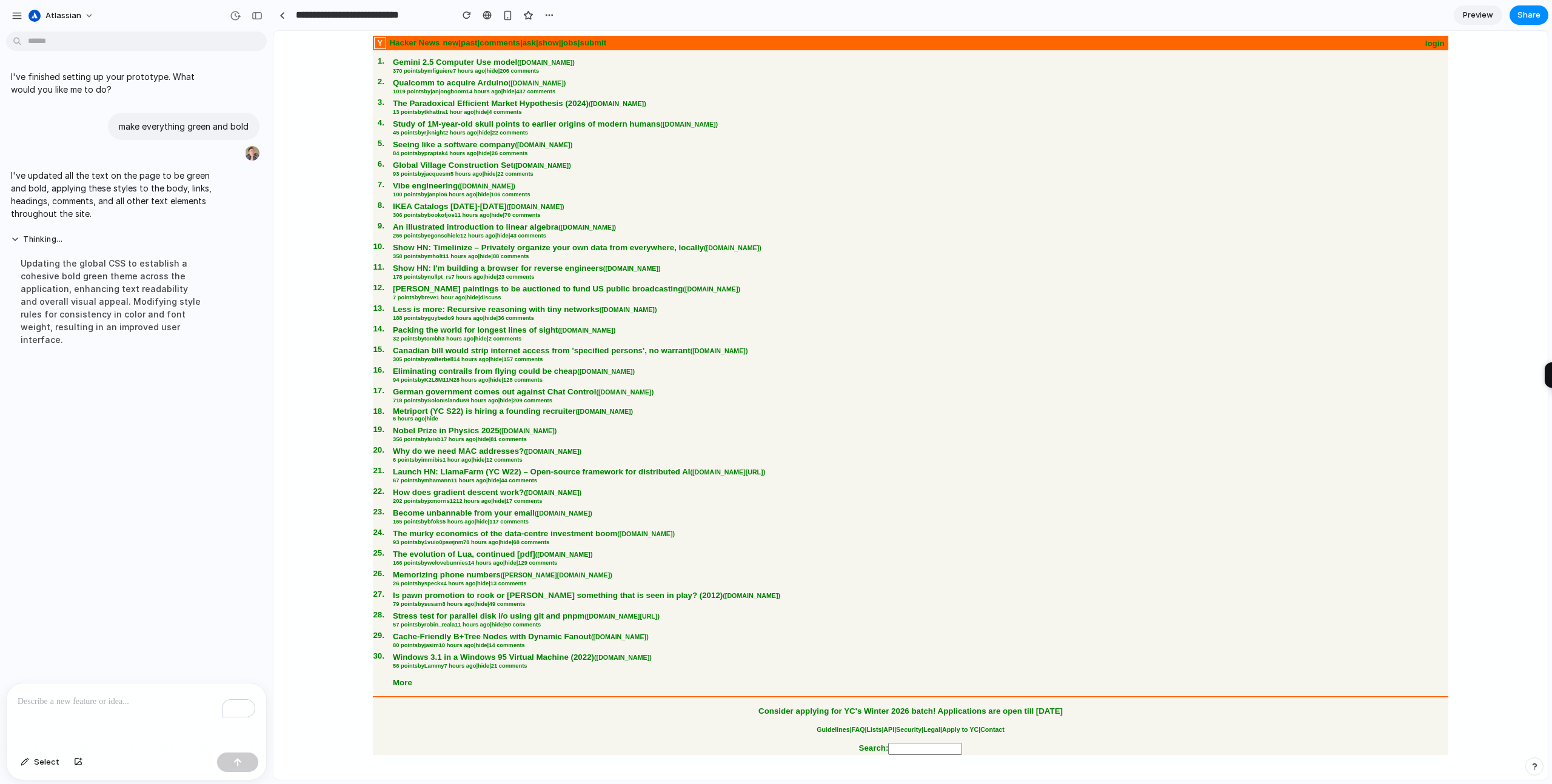
click at [339, 370] on center "Hacker News new | past | comments | ask | show | jobs | submit login 1 . Gemini…" at bounding box center [910, 395] width 1265 height 720
click at [112, 615] on div "I've finished setting up your prototype. What would you like me to do? make eve…" at bounding box center [133, 359] width 265 height 647
click at [63, 16] on span "atlassian" at bounding box center [63, 15] width 36 height 12
click at [55, 41] on span "Settings" at bounding box center [62, 42] width 33 height 12
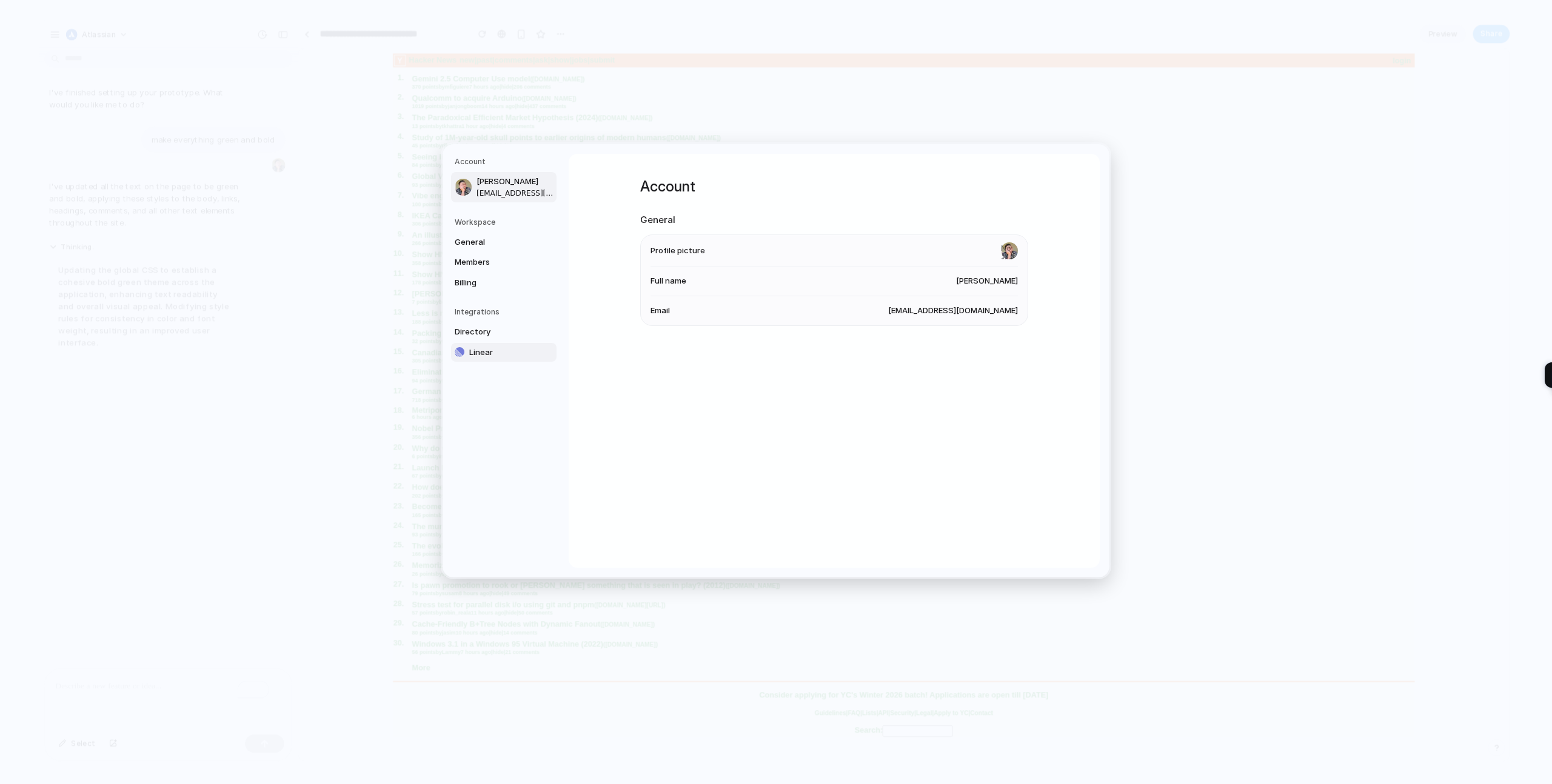
click at [485, 352] on span "Linear" at bounding box center [508, 352] width 77 height 12
click at [488, 331] on span "Directory" at bounding box center [493, 332] width 77 height 12
click at [822, 355] on div "Integrations Linear Create prototypes for Issues, Projects, and Initiatives usi…" at bounding box center [834, 360] width 432 height 414
